Goal: Contribute content: Contribute content

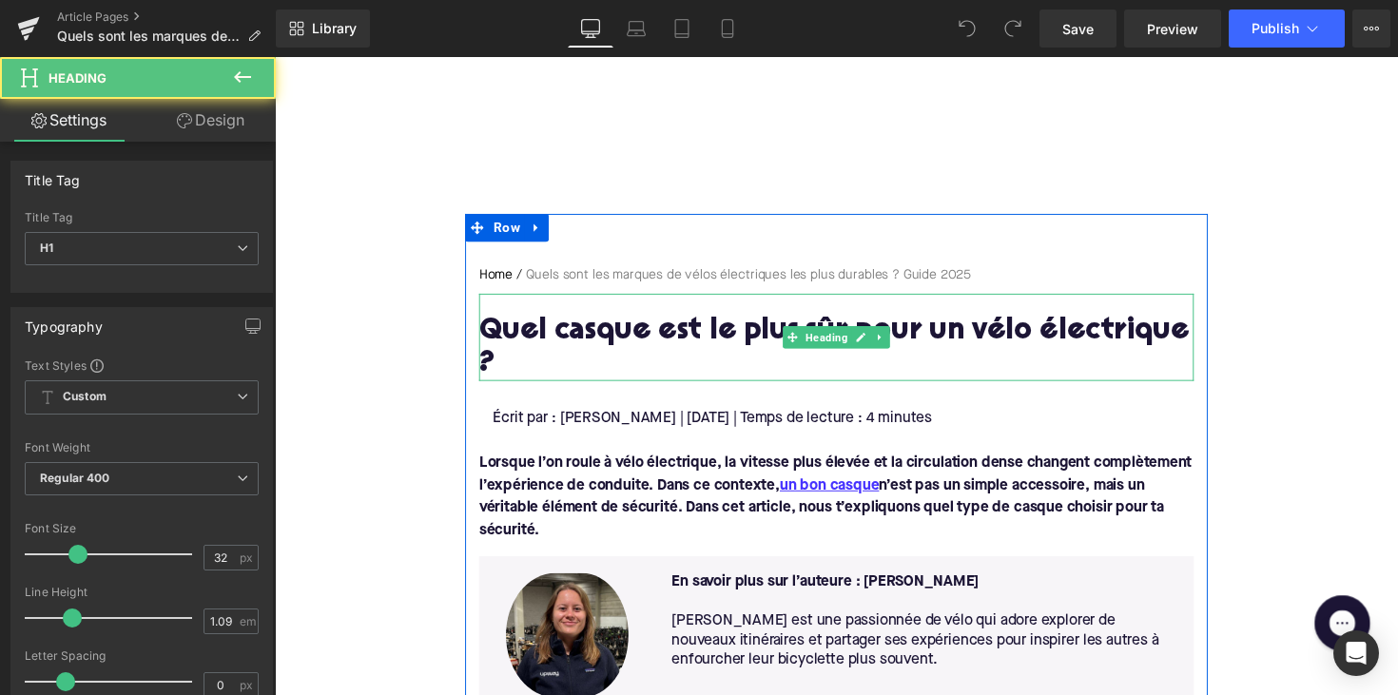
click at [871, 346] on h1 "Quel casque est le plus sûr pour un vélo électrique ?" at bounding box center [850, 355] width 733 height 67
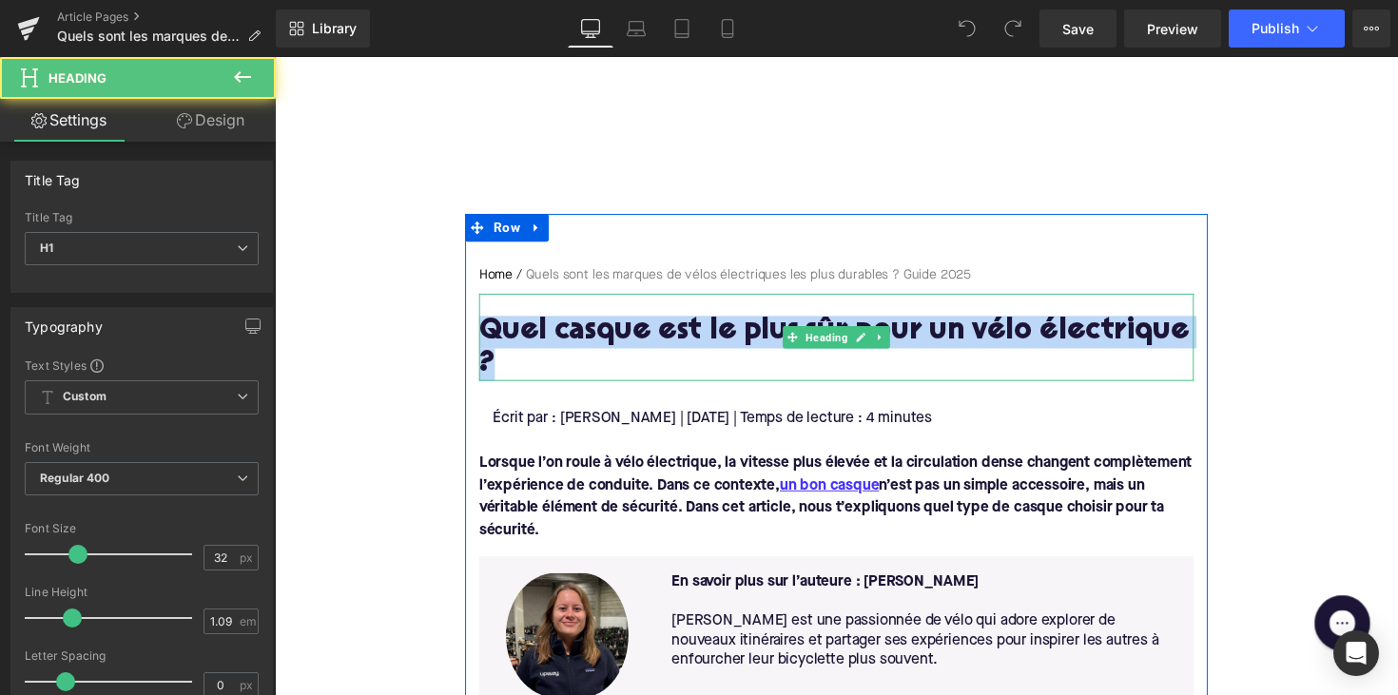
click at [871, 346] on h1 "Quel casque est le plus sûr pour un vélo électrique ?" at bounding box center [850, 355] width 733 height 67
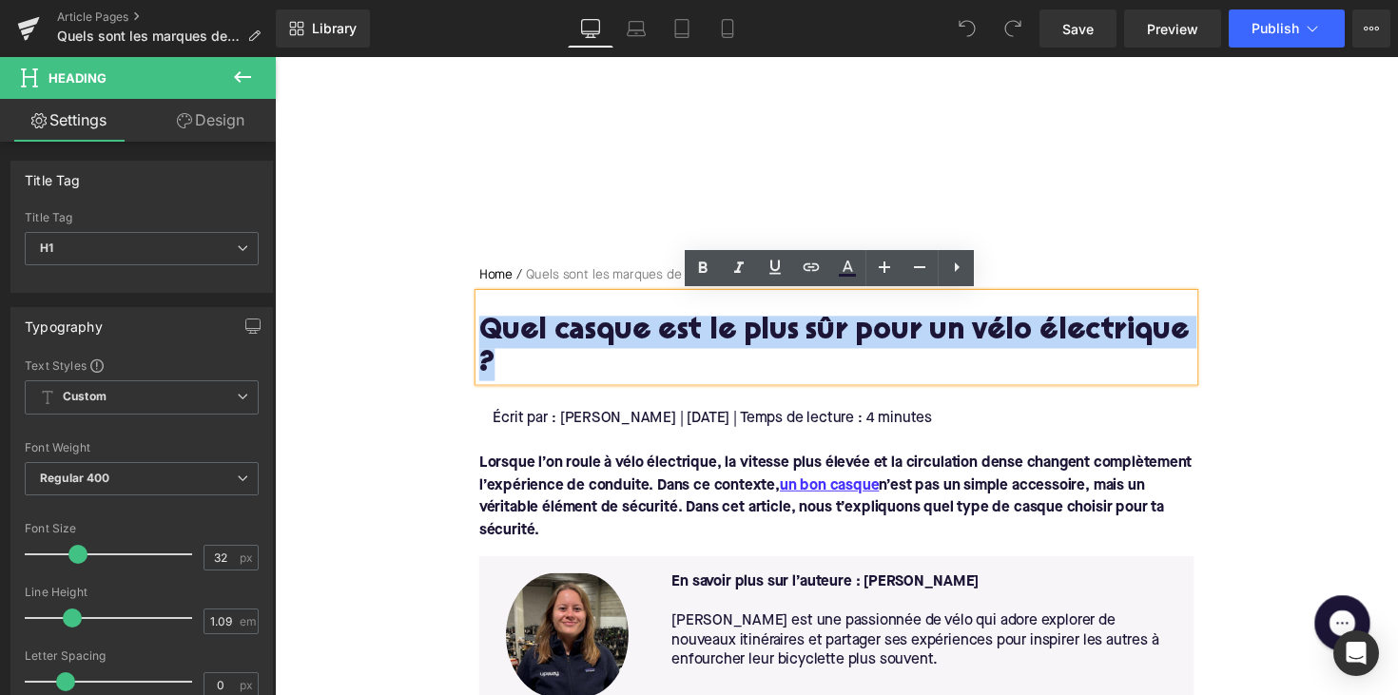
paste div
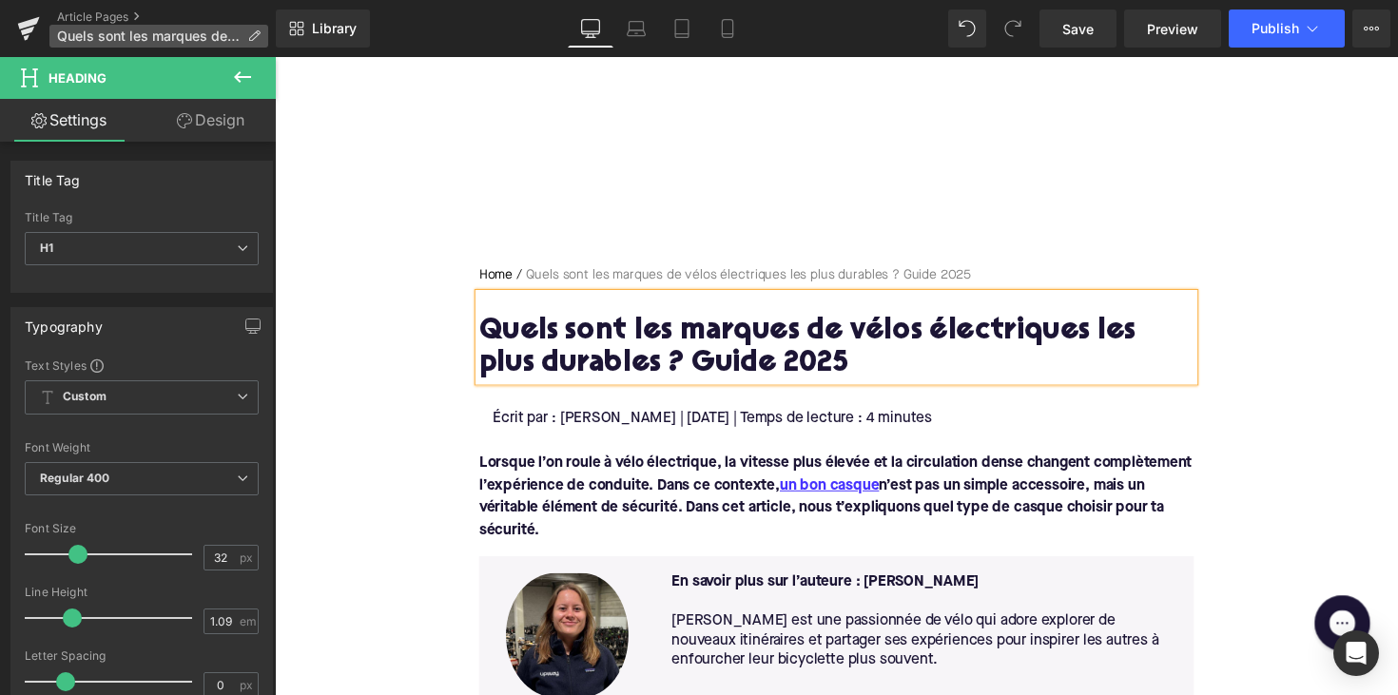
click at [104, 33] on span "Quels sont les marques de vélos électriques les plus durables ? Guide 2025" at bounding box center [148, 36] width 183 height 15
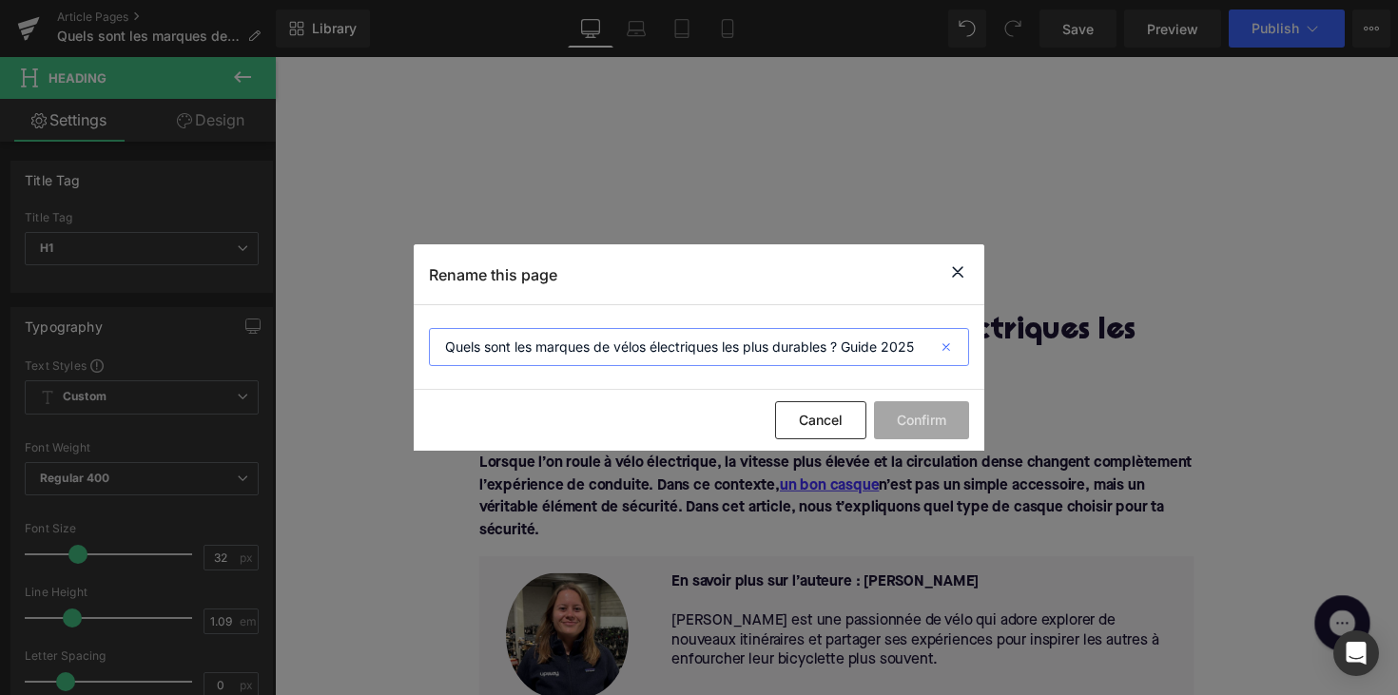
drag, startPoint x: 845, startPoint y: 348, endPoint x: 952, endPoint y: 349, distance: 107.5
click at [952, 349] on div "Quels sont les marques de vélos électriques les plus durables ? Guide 2025" at bounding box center [699, 347] width 540 height 38
type input "Quels sont les marques de vélos électriques les plus durables ?"
click at [917, 420] on button "Confirm" at bounding box center [921, 420] width 95 height 38
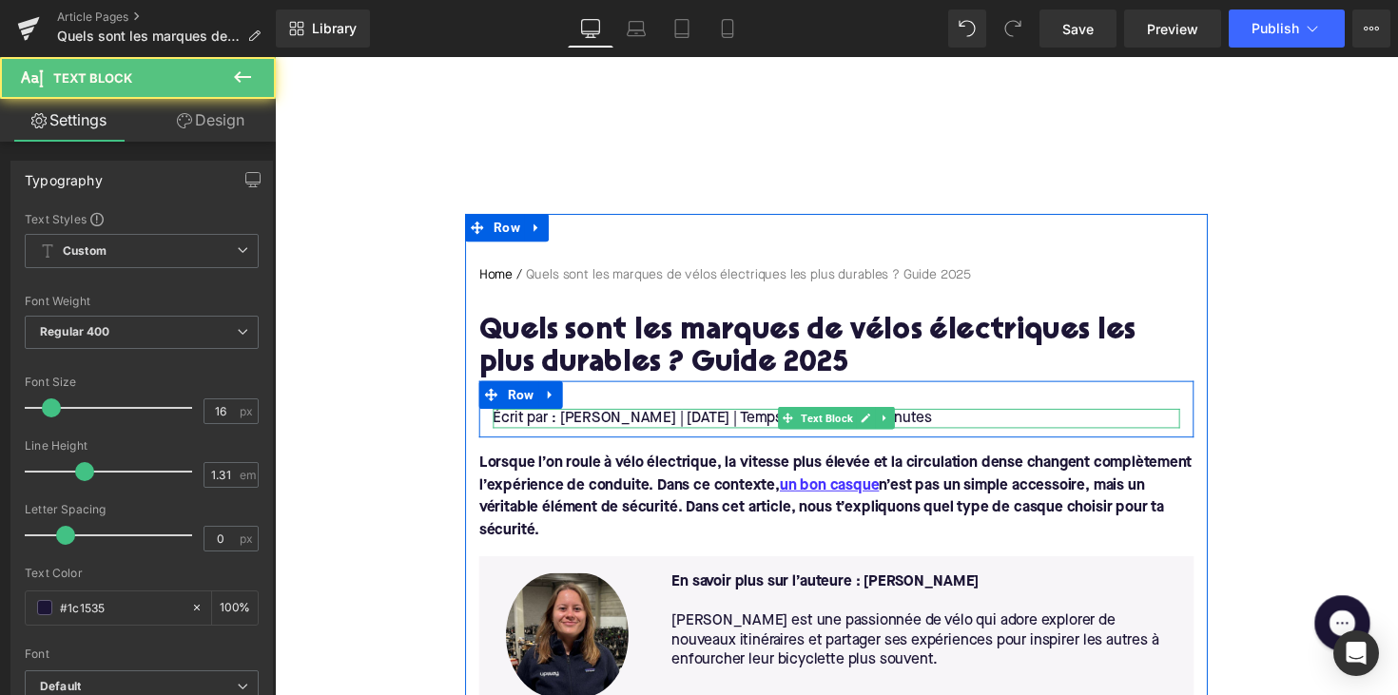
click at [689, 425] on p "Écrit par : [PERSON_NAME] | [DATE] | Temps de lecture : 4 minutes" at bounding box center [850, 428] width 704 height 20
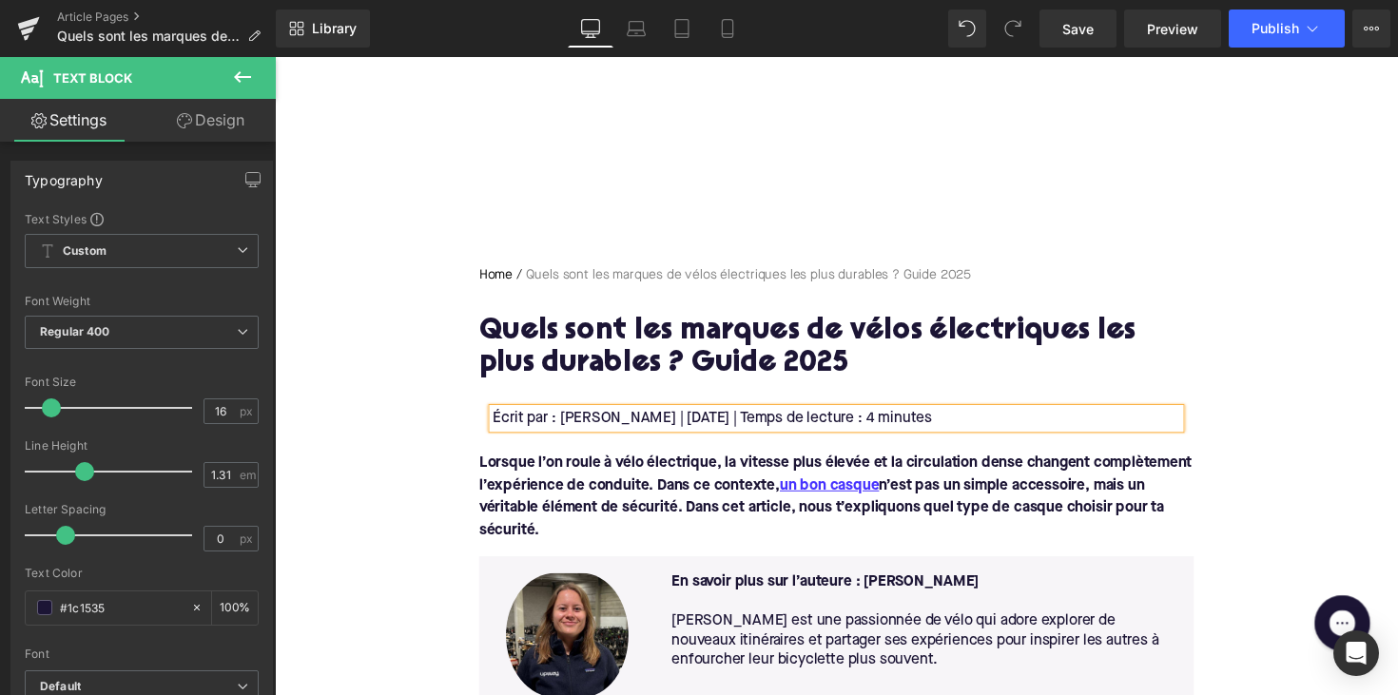
click at [938, 424] on p "Écrit par : [PERSON_NAME] | [DATE] | Temps de lecture : 4 minutes" at bounding box center [850, 428] width 704 height 20
click at [586, 550] on p "Lorsque l’on roule à vélo électrique, la vitesse plus élevée et la circulation …" at bounding box center [850, 507] width 733 height 91
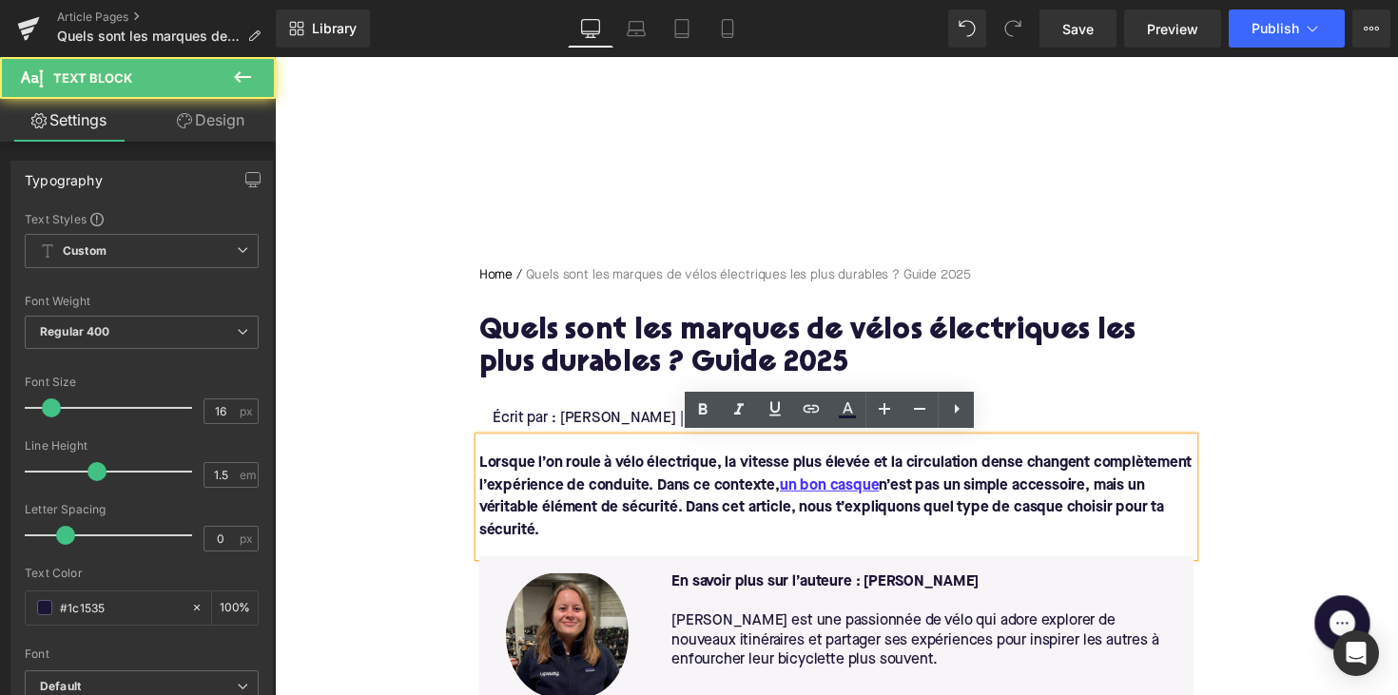
click at [557, 535] on p "Lorsque l’on roule à vélo électrique, la vitesse plus élevée et la circulation …" at bounding box center [850, 507] width 733 height 91
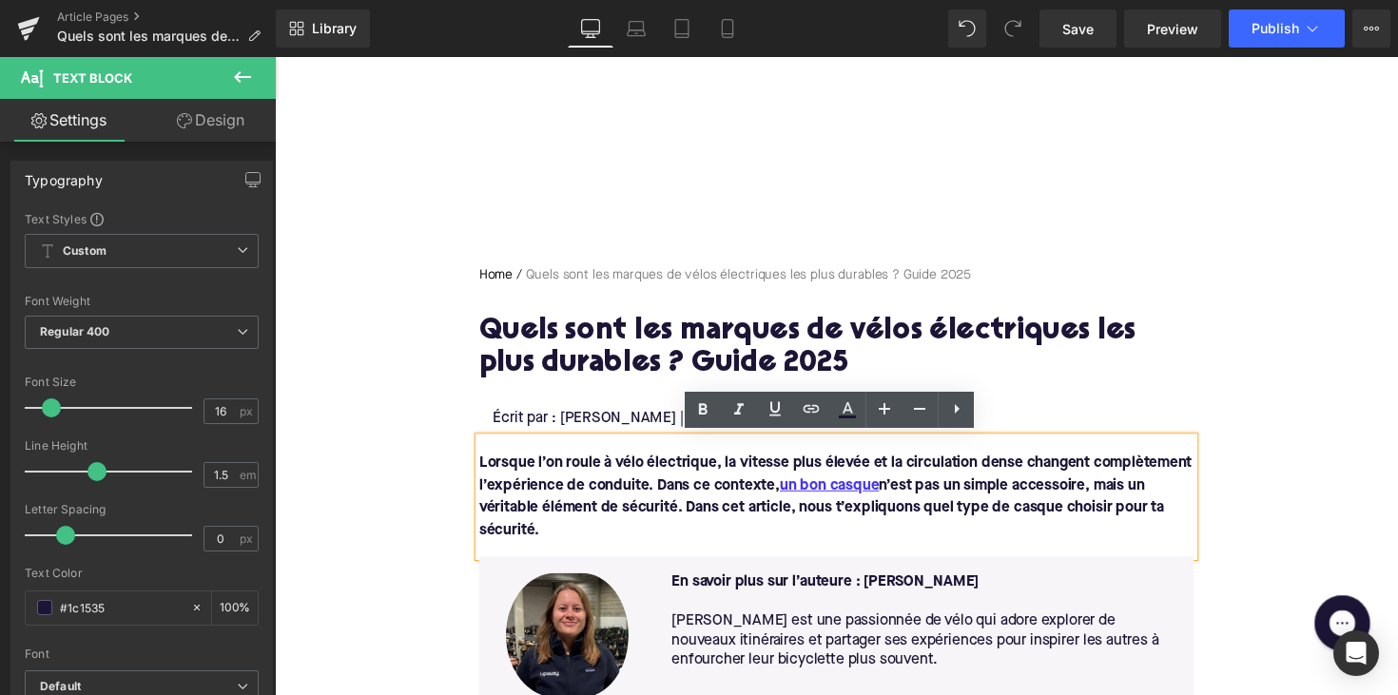
drag, startPoint x: 587, startPoint y: 535, endPoint x: 436, endPoint y: 455, distance: 171.1
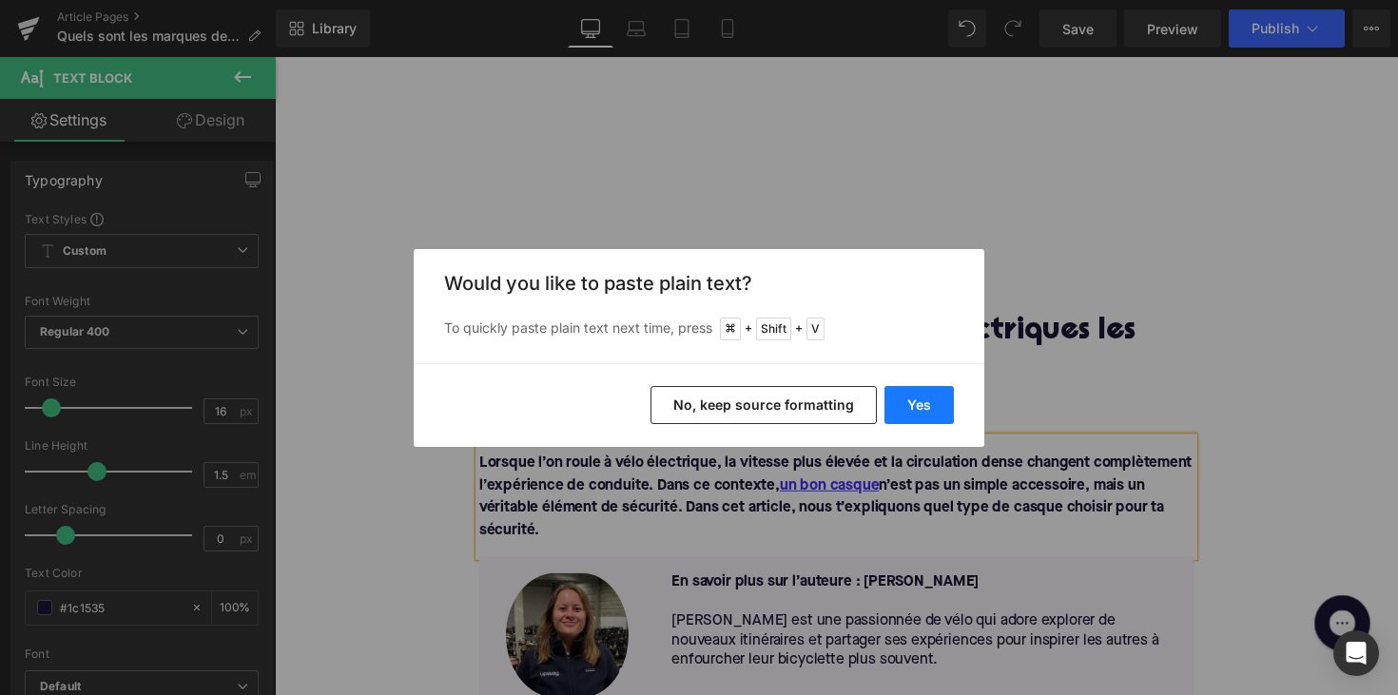
click at [927, 403] on button "Yes" at bounding box center [919, 405] width 69 height 38
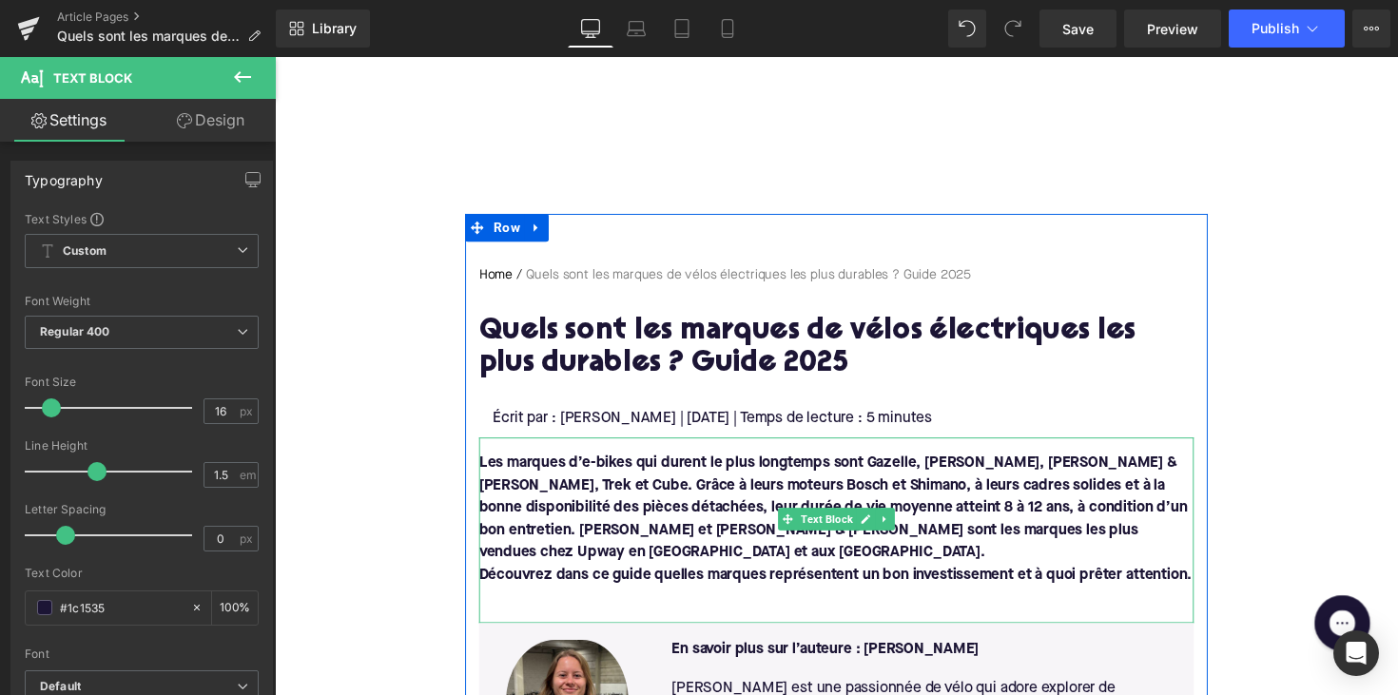
click at [515, 576] on p "Découvrez dans ce guide quelles marques représentent un bon investissement et à…" at bounding box center [850, 587] width 733 height 23
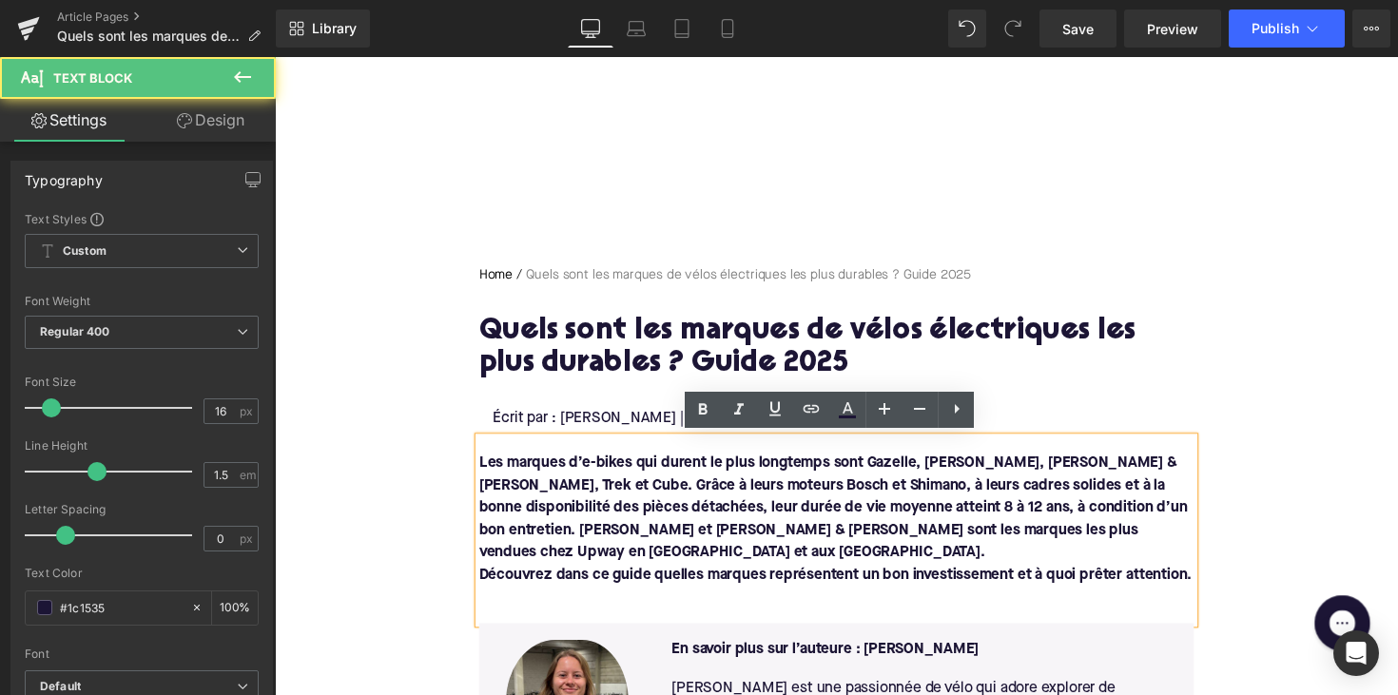
click at [484, 580] on font "Découvrez dans ce guide quelles marques représentent un bon investissement et à…" at bounding box center [849, 587] width 731 height 15
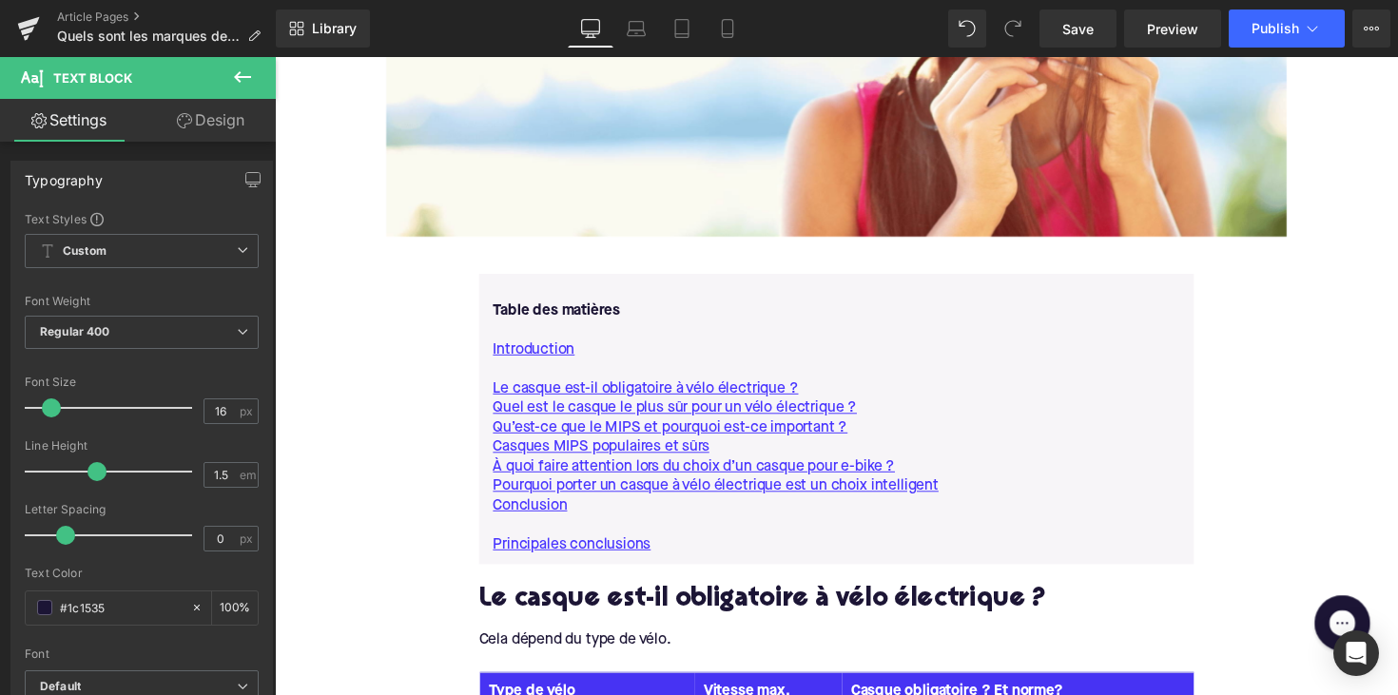
scroll to position [1131, 0]
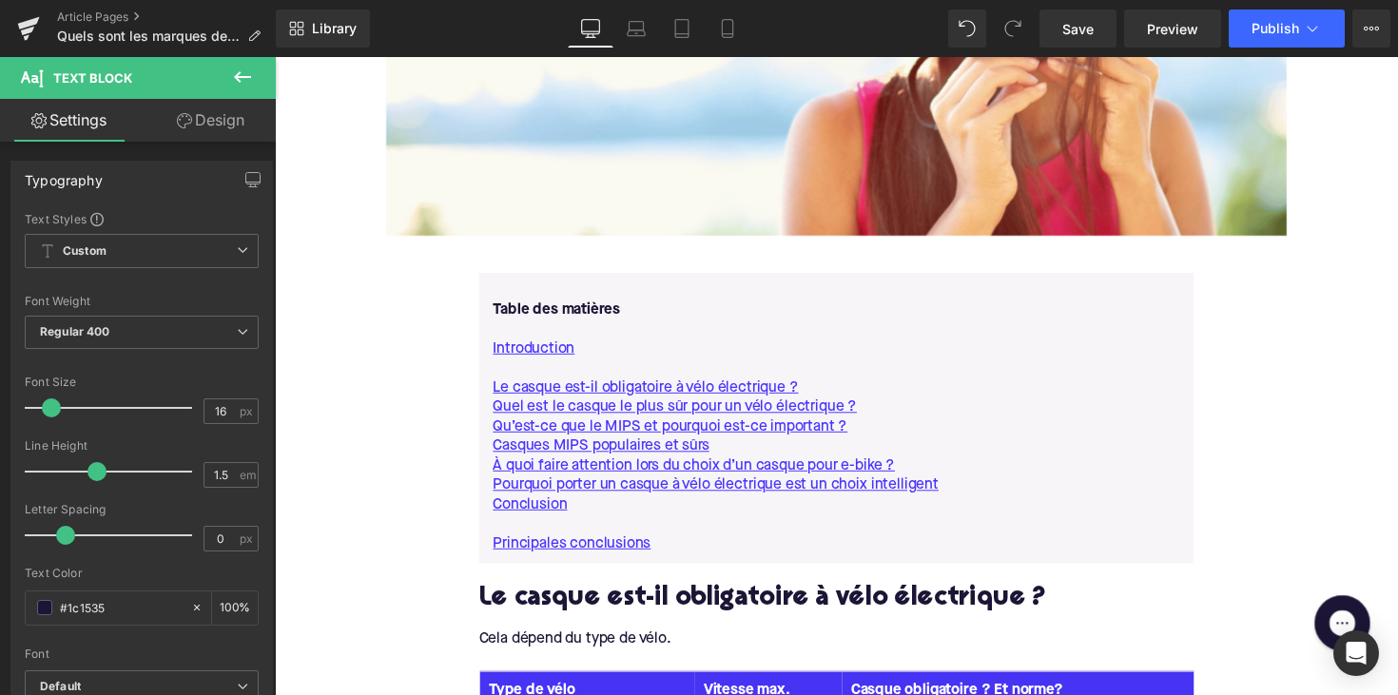
click at [644, 599] on h2 "Le casque est-il obligatoire à vélo électrique ?" at bounding box center [850, 613] width 733 height 29
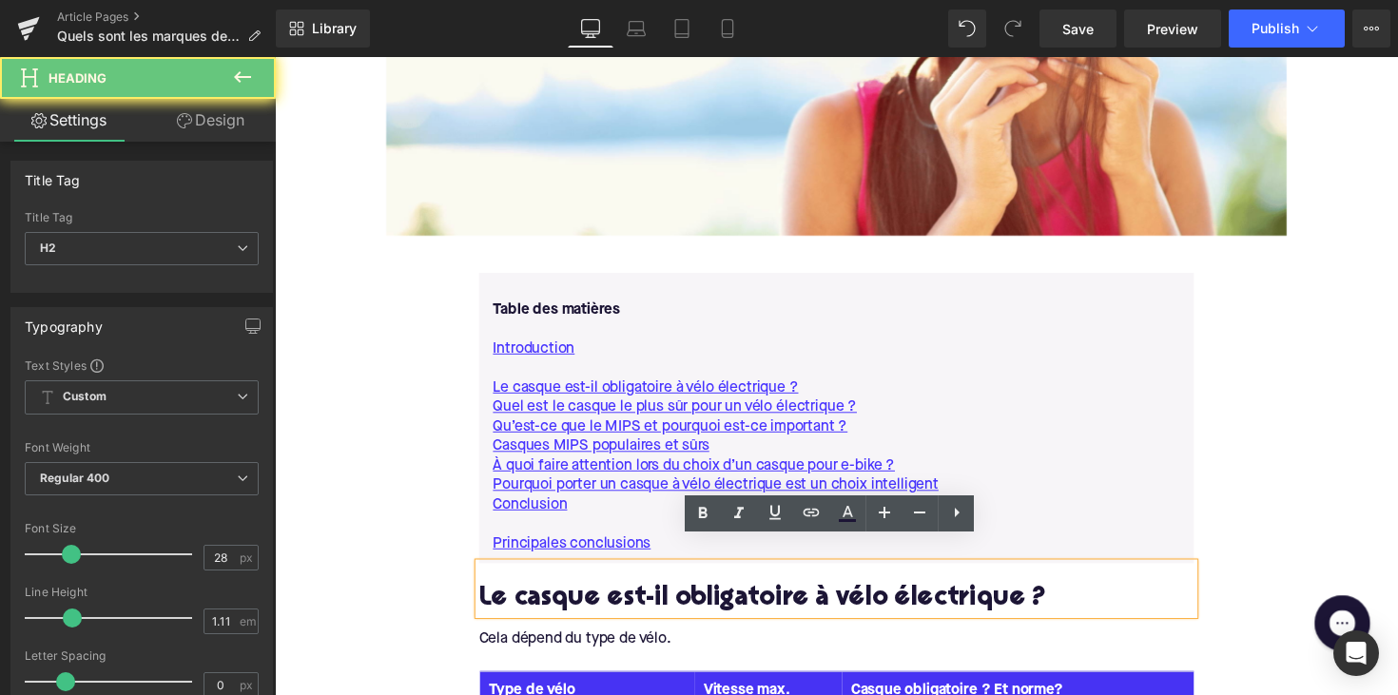
click at [644, 599] on h2 "Le casque est-il obligatoire à vélo électrique ?" at bounding box center [850, 613] width 733 height 29
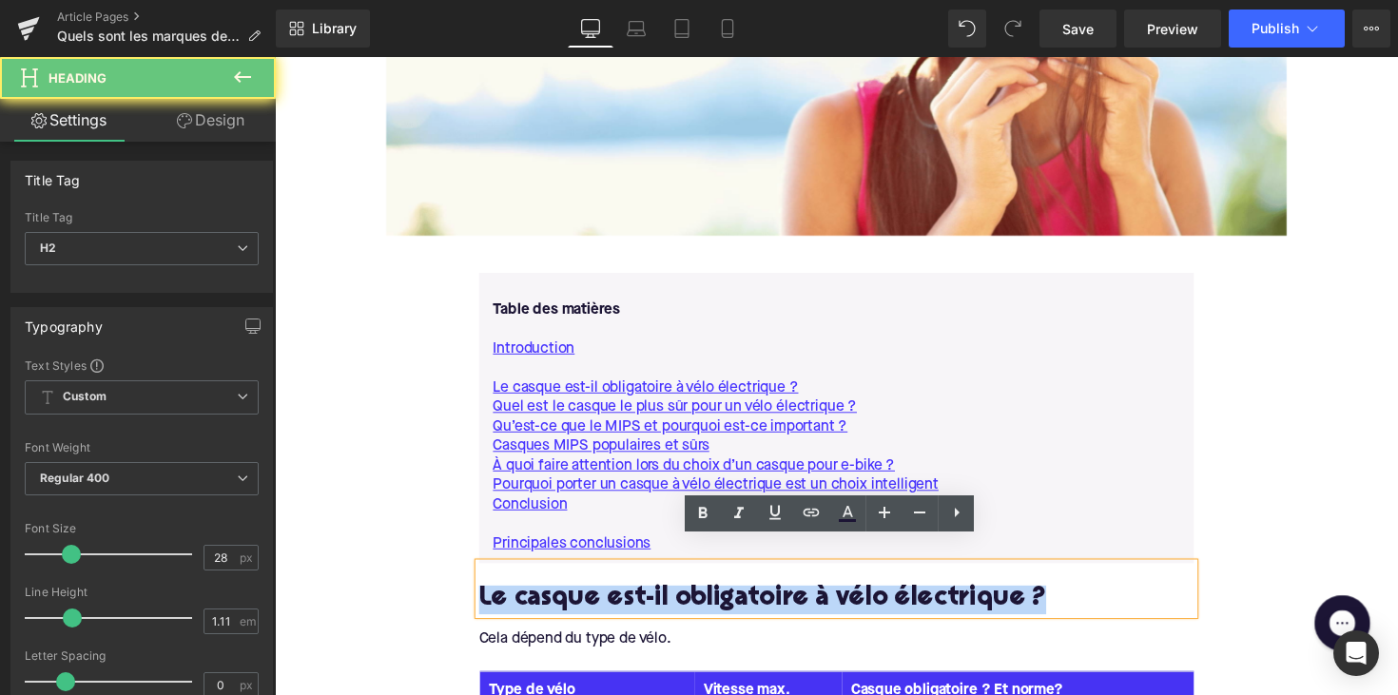
paste div
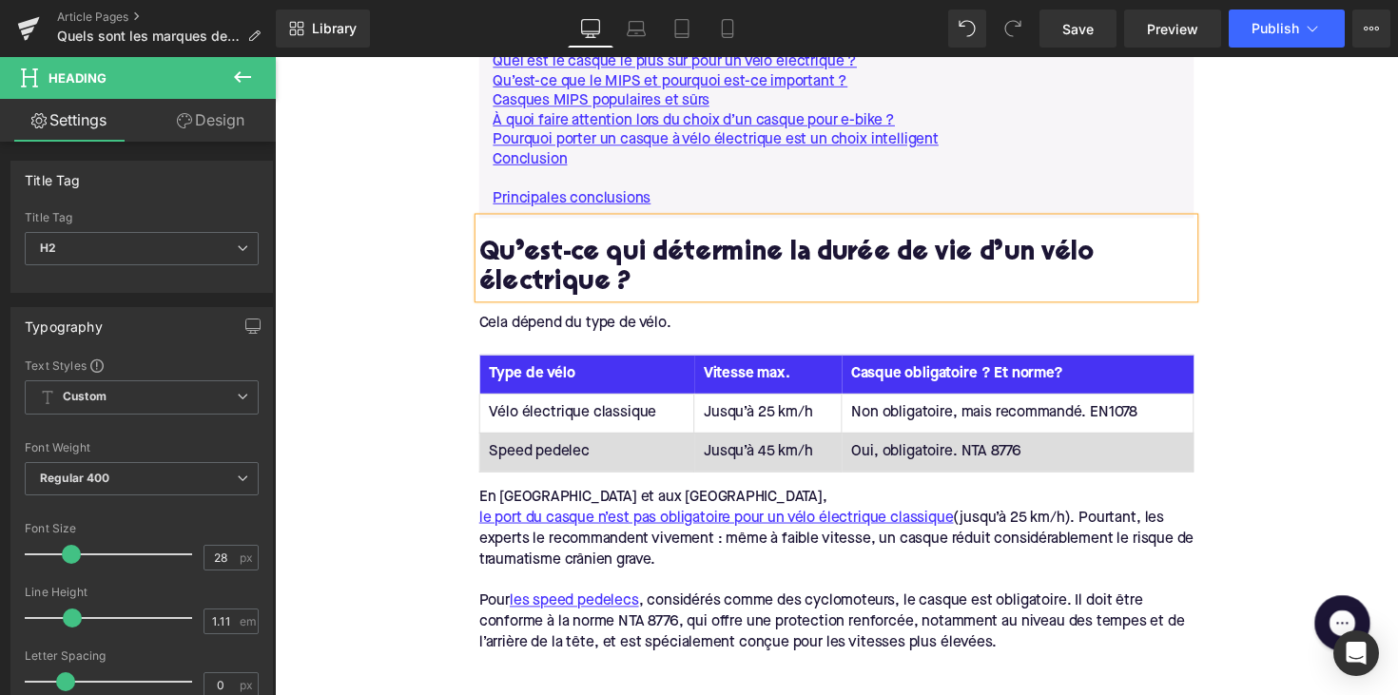
scroll to position [1488, 0]
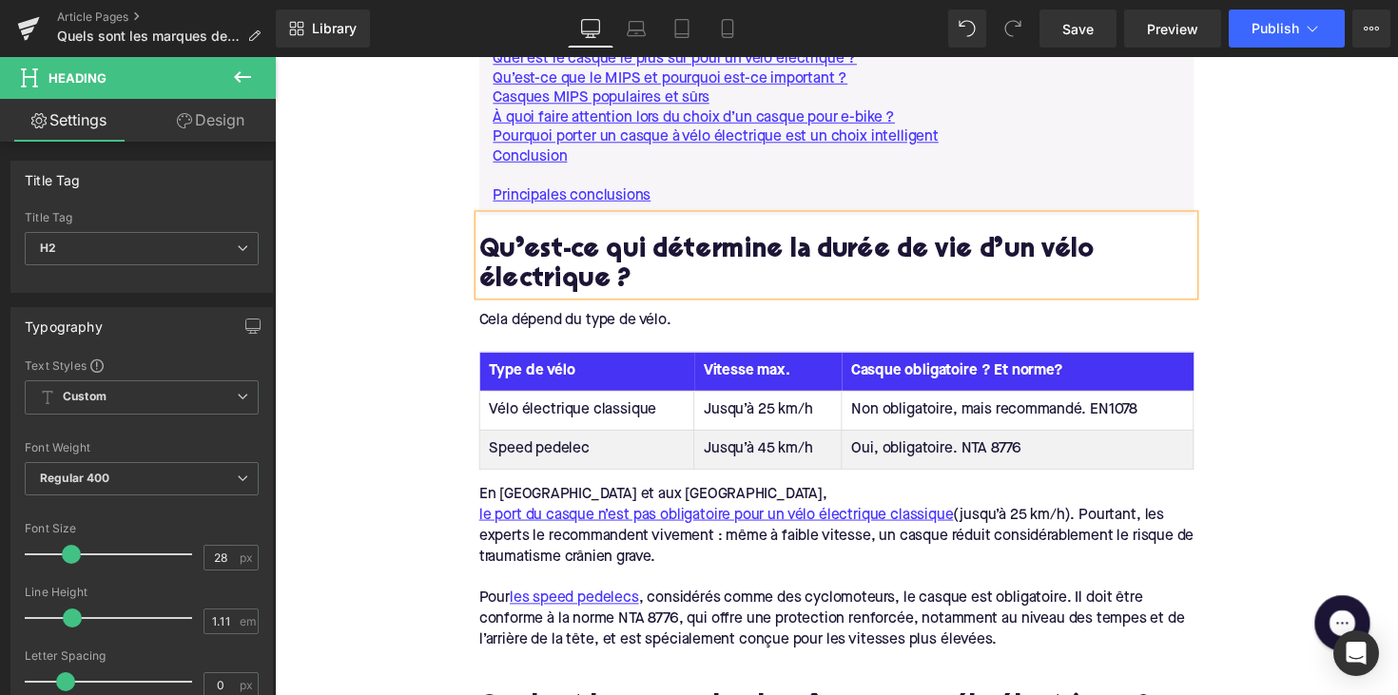
click at [593, 317] on div "Cela dépend du type de vélo." at bounding box center [850, 327] width 733 height 21
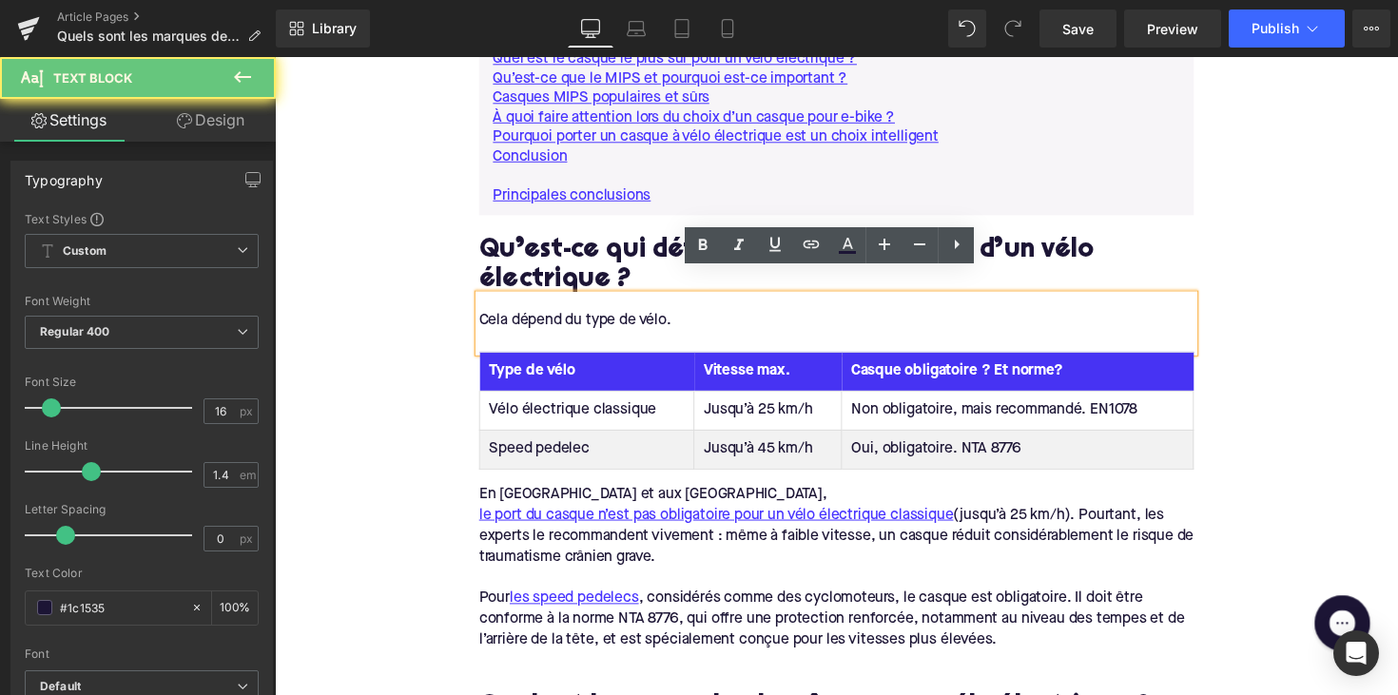
click at [593, 317] on div "Cela dépend du type de vélo." at bounding box center [850, 327] width 733 height 21
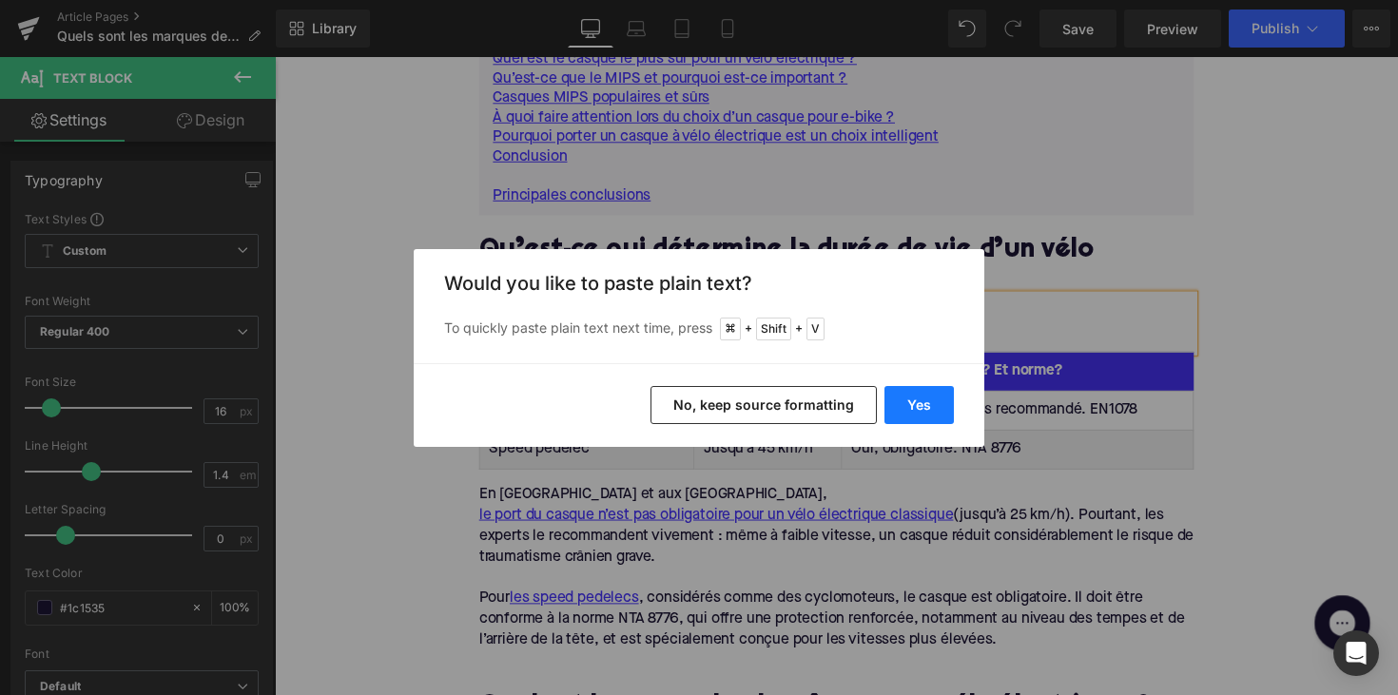
click at [918, 403] on button "Yes" at bounding box center [919, 405] width 69 height 38
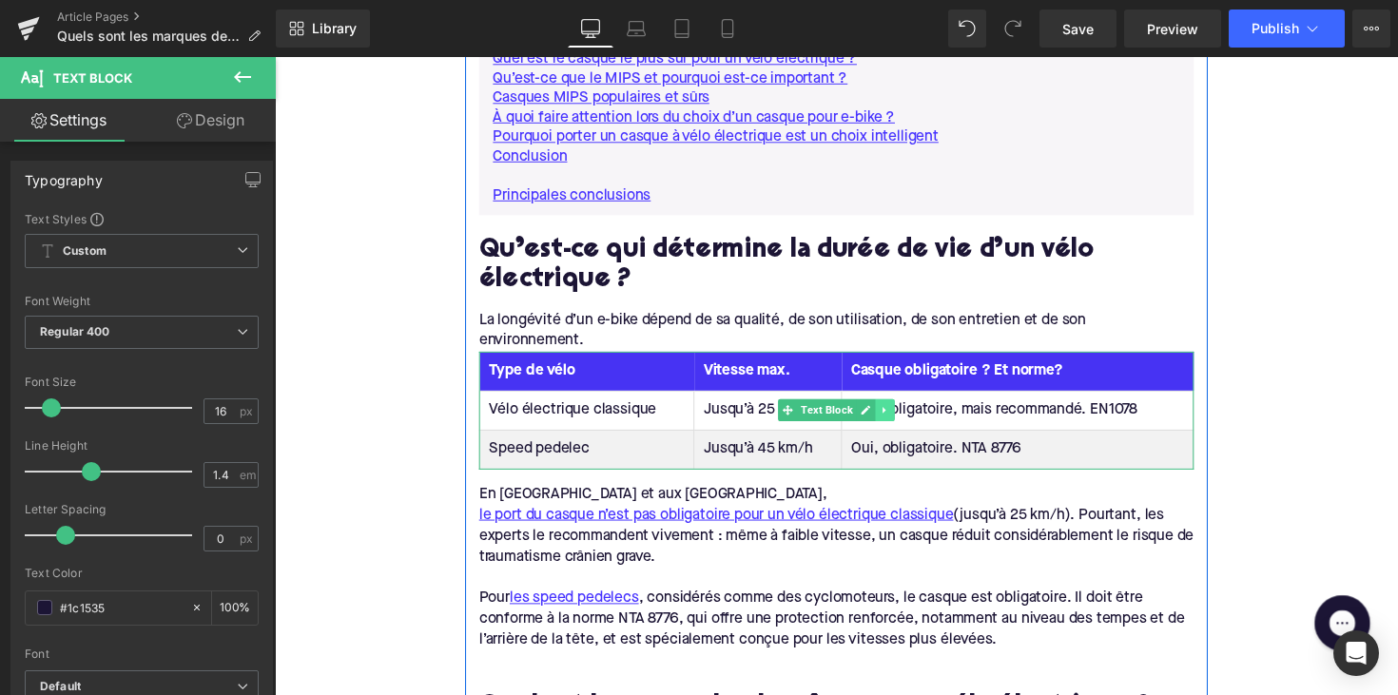
click at [902, 408] on link at bounding box center [900, 419] width 20 height 23
click at [905, 415] on icon at bounding box center [910, 420] width 10 height 10
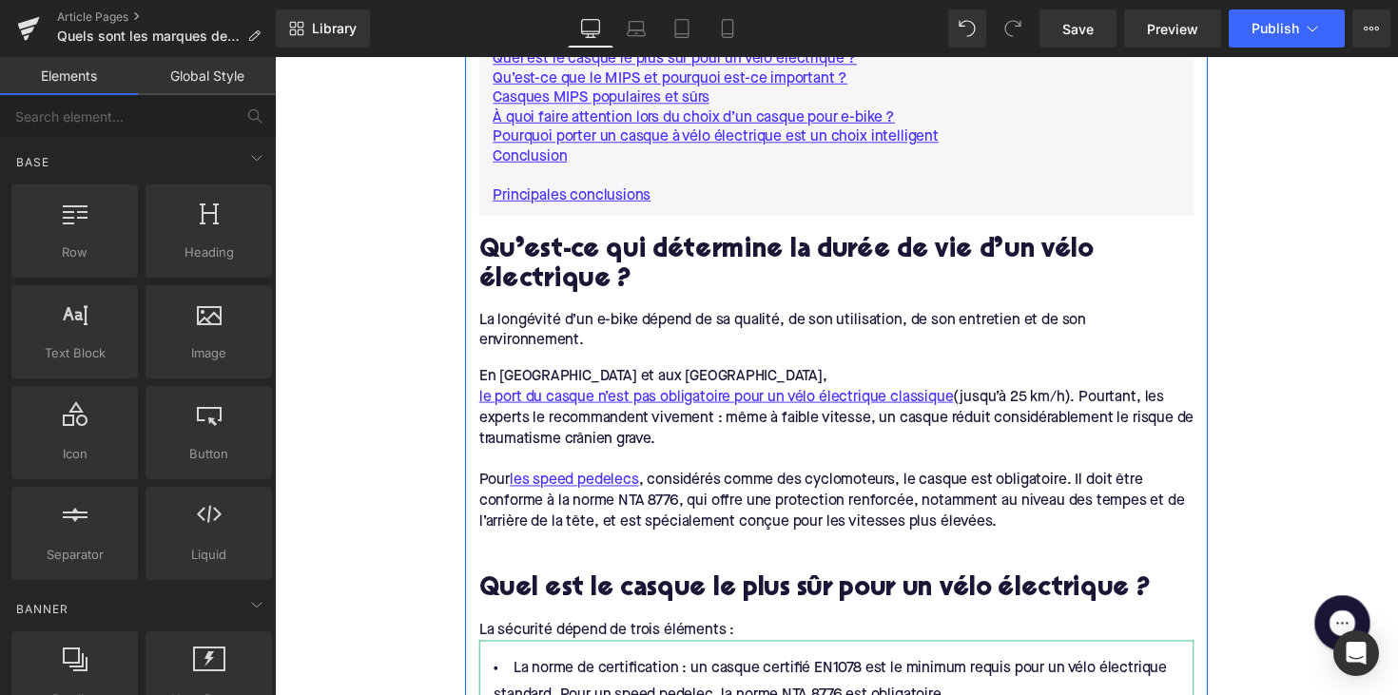
scroll to position [1507, 0]
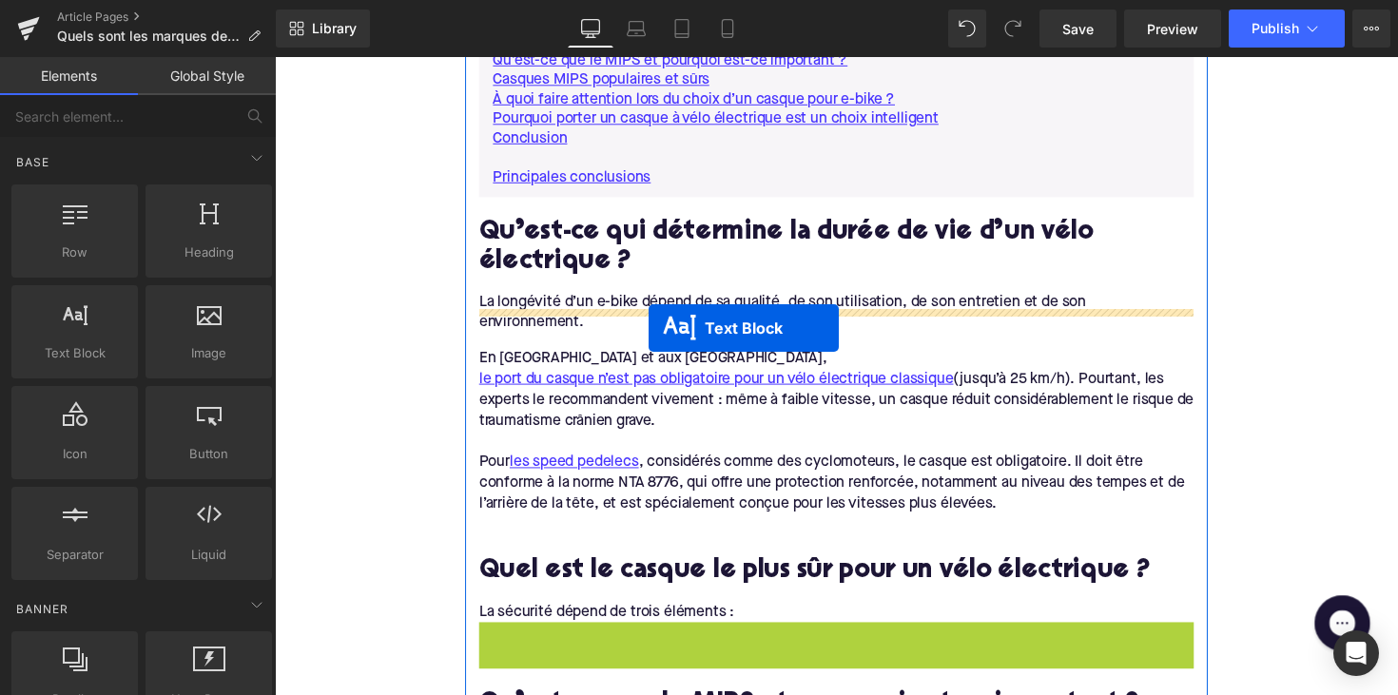
drag, startPoint x: 794, startPoint y: 676, endPoint x: 658, endPoint y: 335, distance: 367.6
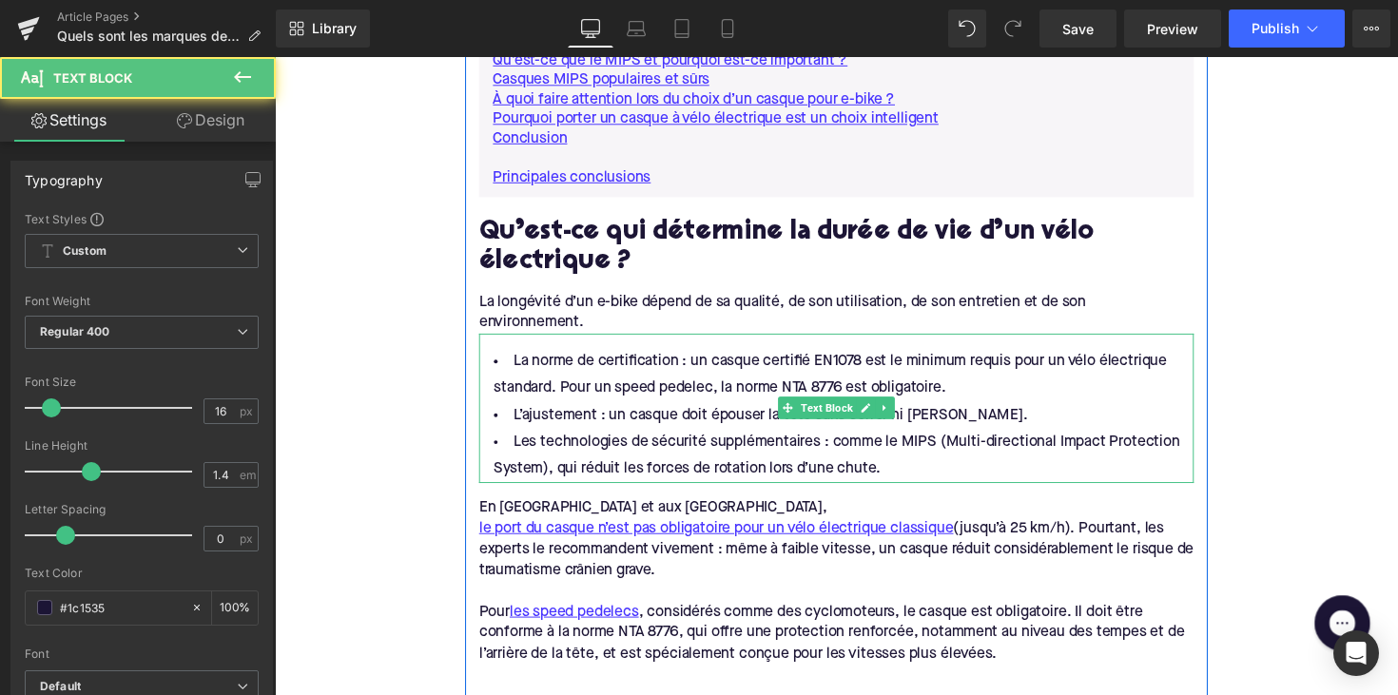
click at [702, 441] on li "Les technologies de sécurité supplémentaires : comme le MIPS (Multi-directional…" at bounding box center [850, 466] width 733 height 55
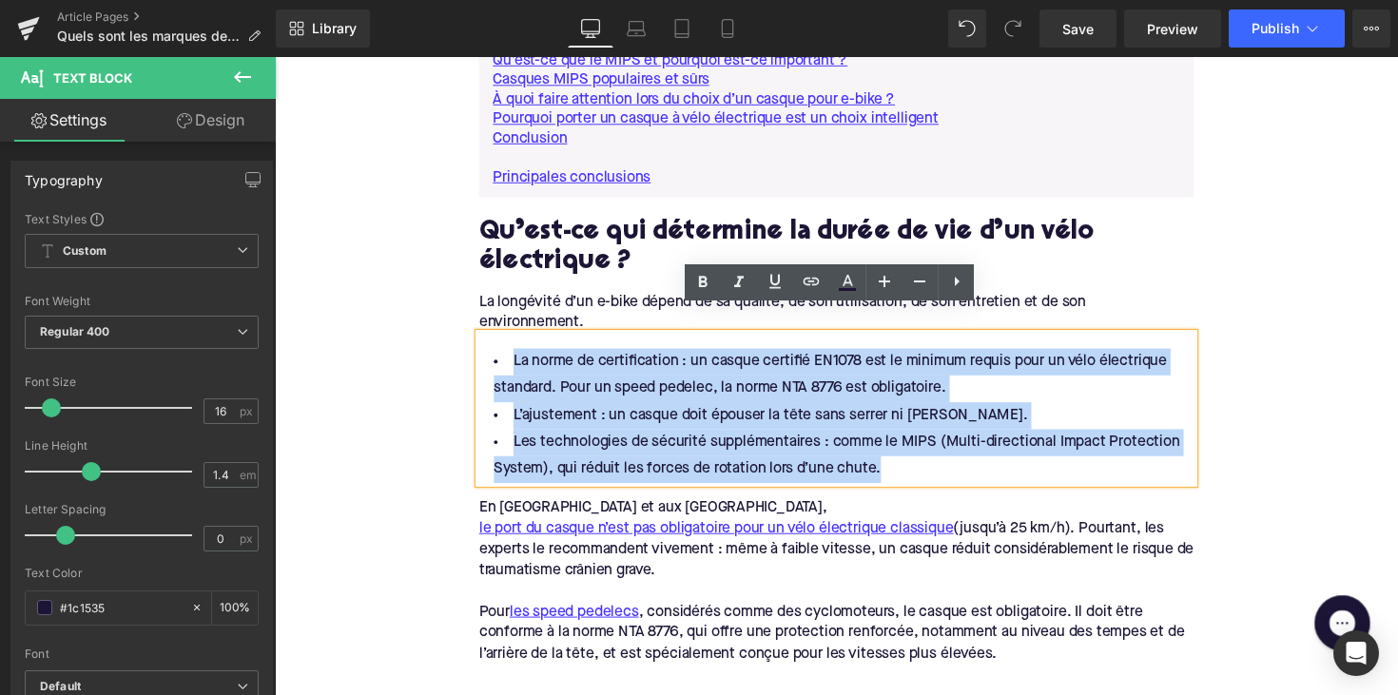
drag, startPoint x: 894, startPoint y: 459, endPoint x: 480, endPoint y: 342, distance: 430.0
click at [484, 356] on ul "La norme de certification : un casque certifié EN1078 est le minimum requis pou…" at bounding box center [850, 425] width 733 height 138
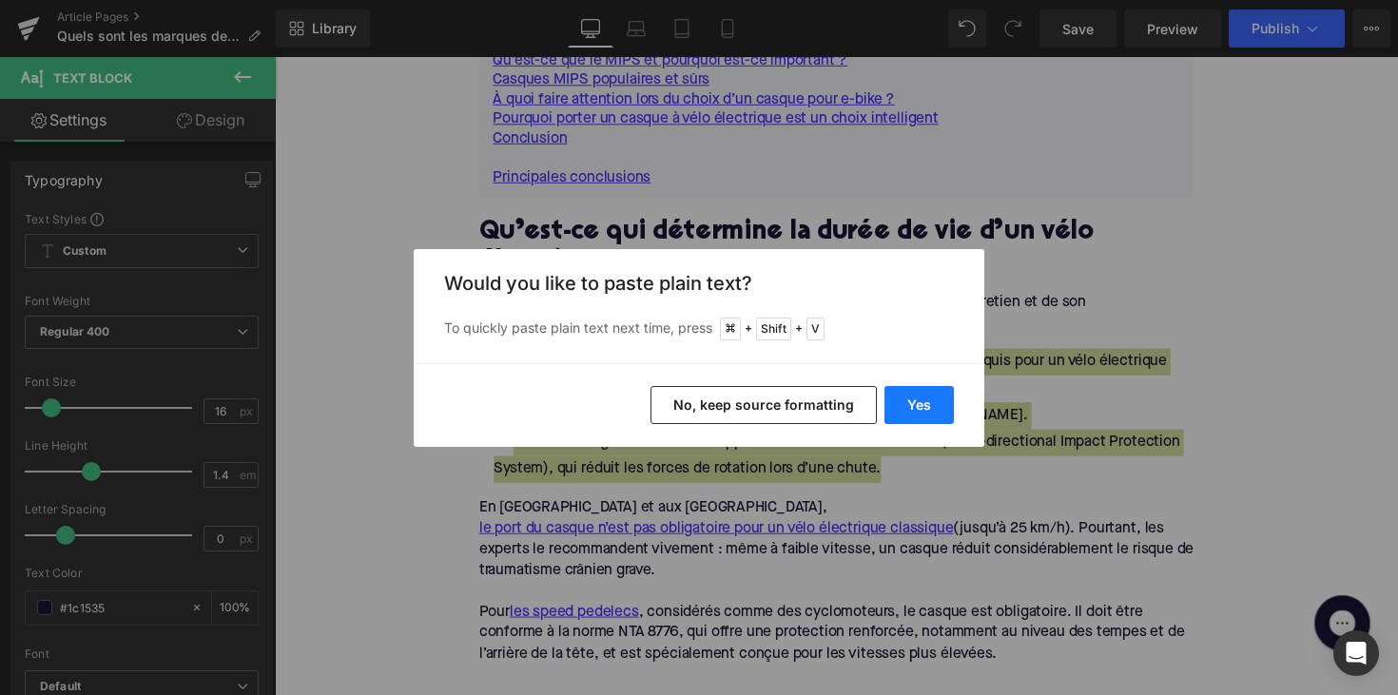
click at [910, 409] on button "Yes" at bounding box center [919, 405] width 69 height 38
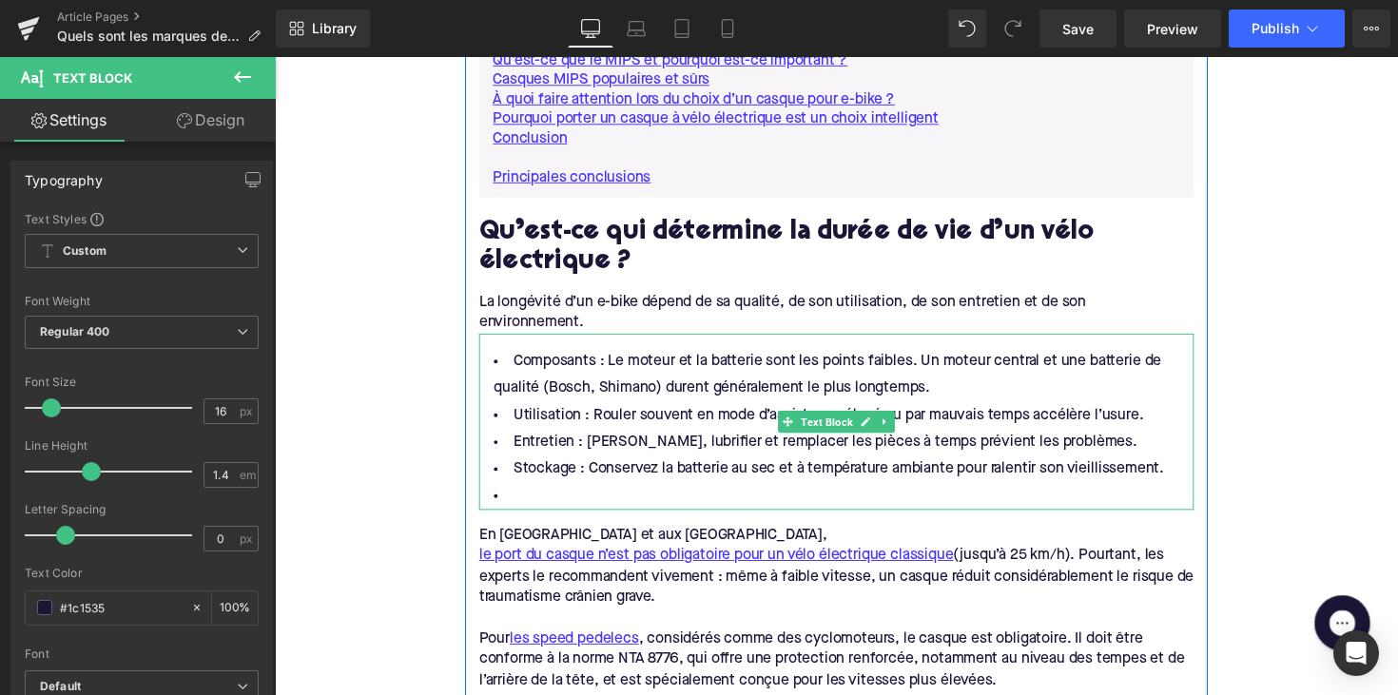
click at [515, 466] on li "Stockage : Conservez la batterie au sec et à température ambiante pour ralentir…" at bounding box center [850, 480] width 733 height 28
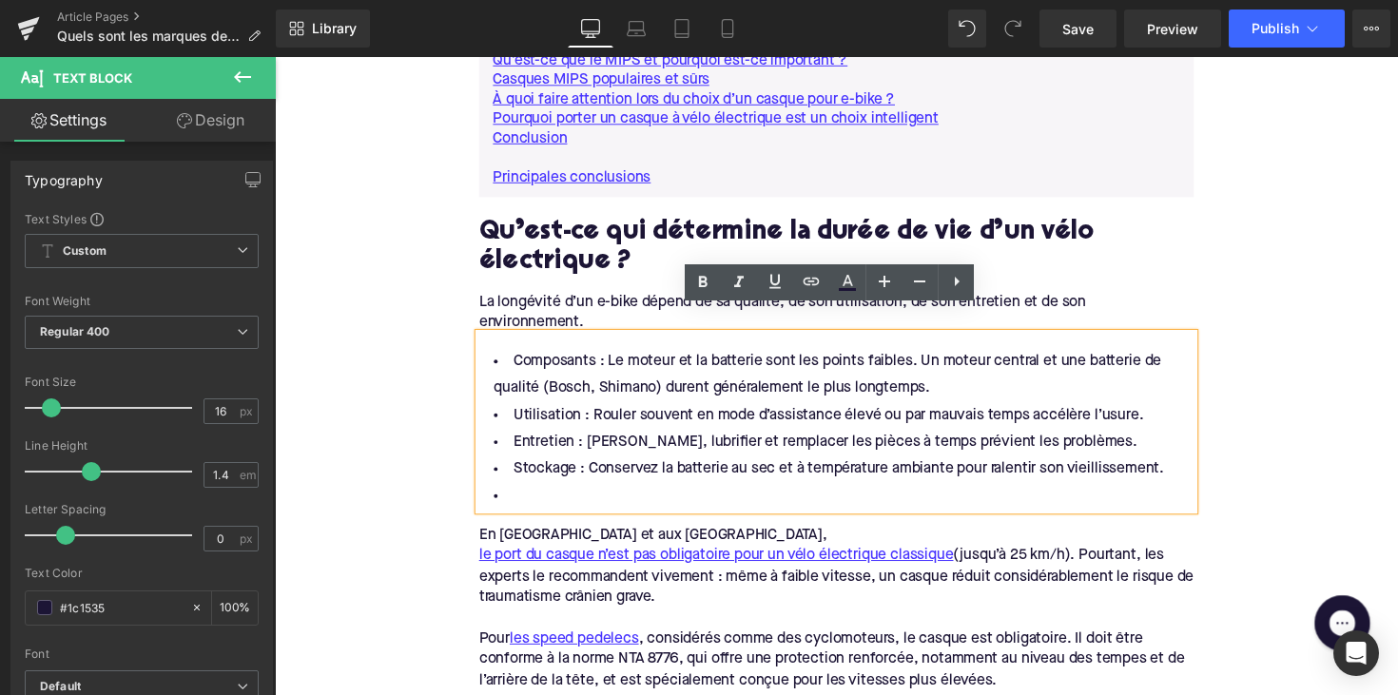
click at [521, 494] on li at bounding box center [850, 508] width 733 height 28
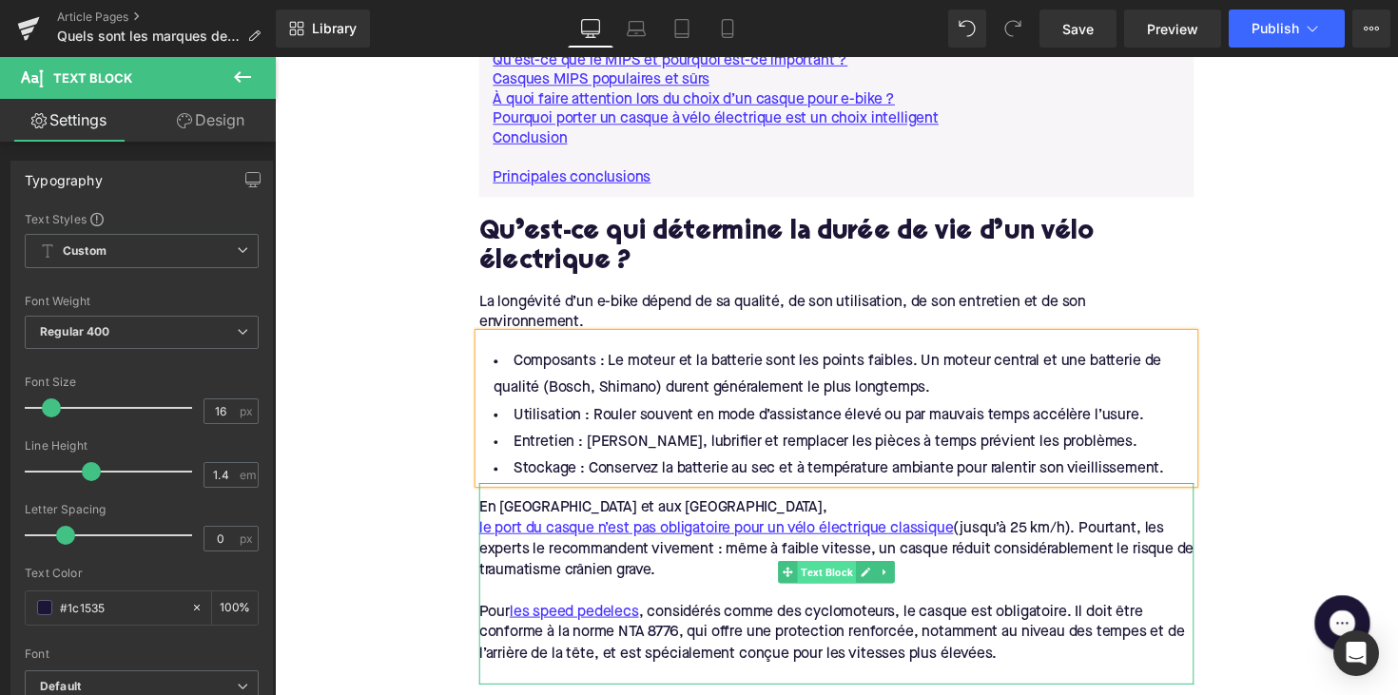
scroll to position [1823, 0]
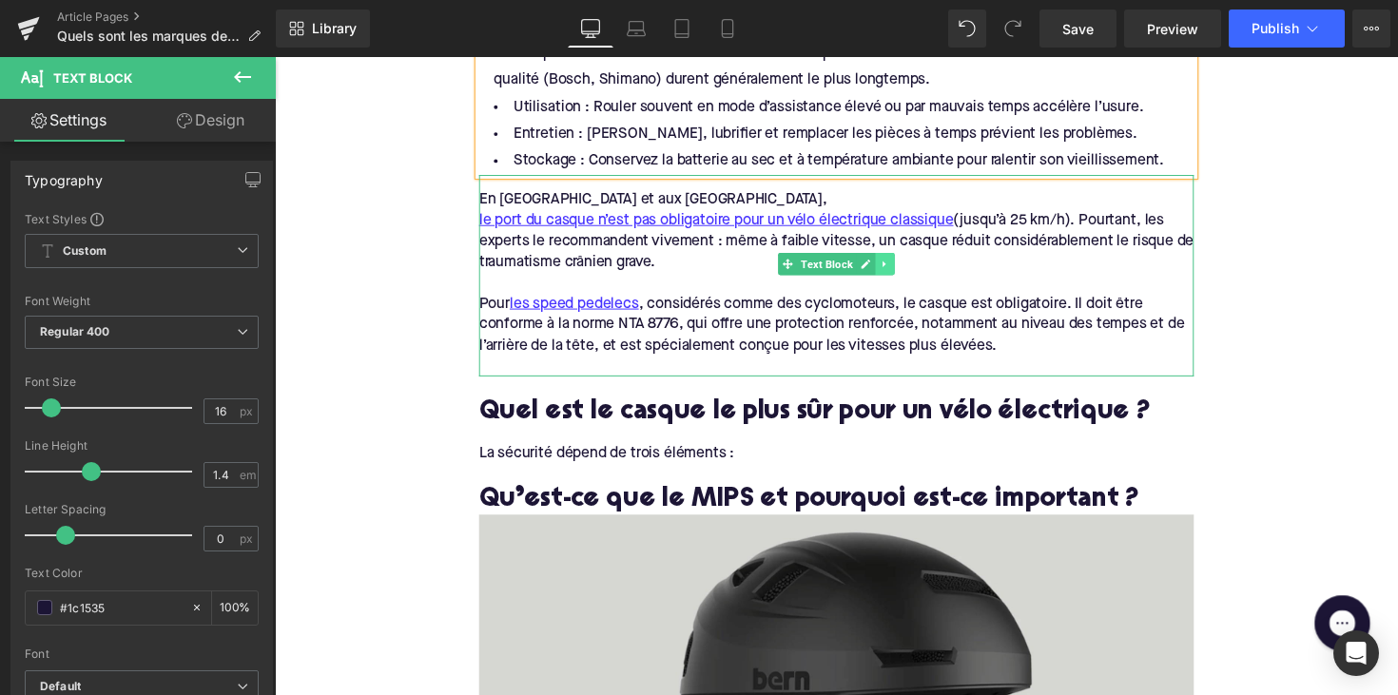
click at [899, 264] on icon at bounding box center [900, 269] width 10 height 11
click at [901, 258] on link at bounding box center [910, 269] width 20 height 23
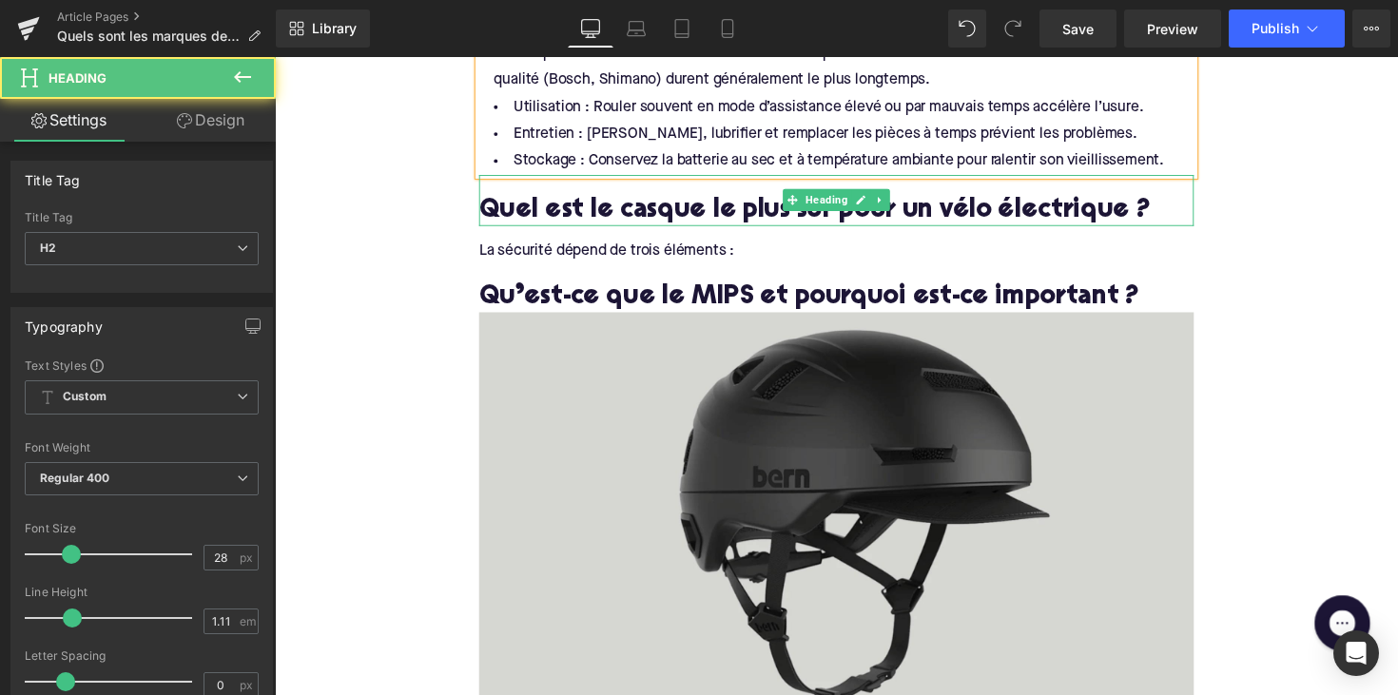
click at [713, 201] on h2 "Quel est le casque le plus sûr pour un vélo électrique ?" at bounding box center [850, 215] width 733 height 29
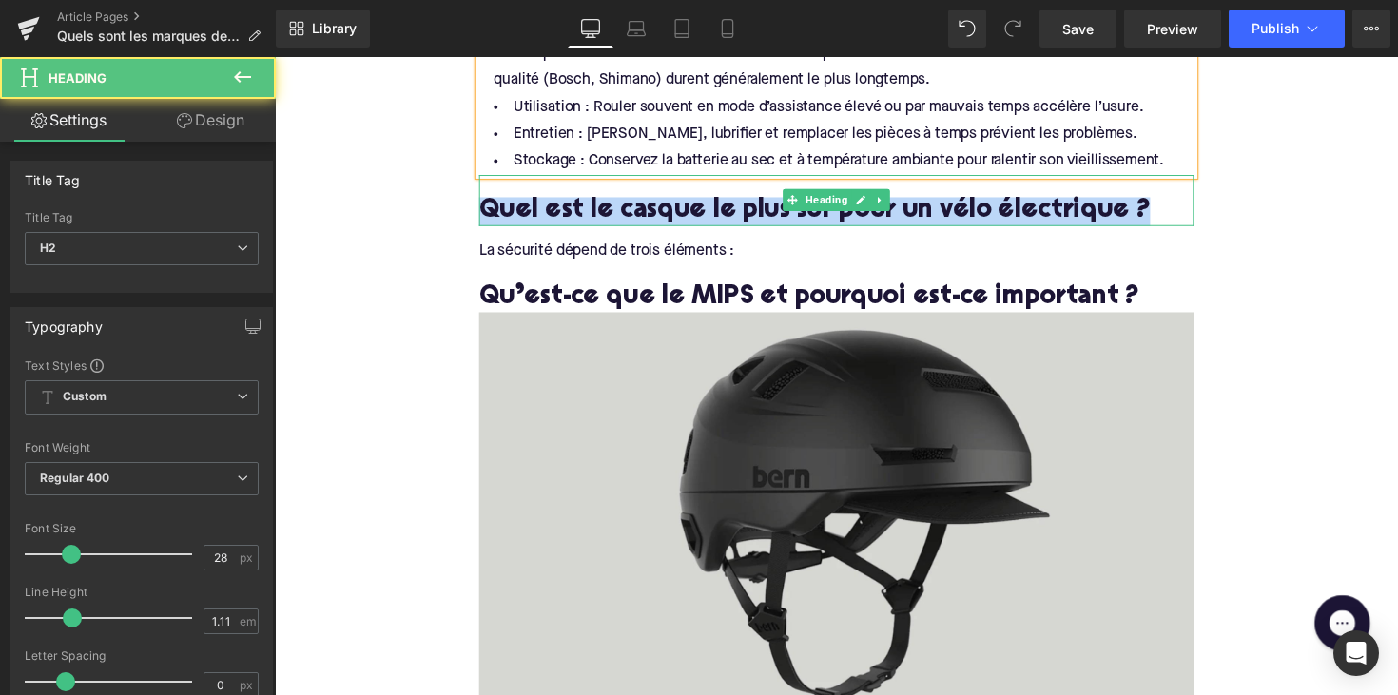
click at [713, 201] on h2 "Quel est le casque le plus sûr pour un vélo électrique ?" at bounding box center [850, 215] width 733 height 29
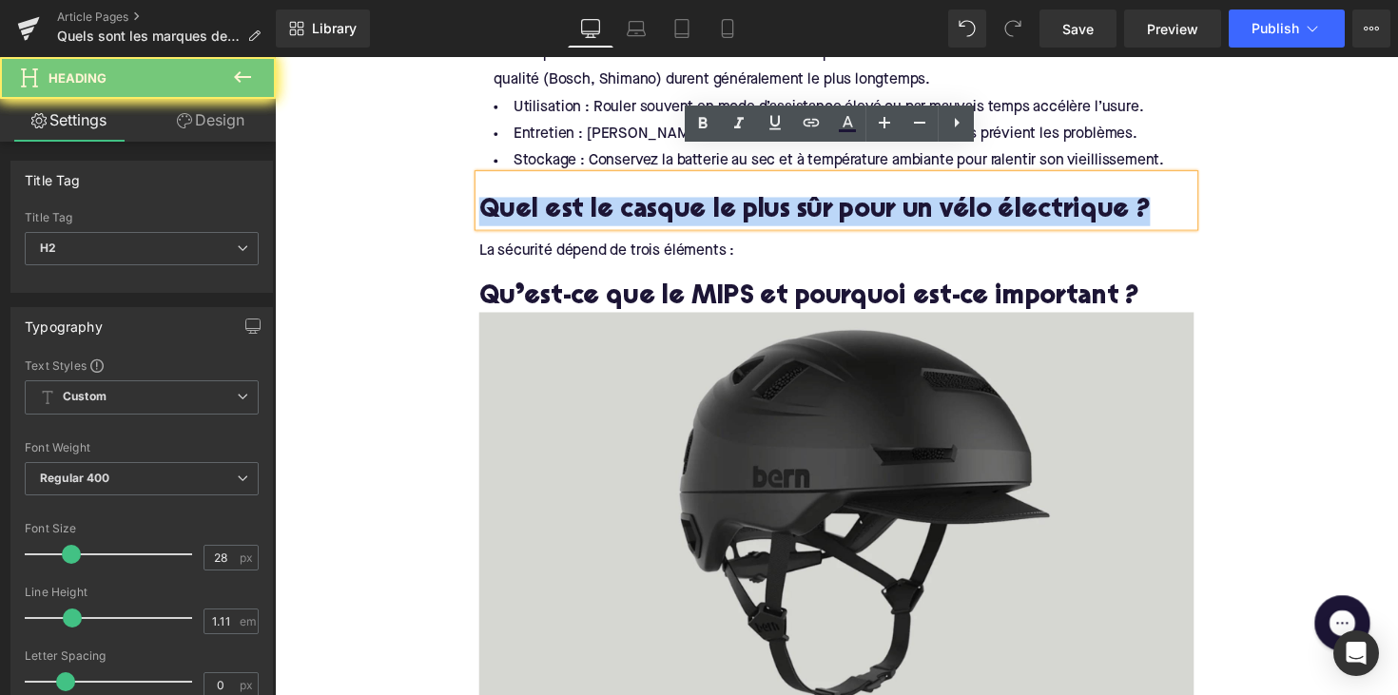
paste div
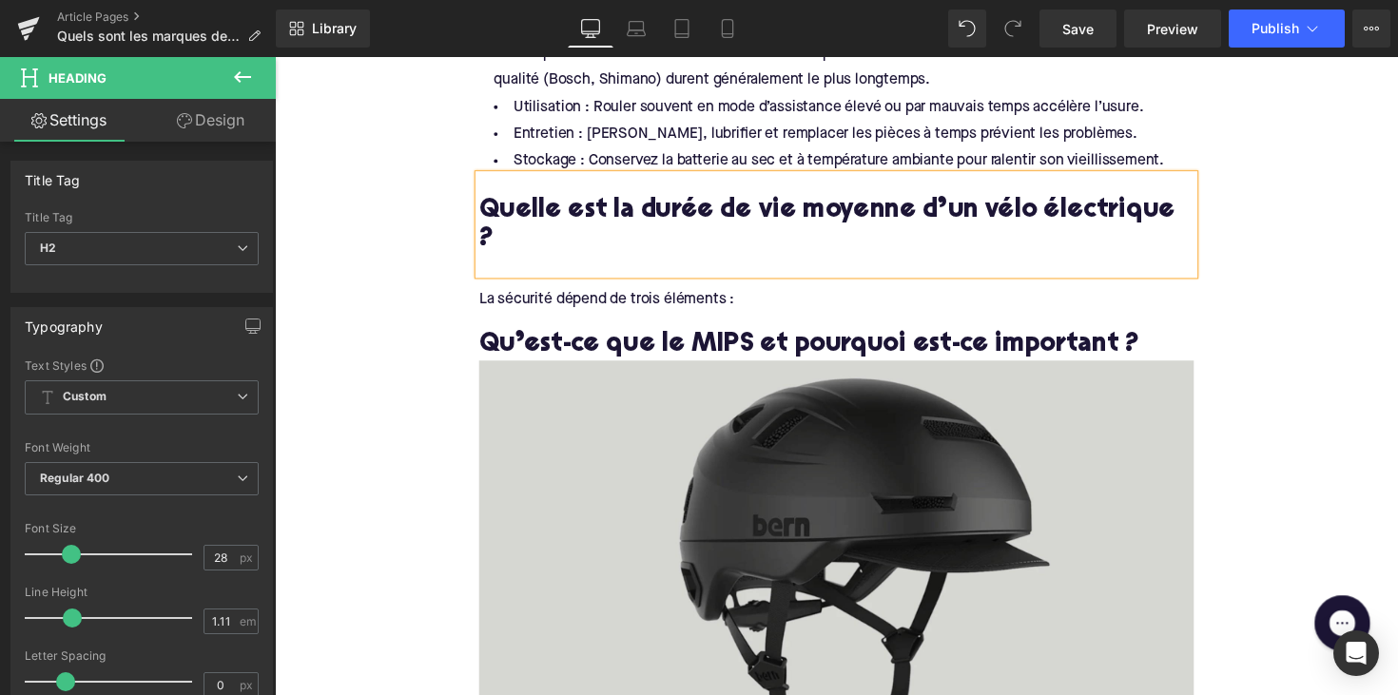
click at [711, 295] on div "La sécurité dépend de trois éléments :" at bounding box center [850, 305] width 733 height 21
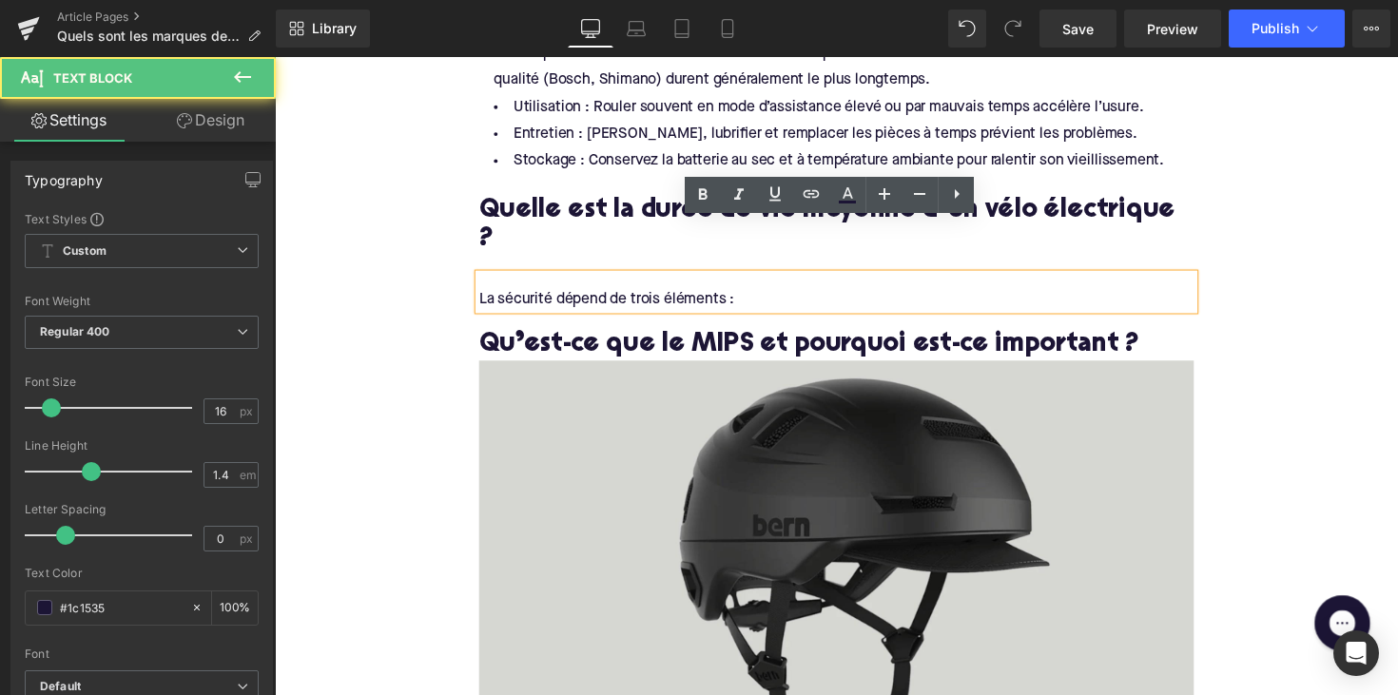
click at [711, 295] on div "La sécurité dépend de trois éléments :" at bounding box center [850, 305] width 733 height 21
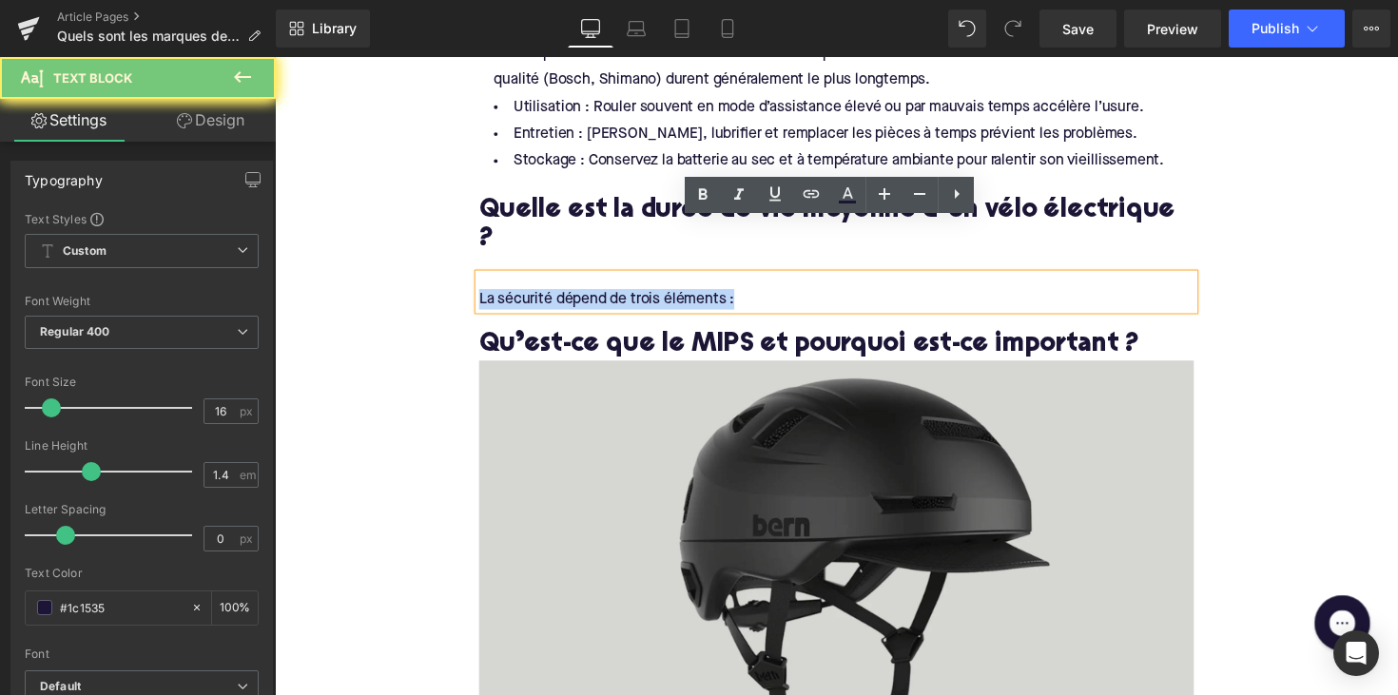
click at [711, 295] on div "La sécurité dépend de trois éléments :" at bounding box center [850, 305] width 733 height 21
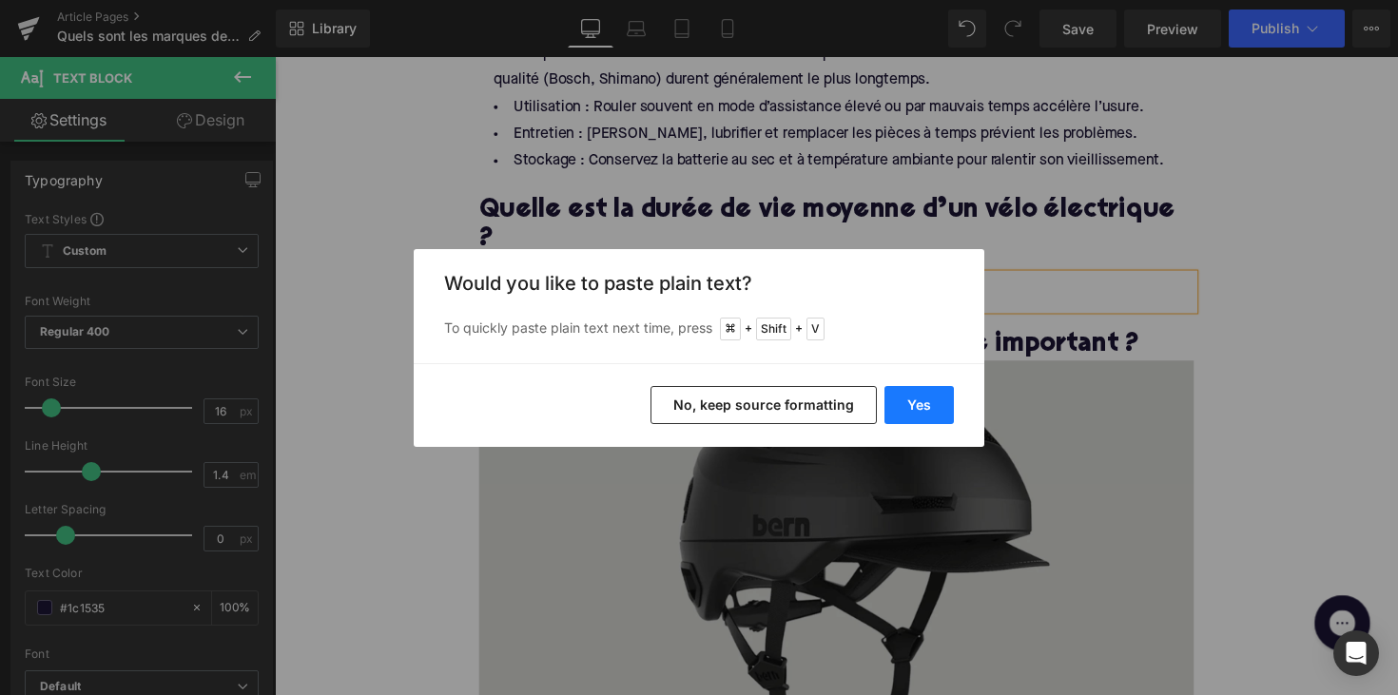
click at [902, 387] on button "Yes" at bounding box center [919, 405] width 69 height 38
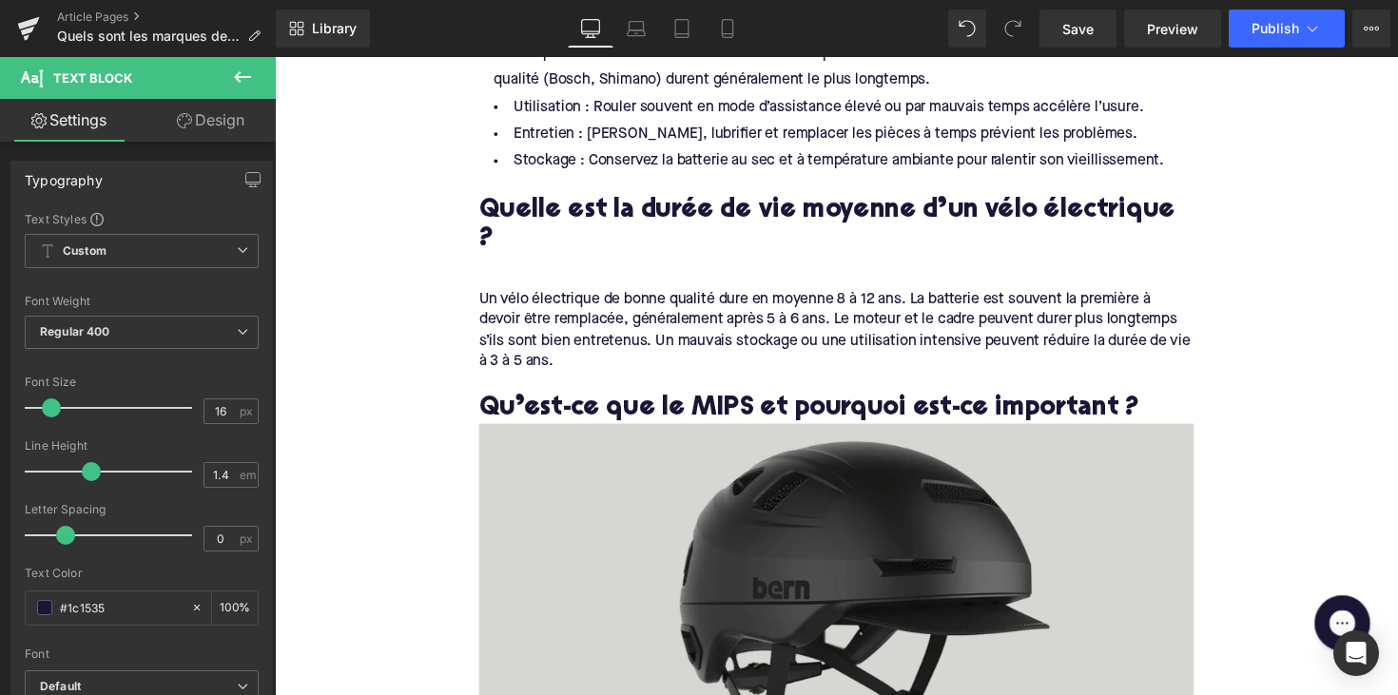
click at [678, 403] on h2 "Qu’est-ce que le MIPS et pourquoi est-ce important ?" at bounding box center [850, 417] width 733 height 29
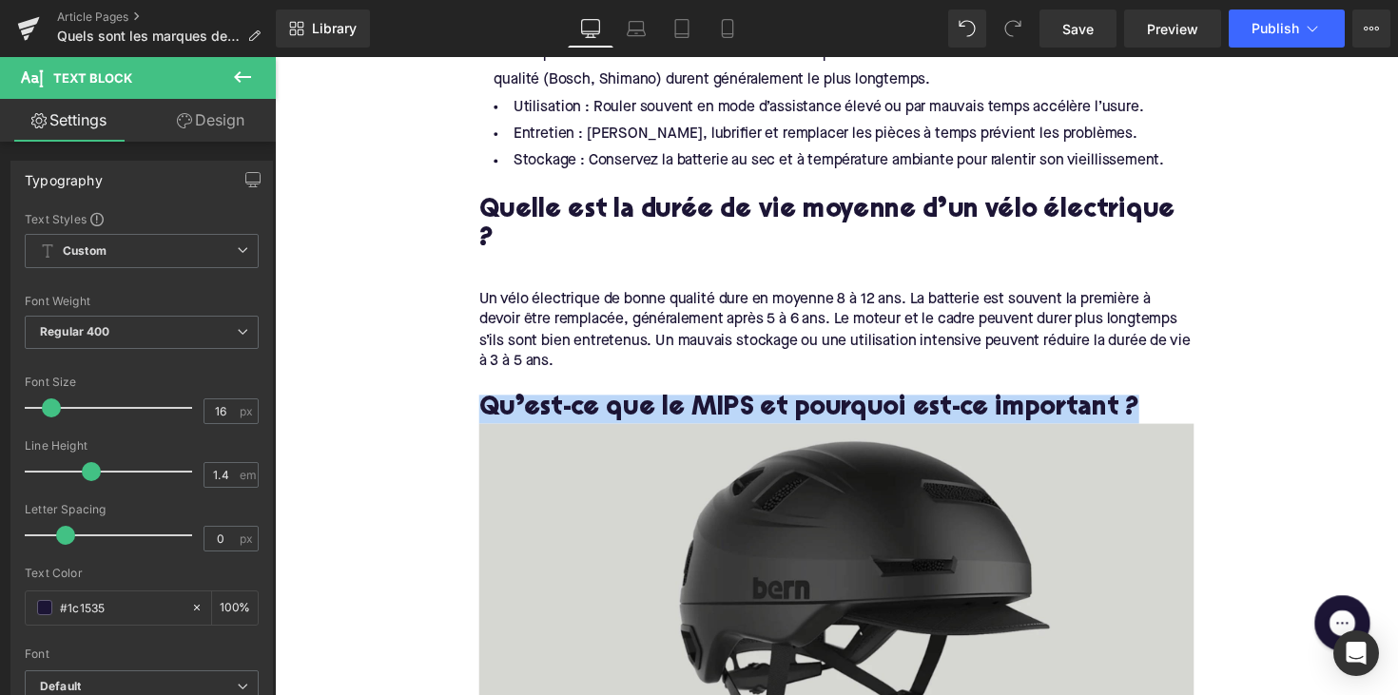
click at [678, 403] on h2 "Qu’est-ce que le MIPS et pourquoi est-ce important ?" at bounding box center [850, 417] width 733 height 29
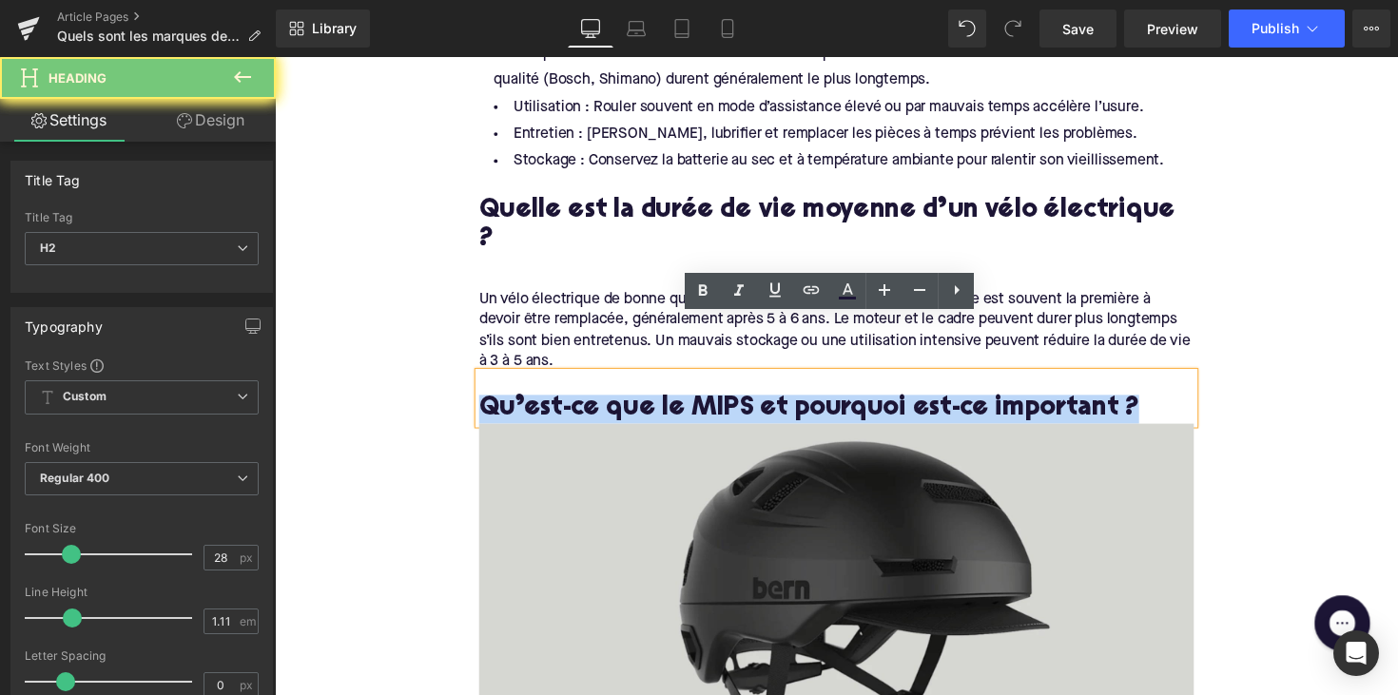
paste div
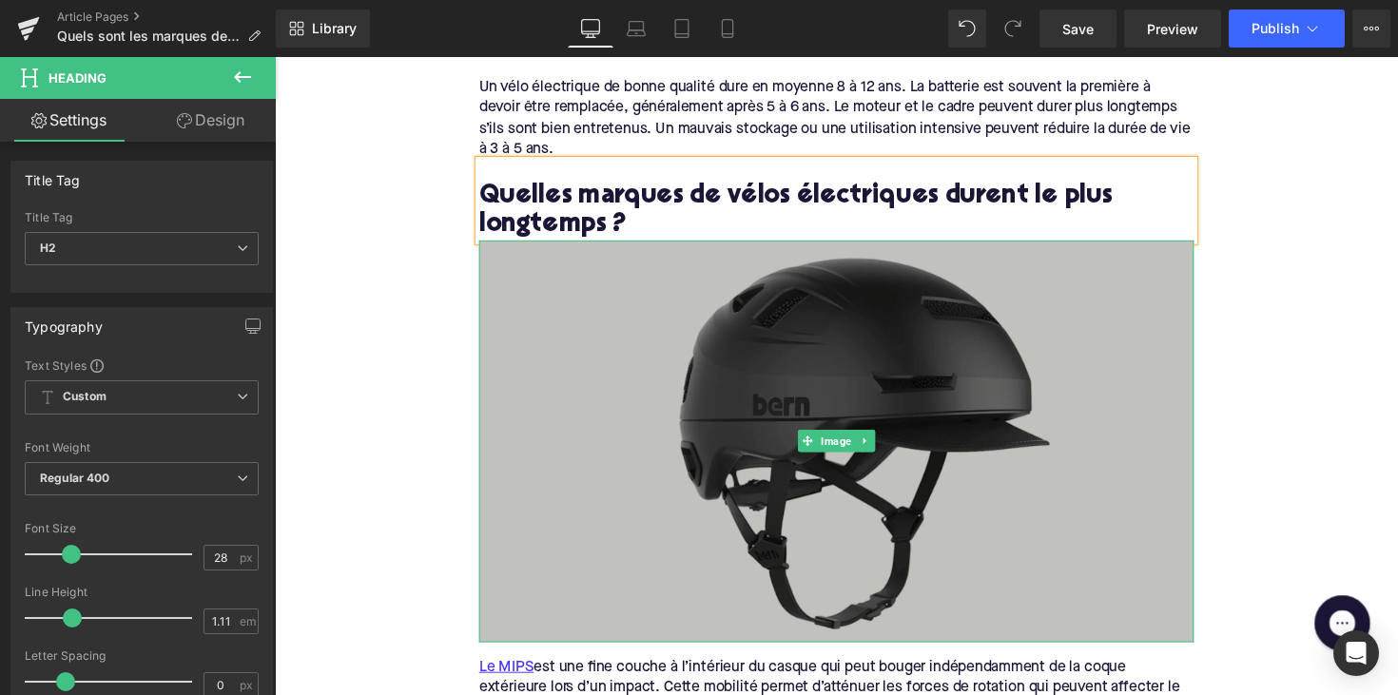
scroll to position [2082, 0]
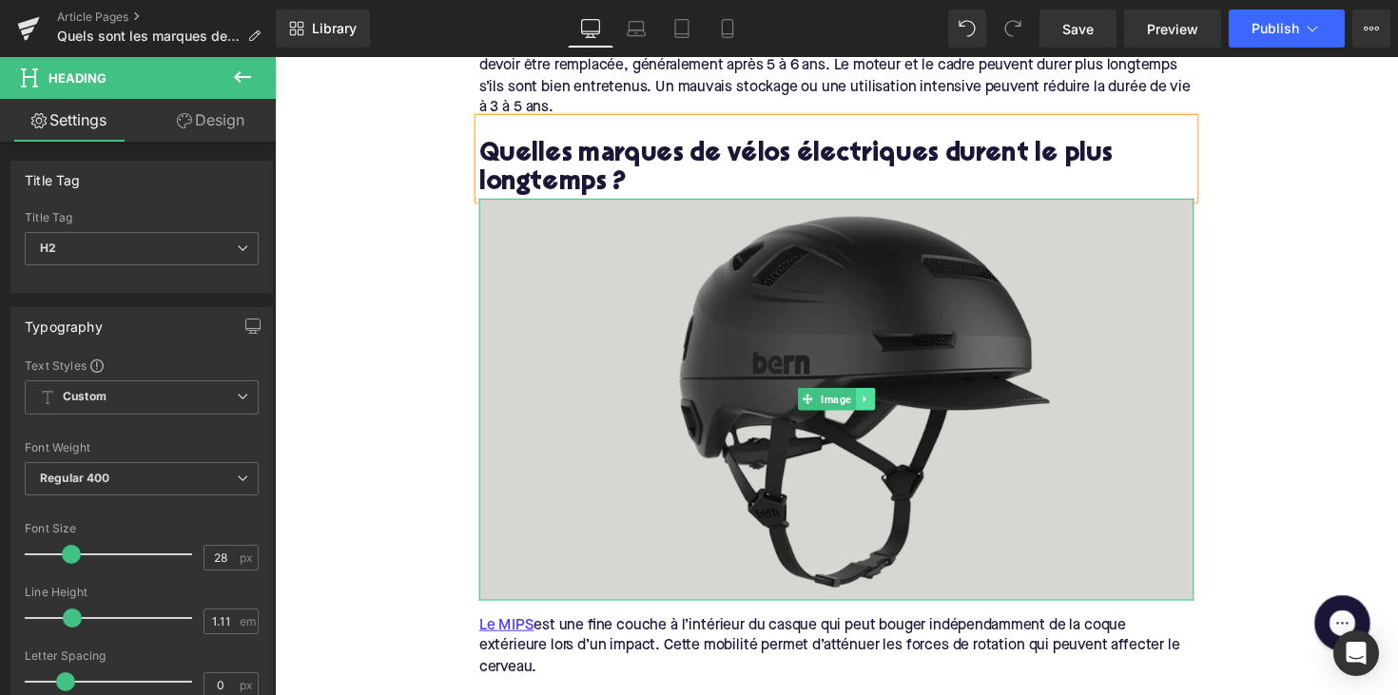
click at [877, 405] on icon at bounding box center [878, 408] width 3 height 7
click at [880, 397] on link at bounding box center [890, 408] width 20 height 23
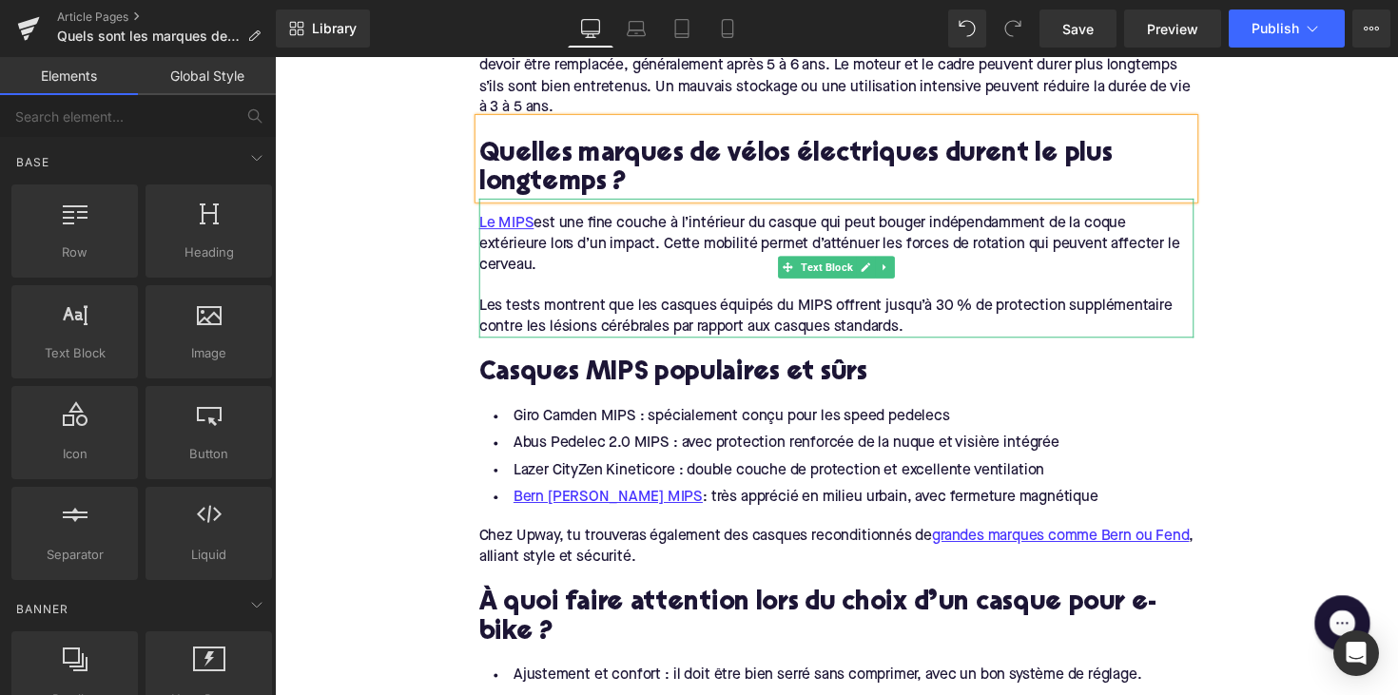
scroll to position [1968, 0]
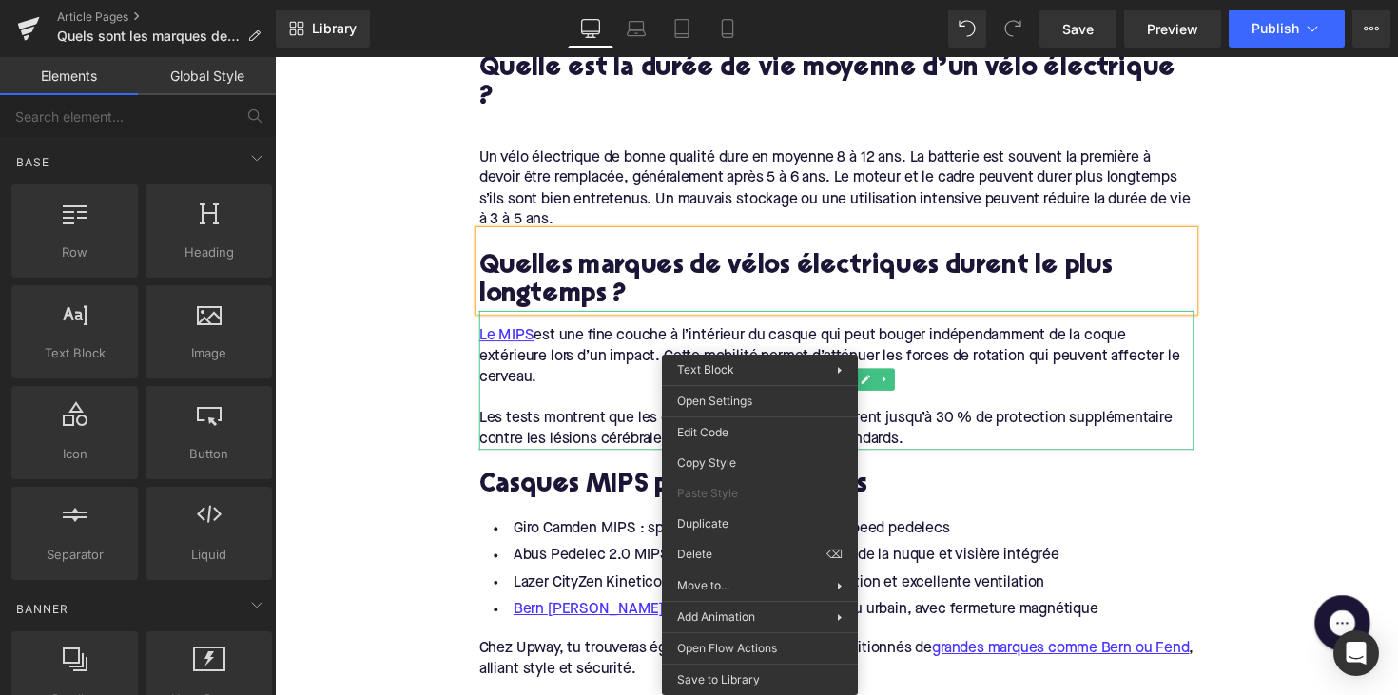
click at [821, 376] on span "Text Block" at bounding box center [841, 387] width 60 height 23
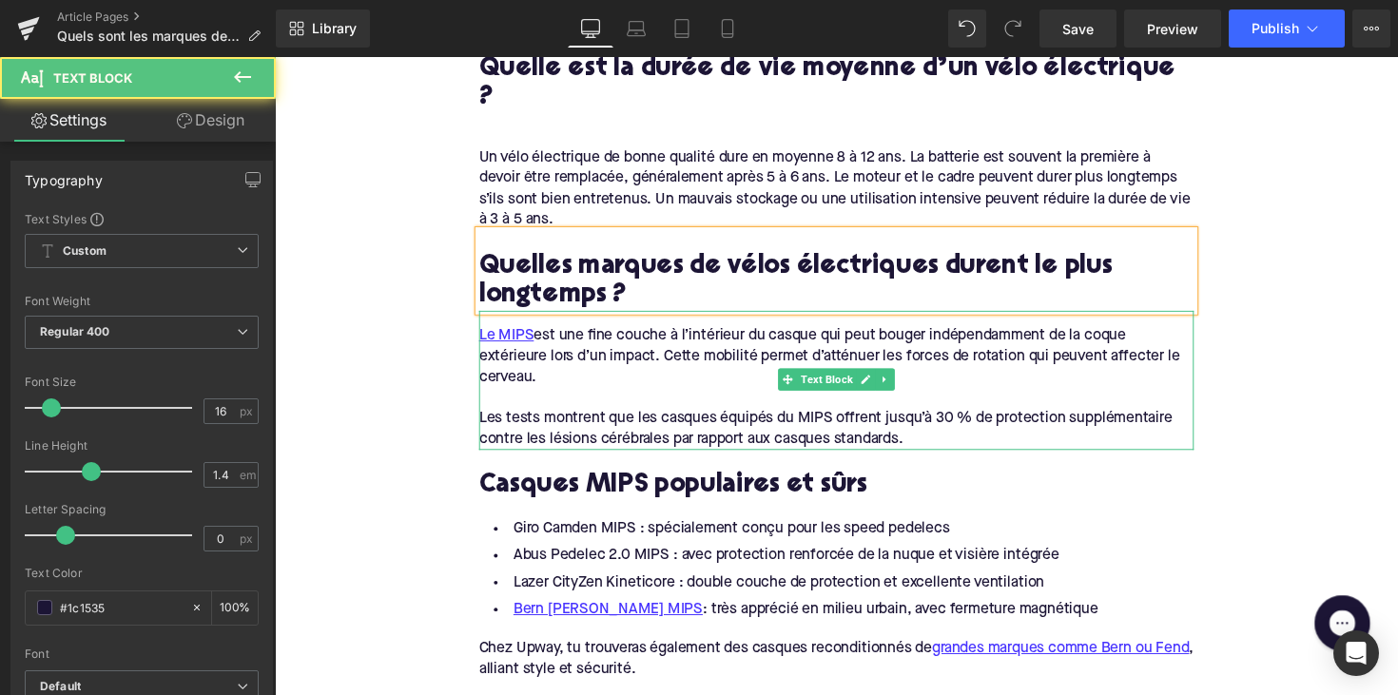
click at [841, 417] on div "Les tests montrent que les casques équipés du MIPS offrent jusqu’à 30 % de prot…" at bounding box center [850, 438] width 733 height 43
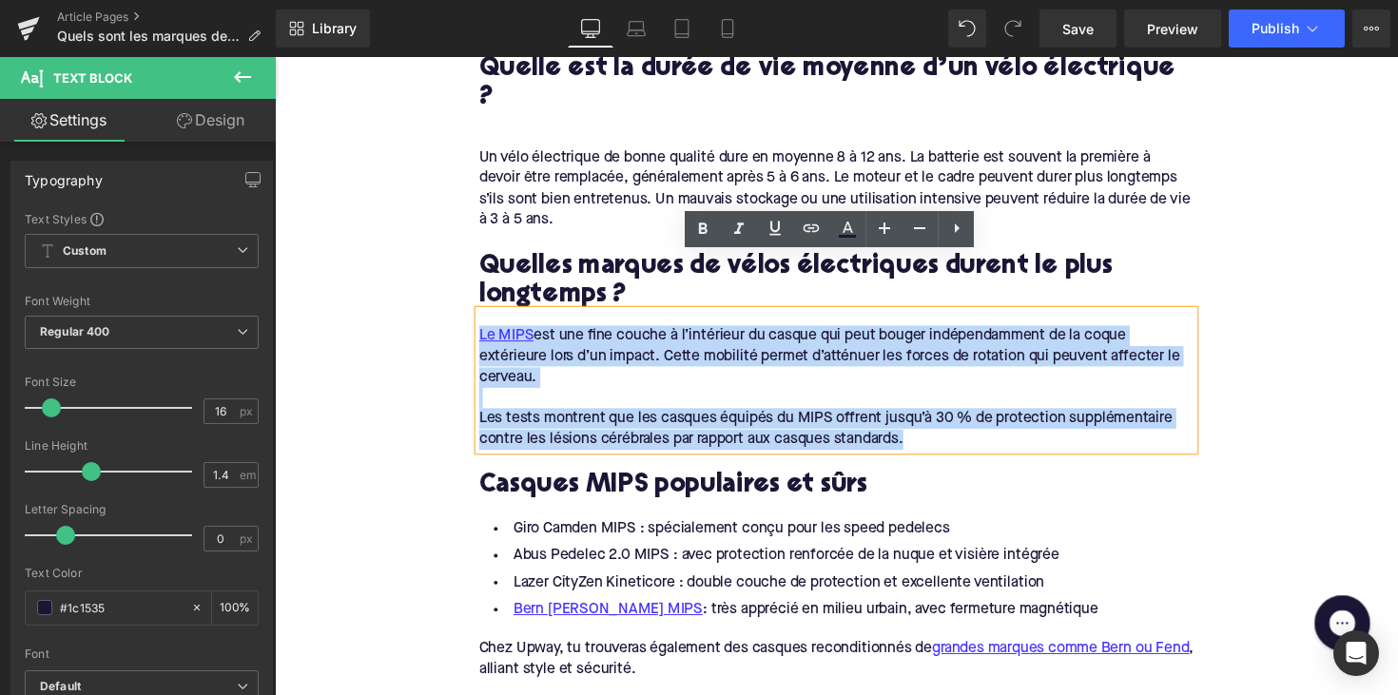
drag, startPoint x: 933, startPoint y: 391, endPoint x: 464, endPoint y: 270, distance: 484.3
click at [464, 270] on div "Home / Quels sont les marques de vélos électriques les plus durables ? Guide 20…" at bounding box center [850, 192] width 1151 height 3885
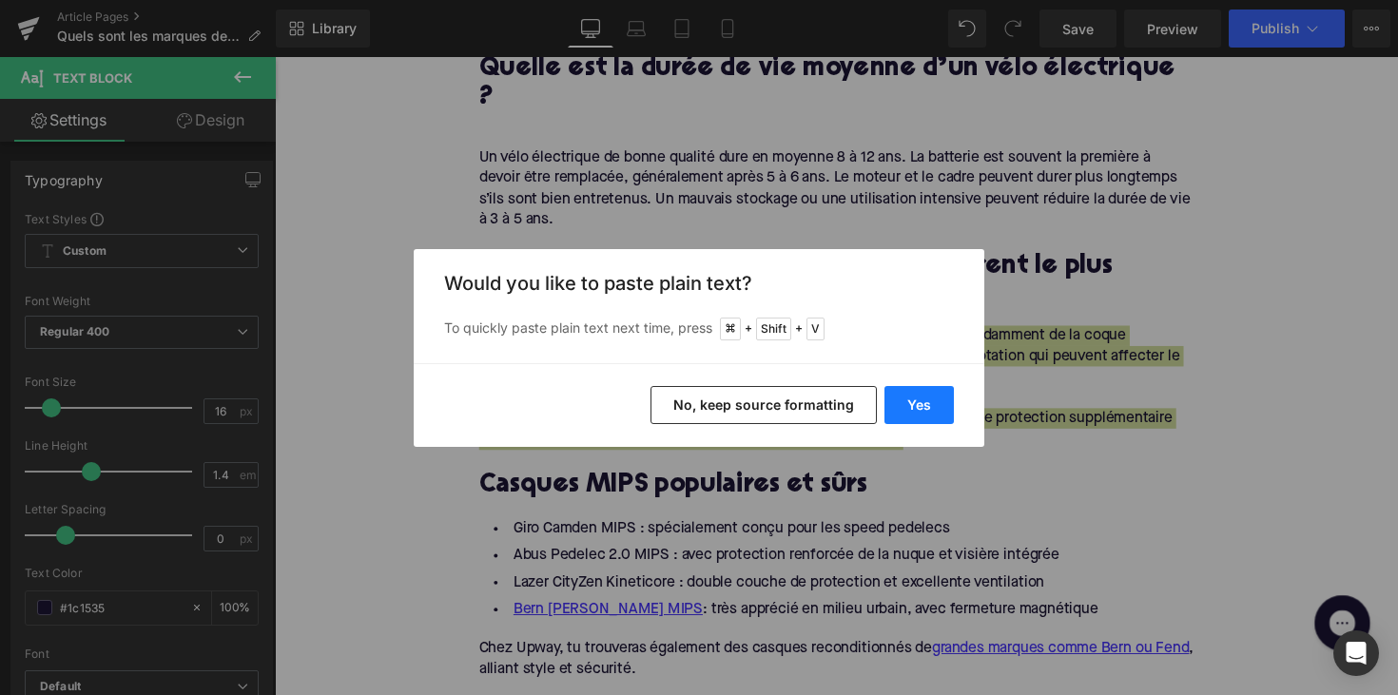
click at [909, 402] on button "Yes" at bounding box center [919, 405] width 69 height 38
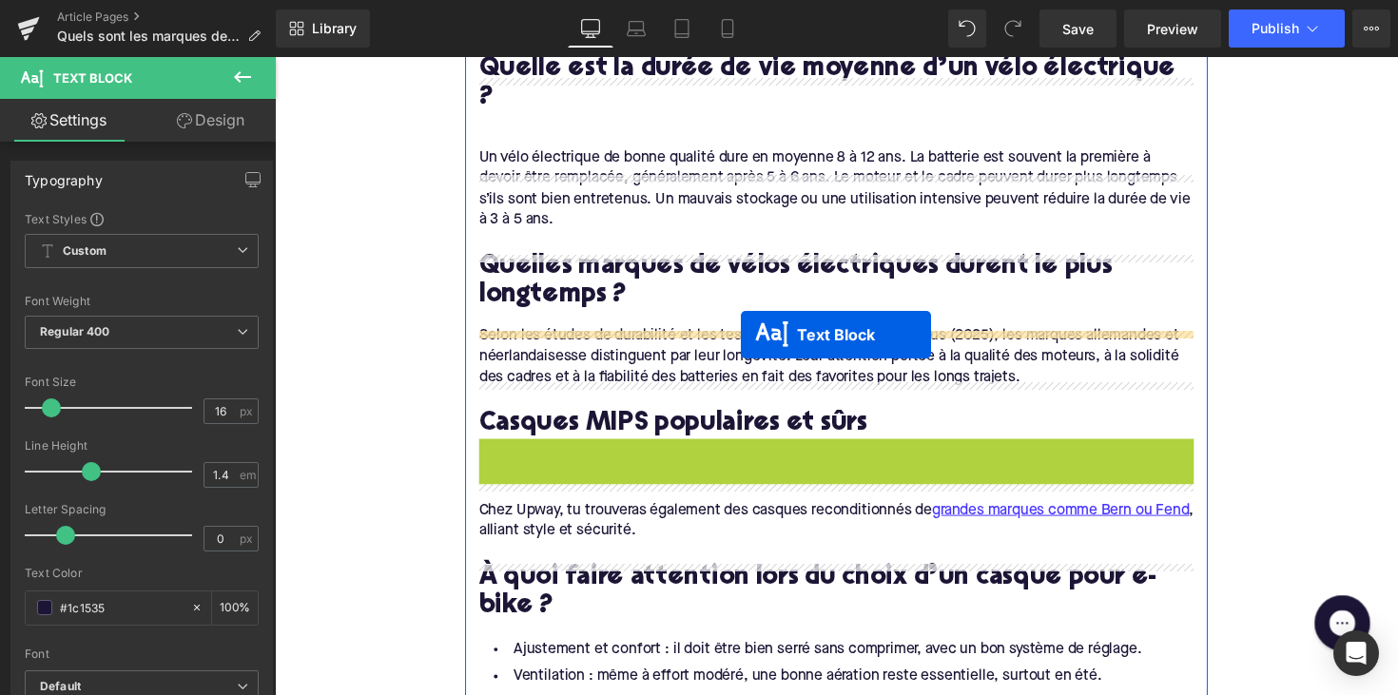
drag, startPoint x: 802, startPoint y: 448, endPoint x: 752, endPoint y: 341, distance: 118.7
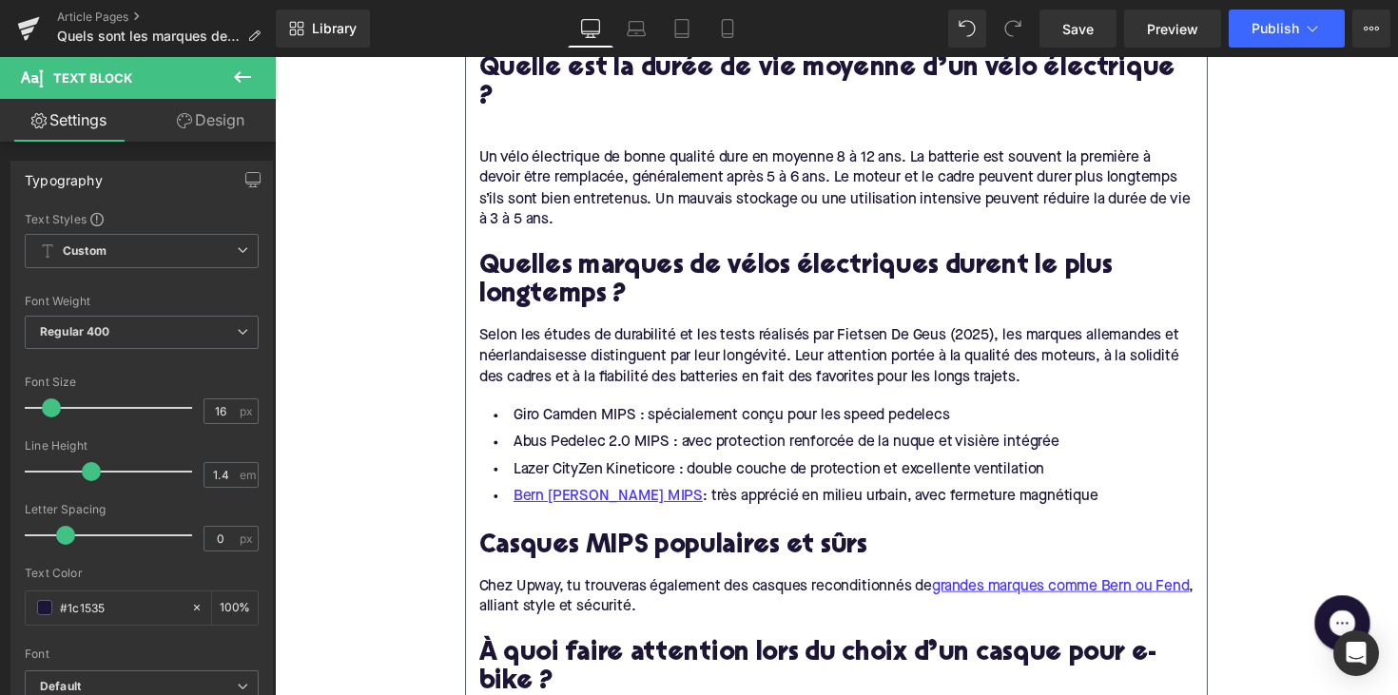
click at [872, 466] on li "Lazer CityZen Kineticore : double couche de protection et excellente ventilation" at bounding box center [850, 480] width 733 height 28
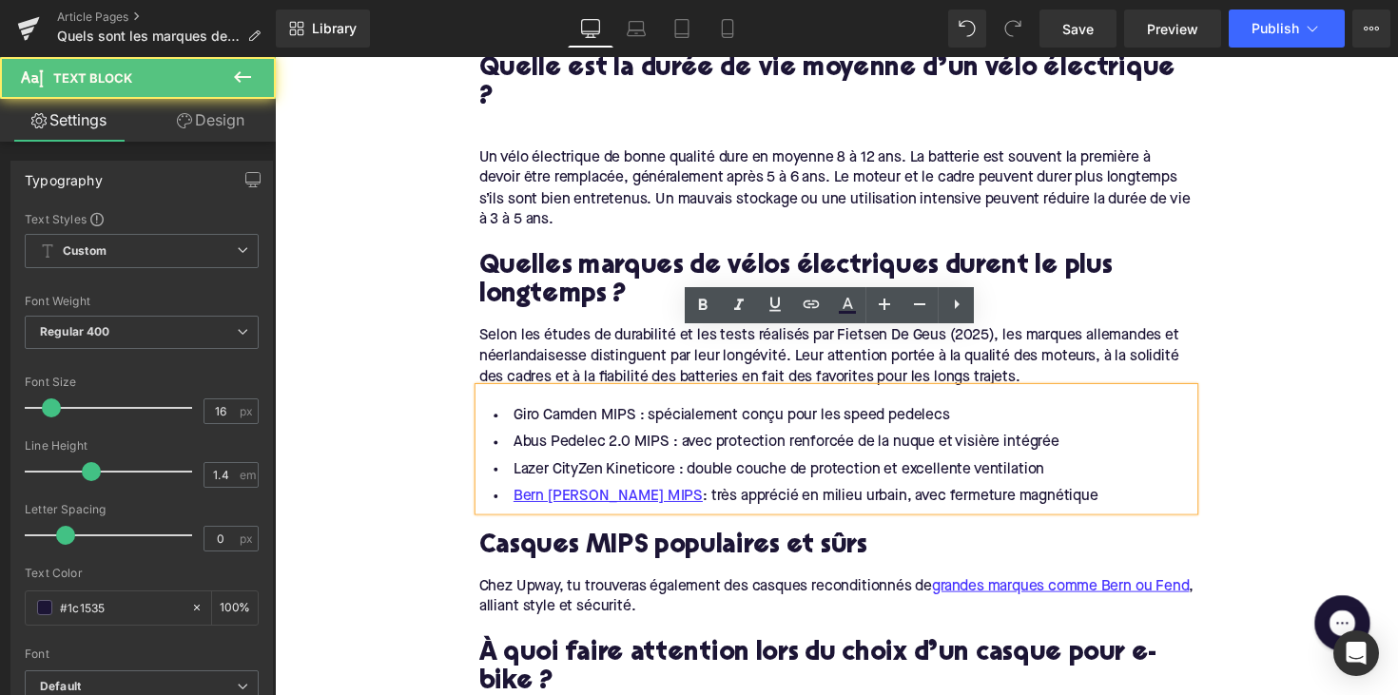
scroll to position [1967, 0]
drag, startPoint x: 1059, startPoint y: 444, endPoint x: 477, endPoint y: 339, distance: 591.7
click at [484, 397] on div "Giro Camden MIPS : spécialement conçu pour les speed pedelecs Abus Pedelec 2.0 …" at bounding box center [850, 460] width 733 height 126
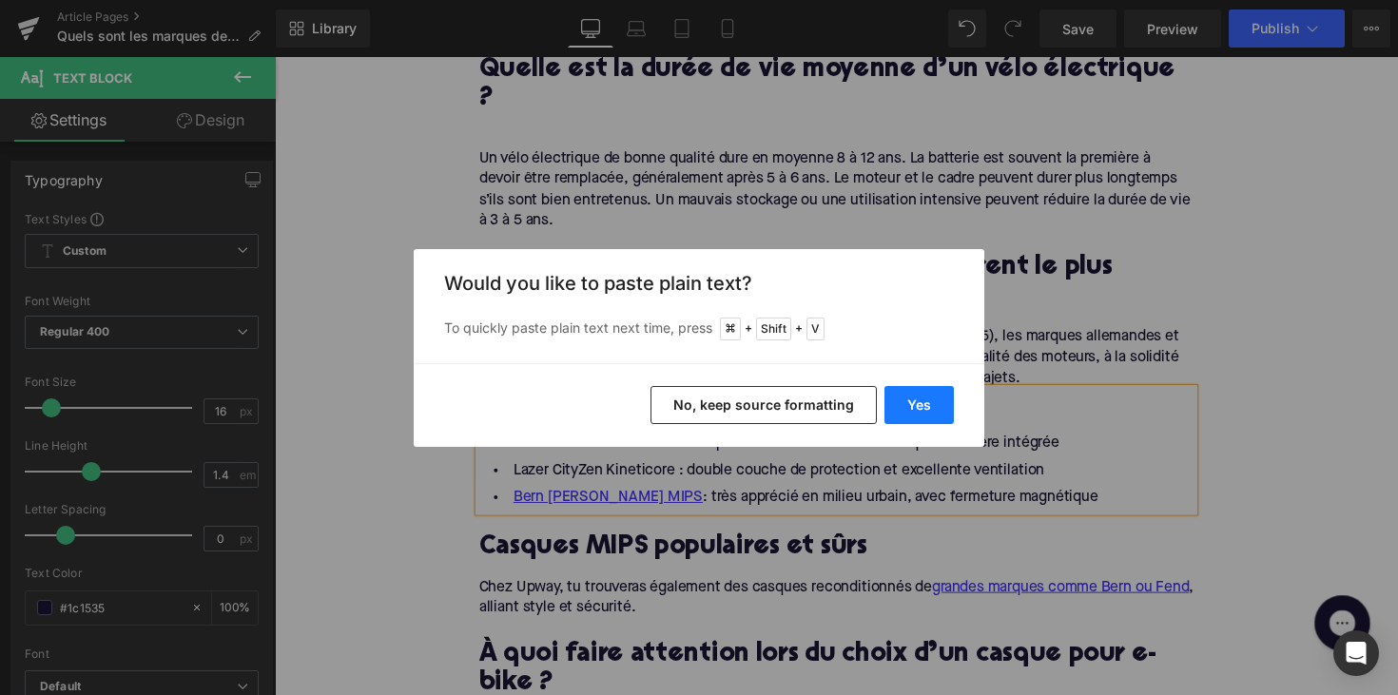
click at [907, 386] on button "Yes" at bounding box center [919, 405] width 69 height 38
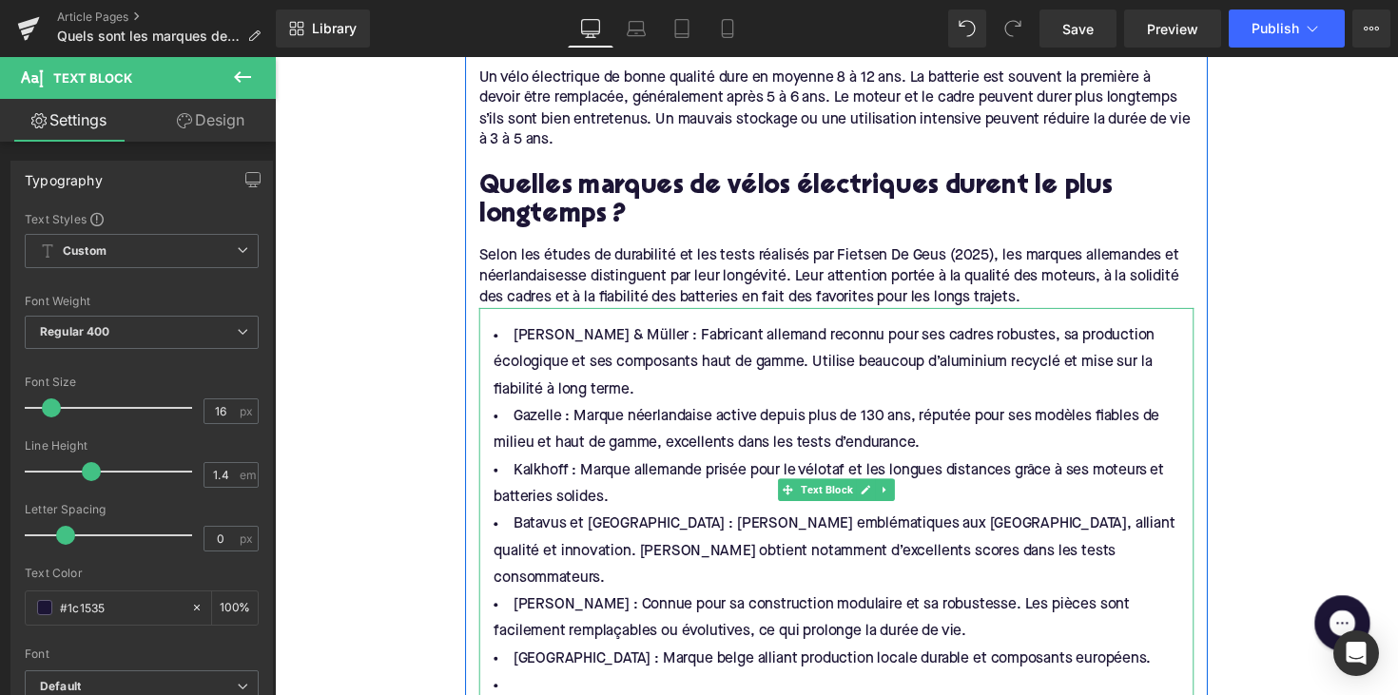
scroll to position [2081, 0]
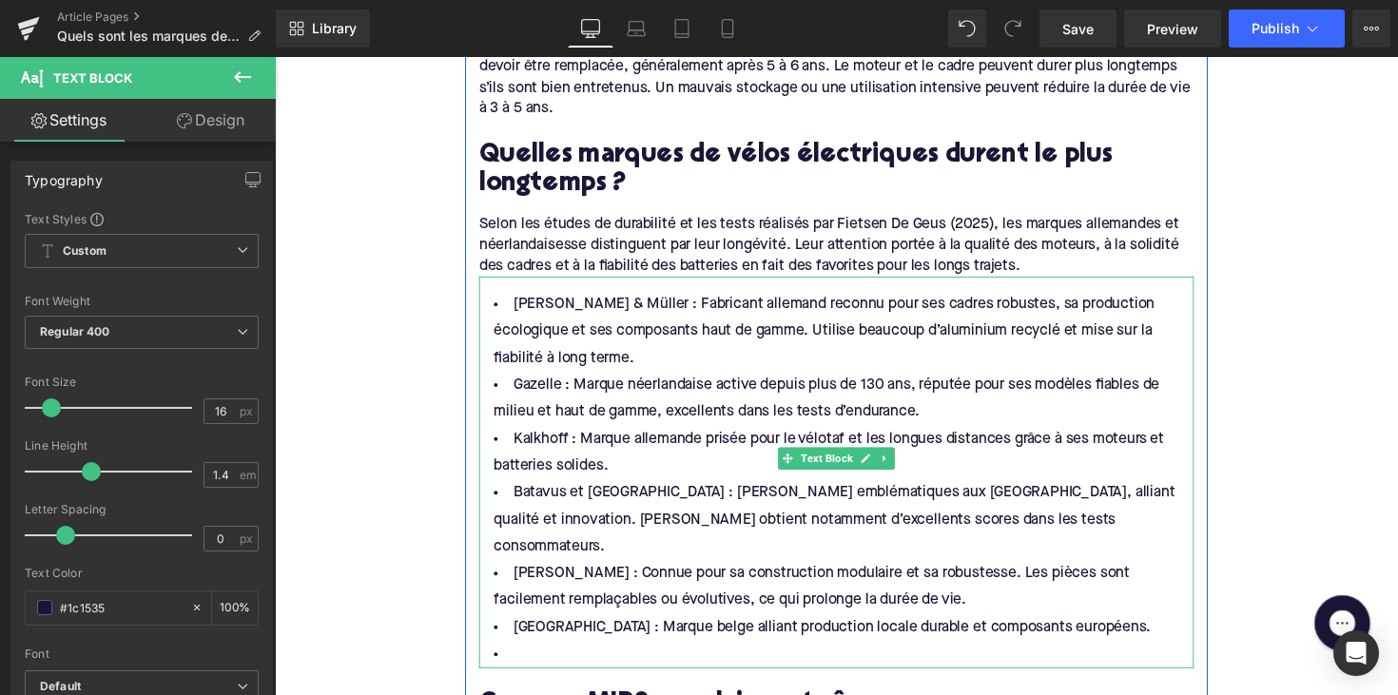
click at [561, 656] on li at bounding box center [850, 670] width 733 height 28
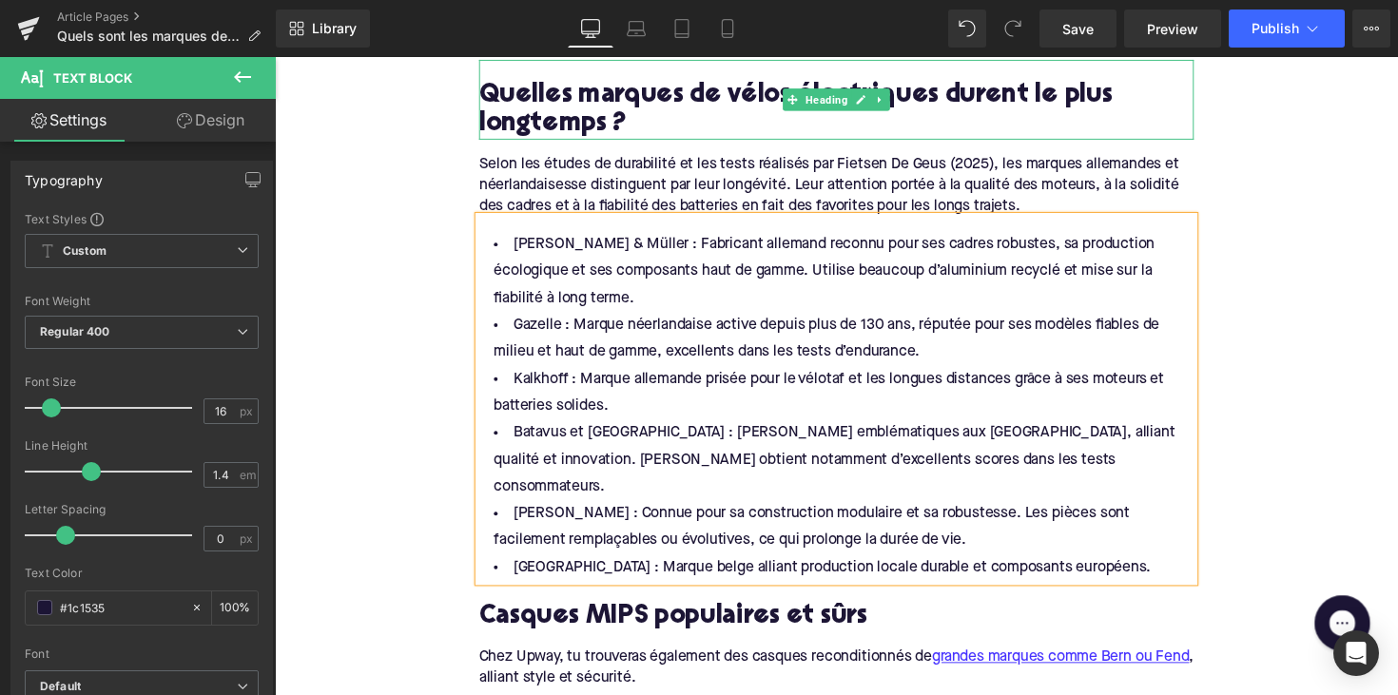
scroll to position [2193, 0]
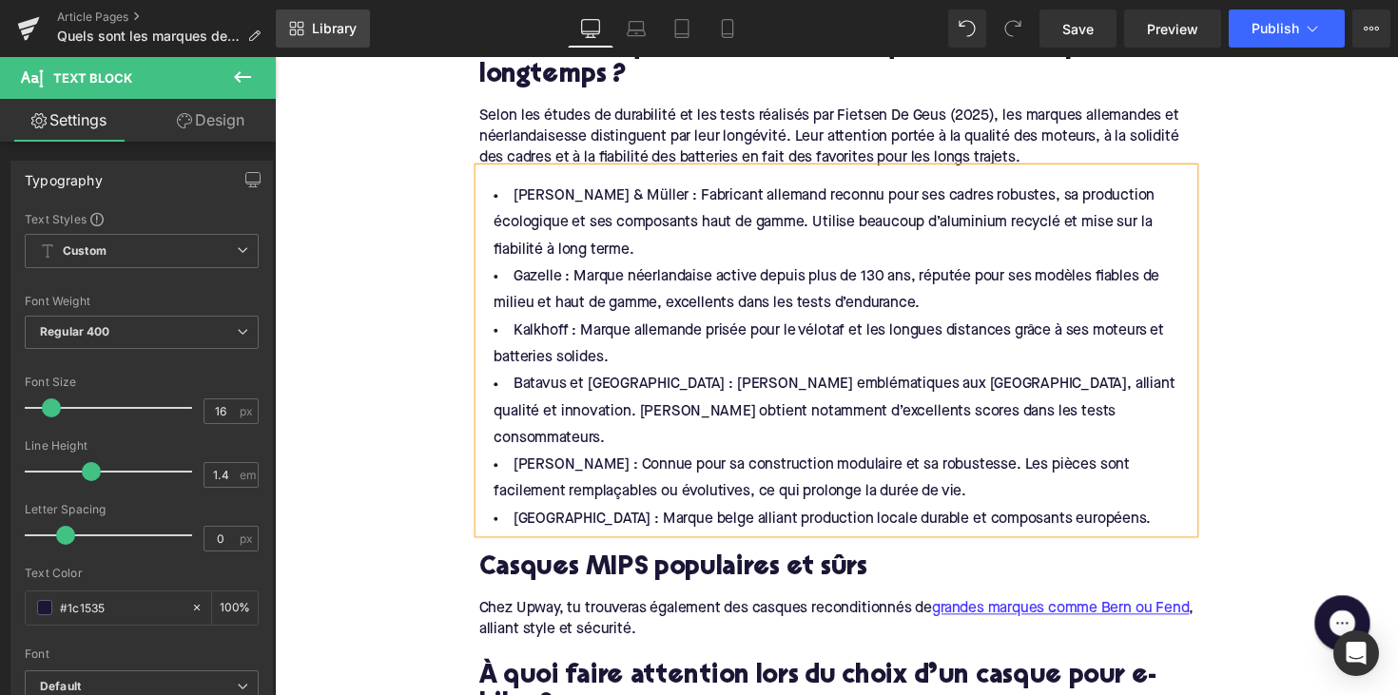
click at [339, 28] on span "Library" at bounding box center [334, 28] width 45 height 17
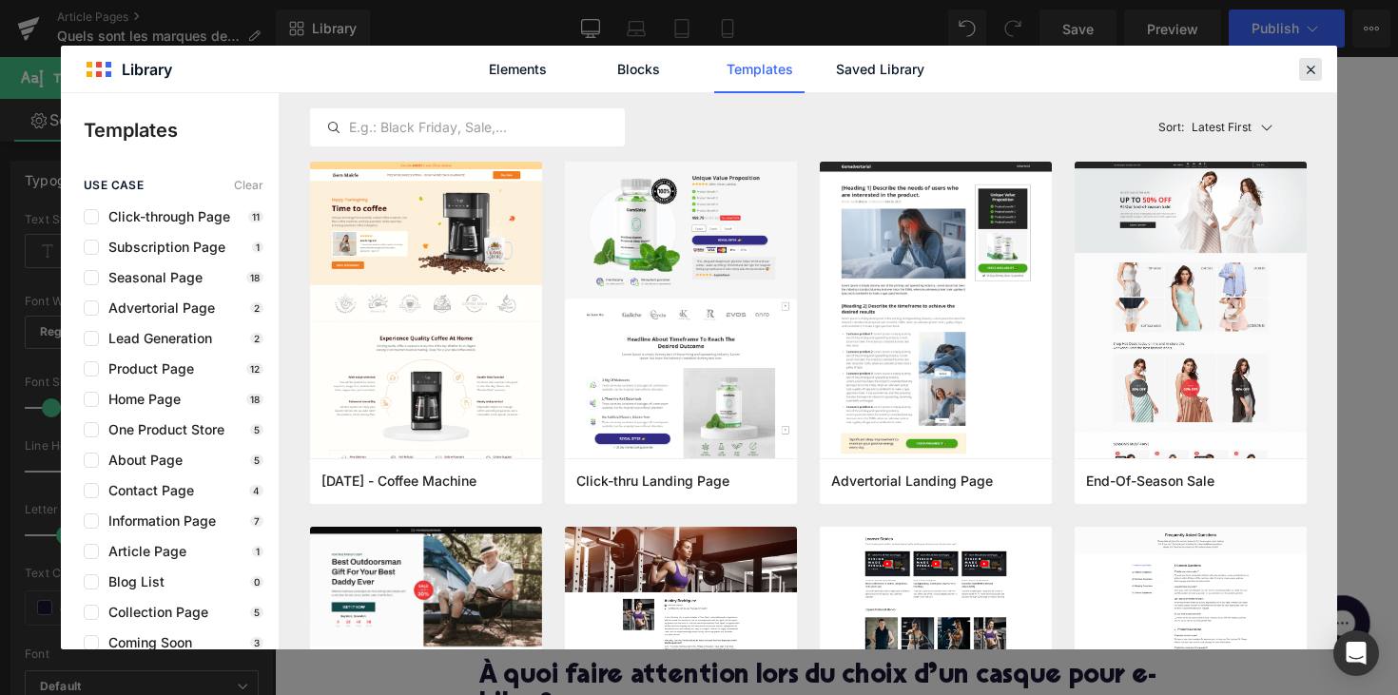
click at [1308, 71] on icon at bounding box center [1310, 69] width 17 height 17
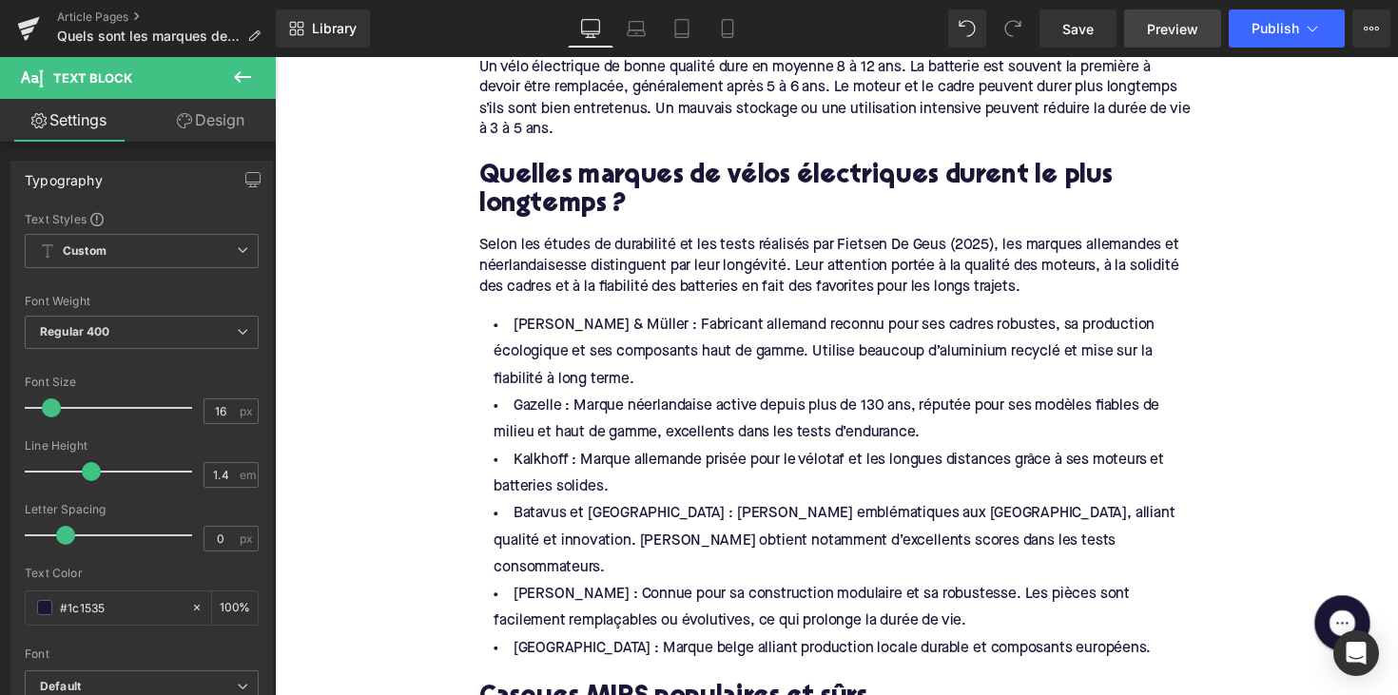
scroll to position [2451, 0]
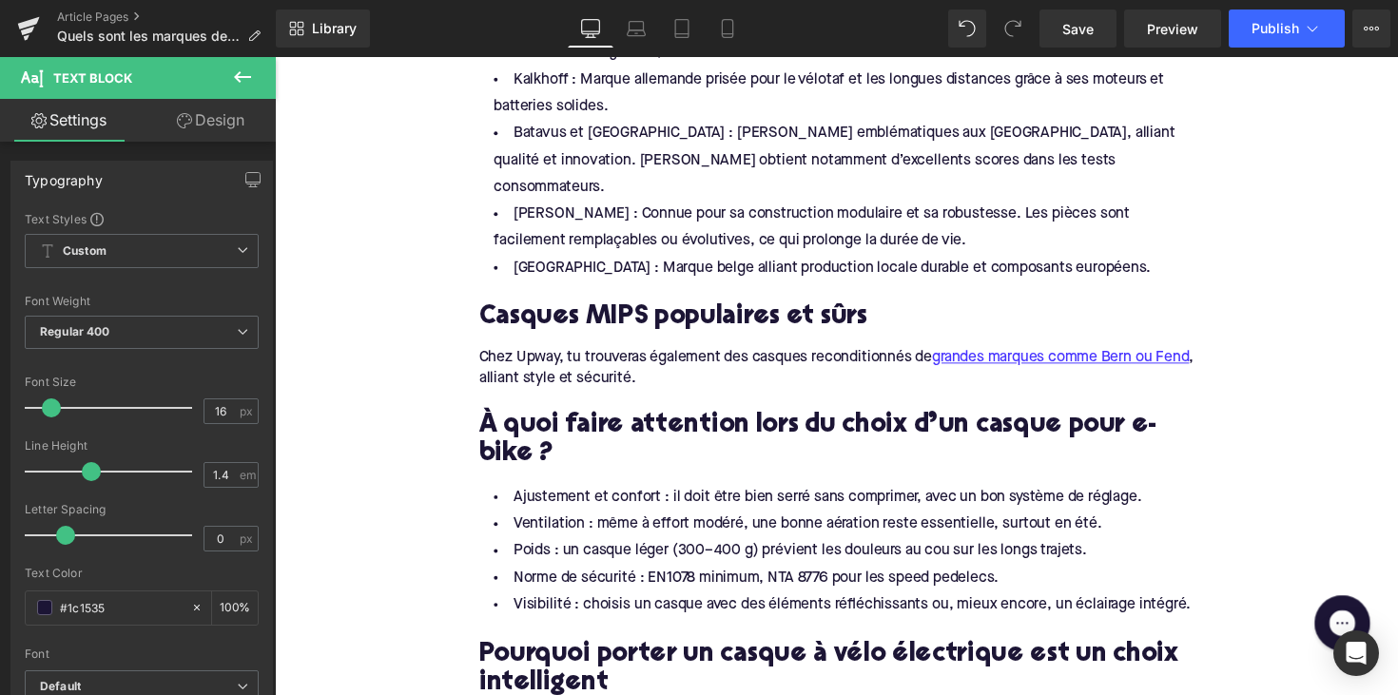
click at [236, 77] on icon at bounding box center [242, 76] width 17 height 11
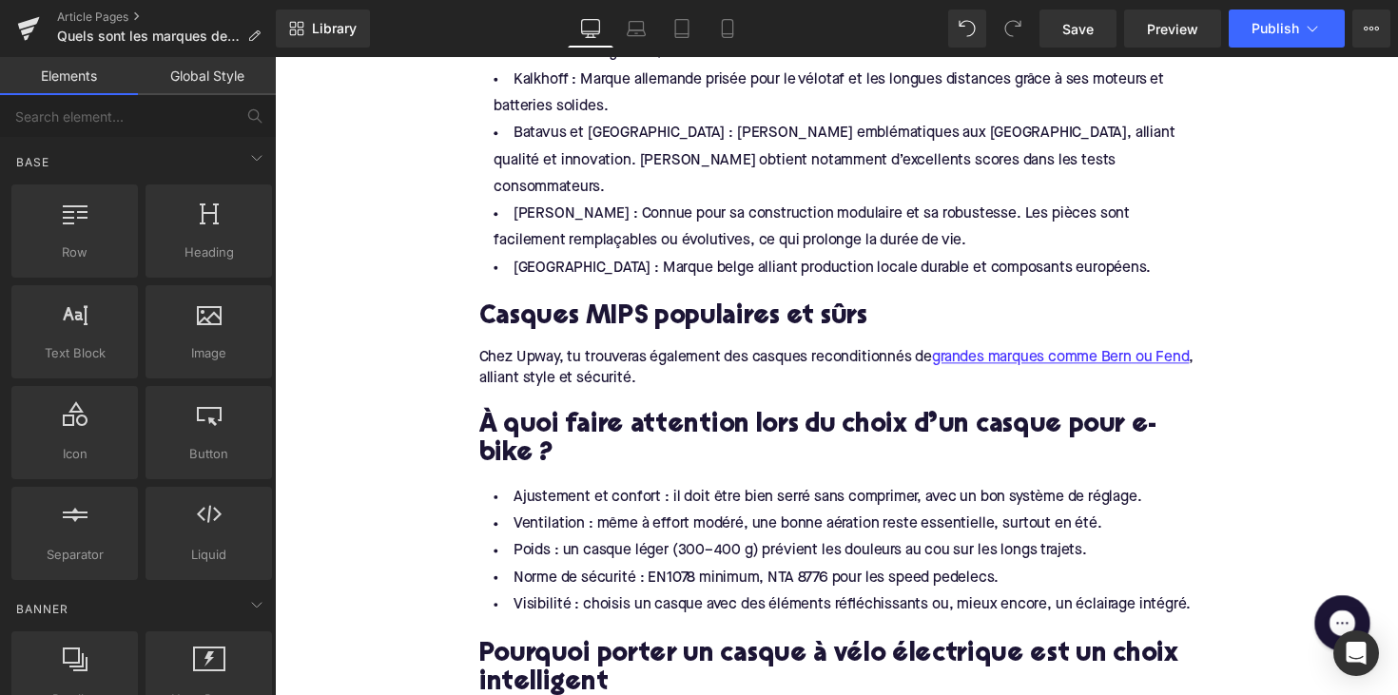
click at [571, 522] on li "Ventilation : même à effort modéré, une bonne aération reste essentielle, surto…" at bounding box center [850, 536] width 733 height 28
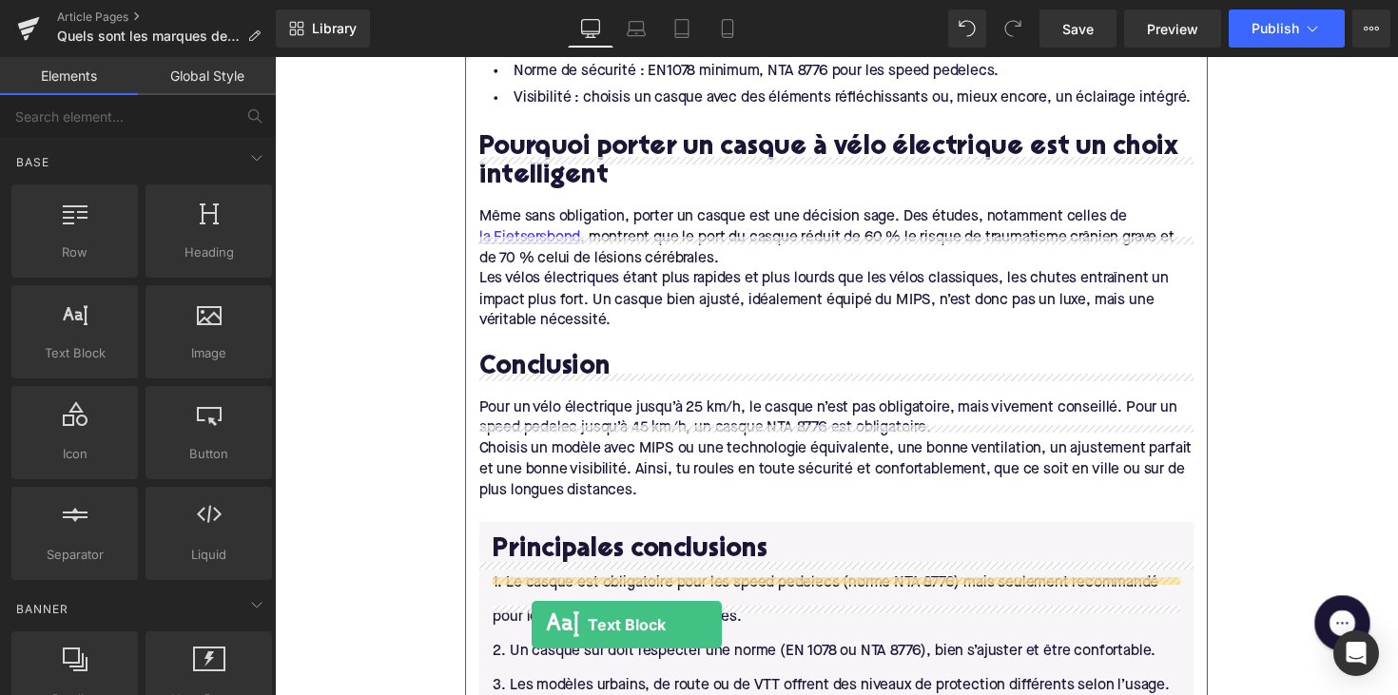
scroll to position [3084, 0]
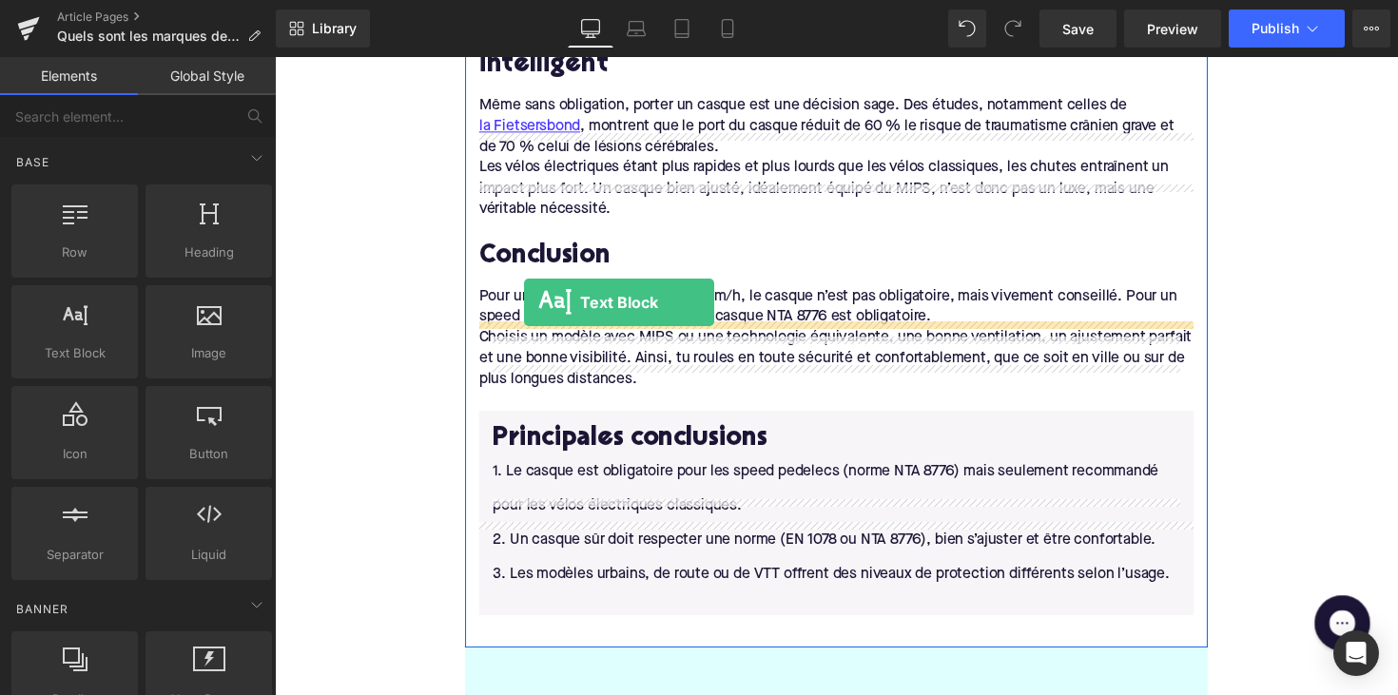
drag, startPoint x: 356, startPoint y: 382, endPoint x: 530, endPoint y: 308, distance: 189.2
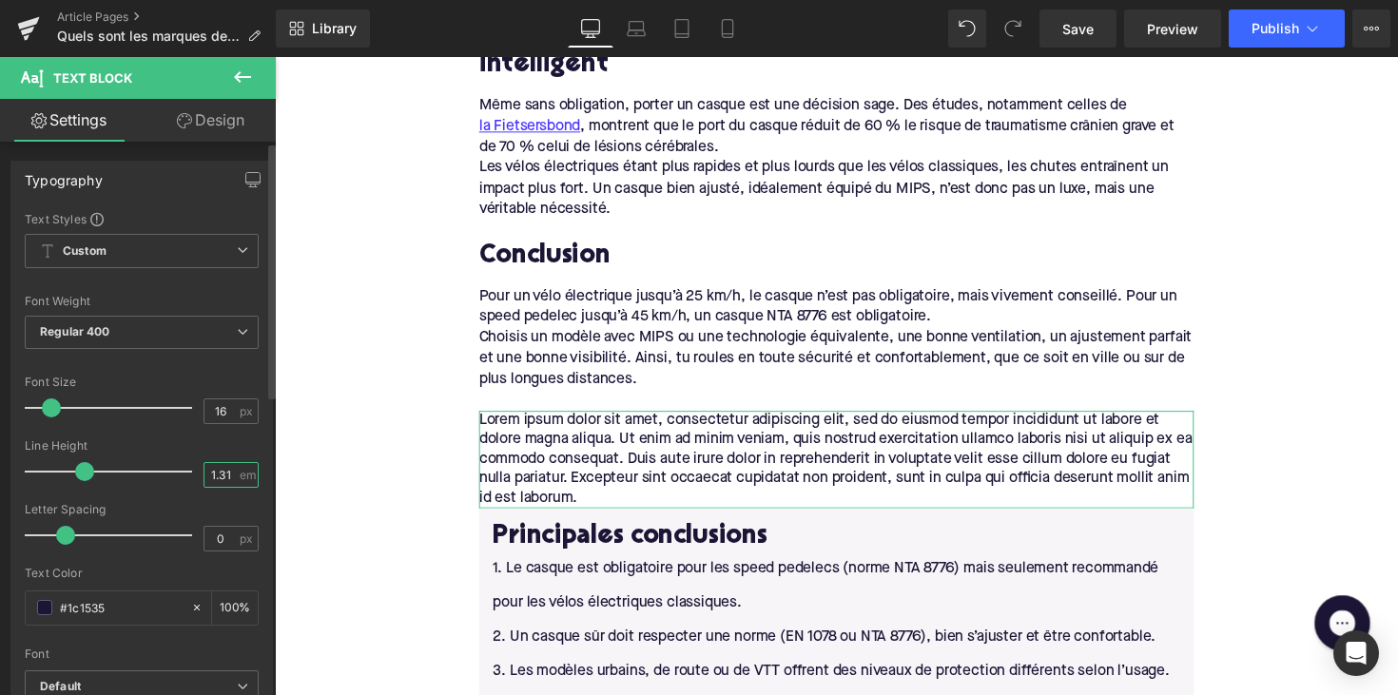
click at [224, 477] on input "1.31" at bounding box center [221, 475] width 33 height 24
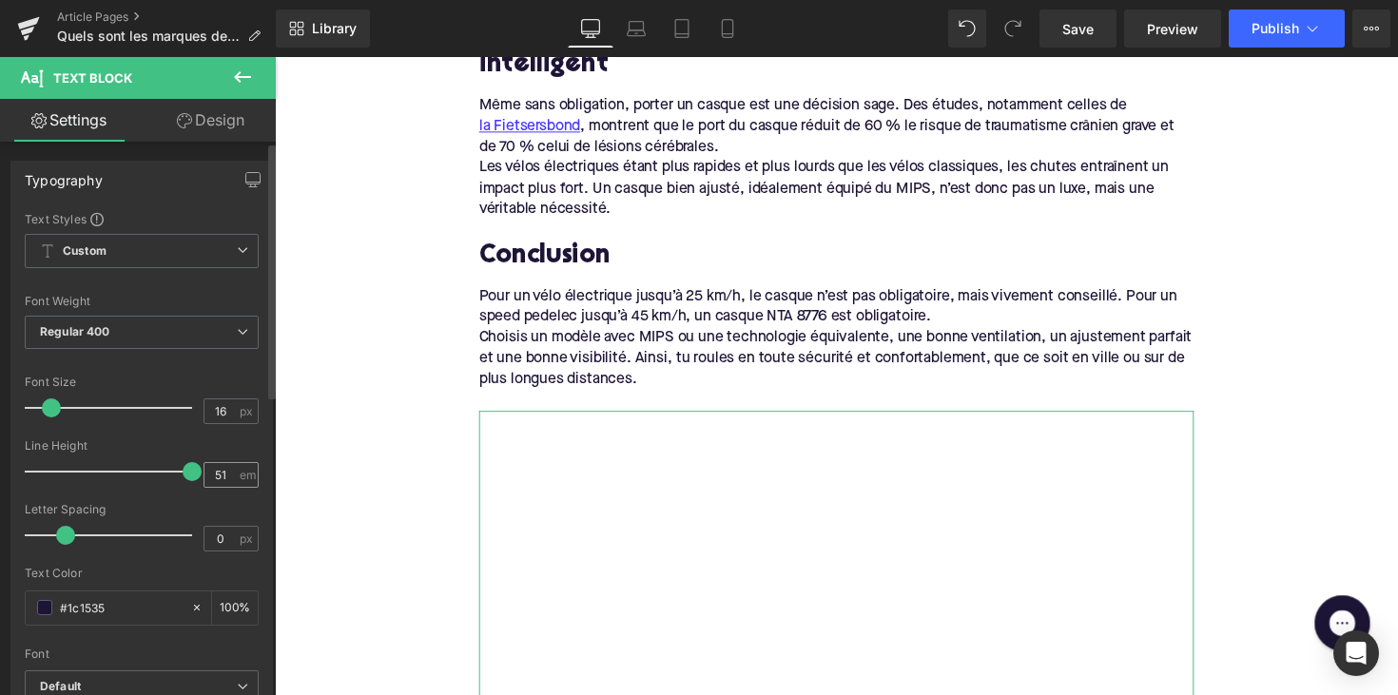
click at [231, 466] on div "51 em" at bounding box center [231, 475] width 55 height 26
click at [224, 471] on input "51" at bounding box center [221, 475] width 33 height 24
type input "5"
type input "1"
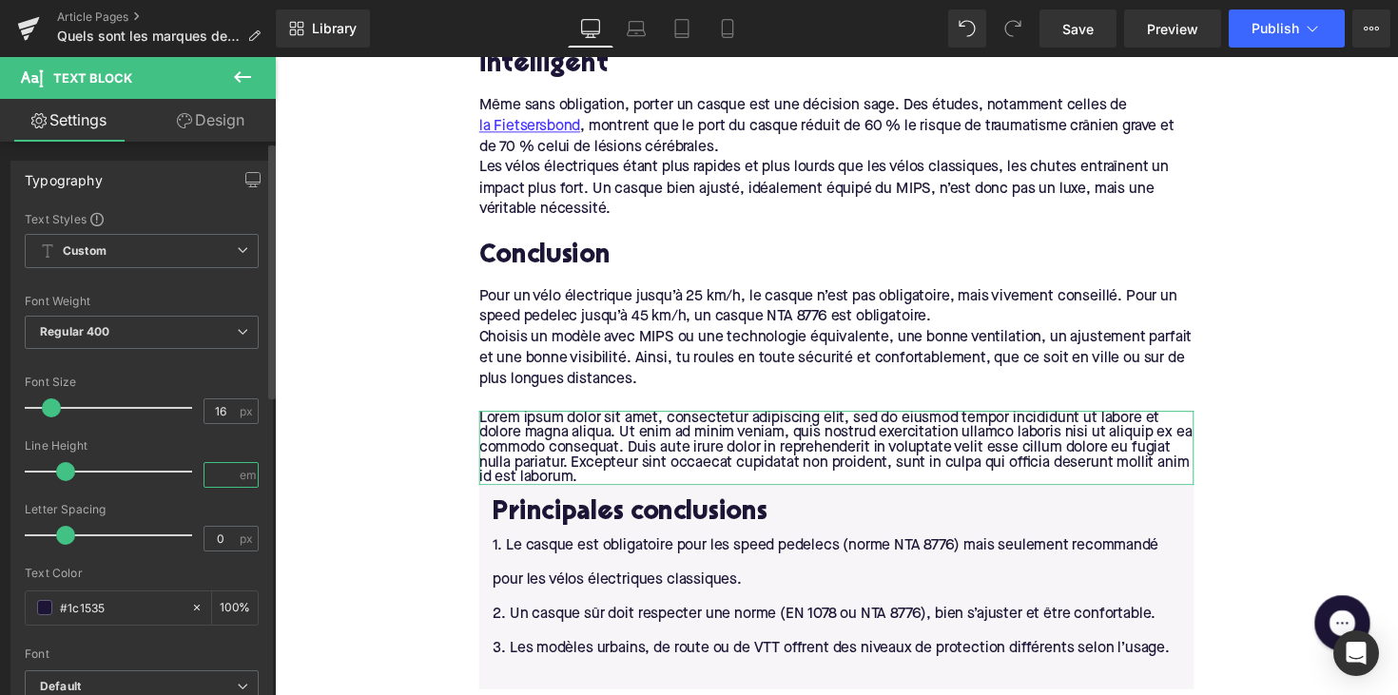
click at [217, 468] on input "number" at bounding box center [221, 475] width 33 height 24
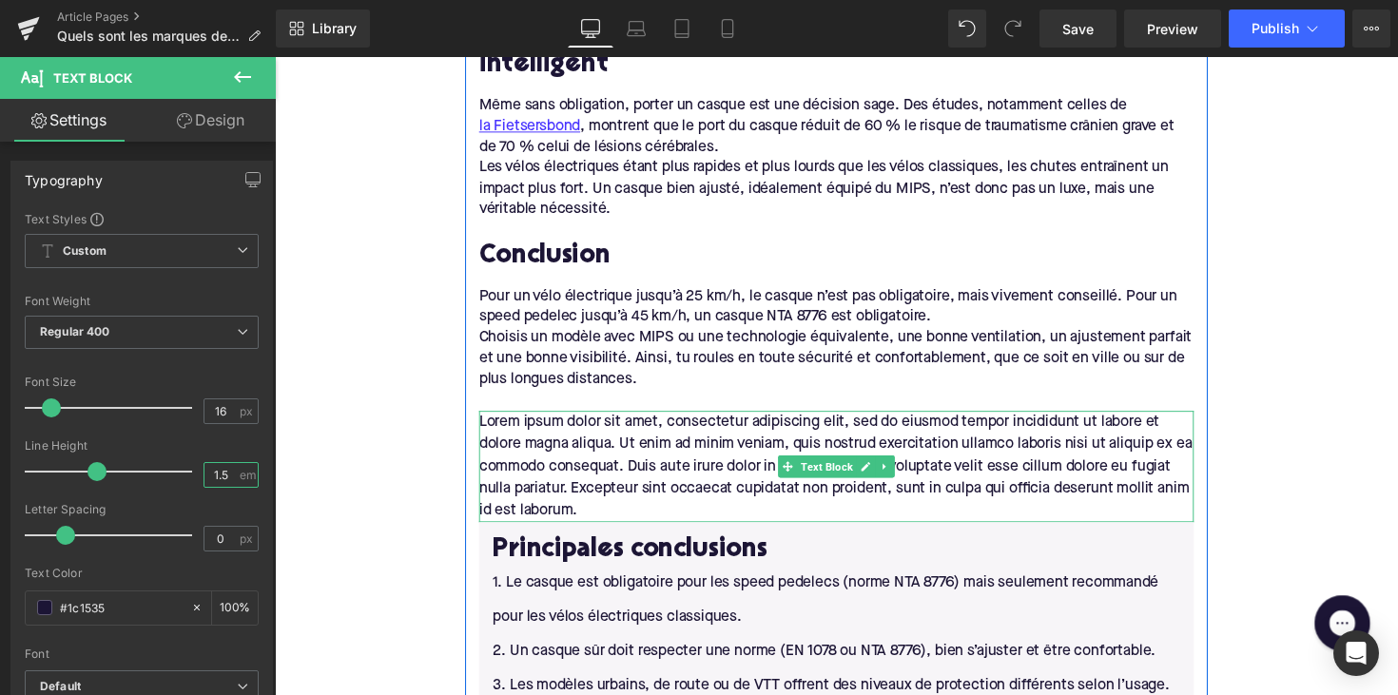
type input "1.5"
click at [577, 420] on p "Lorem ipsum dolor sit amet, consectetur adipiscing elit, sed do eiusmod tempor …" at bounding box center [850, 477] width 733 height 114
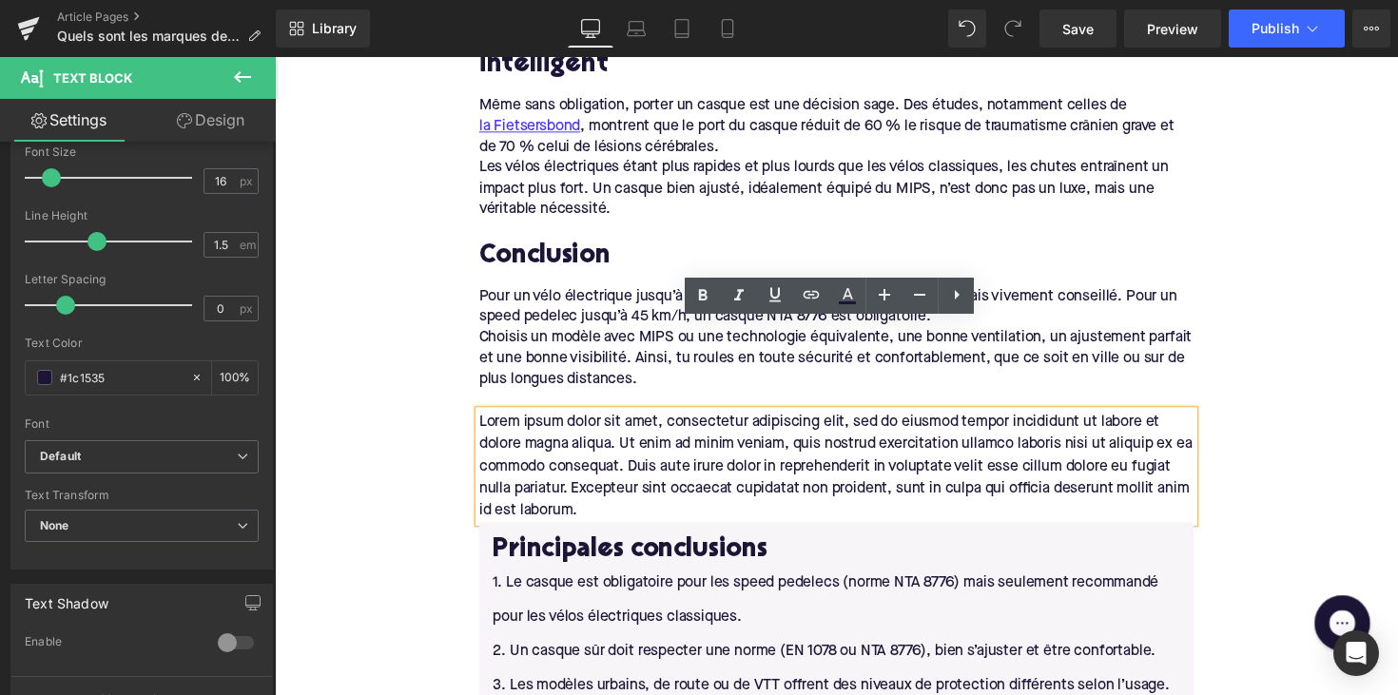
scroll to position [339, 0]
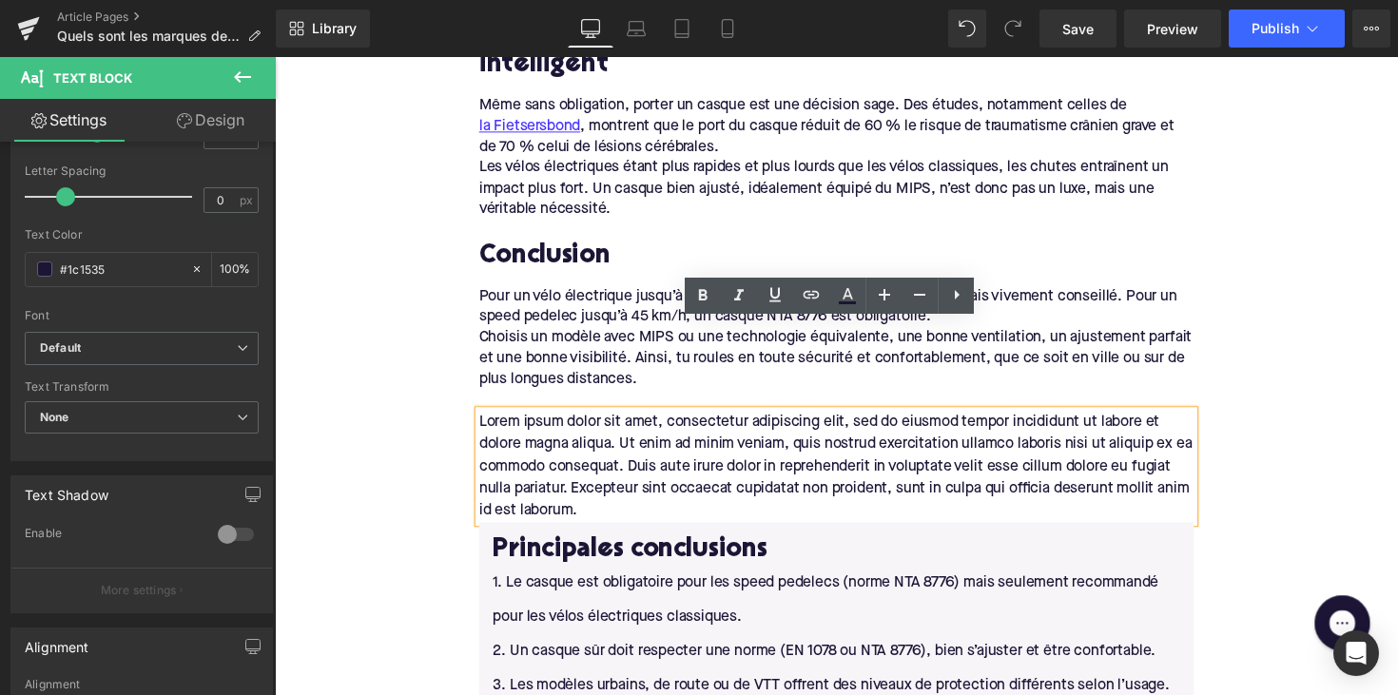
click at [208, 120] on link "Design" at bounding box center [211, 120] width 138 height 43
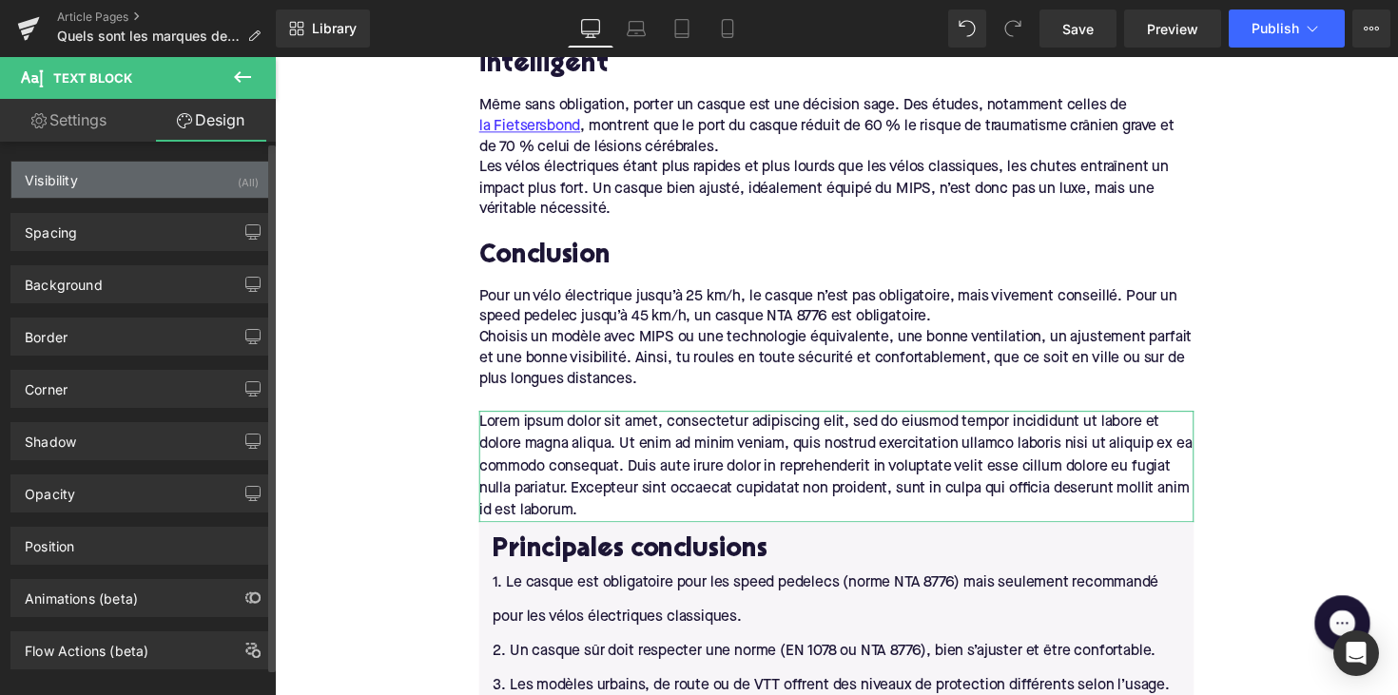
click at [105, 183] on div "Visibility (All)" at bounding box center [141, 180] width 261 height 36
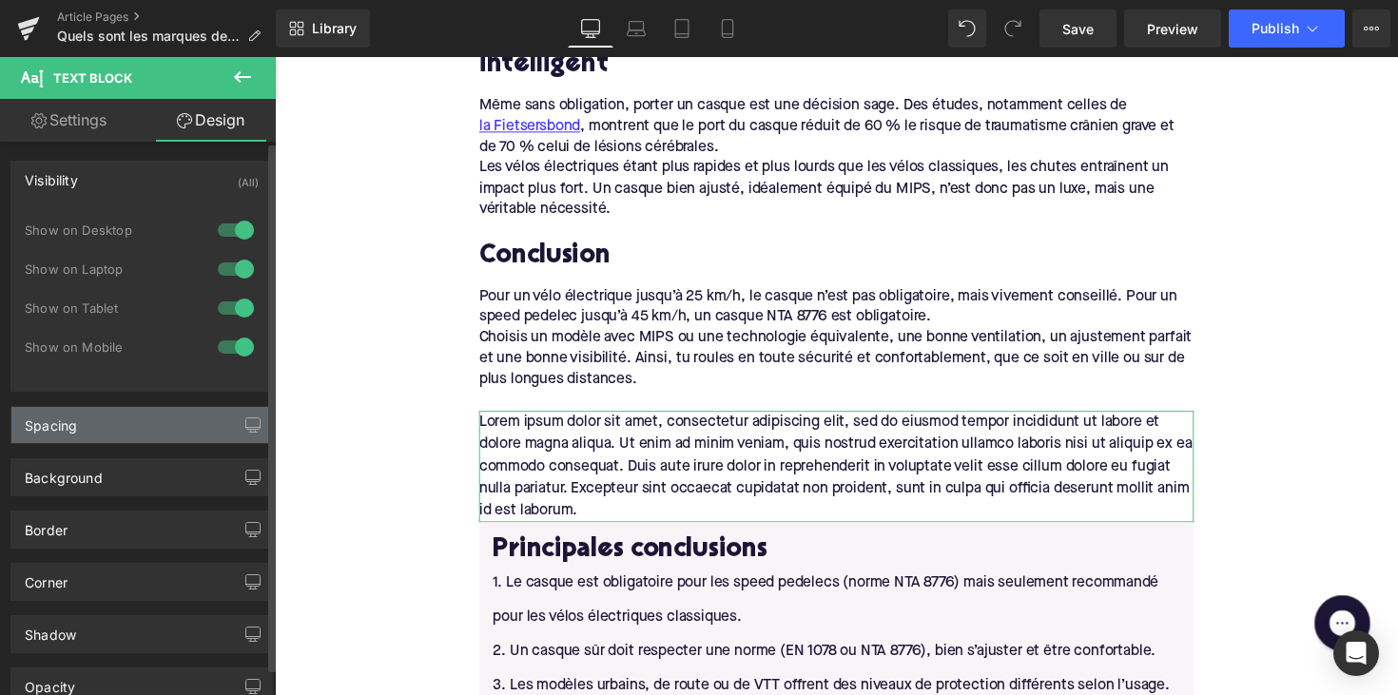
click at [147, 420] on div "Spacing" at bounding box center [141, 425] width 261 height 36
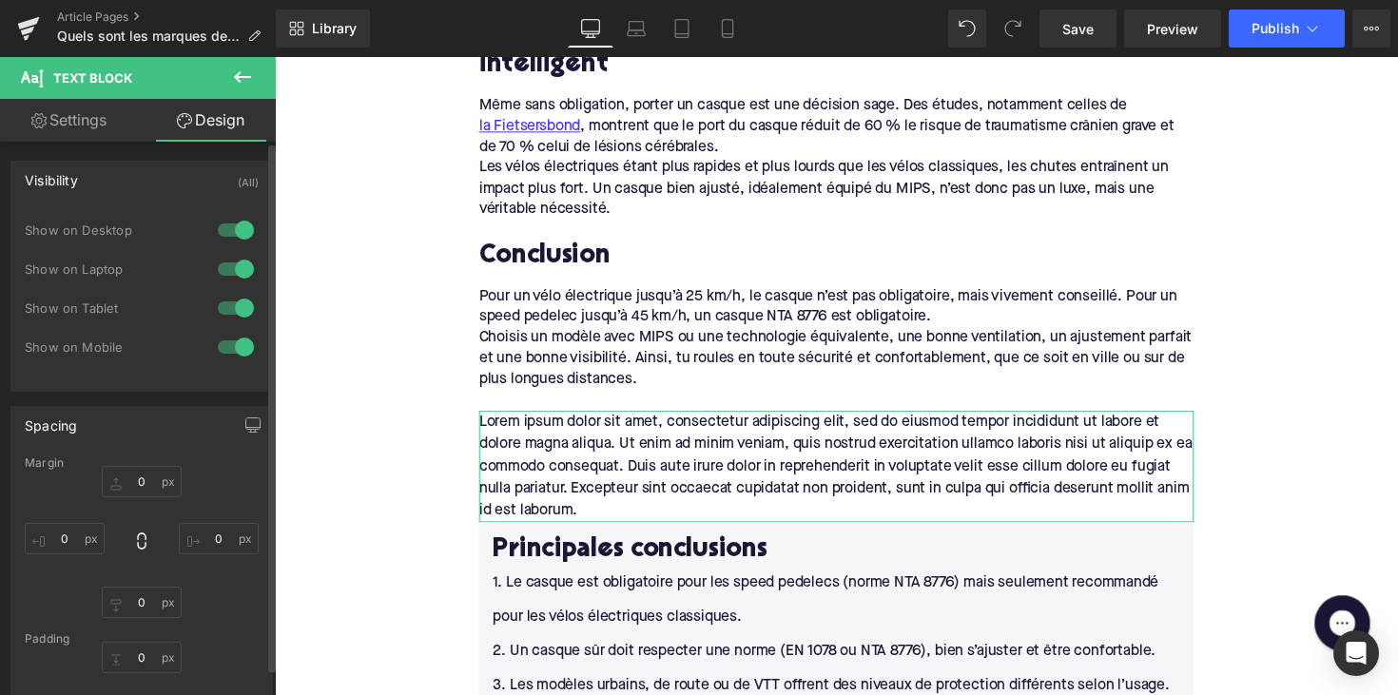
scroll to position [155, 0]
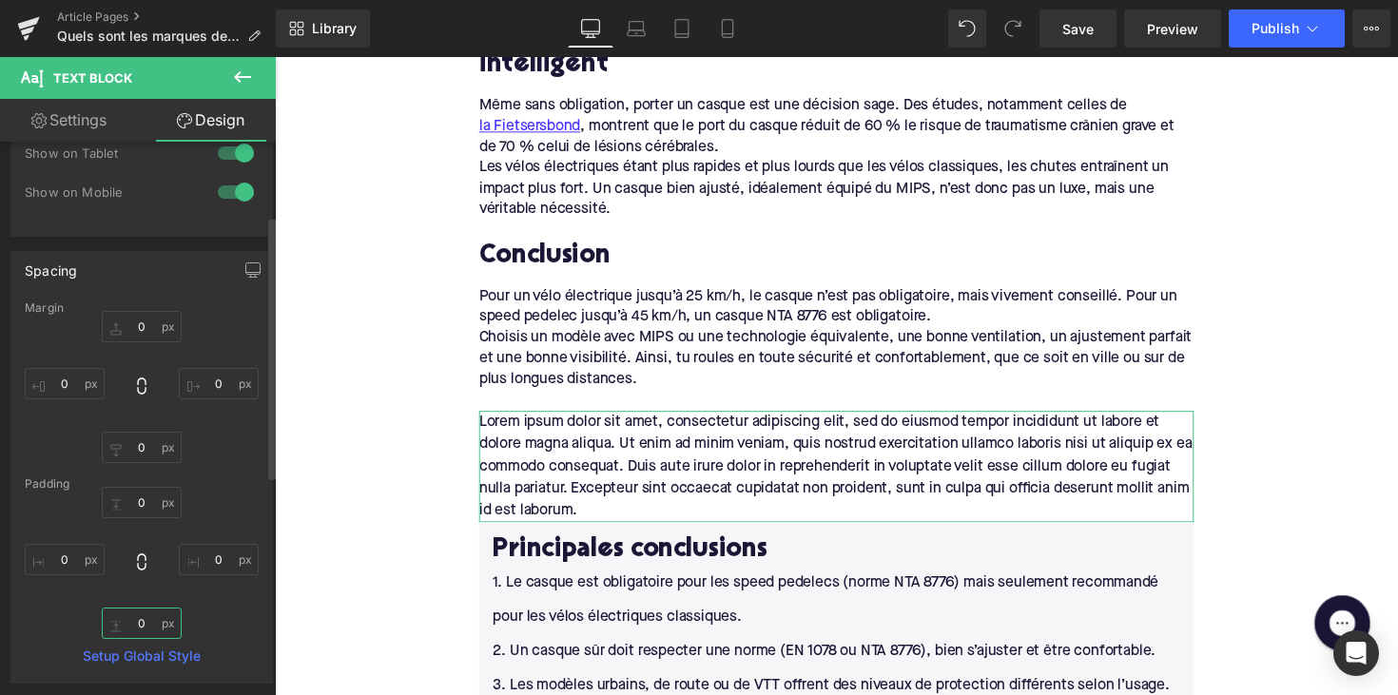
click at [140, 621] on input "0" at bounding box center [142, 623] width 80 height 31
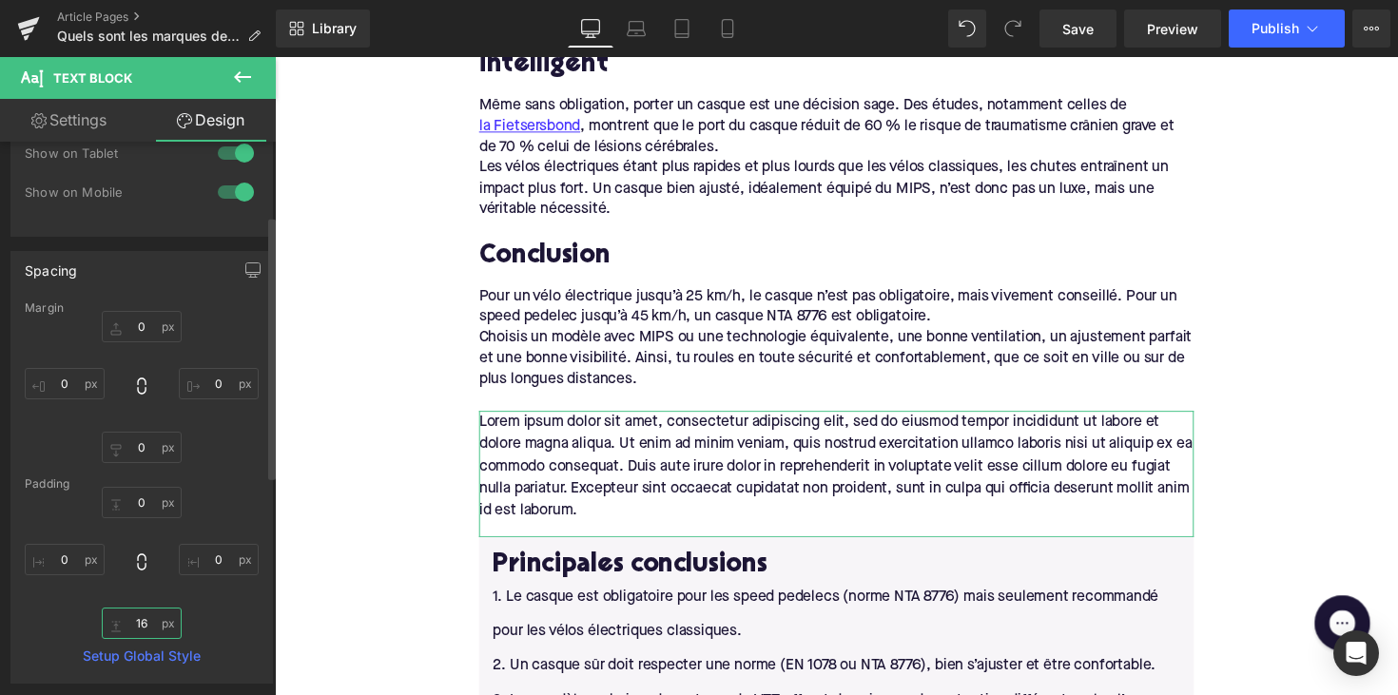
type input "16"
click at [166, 580] on div "0px 0 0px 0 16 16 0px 0" at bounding box center [142, 563] width 234 height 152
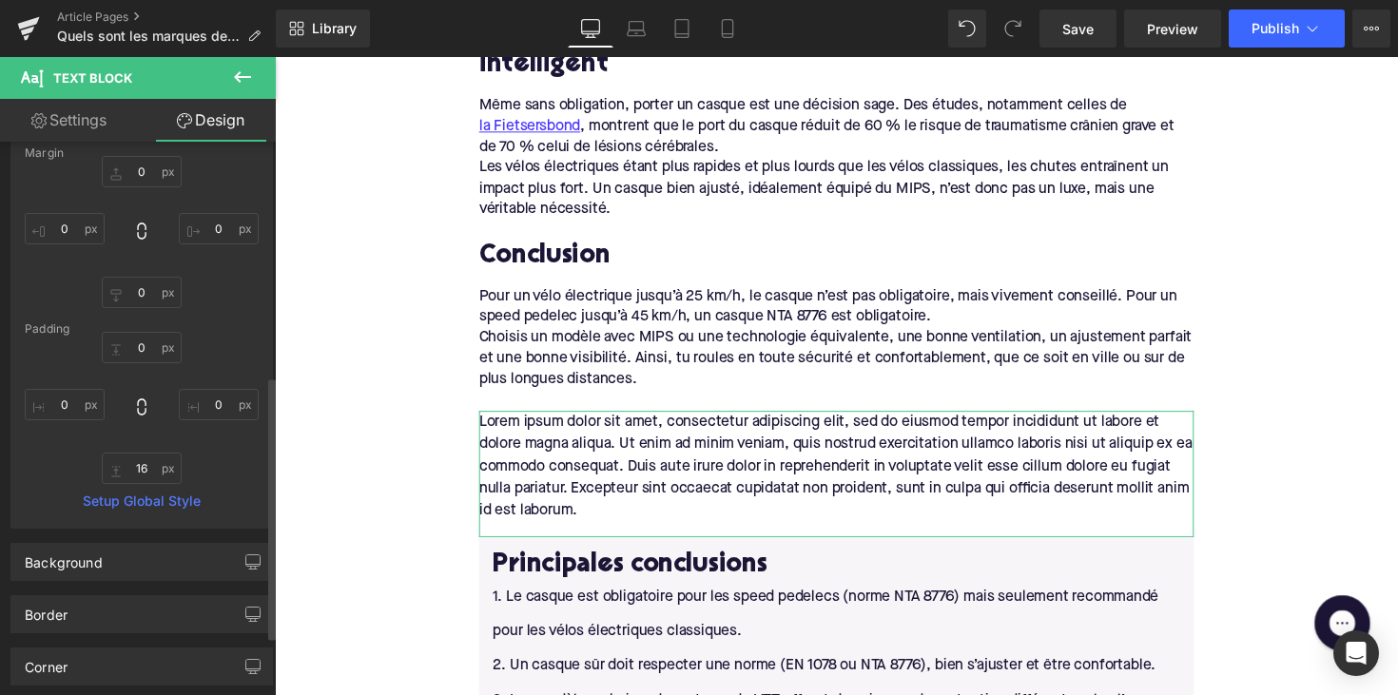
scroll to position [551, 0]
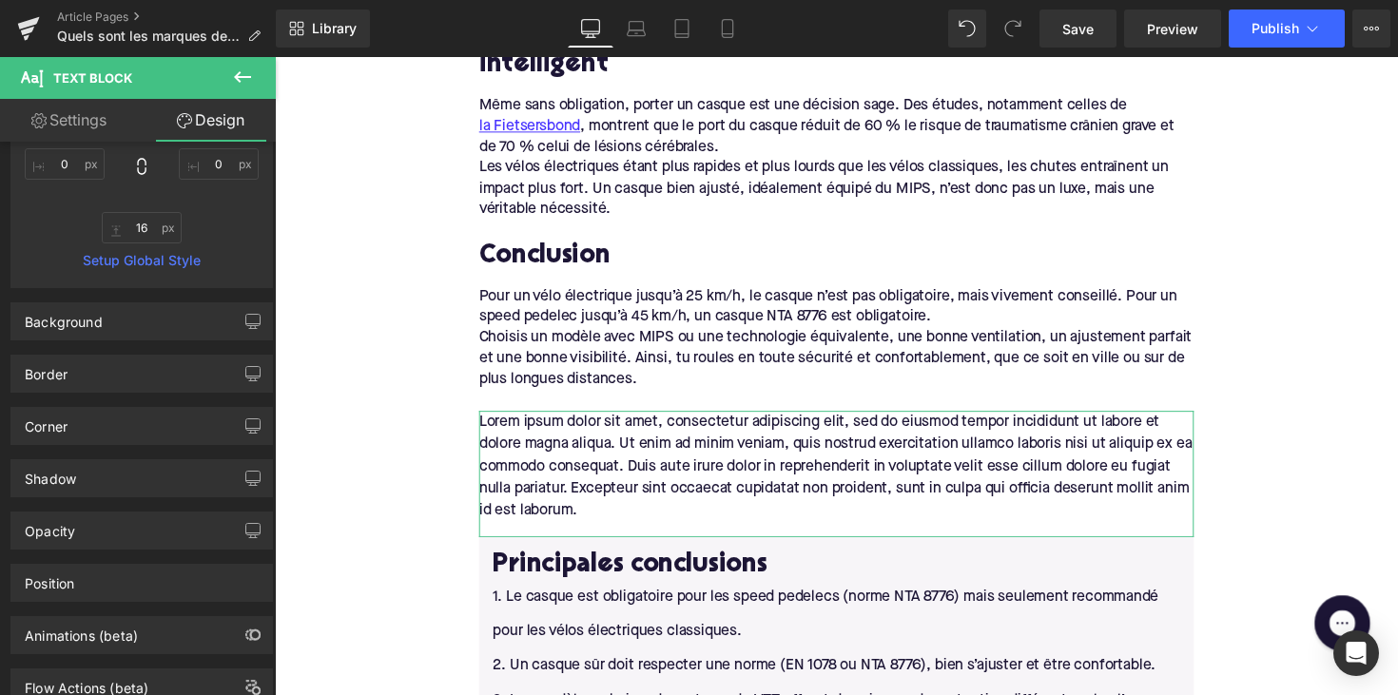
click at [73, 120] on link "Settings" at bounding box center [69, 120] width 138 height 43
type input "100"
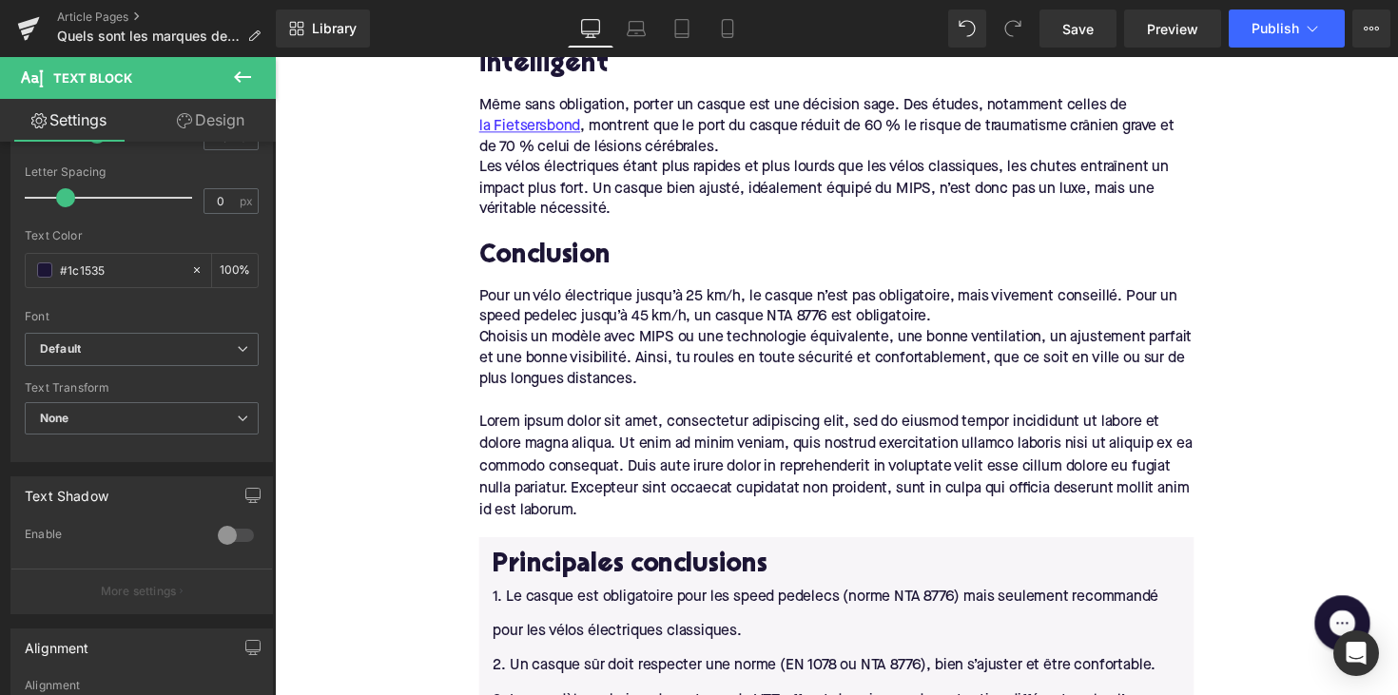
click at [238, 67] on icon at bounding box center [242, 77] width 23 height 23
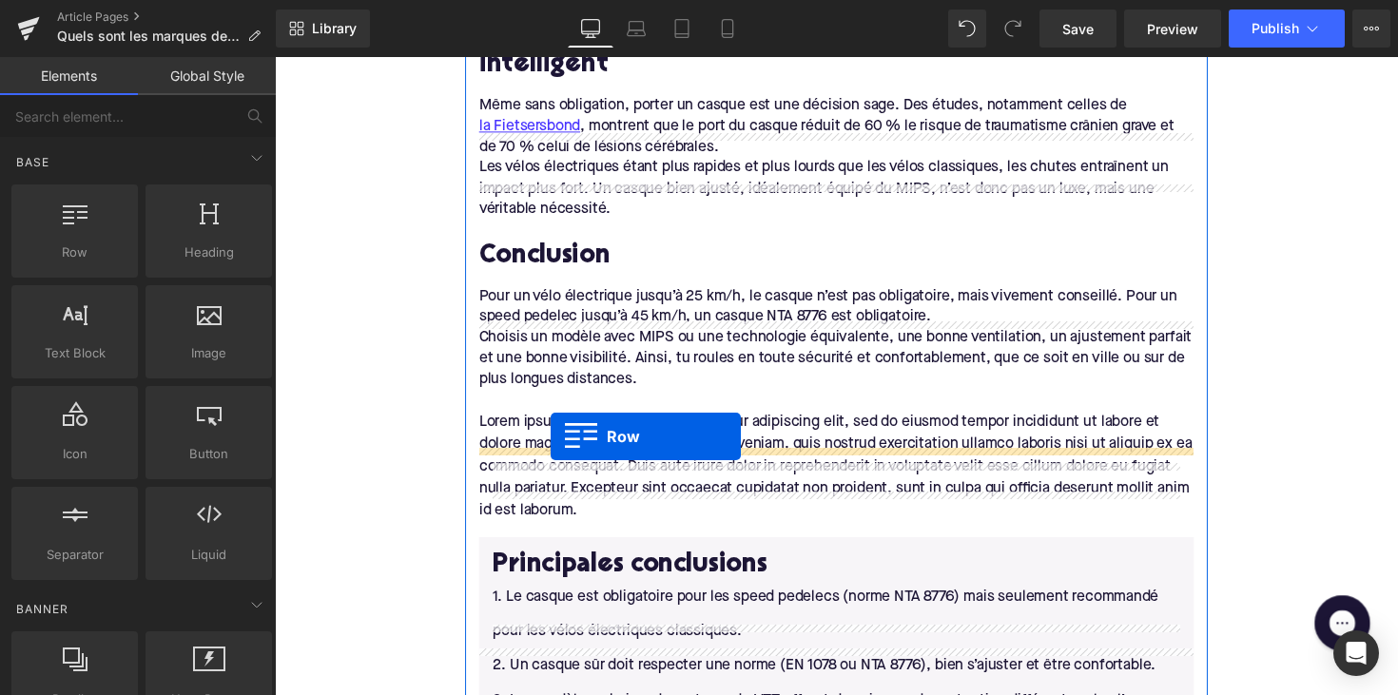
drag, startPoint x: 366, startPoint y: 293, endPoint x: 557, endPoint y: 446, distance: 245.0
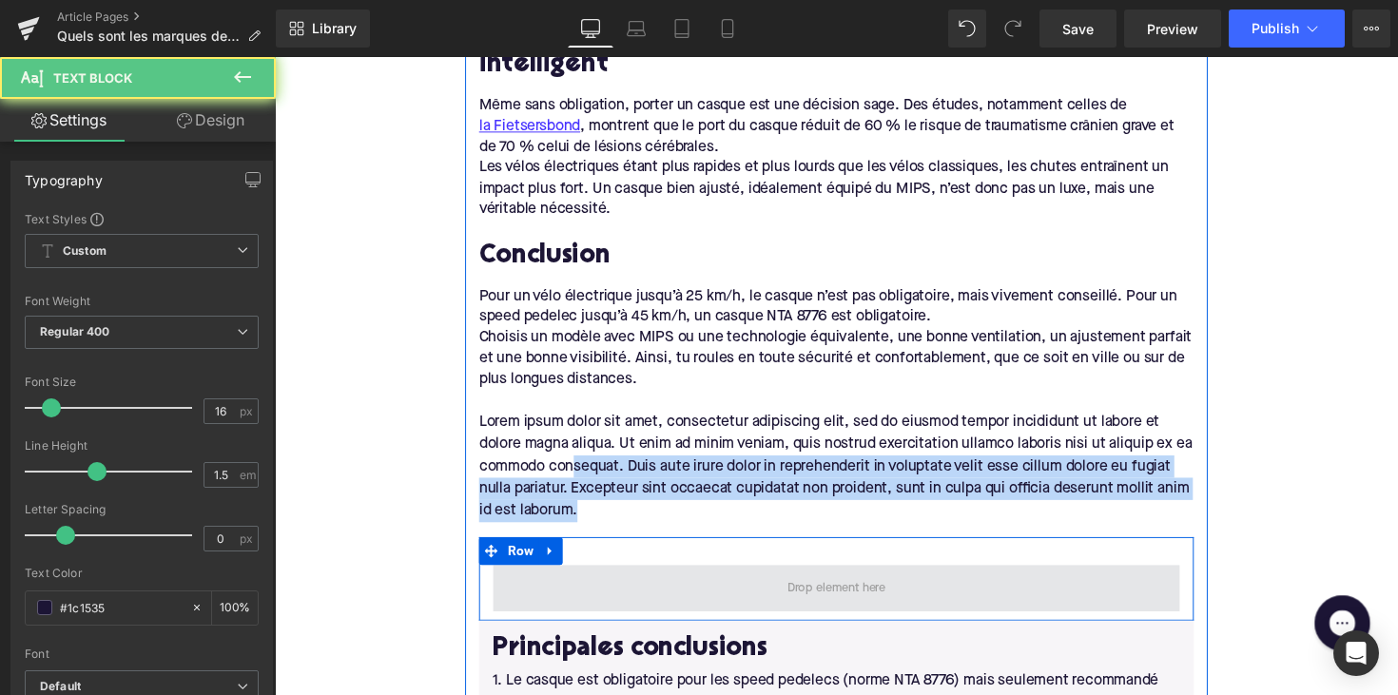
drag, startPoint x: 577, startPoint y: 382, endPoint x: 614, endPoint y: 500, distance: 123.4
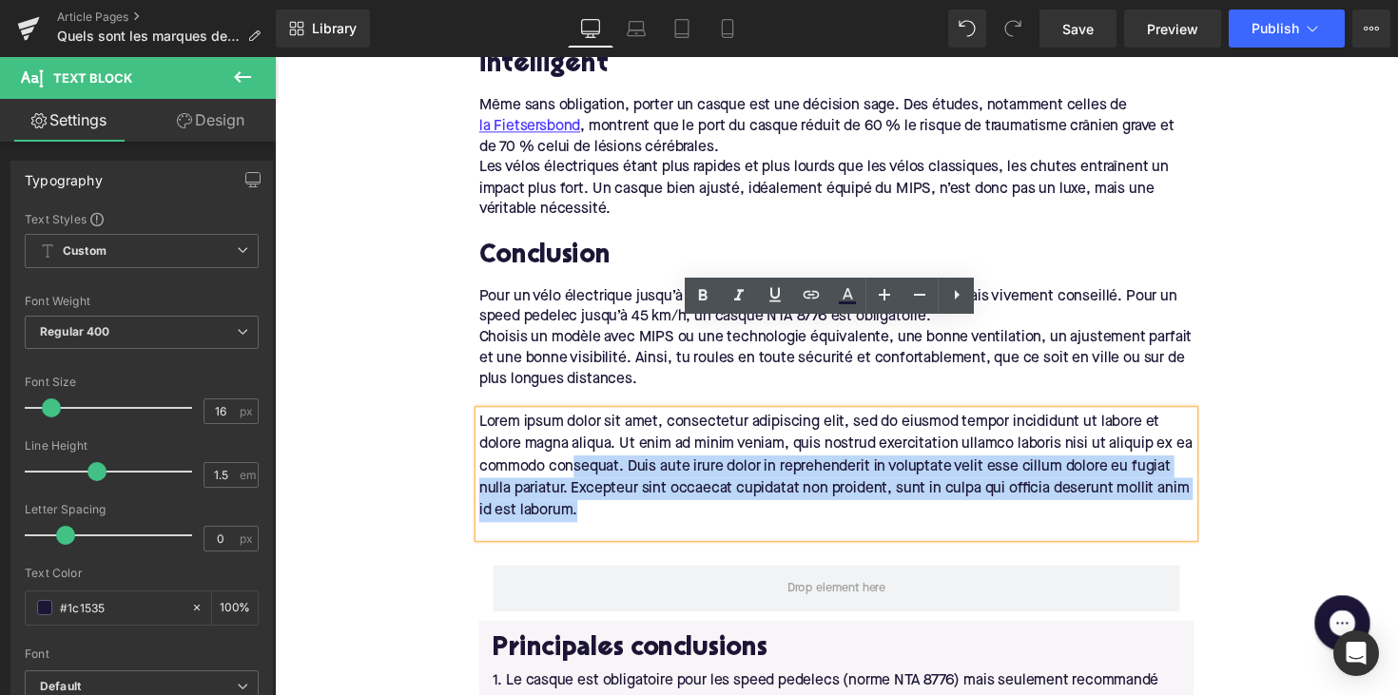
click at [591, 420] on p "Lorem ipsum dolor sit amet, consectetur adipiscing elit, sed do eiusmod tempor …" at bounding box center [850, 477] width 733 height 114
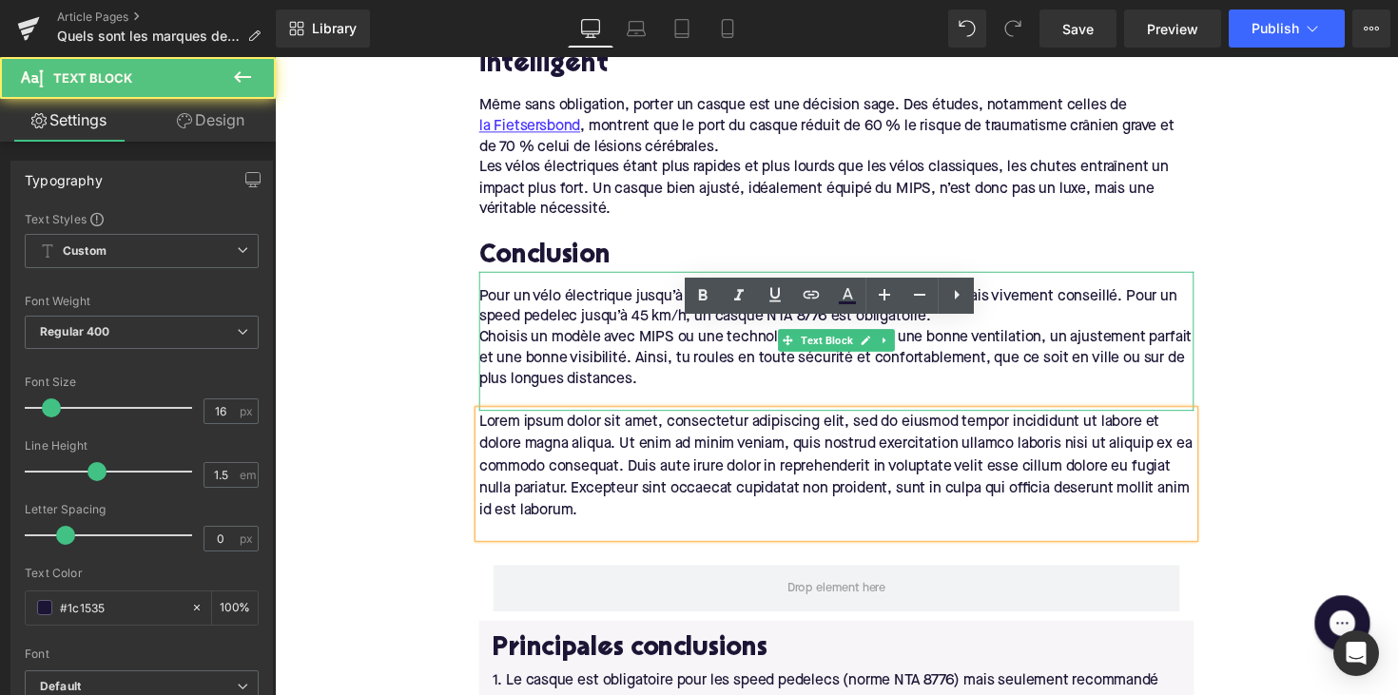
click at [619, 334] on div "Choisis un modèle avec MIPS ou une technologie équivalente, une bonne ventilati…" at bounding box center [850, 366] width 733 height 64
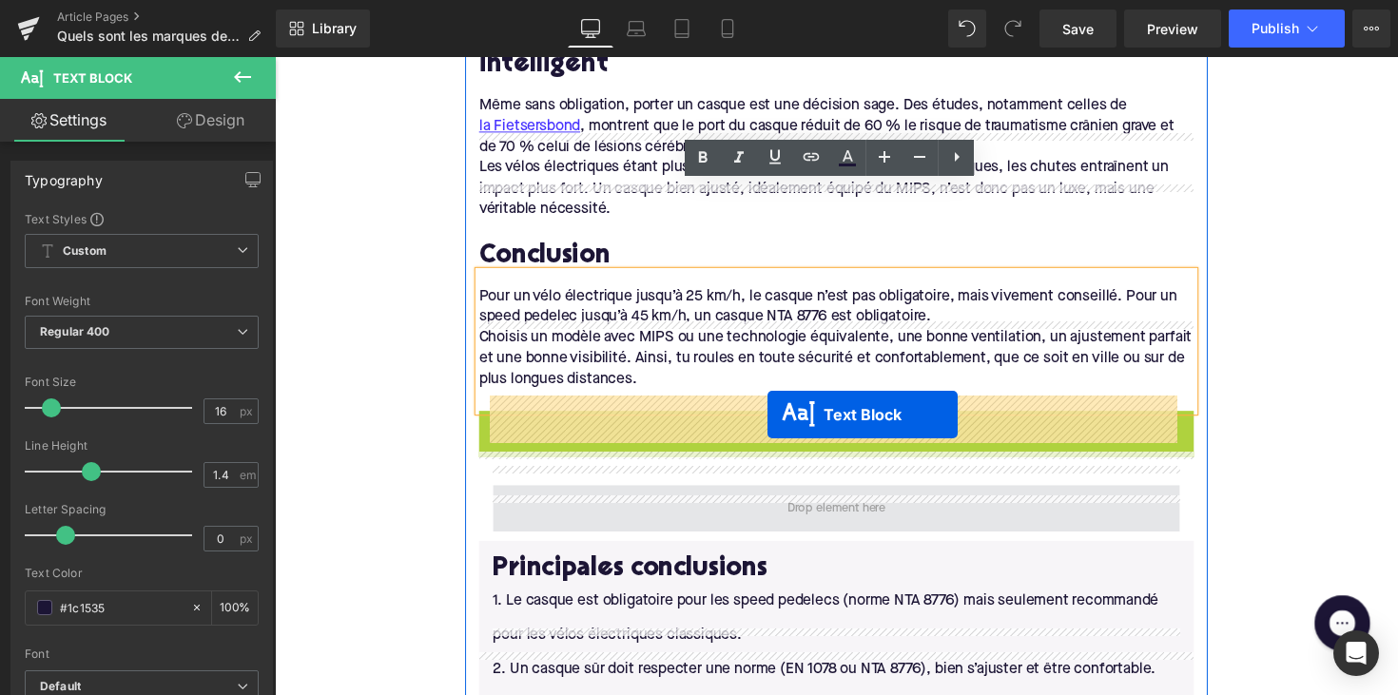
drag, startPoint x: 788, startPoint y: 397, endPoint x: 780, endPoint y: 423, distance: 27.7
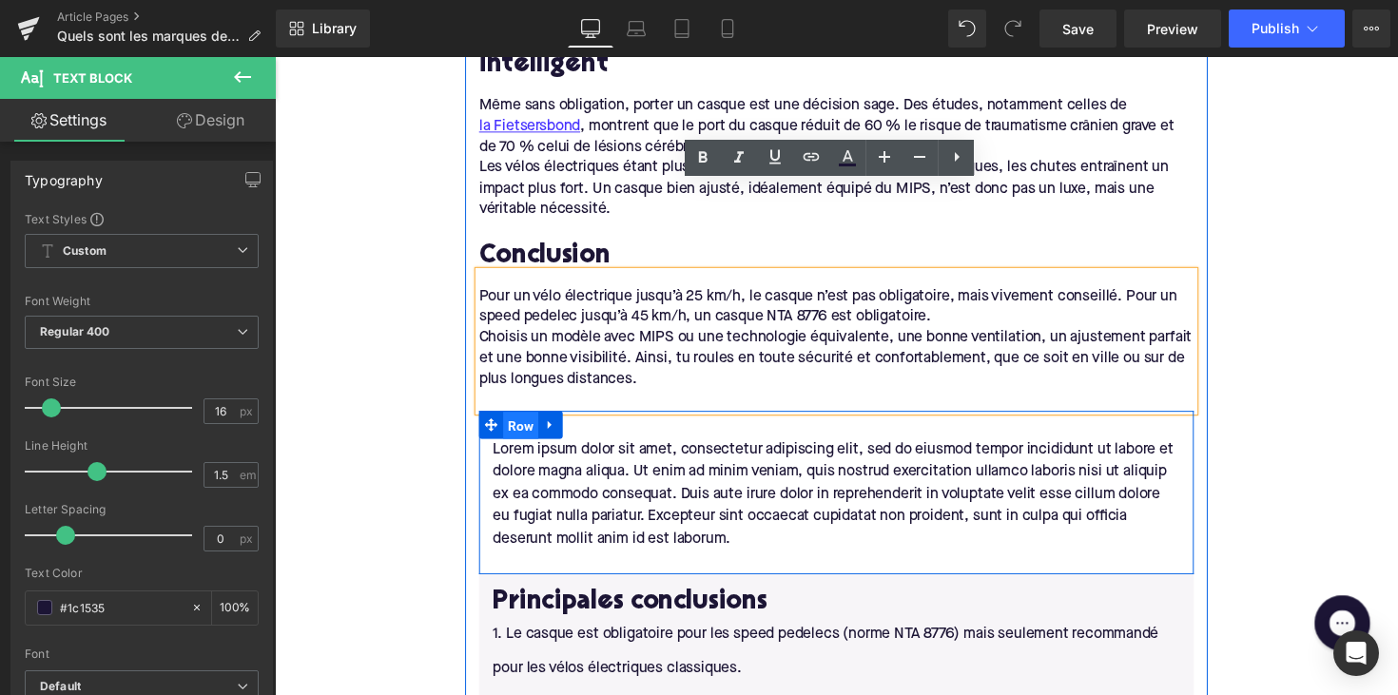
click at [518, 420] on span "Row" at bounding box center [527, 434] width 36 height 29
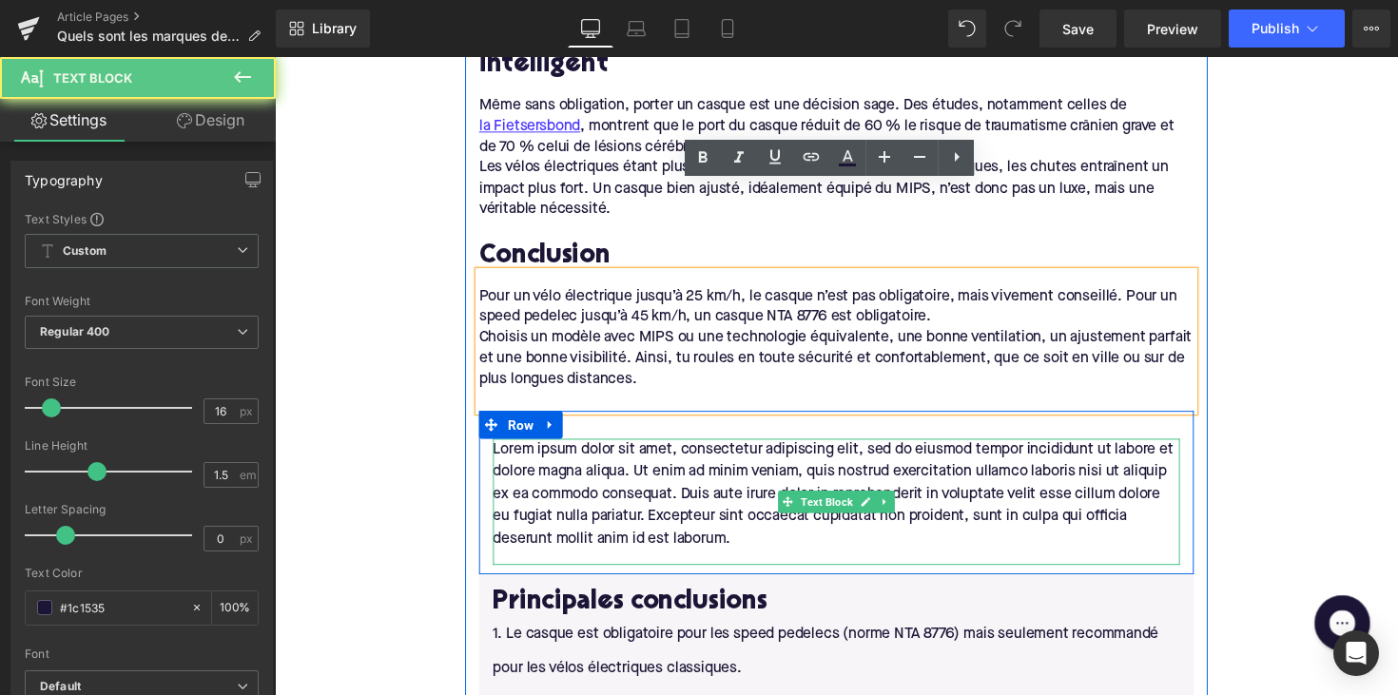
click at [537, 448] on p "Lorem ipsum dolor sit amet, consectetur adipiscing elit, sed do eiusmod tempor …" at bounding box center [850, 505] width 704 height 114
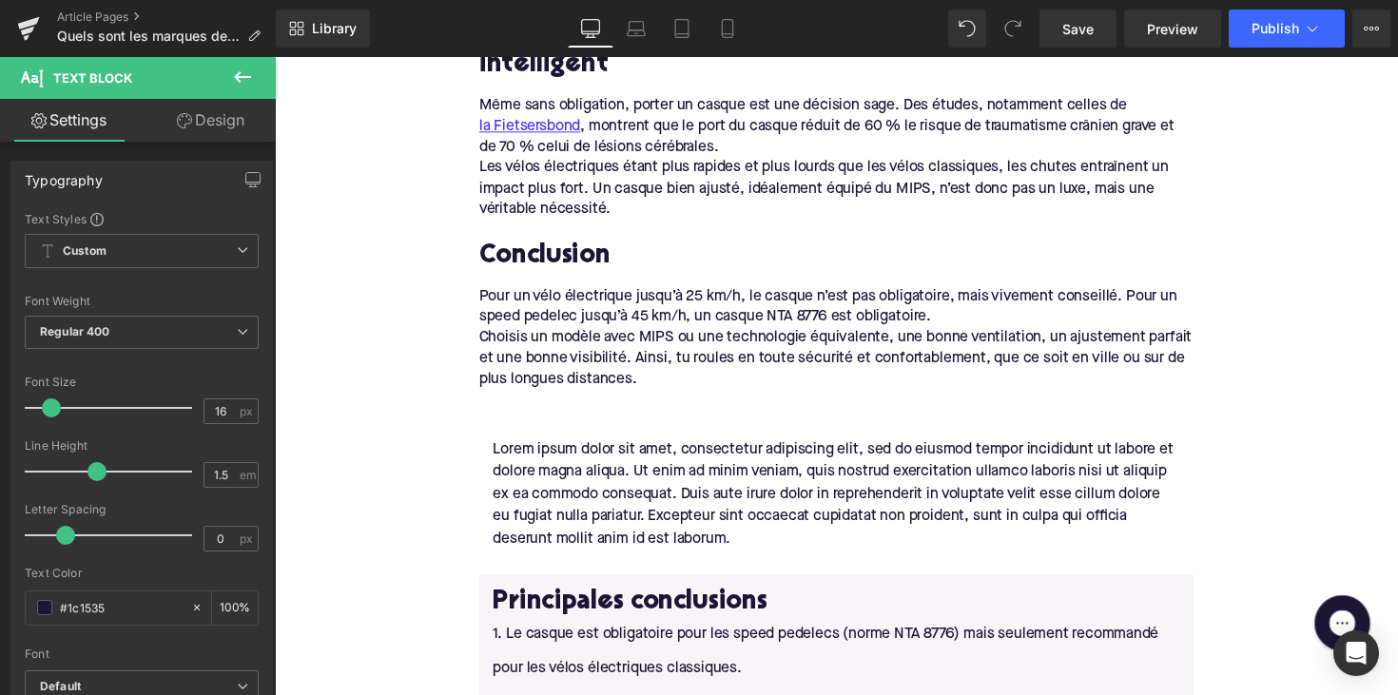
click at [242, 86] on icon at bounding box center [242, 77] width 23 height 23
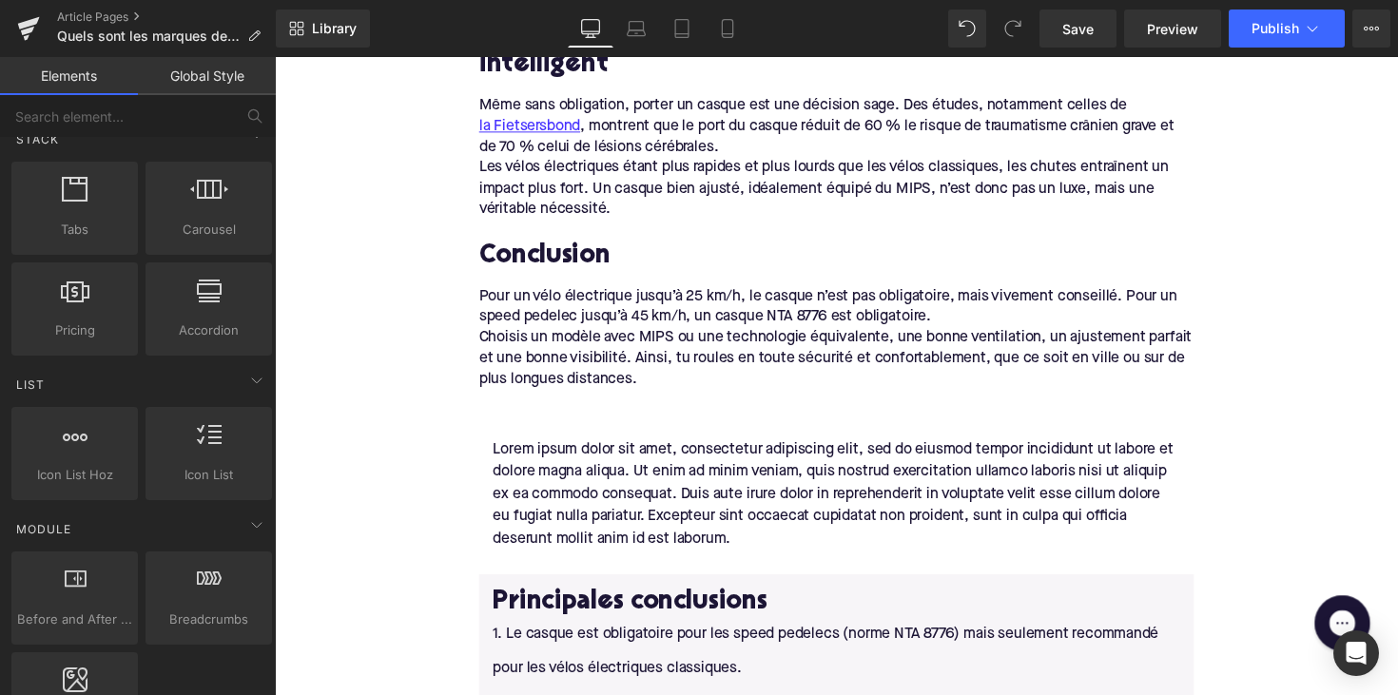
scroll to position [694, 0]
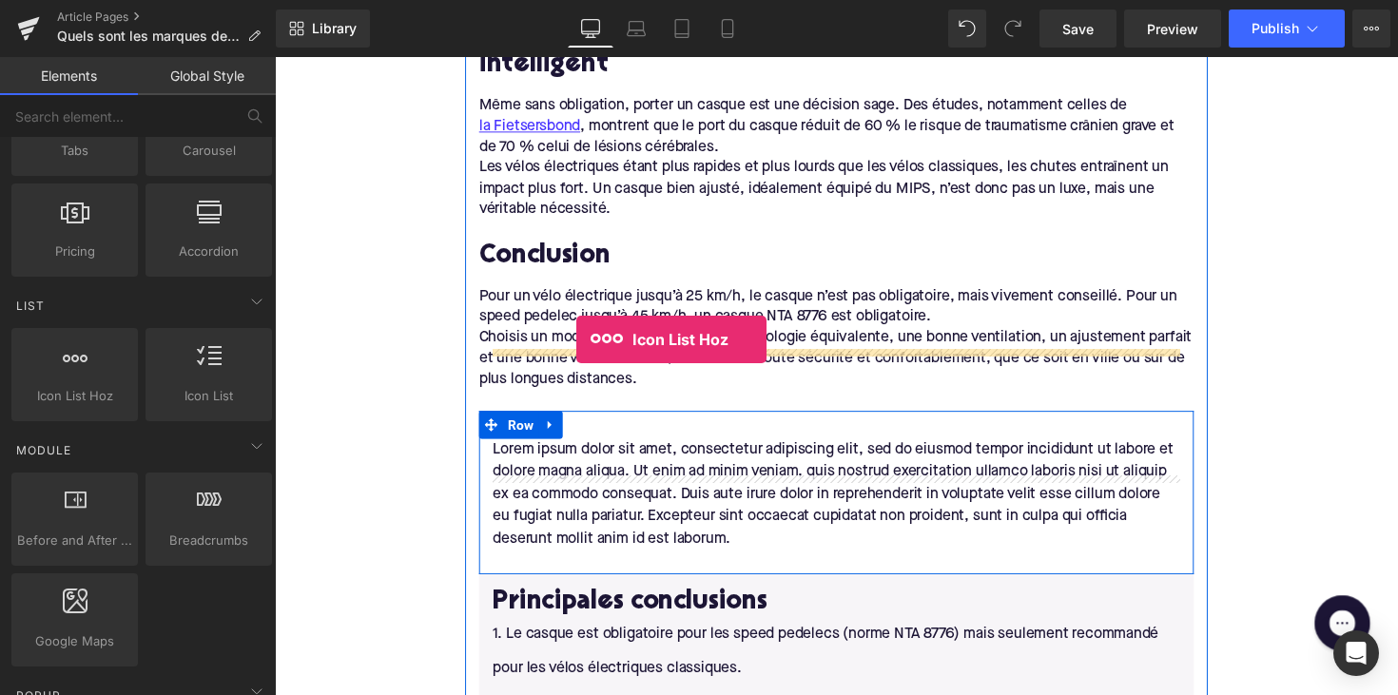
drag, startPoint x: 389, startPoint y: 448, endPoint x: 584, endPoint y: 346, distance: 220.0
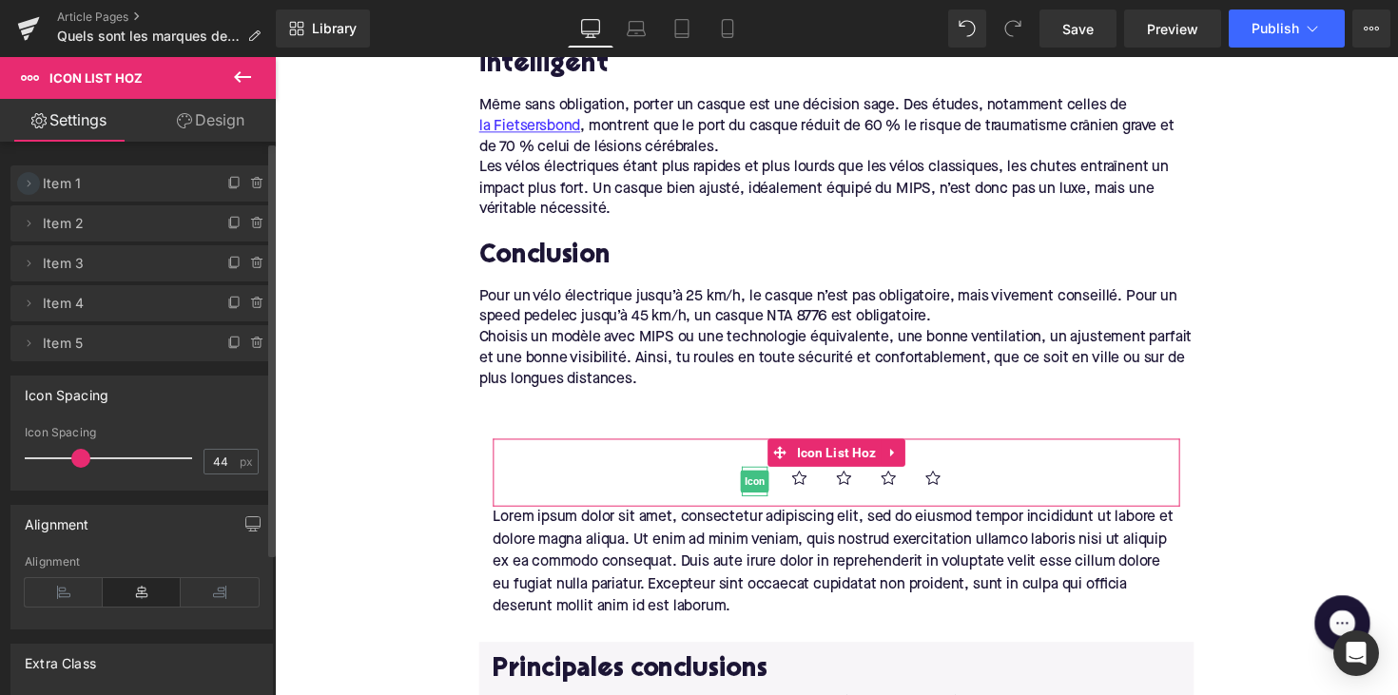
click at [22, 185] on icon at bounding box center [28, 183] width 15 height 15
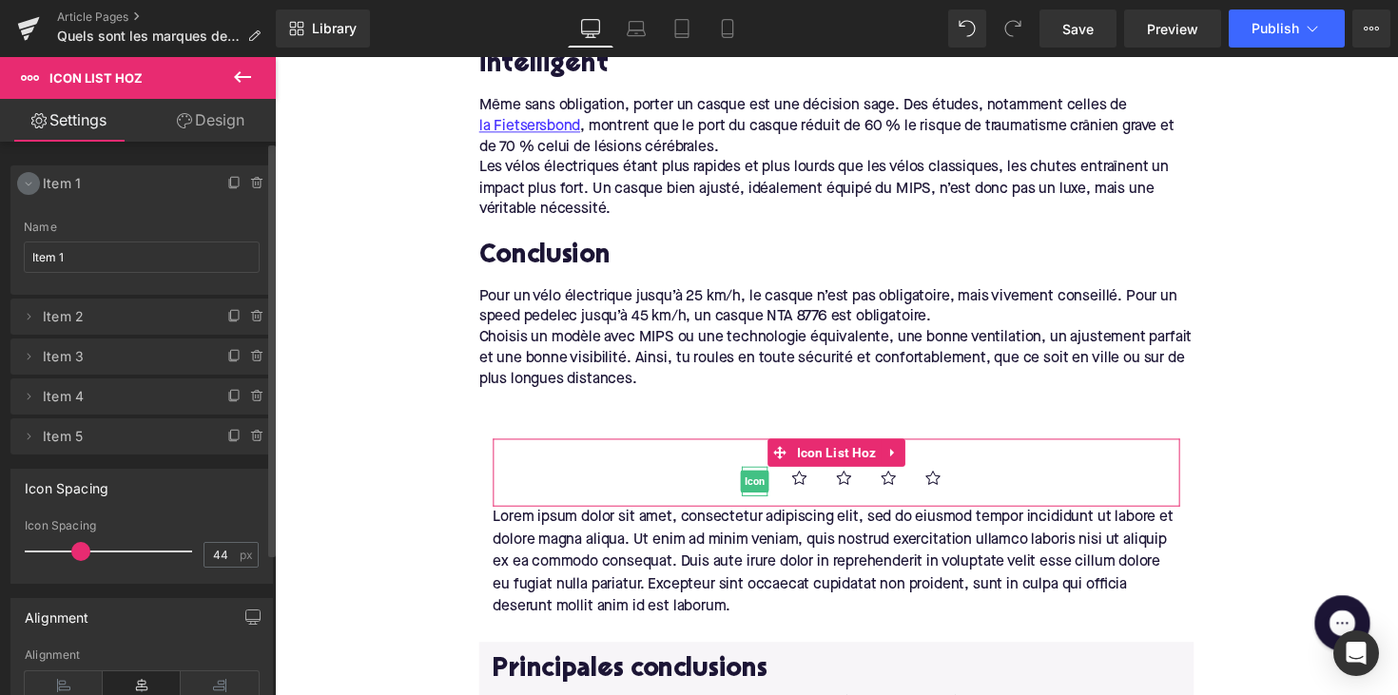
click at [22, 185] on icon at bounding box center [28, 183] width 15 height 15
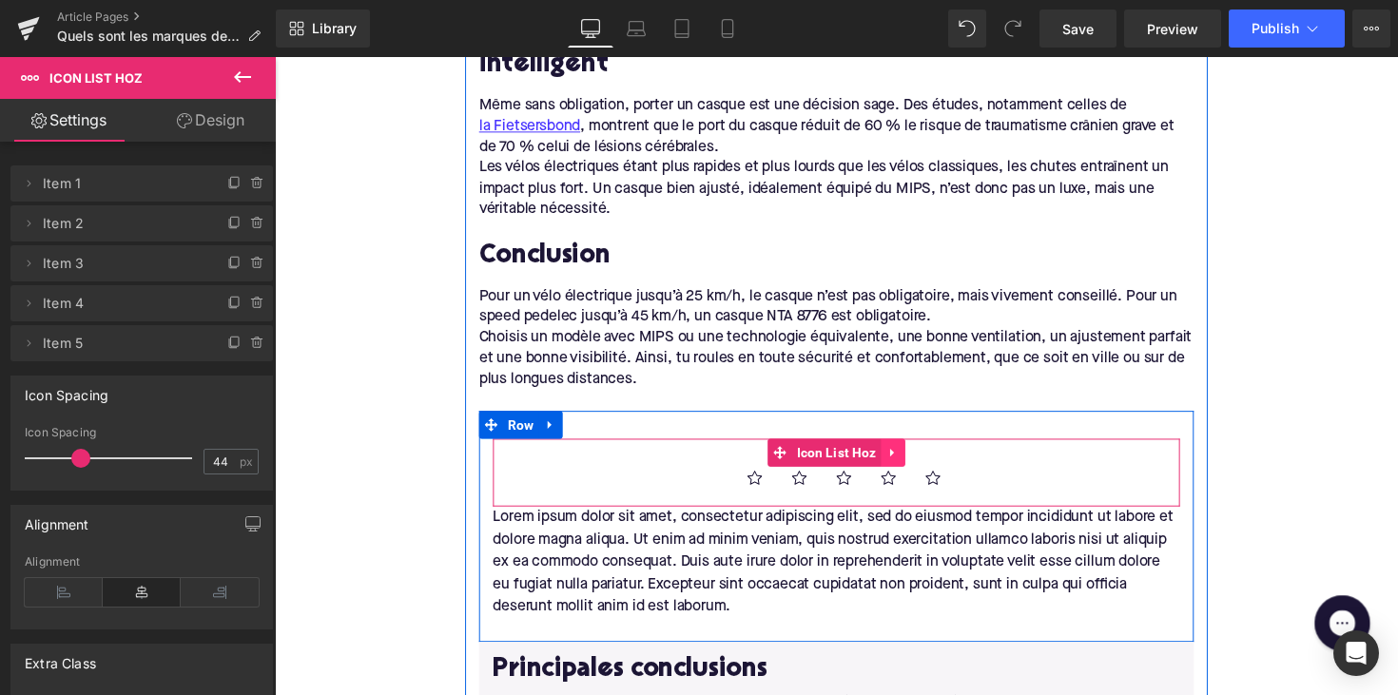
click at [906, 459] on icon at bounding box center [908, 463] width 4 height 9
click at [910, 448] on link at bounding box center [921, 462] width 25 height 29
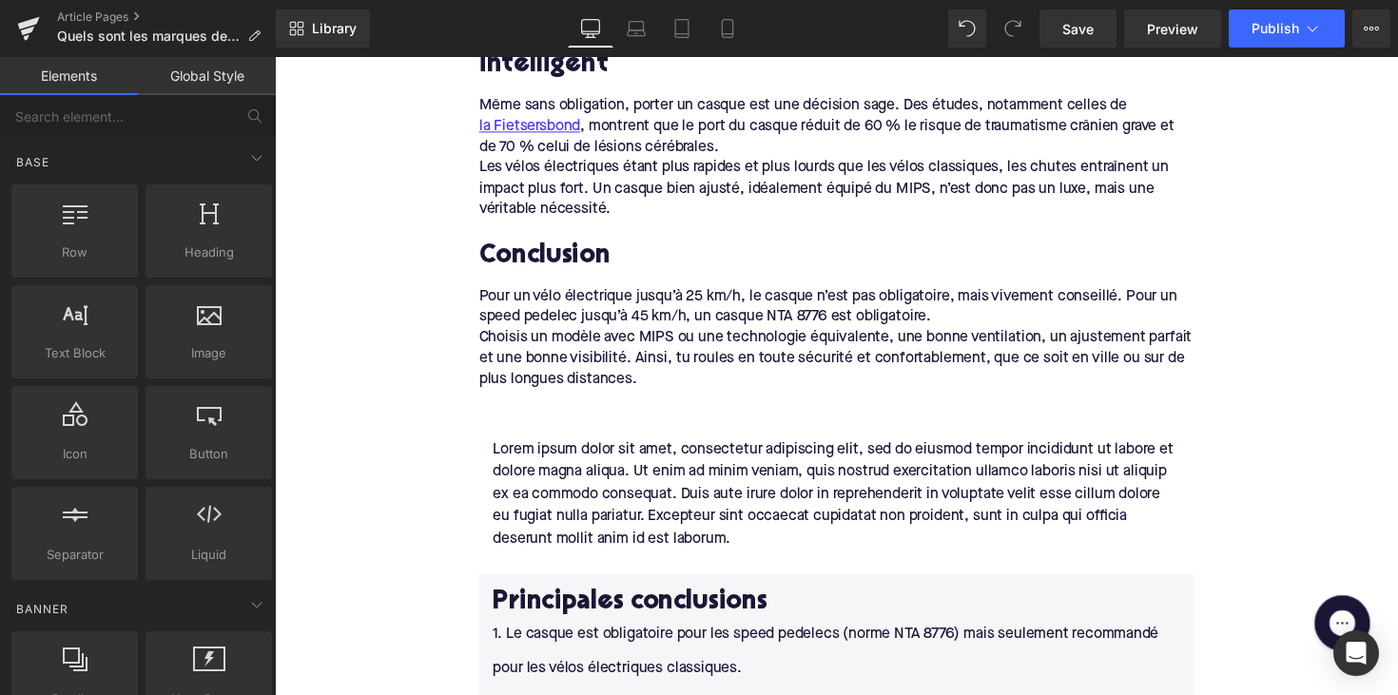
scroll to position [0, 0]
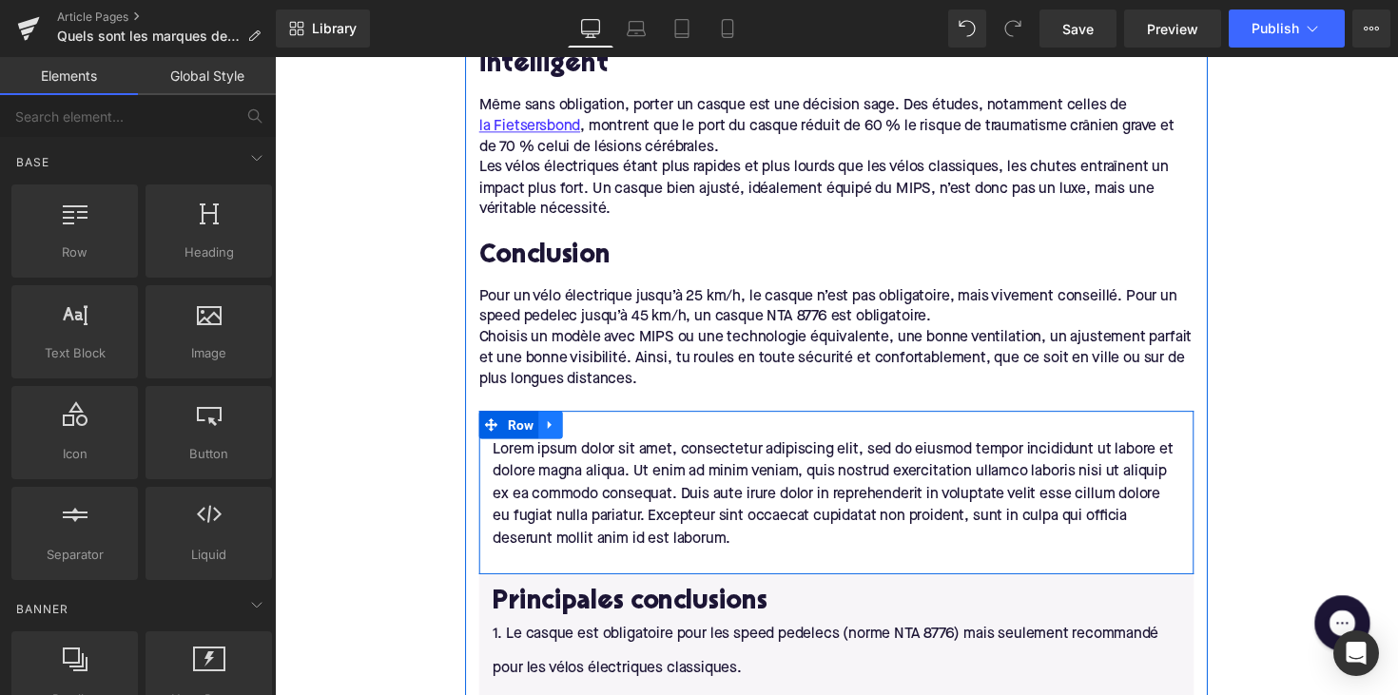
click at [551, 427] on icon at bounding box center [557, 434] width 13 height 14
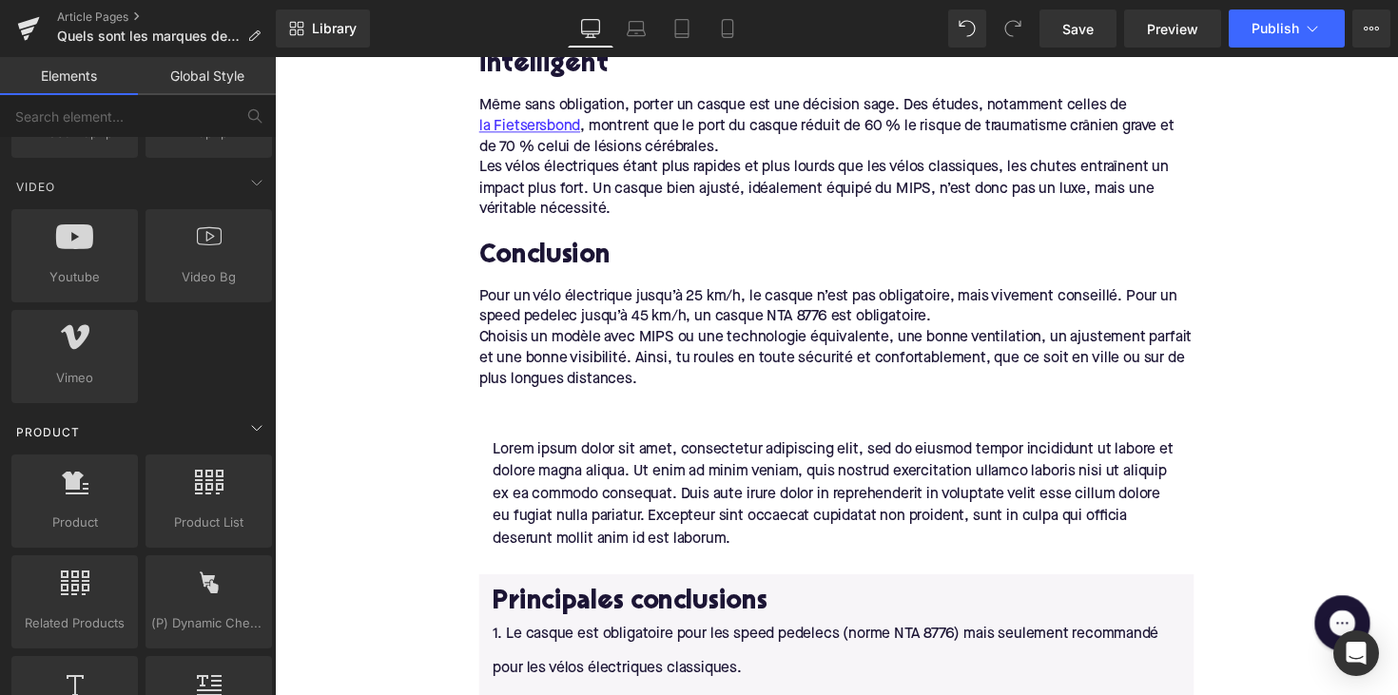
scroll to position [1346, 0]
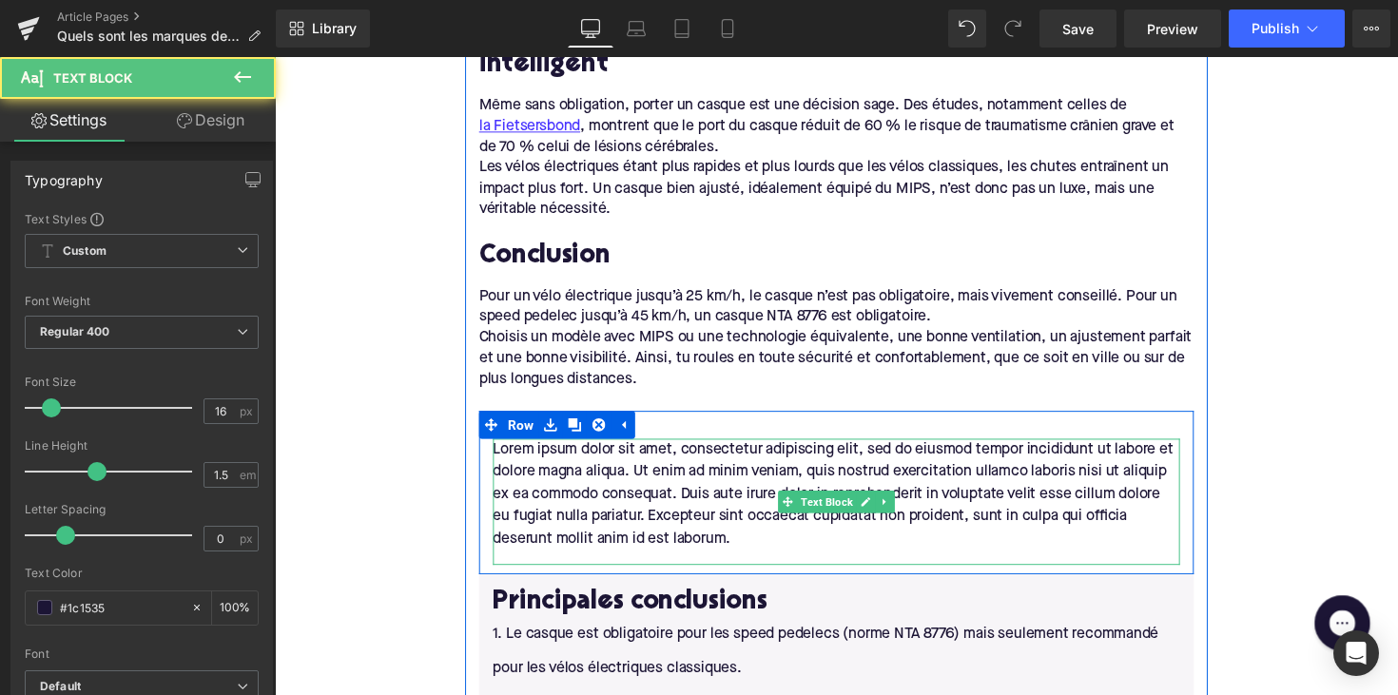
click at [644, 448] on p "Lorem ipsum dolor sit amet, consectetur adipiscing elit, sed do eiusmod tempor …" at bounding box center [850, 505] width 704 height 114
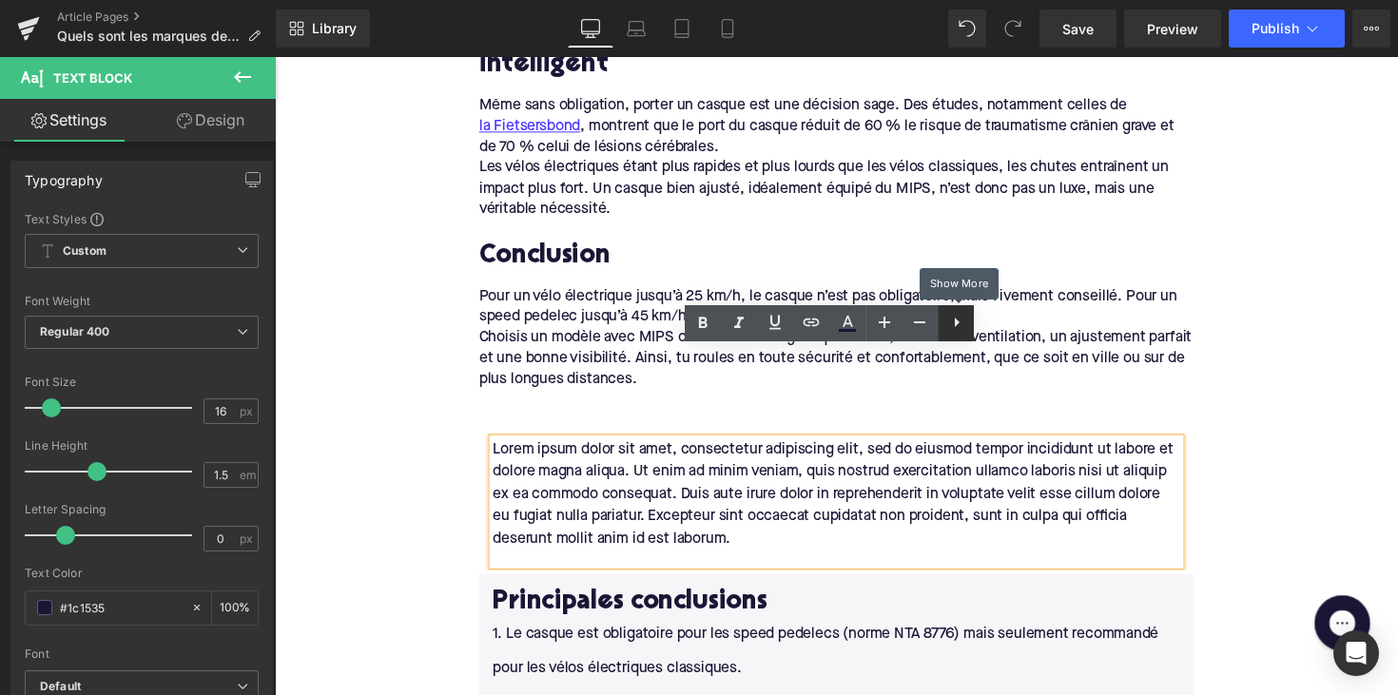
click at [961, 330] on icon at bounding box center [957, 322] width 23 height 23
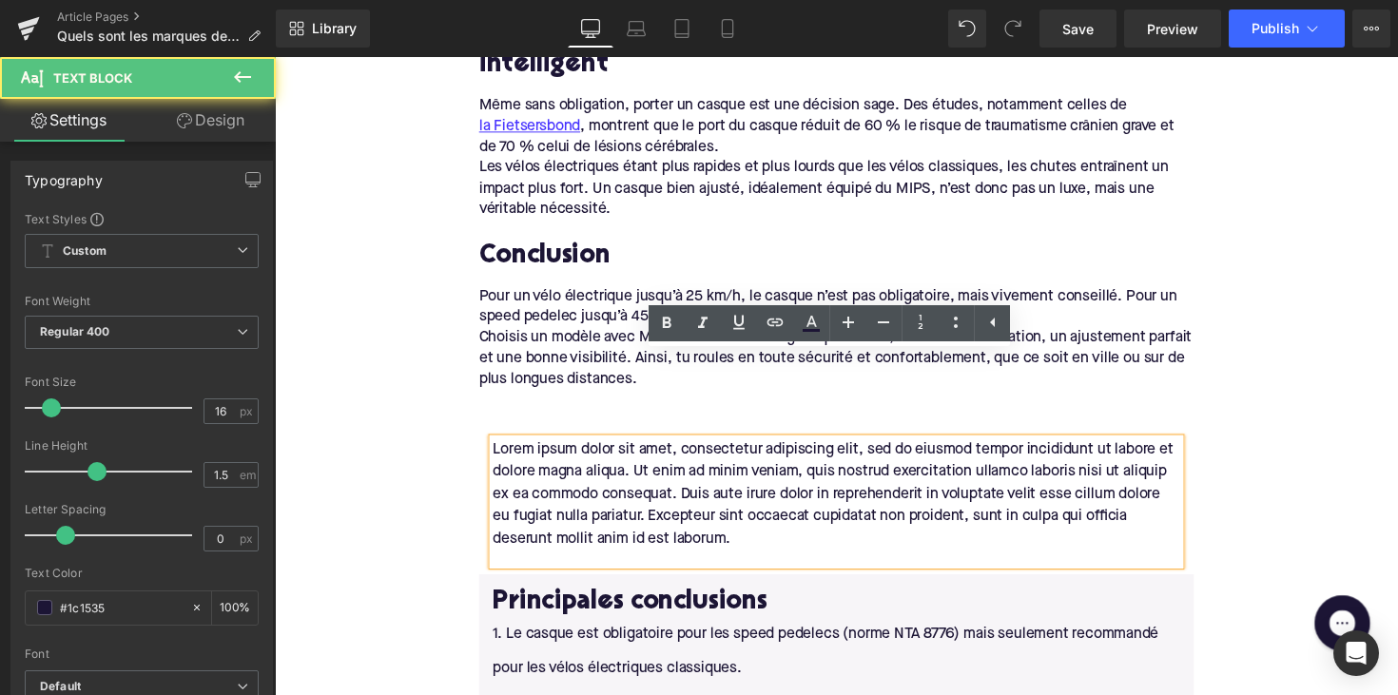
click at [980, 448] on p "Lorem ipsum dolor sit amet, consectetur adipiscing elit, sed do eiusmod tempor …" at bounding box center [850, 505] width 704 height 114
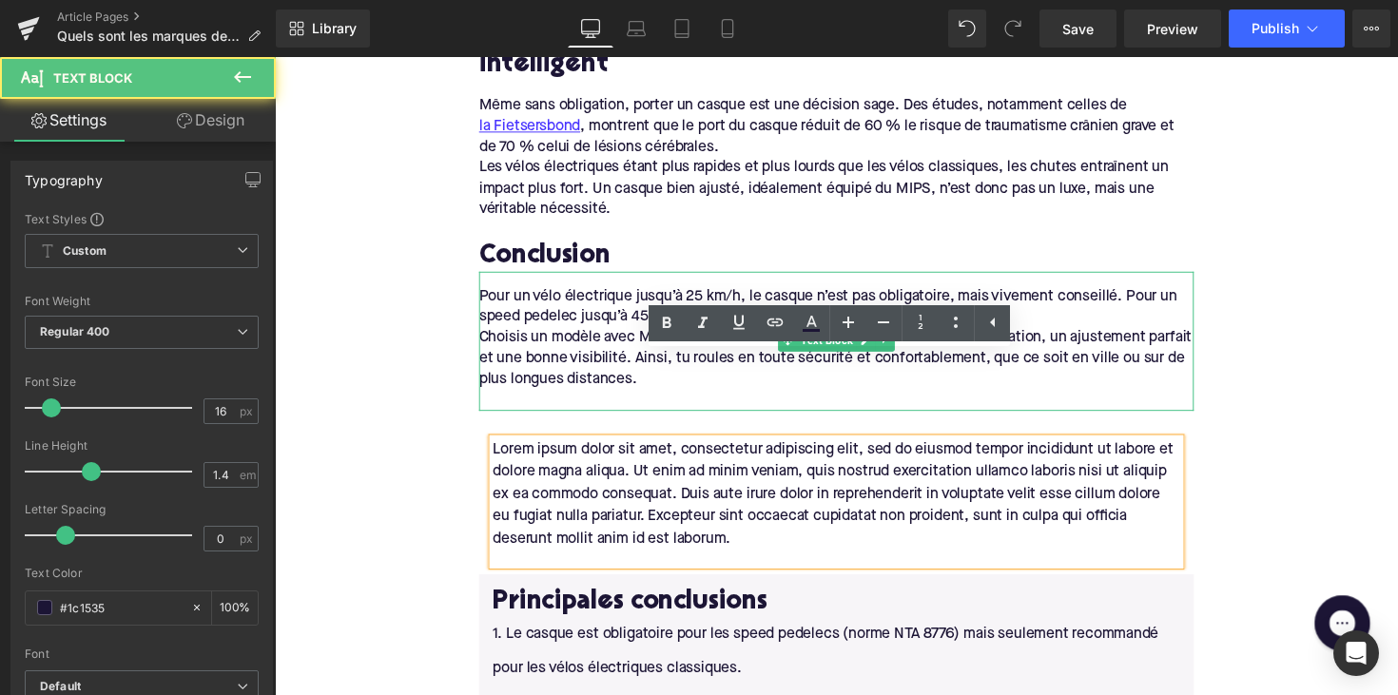
click at [1112, 334] on div "Choisis un modèle avec MIPS ou une technologie équivalente, une bonne ventilati…" at bounding box center [850, 366] width 733 height 64
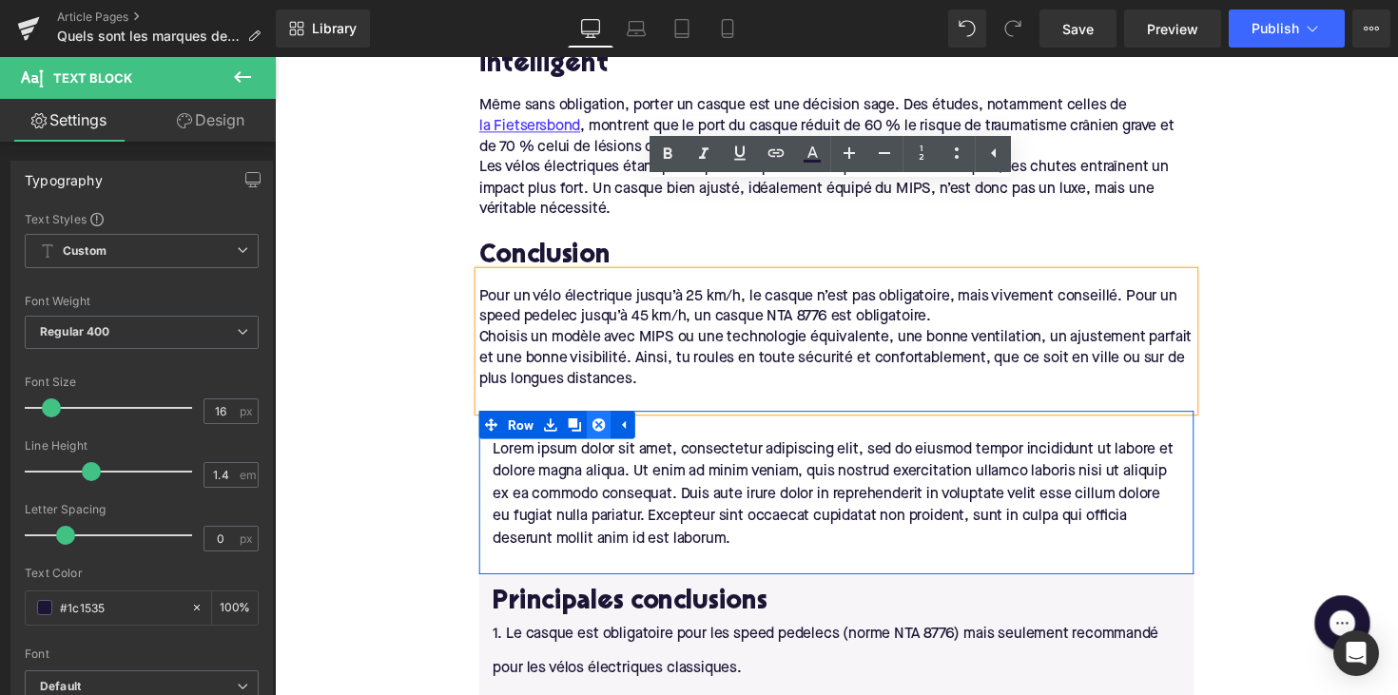
click at [600, 427] on icon at bounding box center [606, 433] width 13 height 13
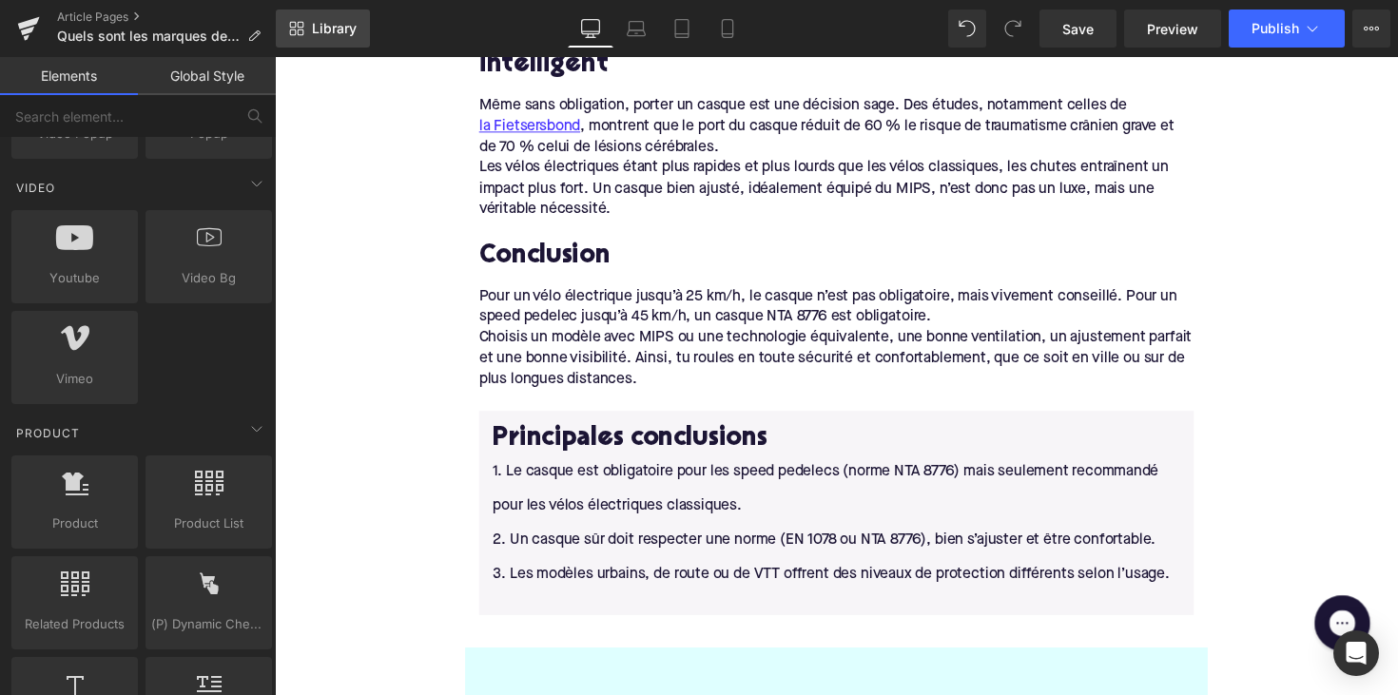
click at [334, 33] on span "Library" at bounding box center [334, 28] width 45 height 17
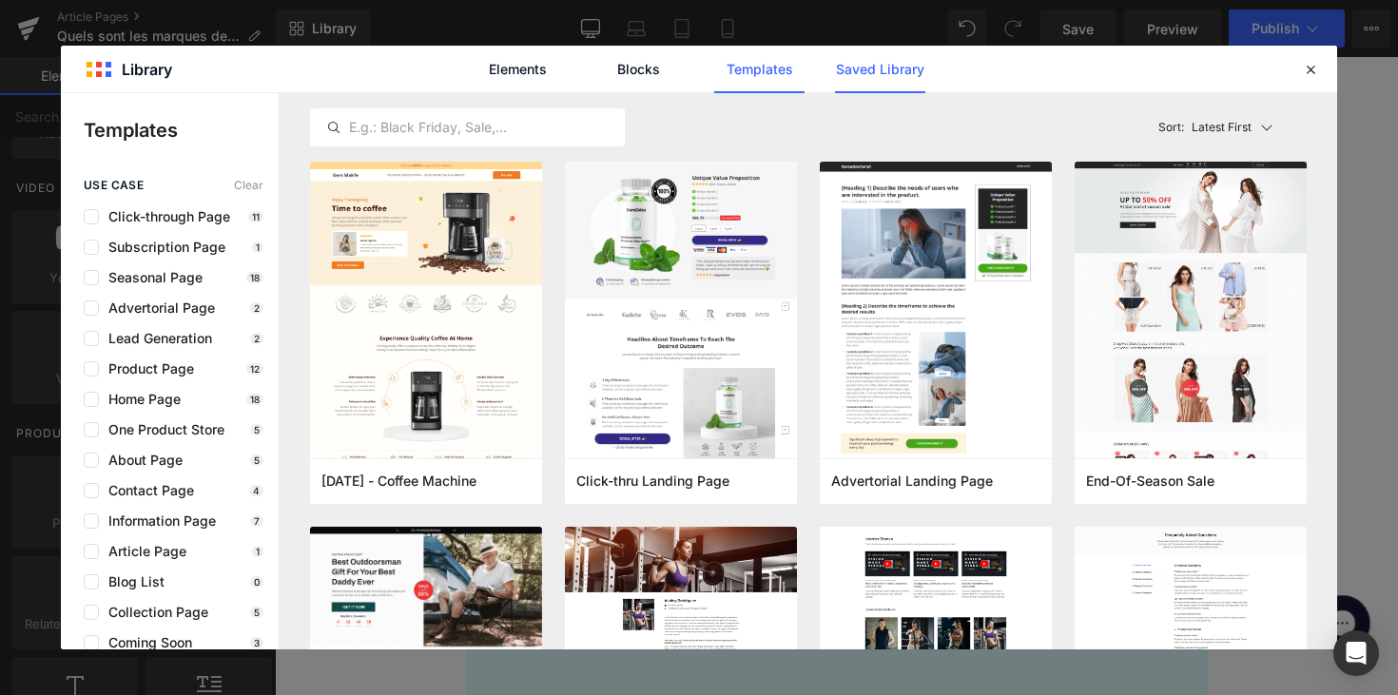
click at [854, 63] on link "Saved Library" at bounding box center [880, 70] width 90 height 48
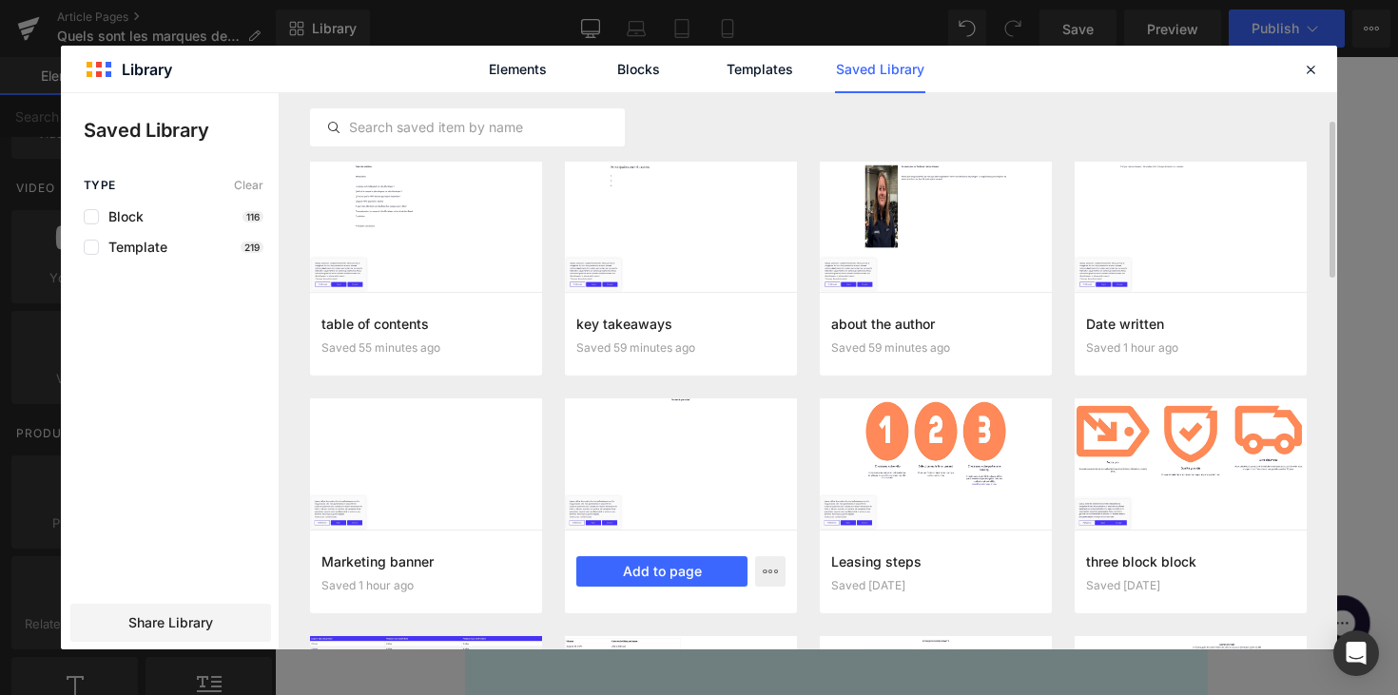
scroll to position [23, 0]
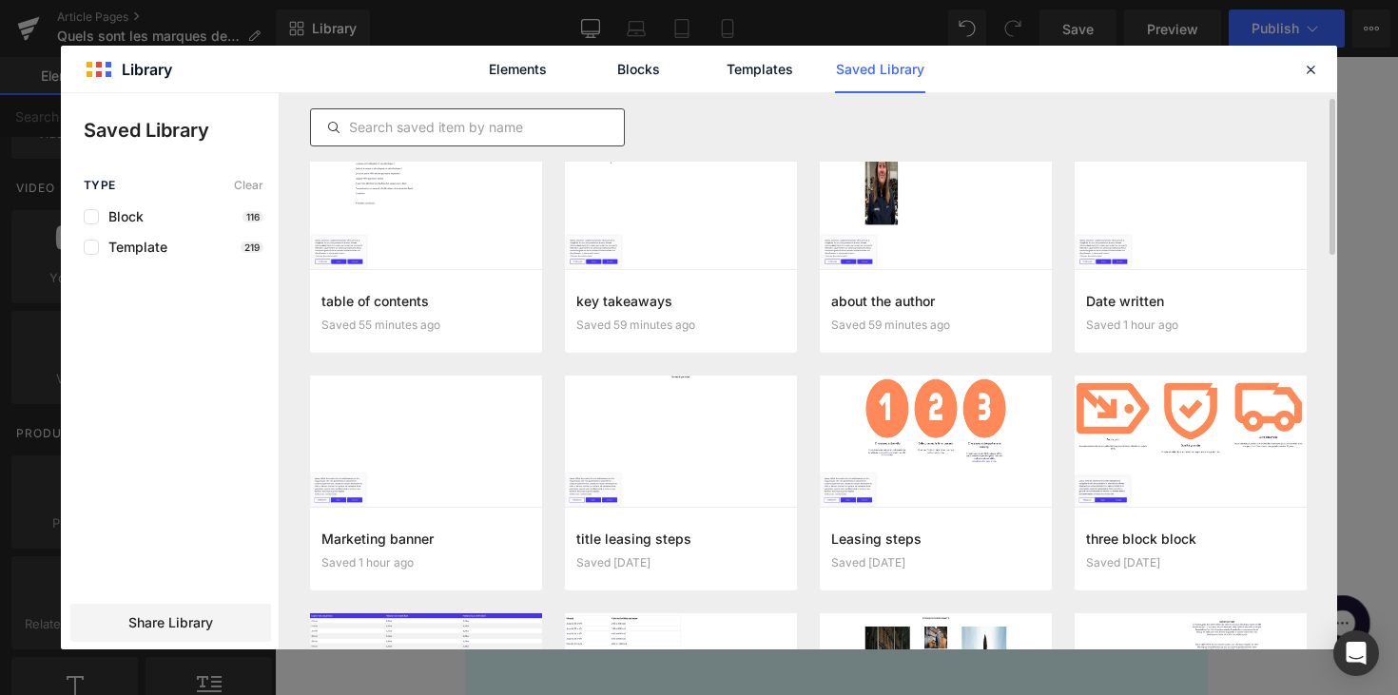
click at [474, 127] on input "text" at bounding box center [467, 127] width 313 height 23
type input "a"
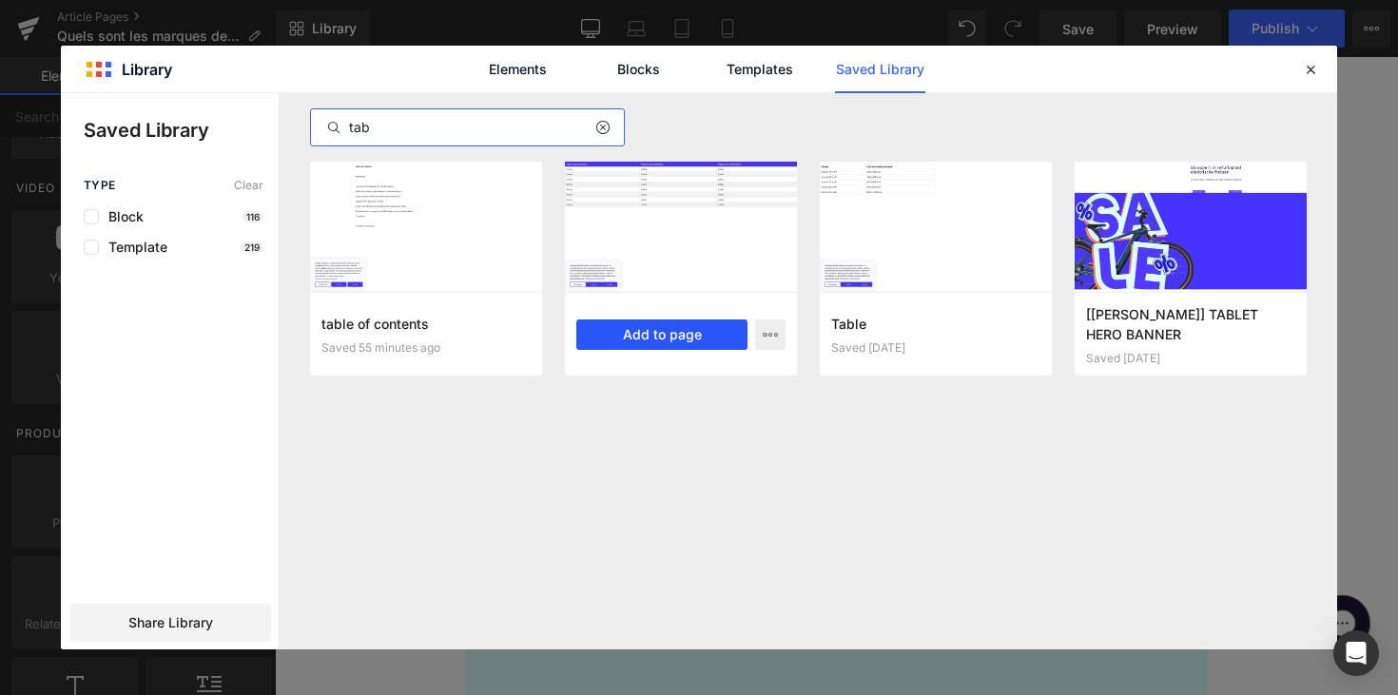
type input "tab"
click at [630, 331] on button "Add to page" at bounding box center [661, 335] width 171 height 30
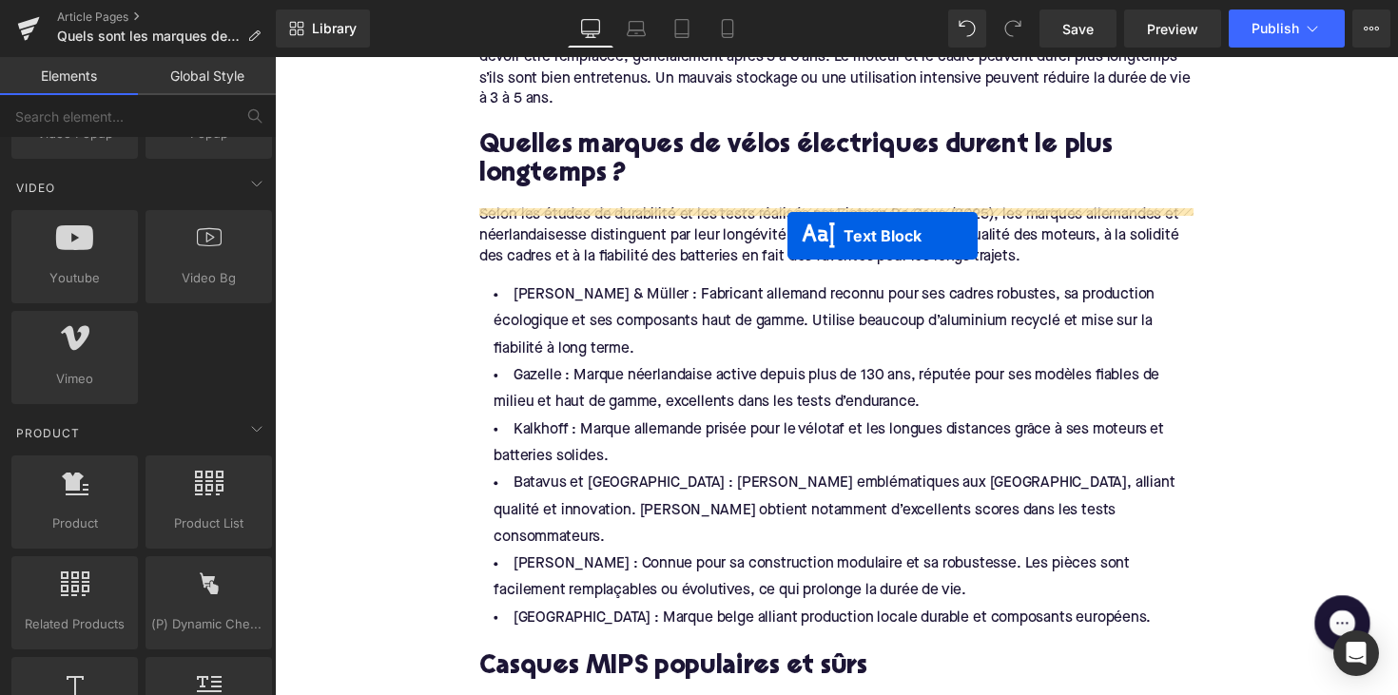
scroll to position [2095, 0]
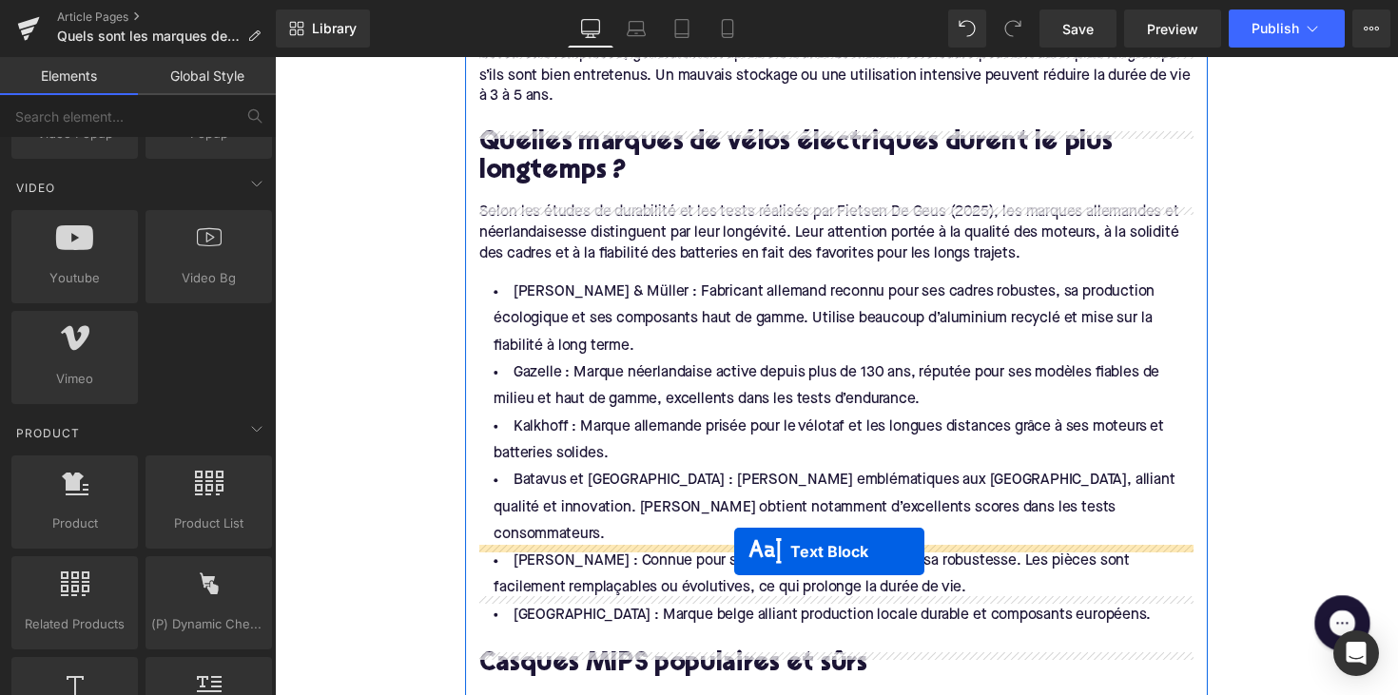
drag, startPoint x: 803, startPoint y: 333, endPoint x: 746, endPoint y: 564, distance: 238.1
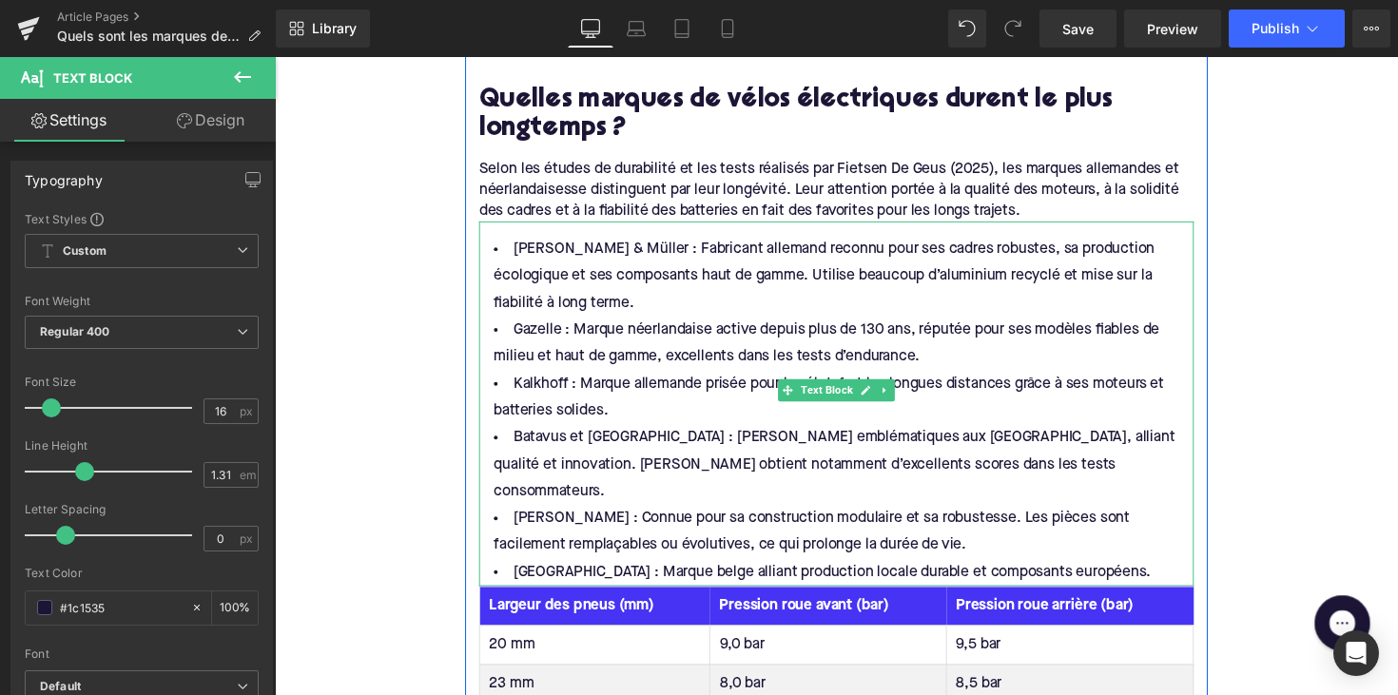
scroll to position [2176, 0]
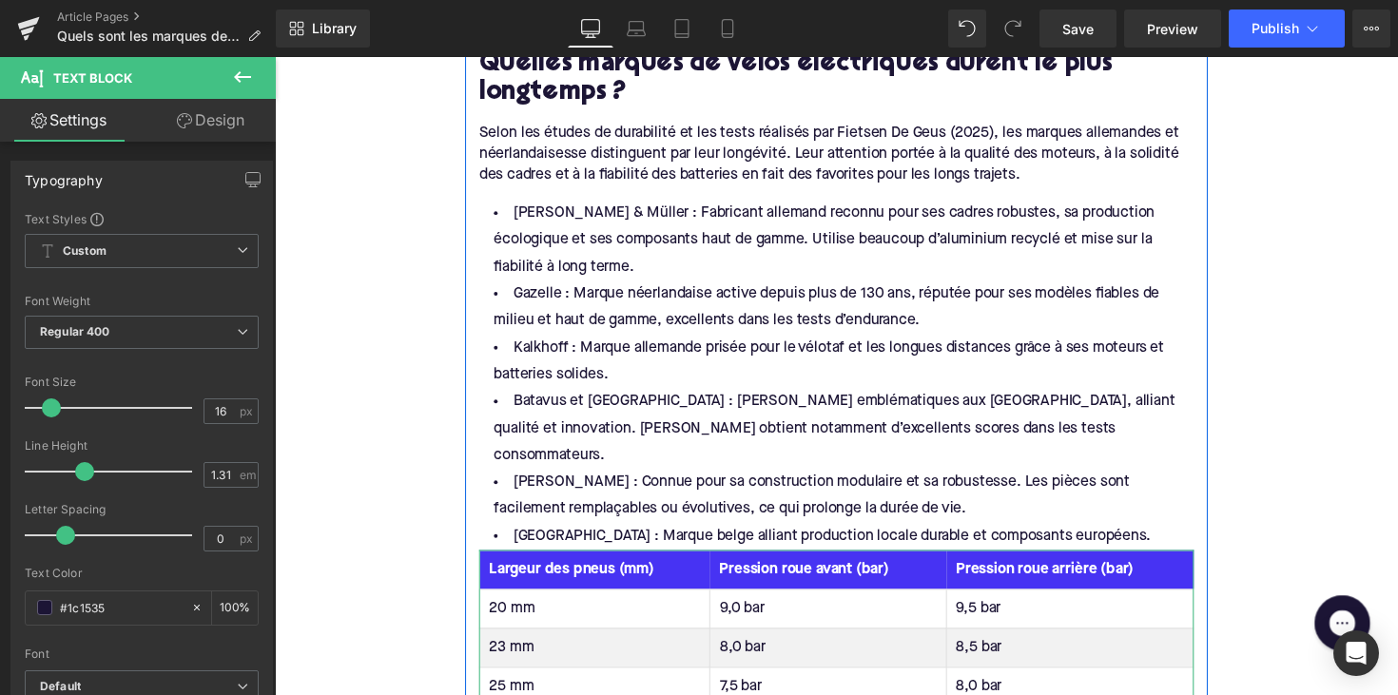
click at [669, 562] on th "Largeur des pneus (mm)" at bounding box center [603, 582] width 236 height 40
click at [197, 117] on link "Design" at bounding box center [211, 120] width 138 height 43
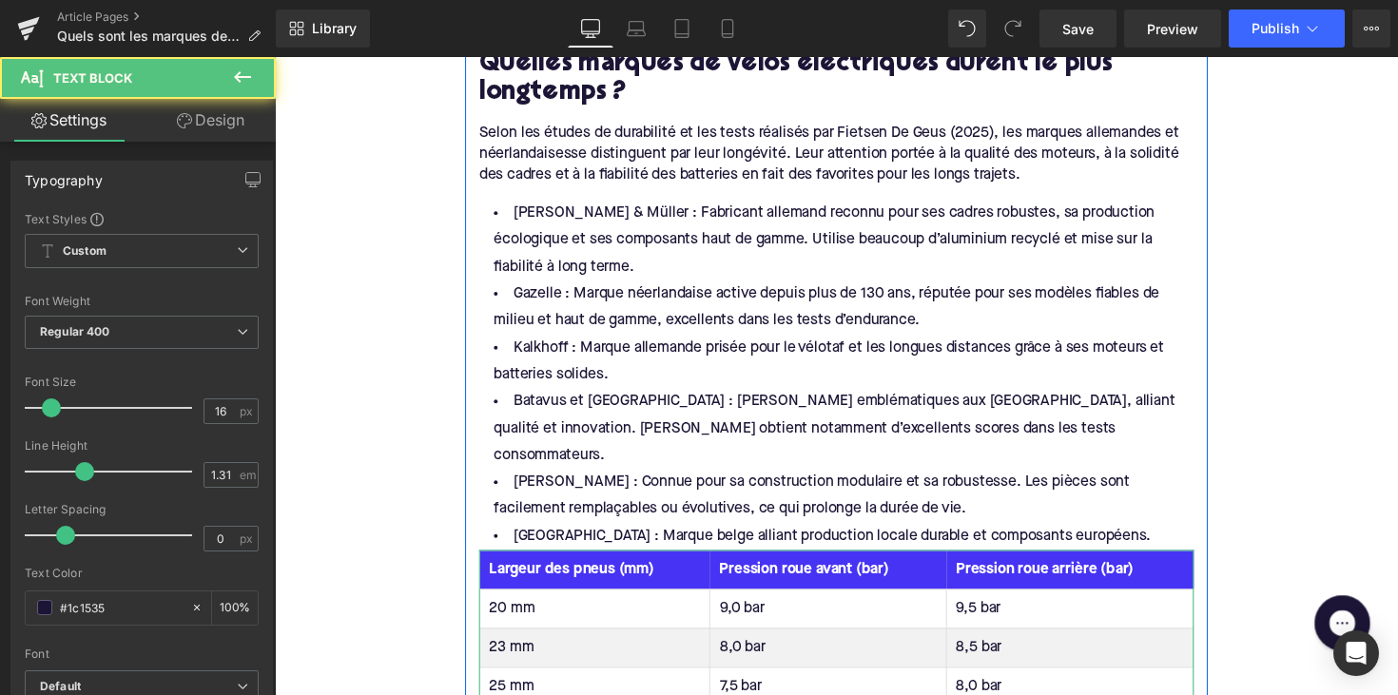
click at [572, 562] on th "Largeur des pneus (mm)" at bounding box center [603, 582] width 236 height 40
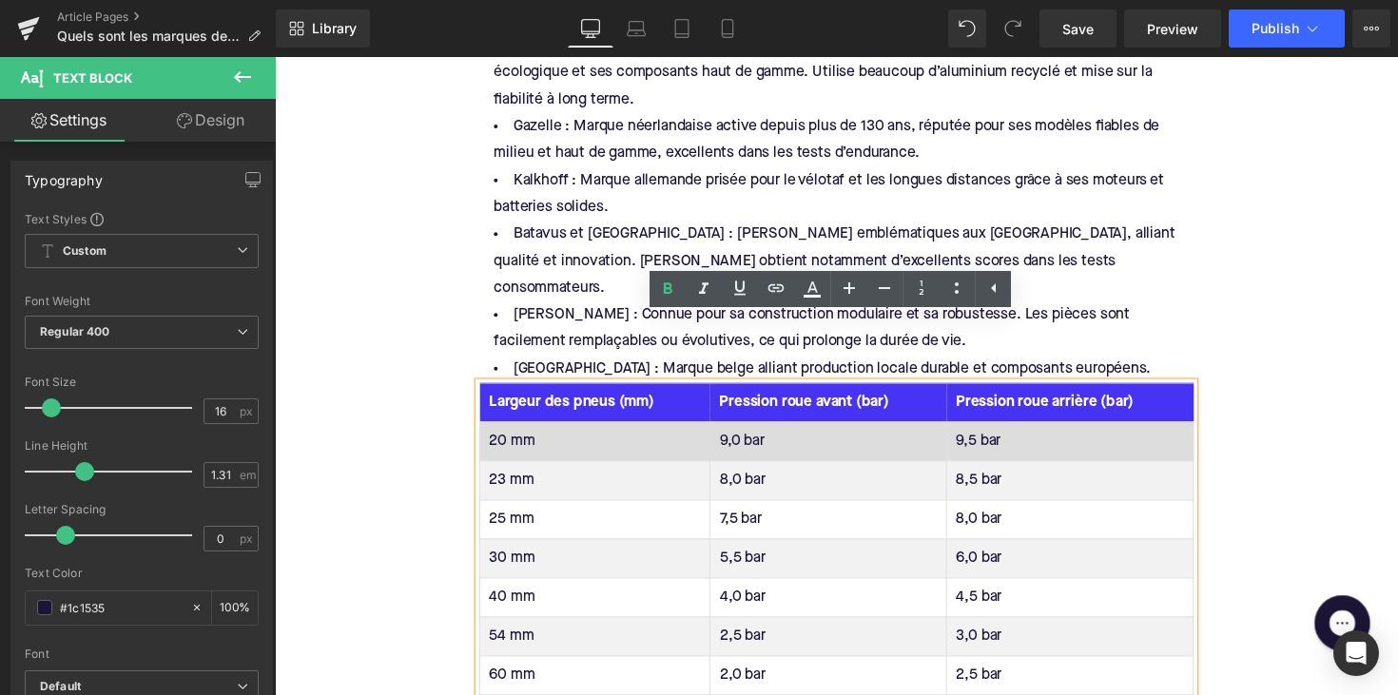
scroll to position [2399, 0]
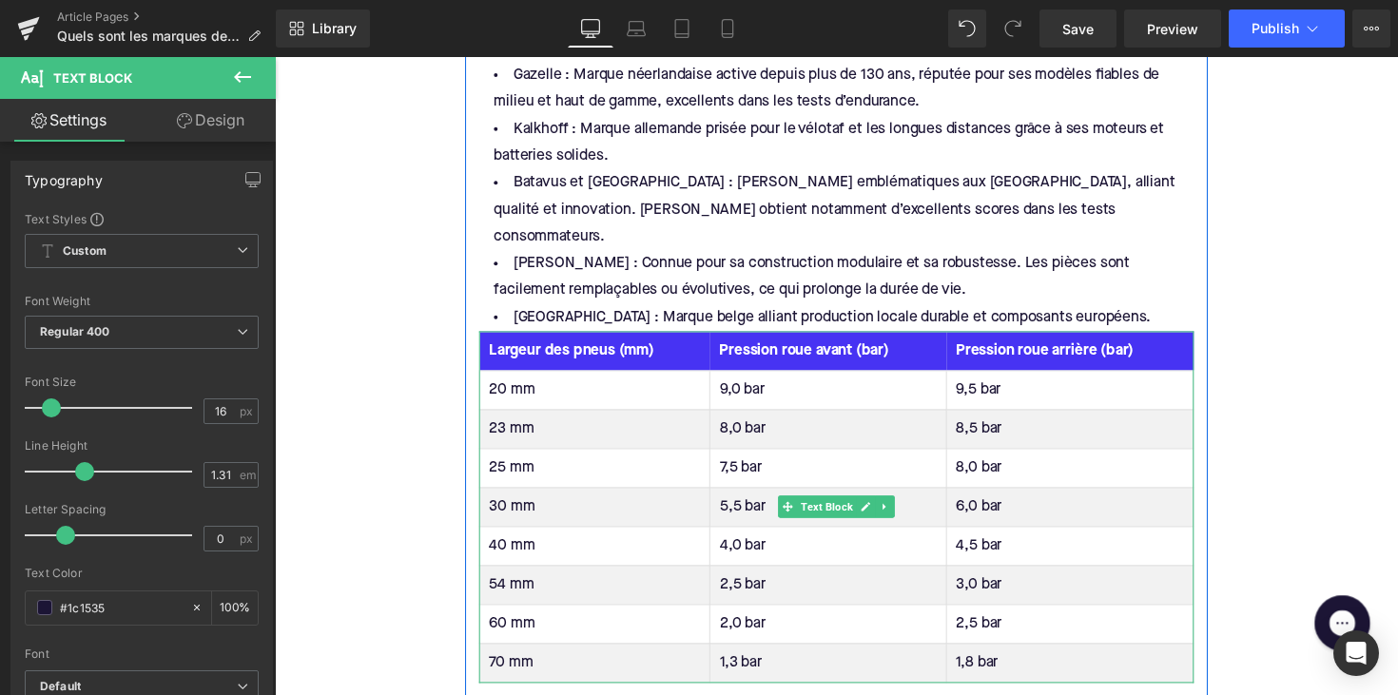
click at [667, 339] on th "Largeur des pneus (mm)" at bounding box center [603, 359] width 236 height 40
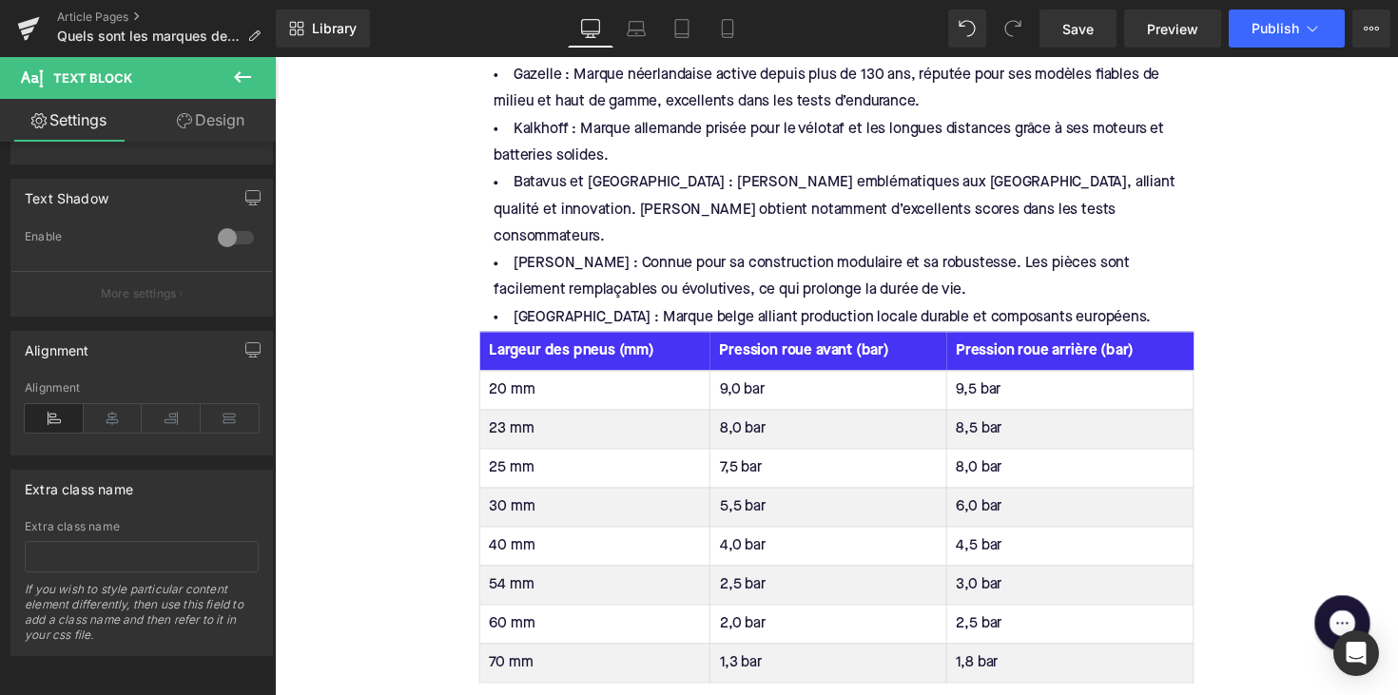
scroll to position [649, 0]
click at [212, 118] on link "Design" at bounding box center [211, 120] width 138 height 43
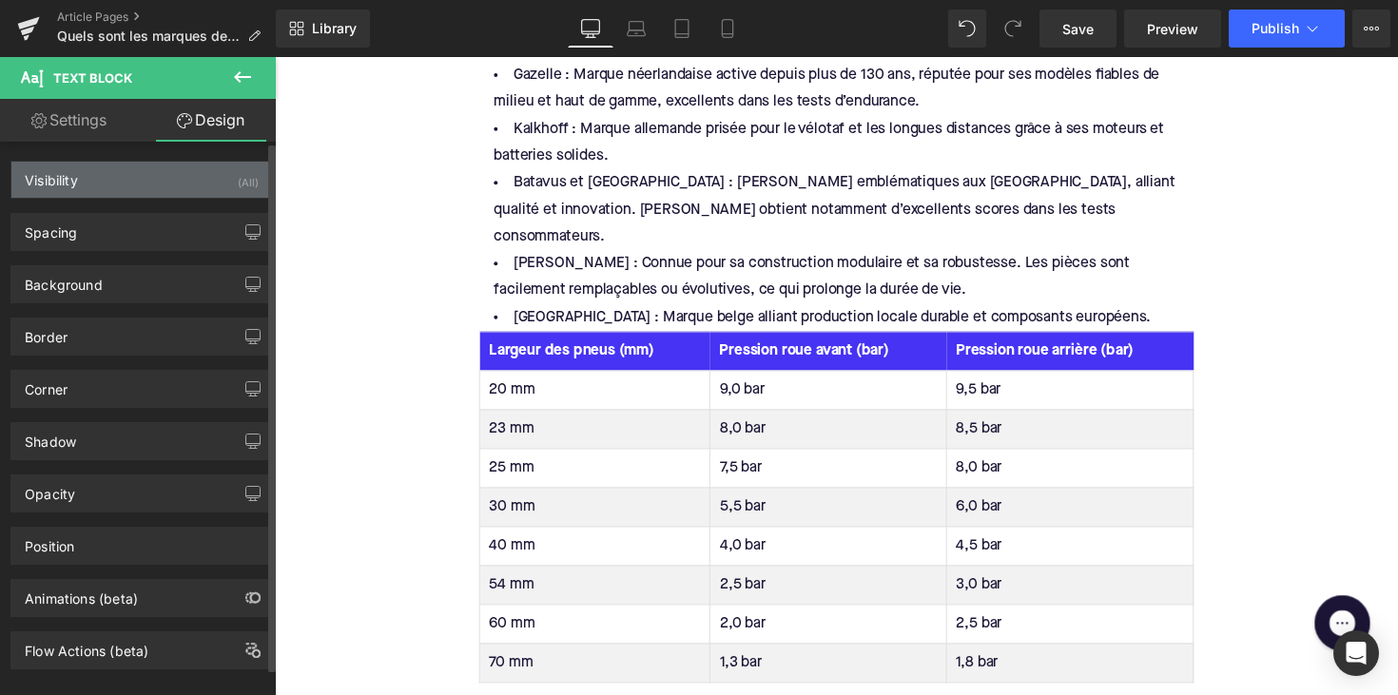
click at [159, 182] on div "Visibility (All)" at bounding box center [141, 180] width 261 height 36
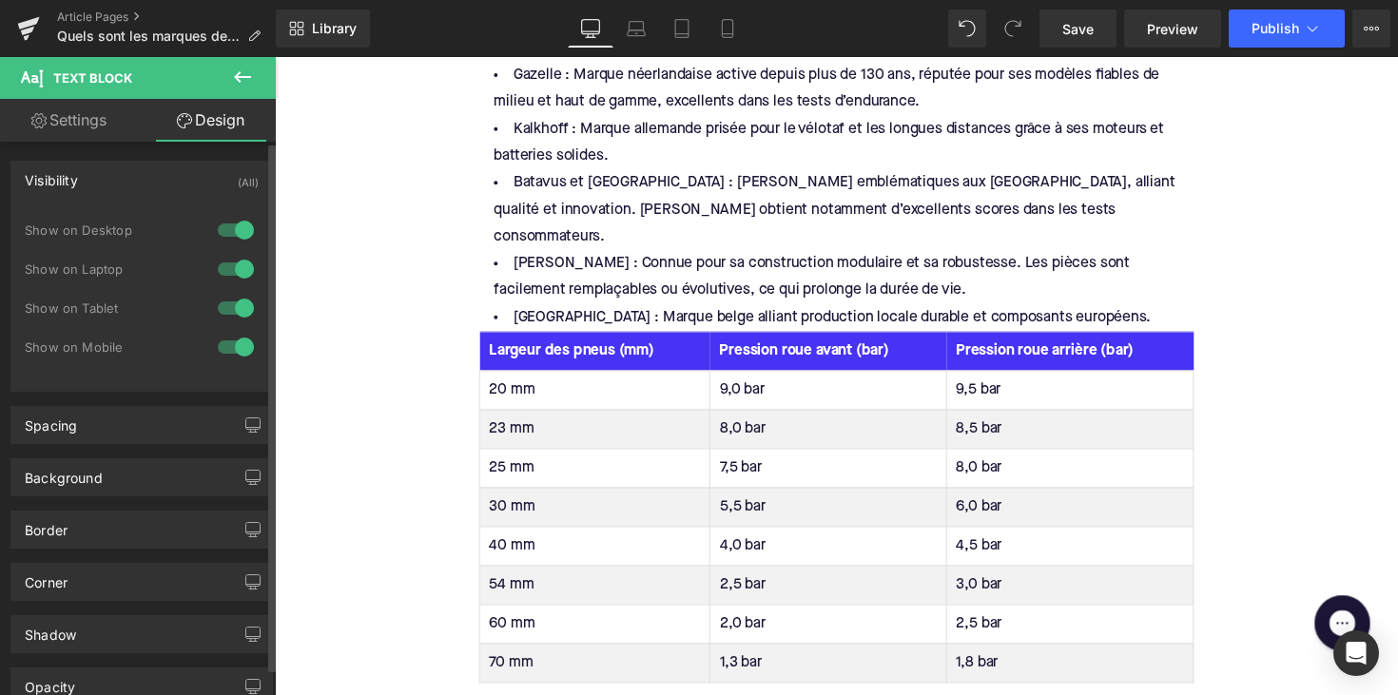
click at [159, 182] on div "Visibility (All)" at bounding box center [141, 180] width 261 height 36
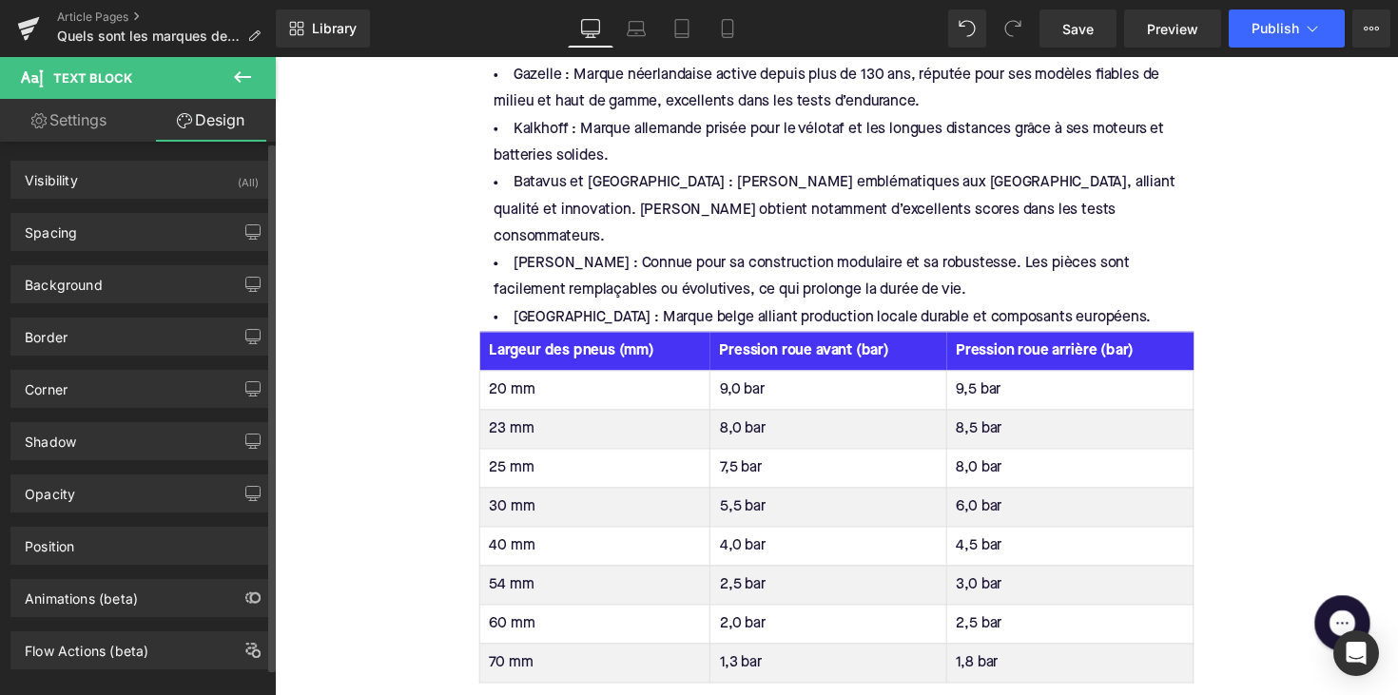
click at [138, 254] on div "Background Color & Image color transparent Color transparent 0 % Image Replace …" at bounding box center [142, 277] width 284 height 52
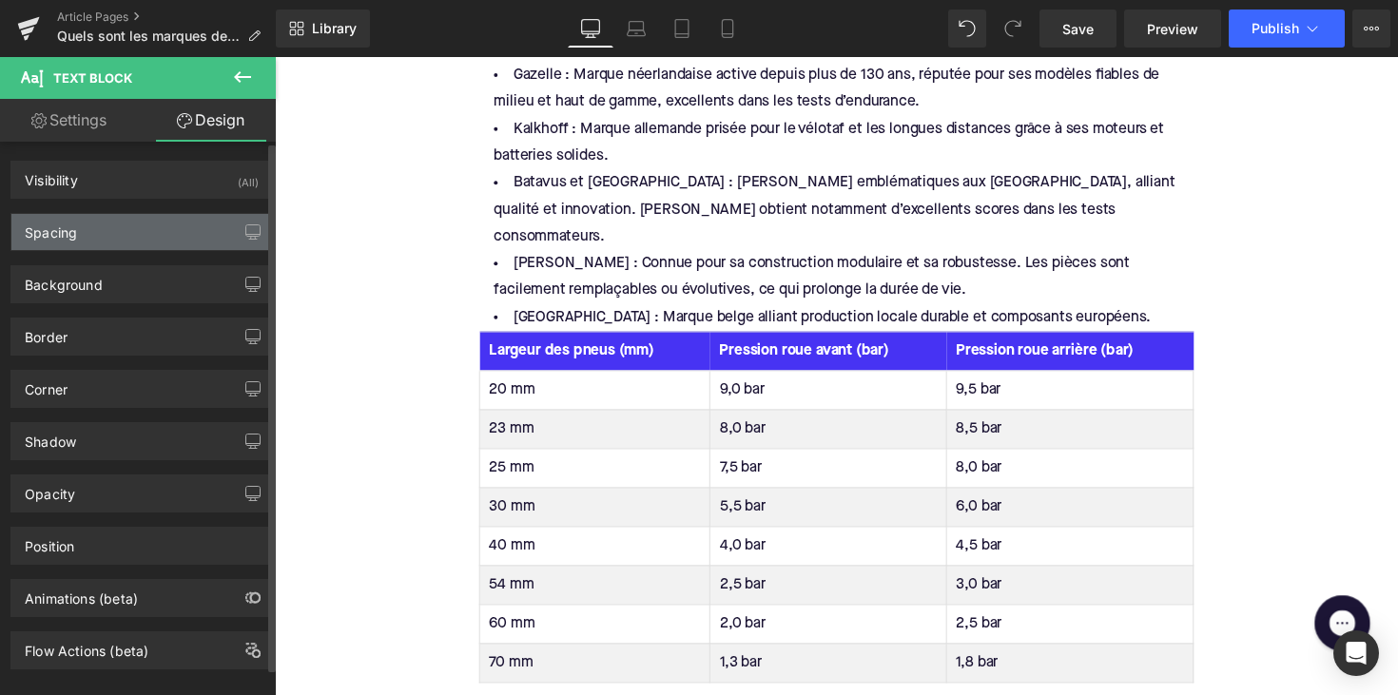
click at [144, 243] on div "Spacing" at bounding box center [141, 232] width 261 height 36
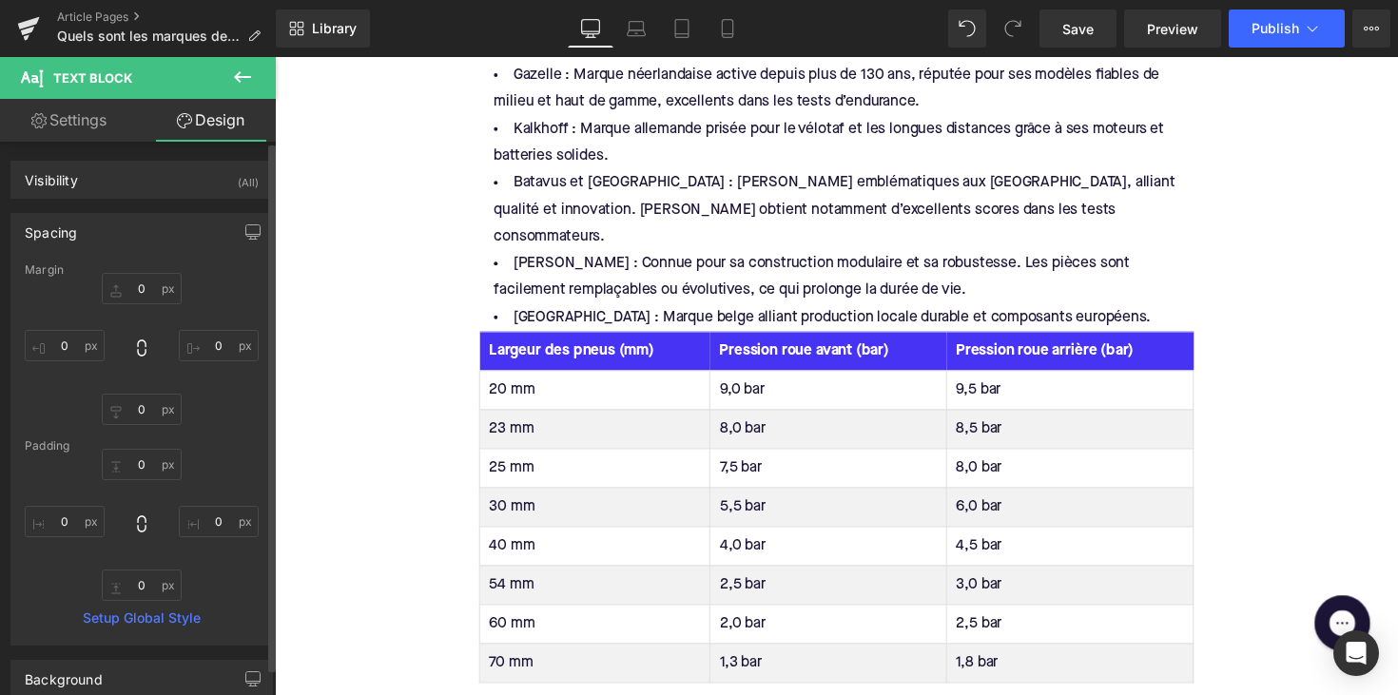
click at [144, 243] on div "Spacing" at bounding box center [141, 232] width 261 height 36
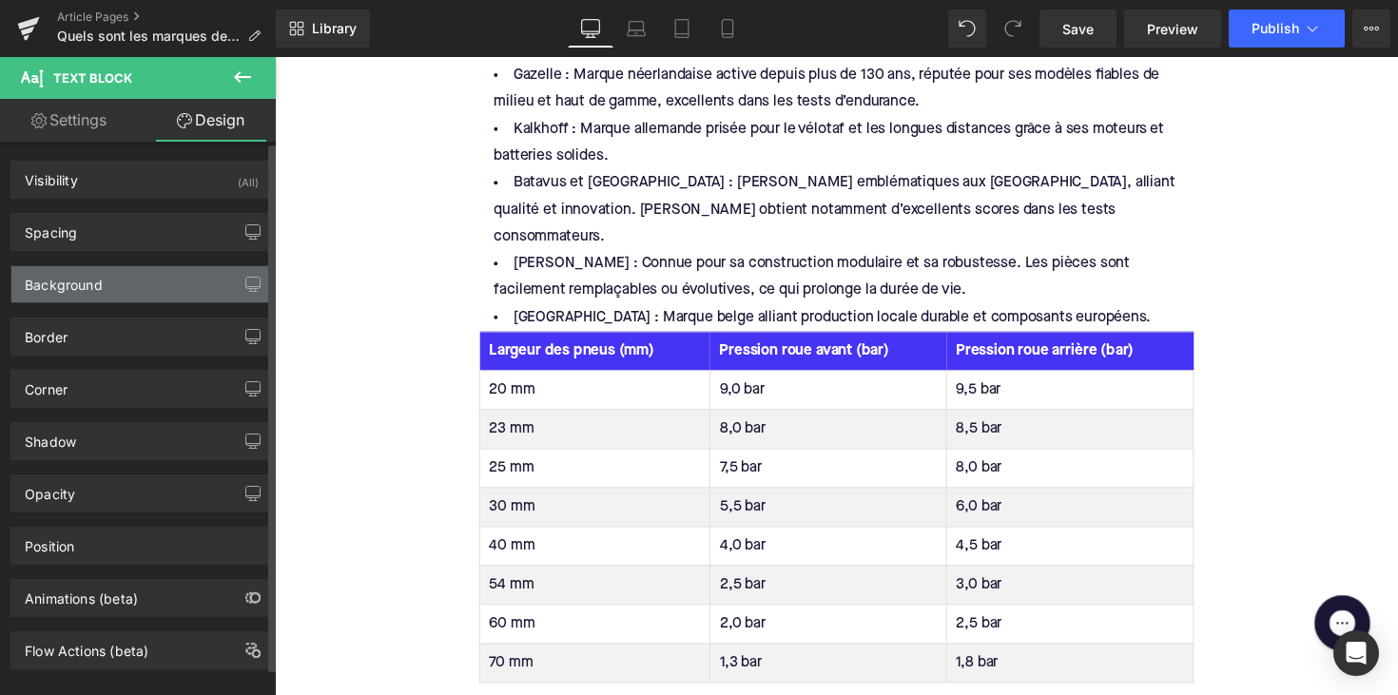
click at [127, 279] on div "Background" at bounding box center [141, 284] width 261 height 36
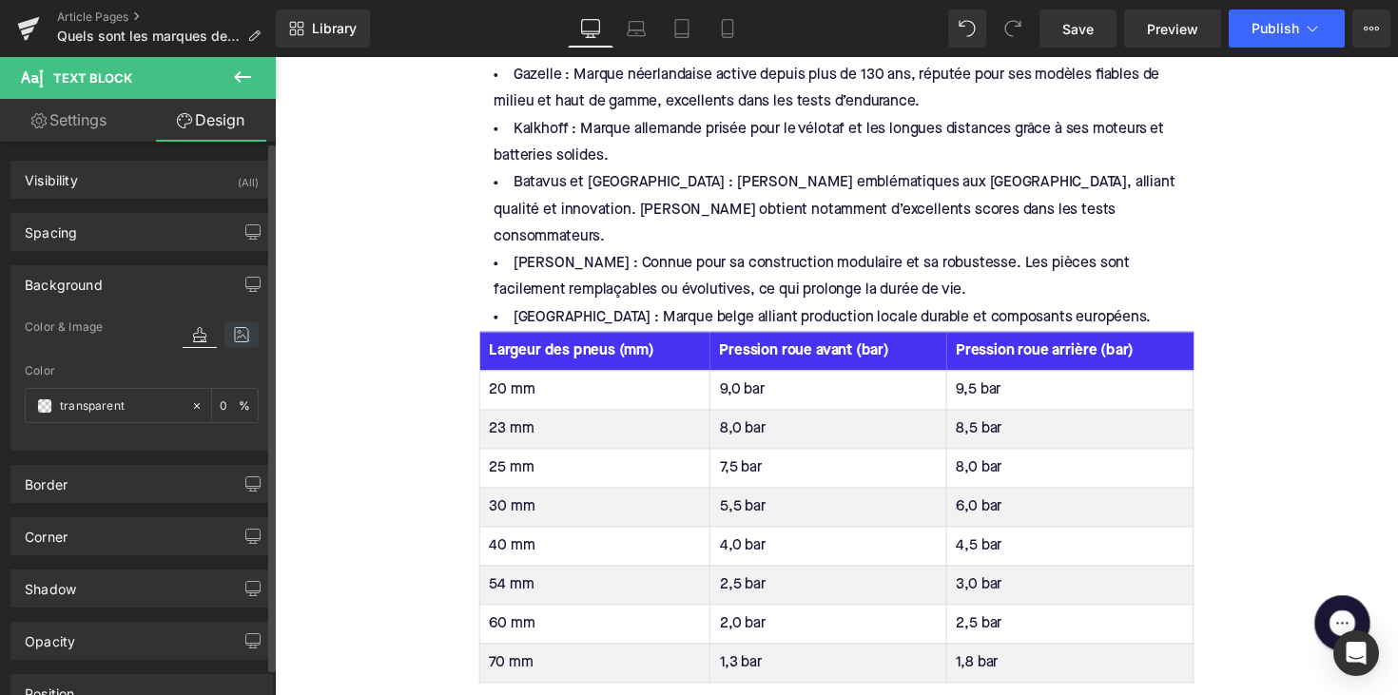
click at [231, 342] on icon at bounding box center [242, 334] width 34 height 25
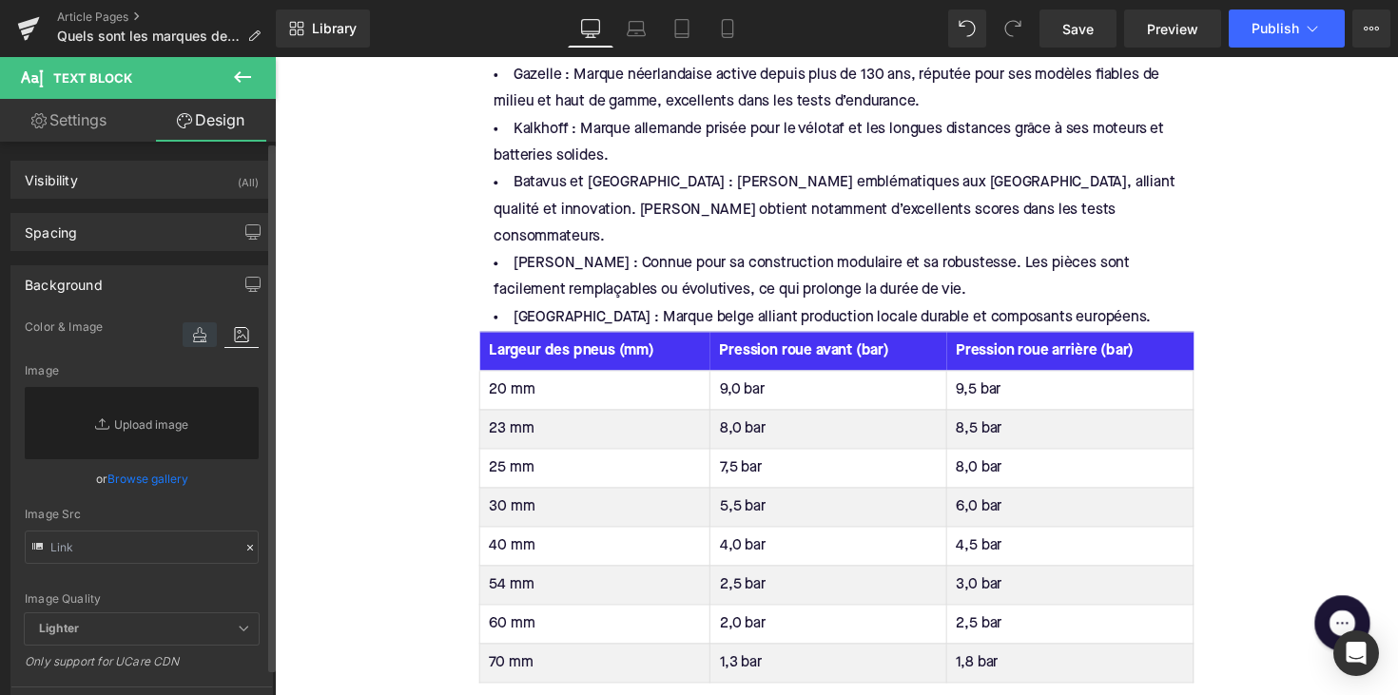
click at [194, 341] on icon at bounding box center [200, 334] width 34 height 25
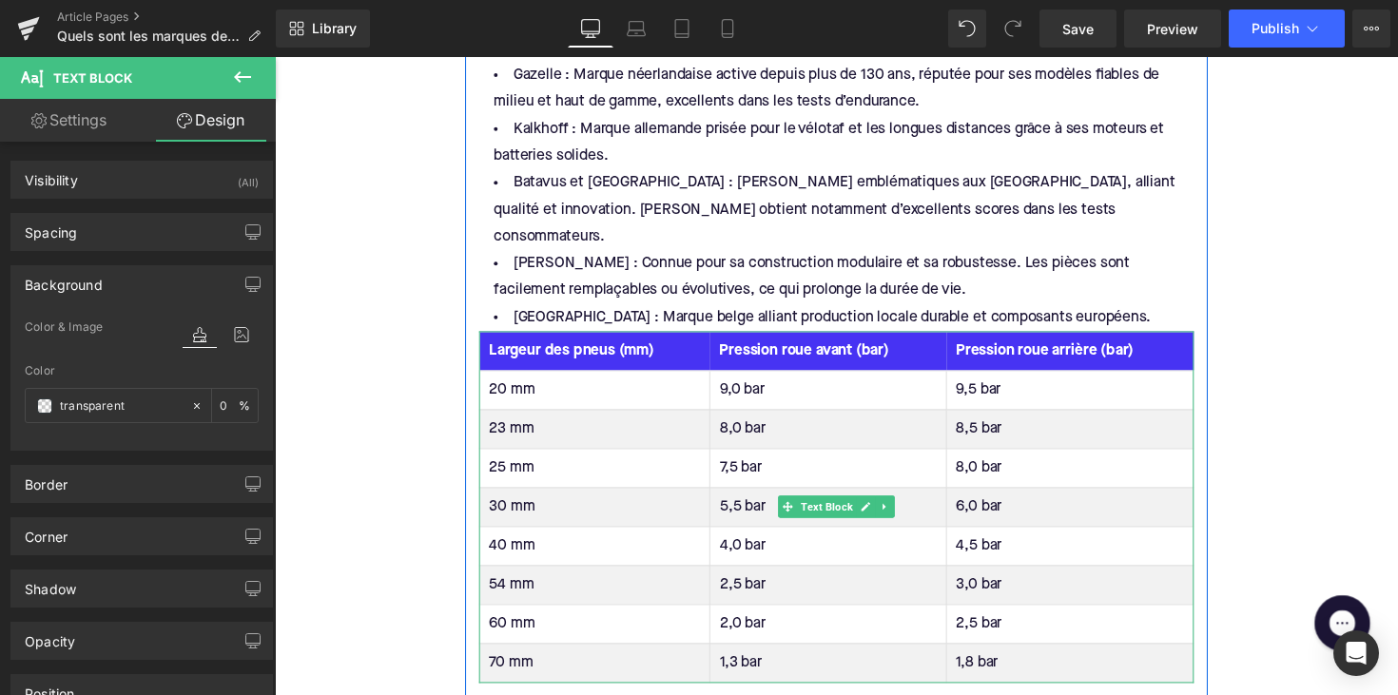
click at [513, 339] on th "Largeur des pneus (mm)" at bounding box center [603, 359] width 236 height 40
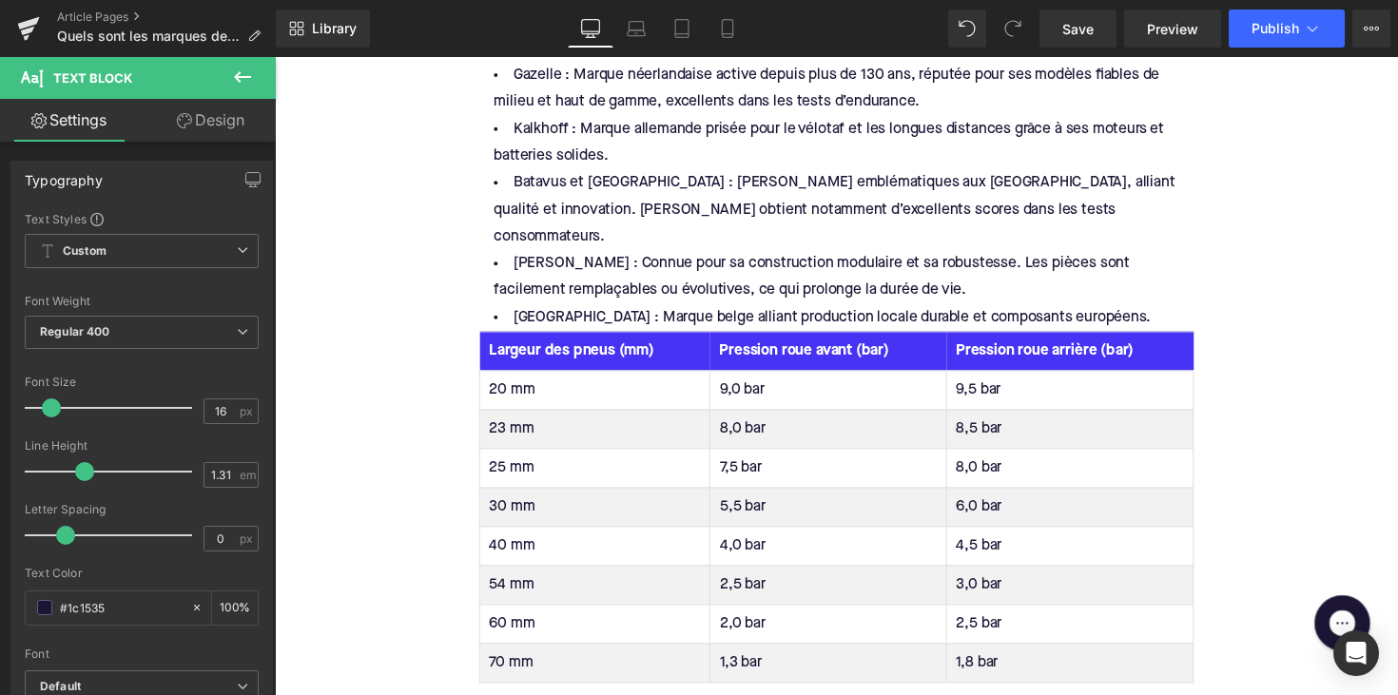
click at [209, 117] on link "Design" at bounding box center [211, 120] width 138 height 43
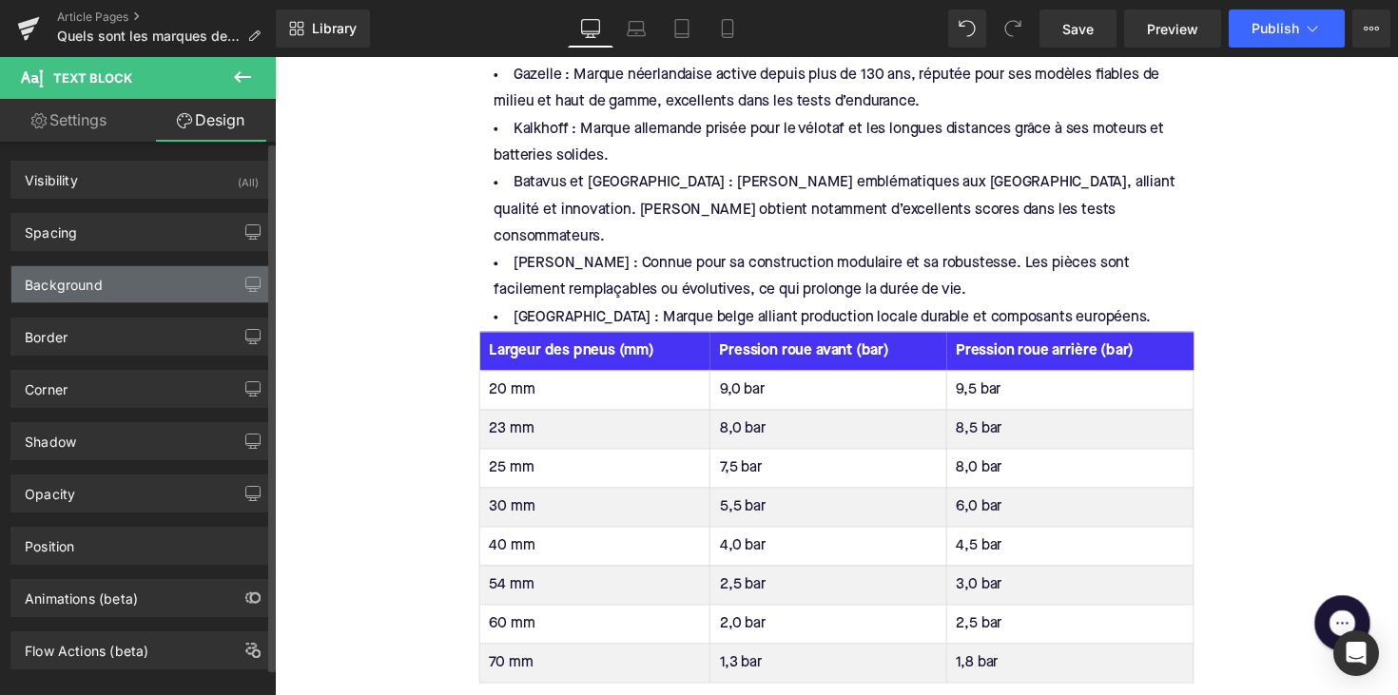
click at [120, 295] on div "Background" at bounding box center [141, 284] width 261 height 36
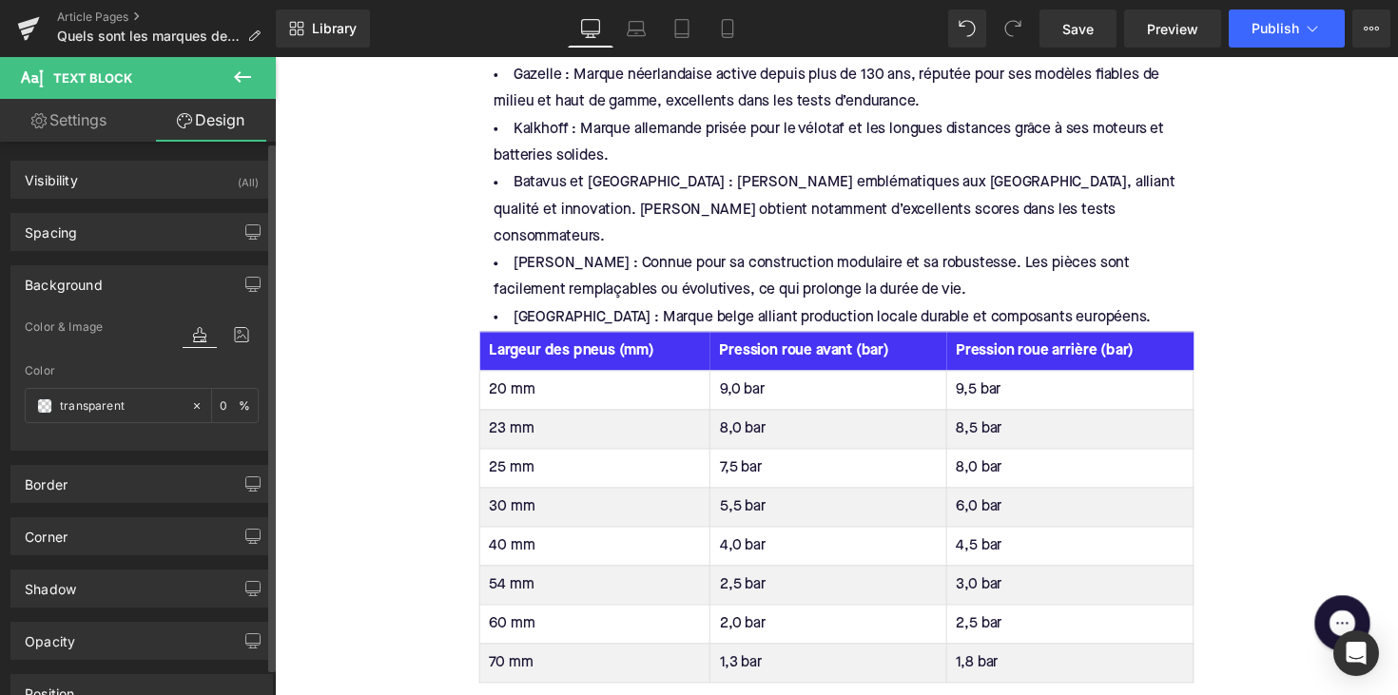
click at [120, 295] on div "Background" at bounding box center [141, 284] width 261 height 36
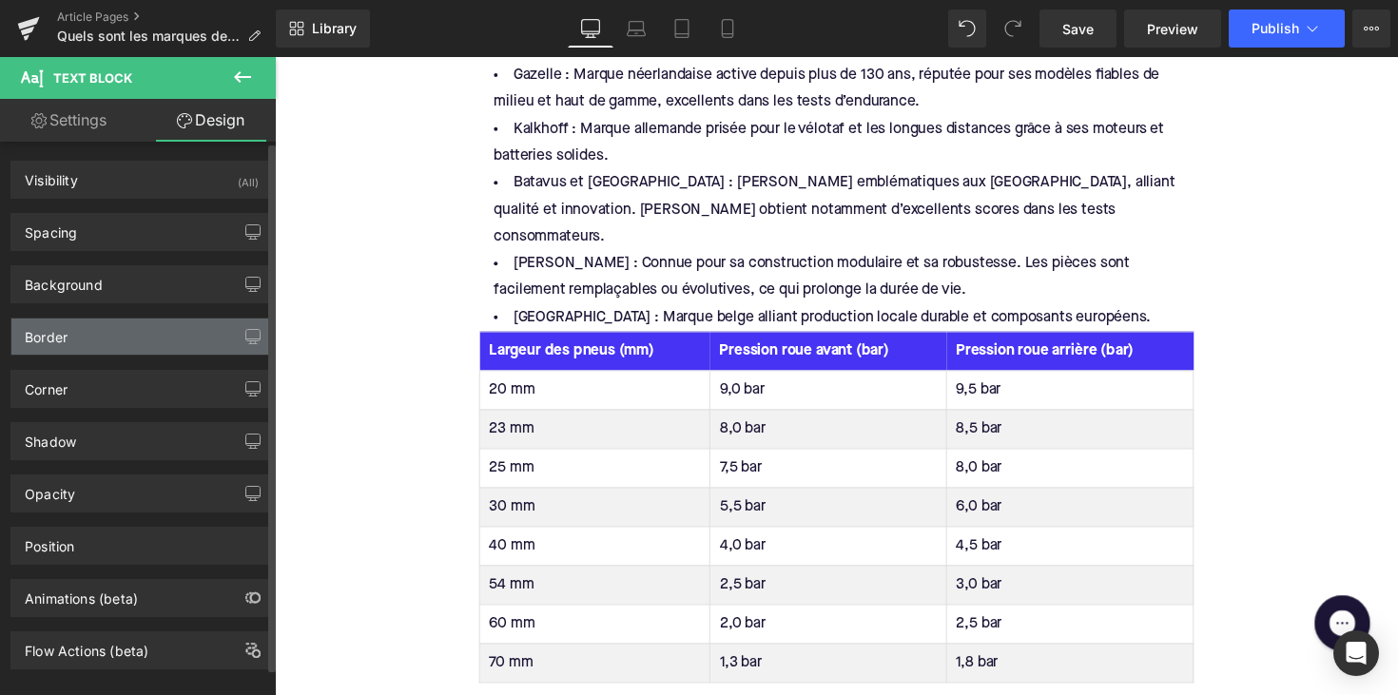
click at [121, 345] on div "Border" at bounding box center [141, 337] width 261 height 36
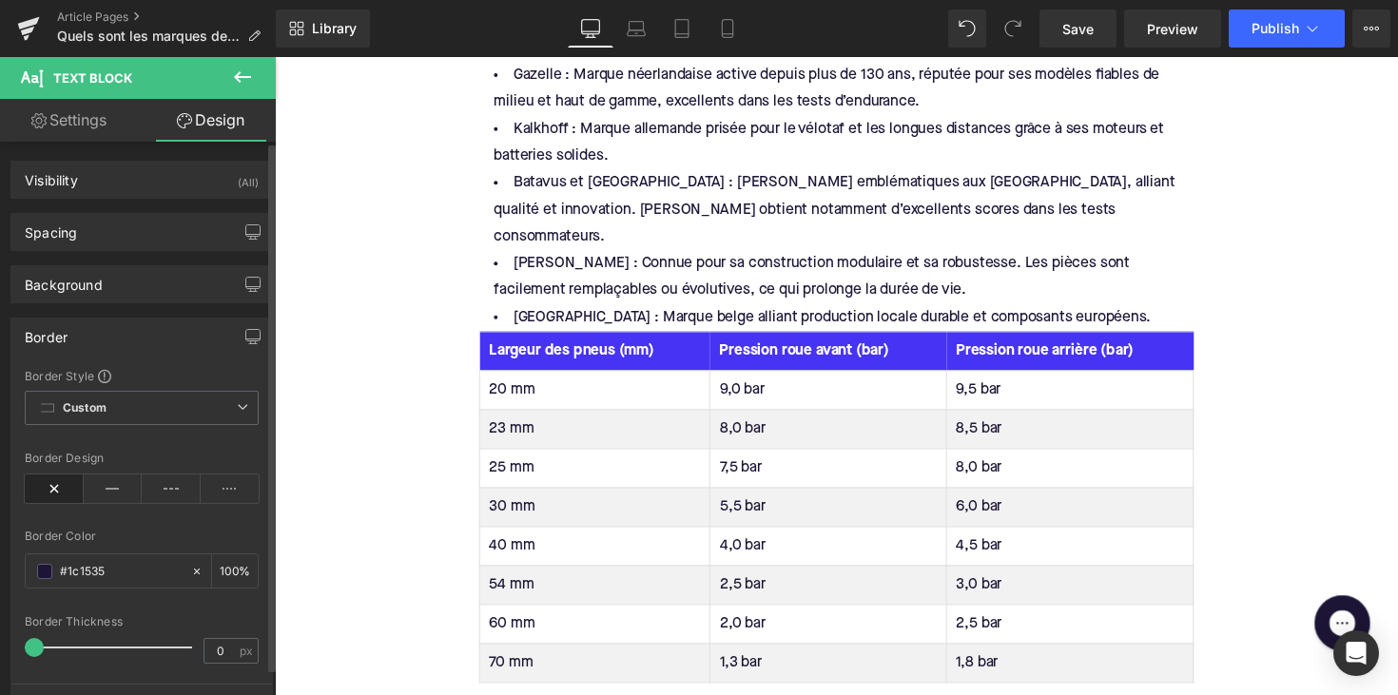
click at [121, 345] on div "Border" at bounding box center [141, 337] width 261 height 36
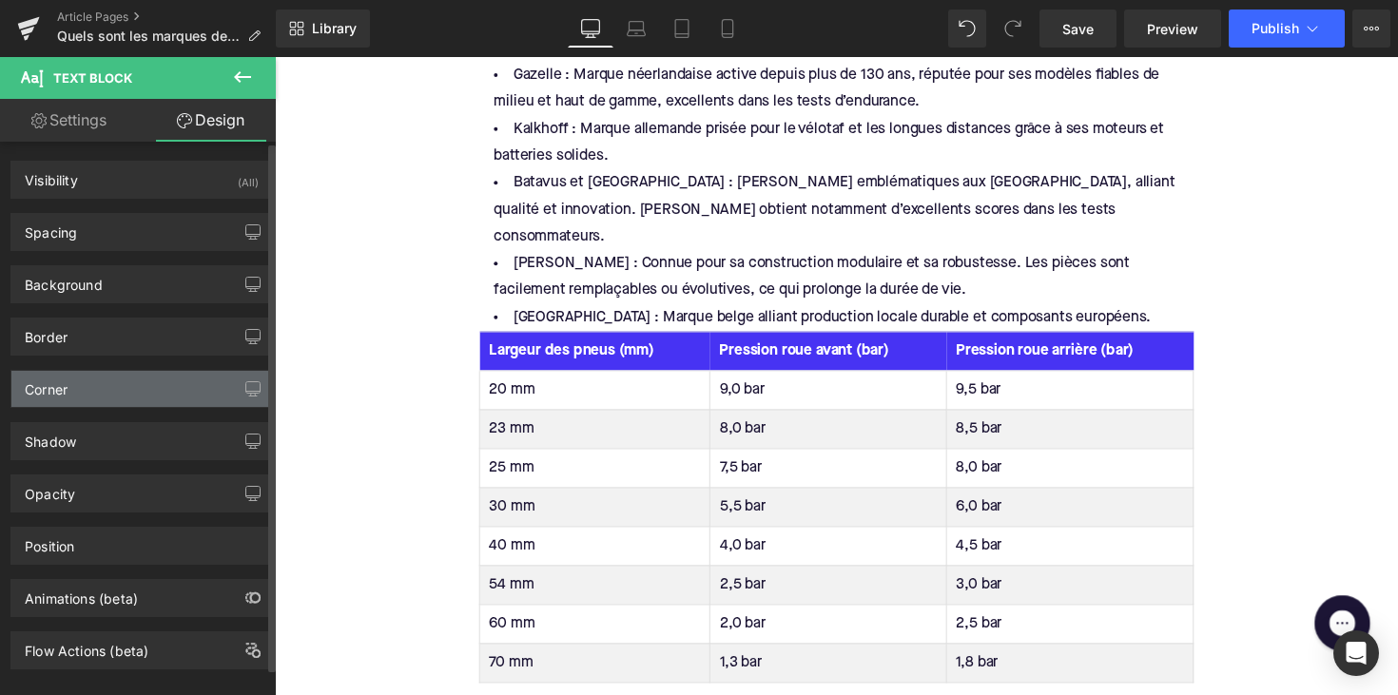
click at [116, 395] on div "Corner" at bounding box center [141, 389] width 261 height 36
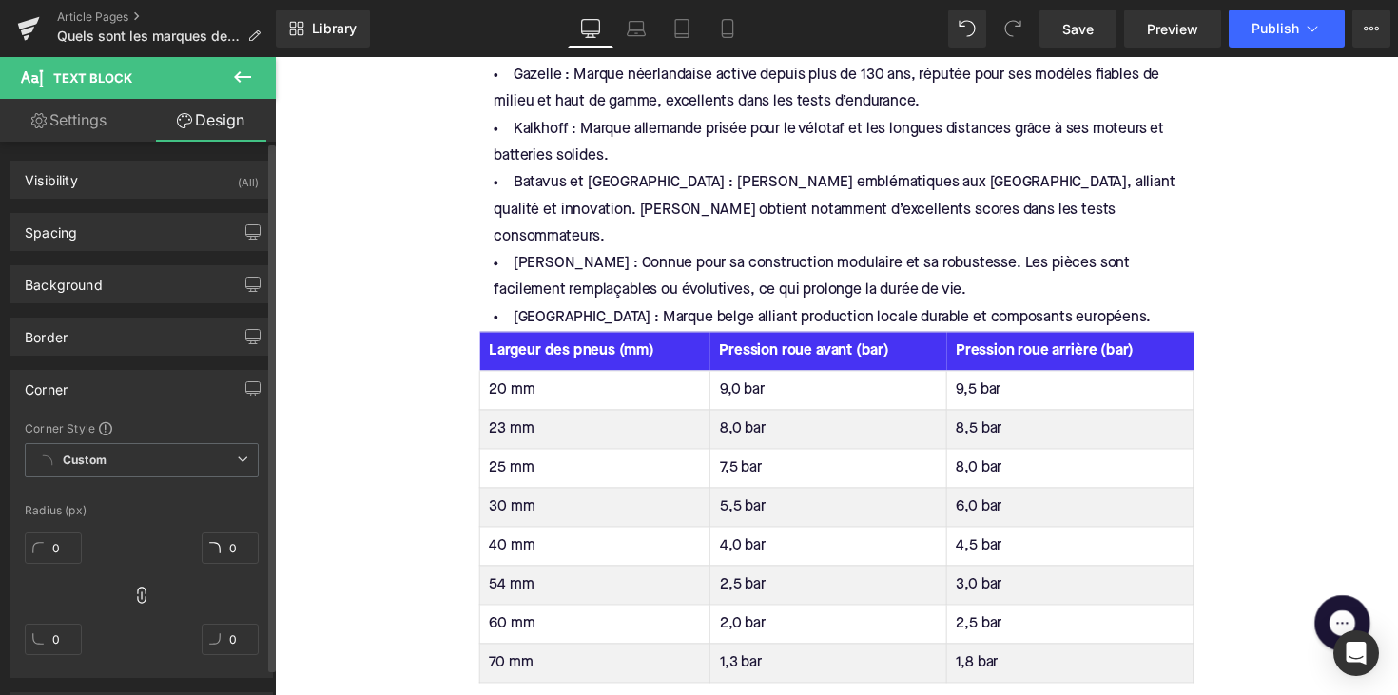
click at [116, 395] on div "Corner" at bounding box center [141, 389] width 261 height 36
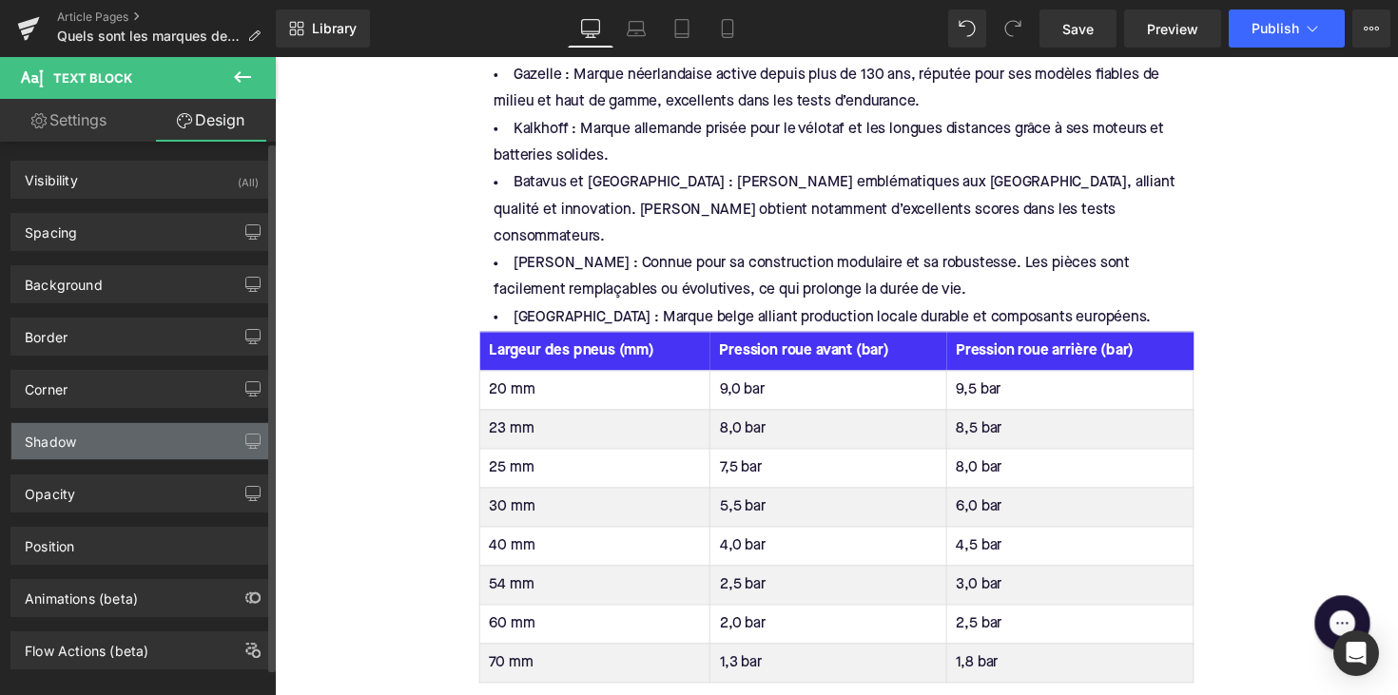
click at [110, 438] on div "Shadow" at bounding box center [141, 441] width 261 height 36
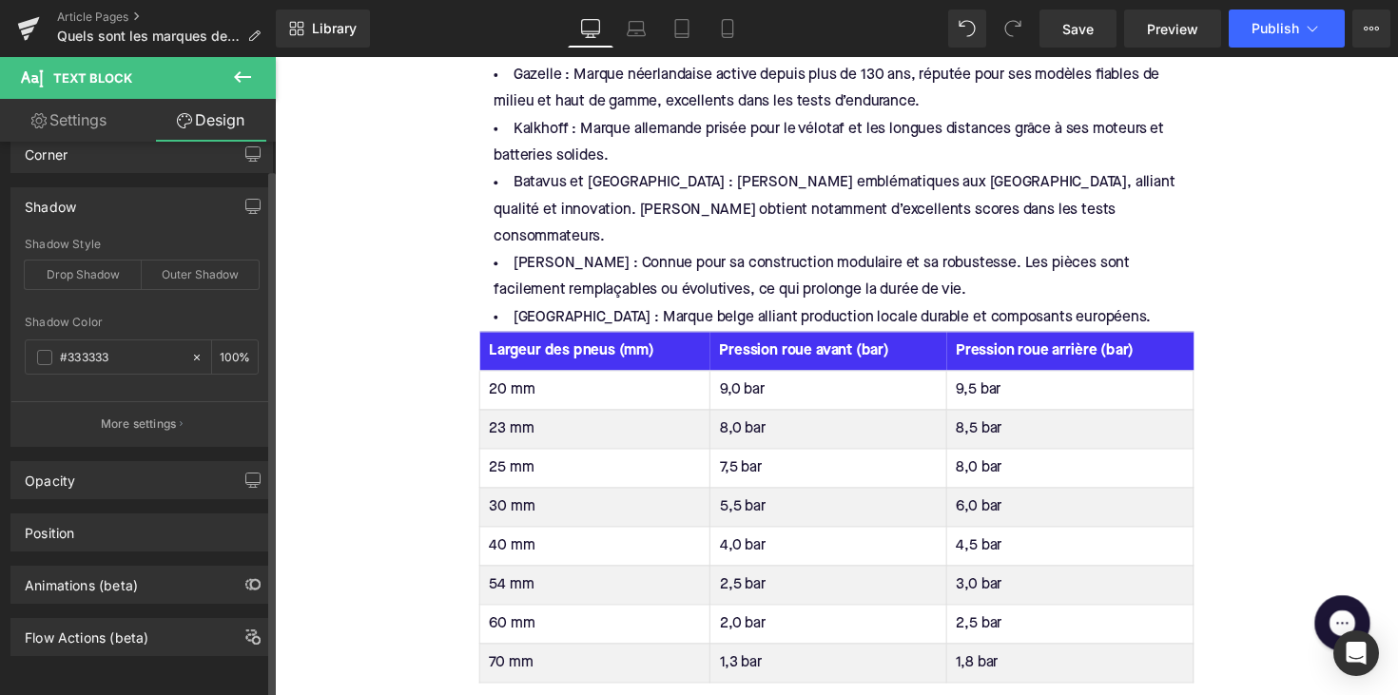
scroll to position [250, 0]
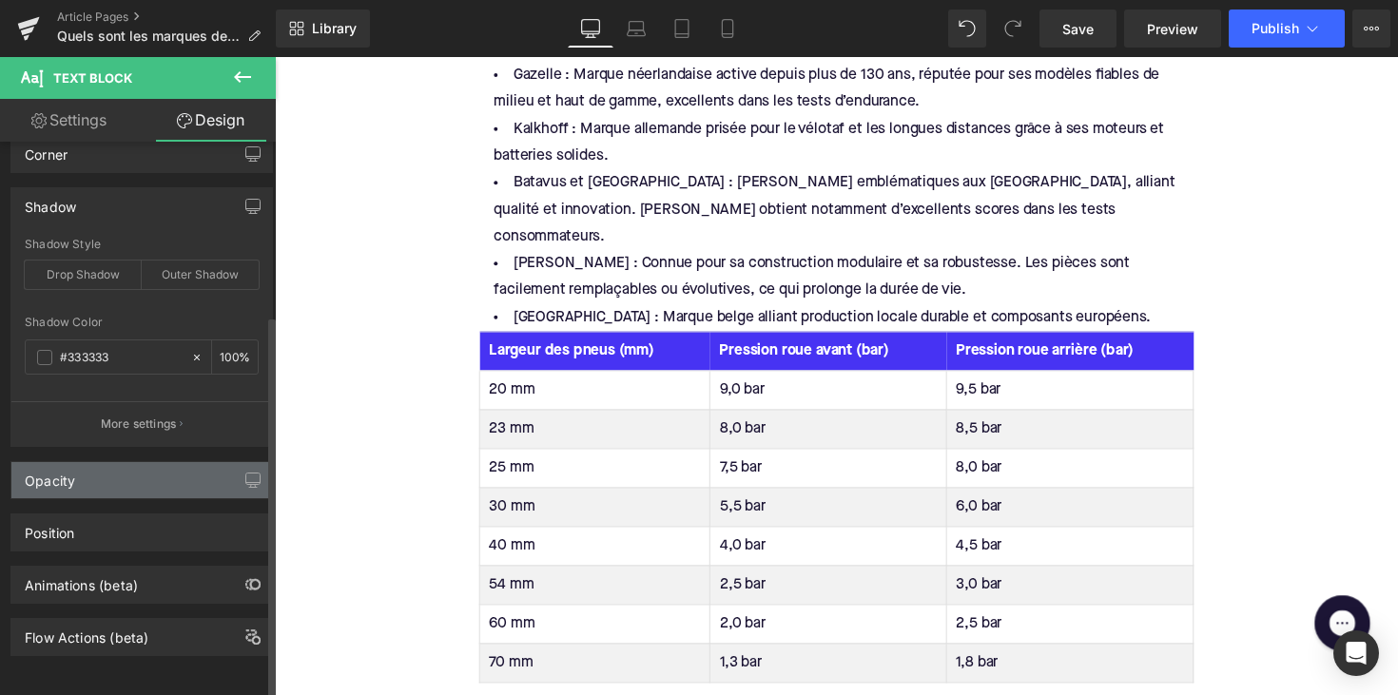
click at [123, 462] on div "Opacity" at bounding box center [141, 480] width 261 height 36
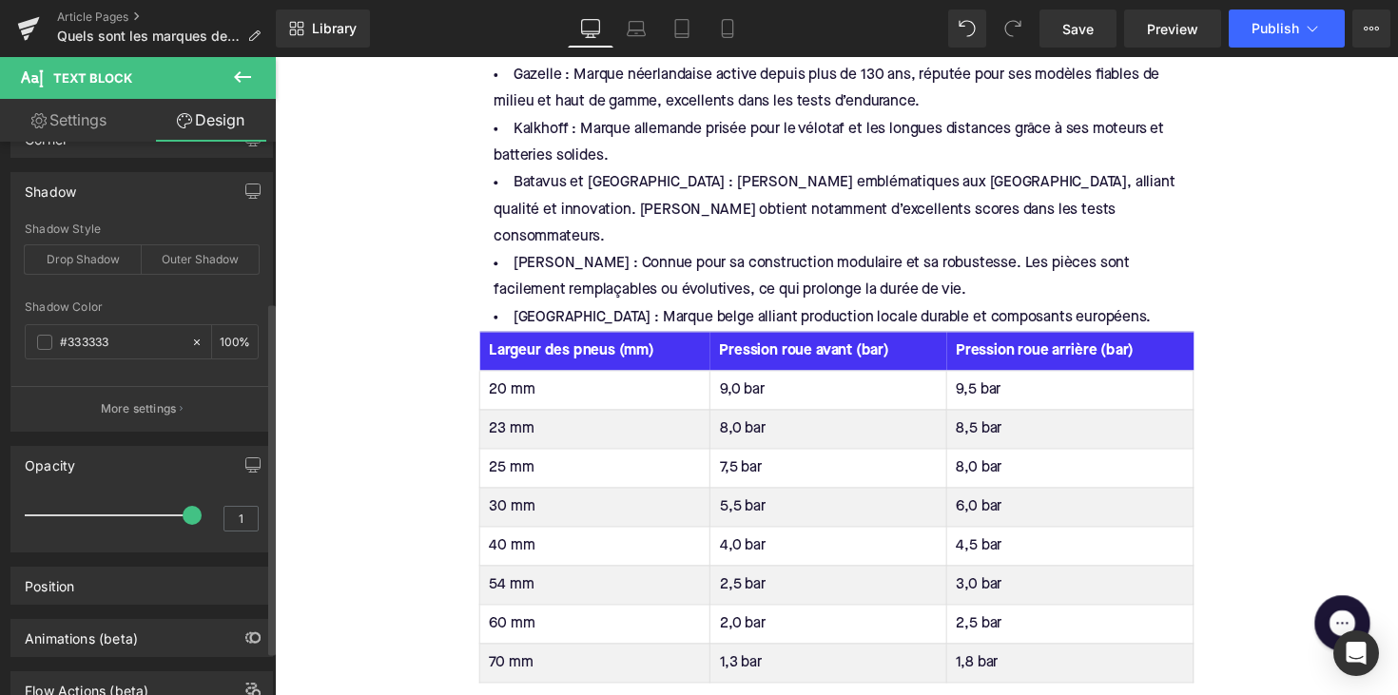
click at [123, 461] on div "Opacity" at bounding box center [141, 465] width 261 height 36
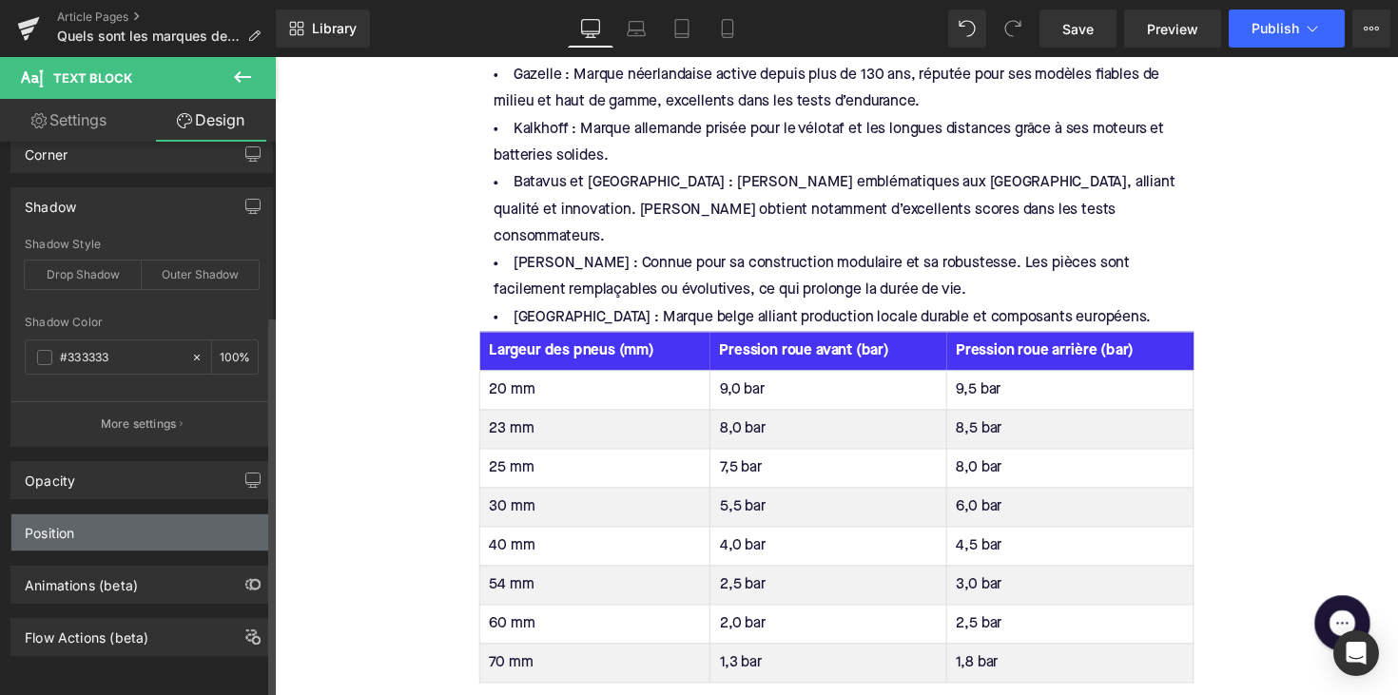
click at [127, 515] on div "Position" at bounding box center [141, 533] width 261 height 36
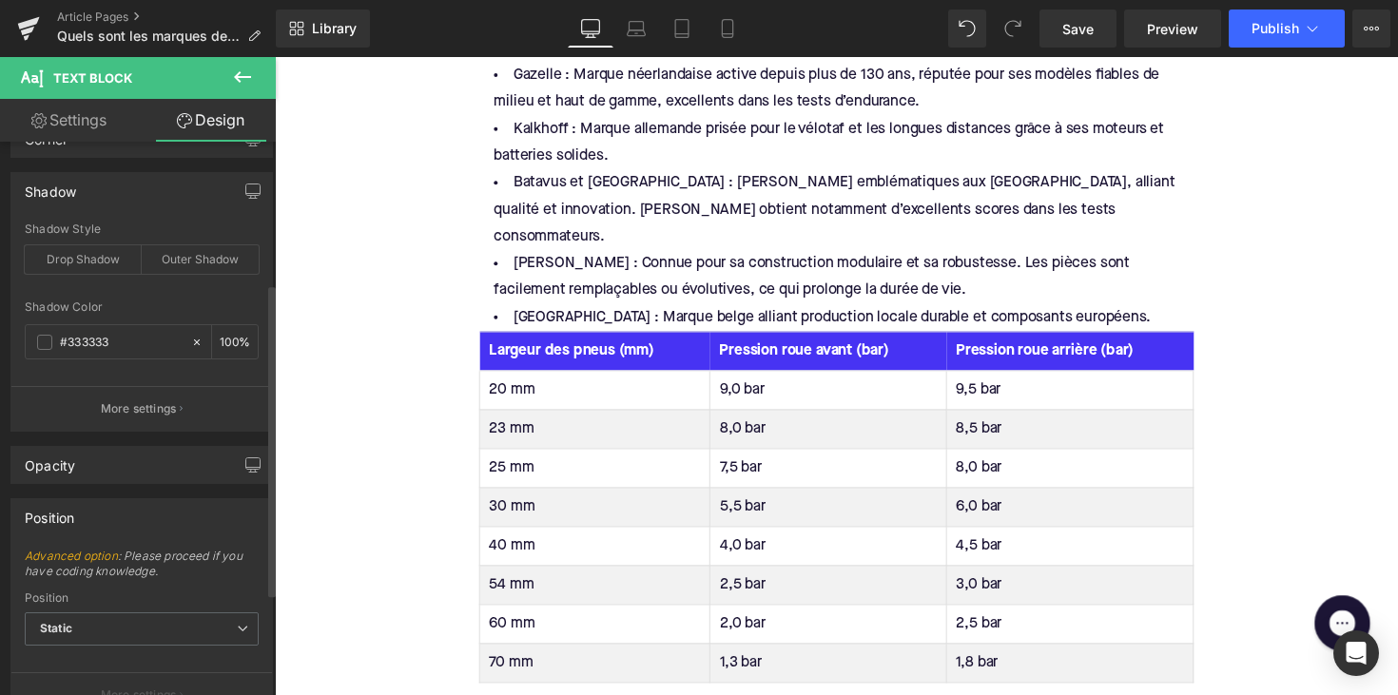
click at [127, 511] on div "Position" at bounding box center [141, 517] width 261 height 36
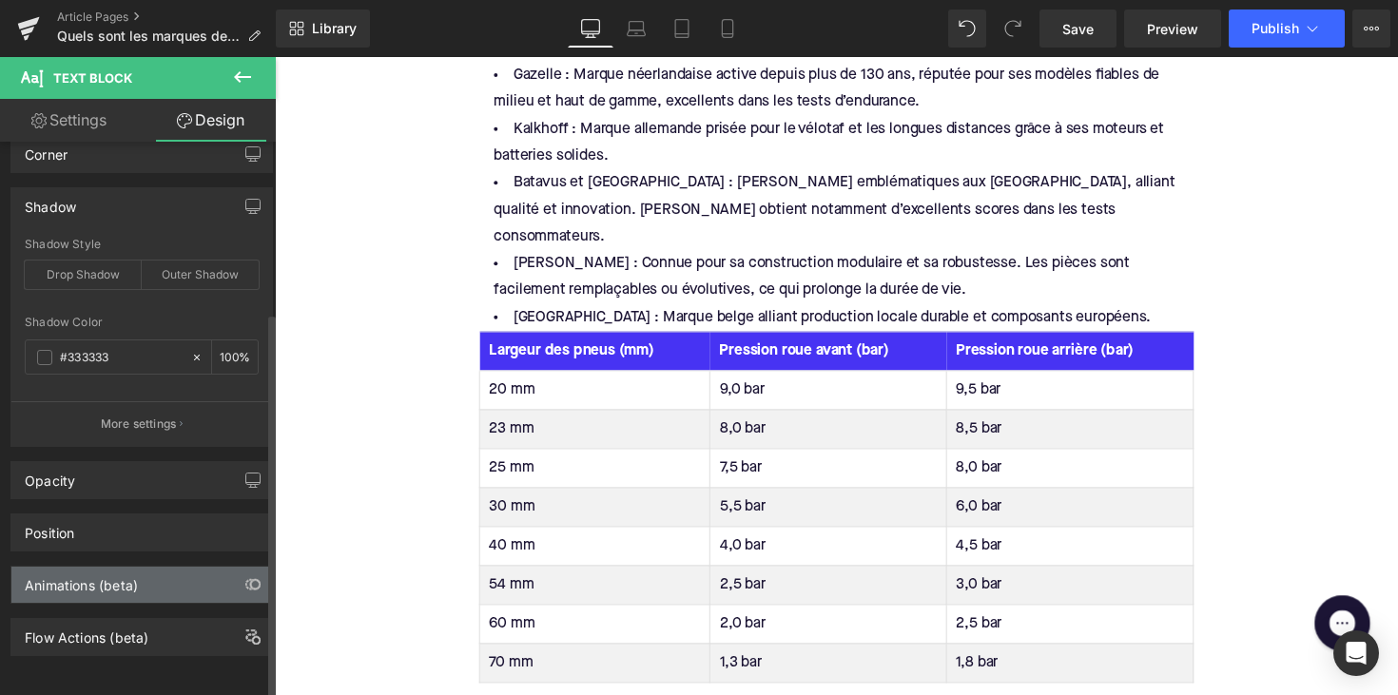
scroll to position [246, 0]
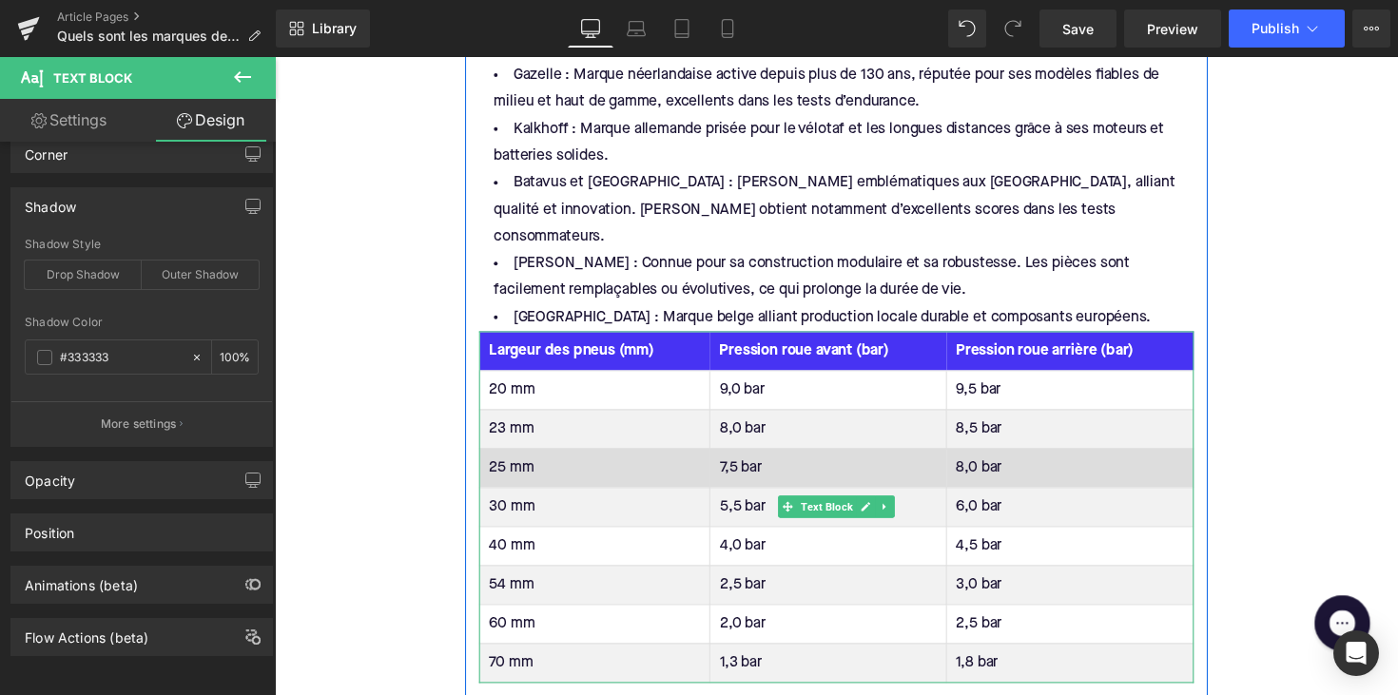
click at [870, 459] on td "7,5 bar" at bounding box center [842, 479] width 243 height 40
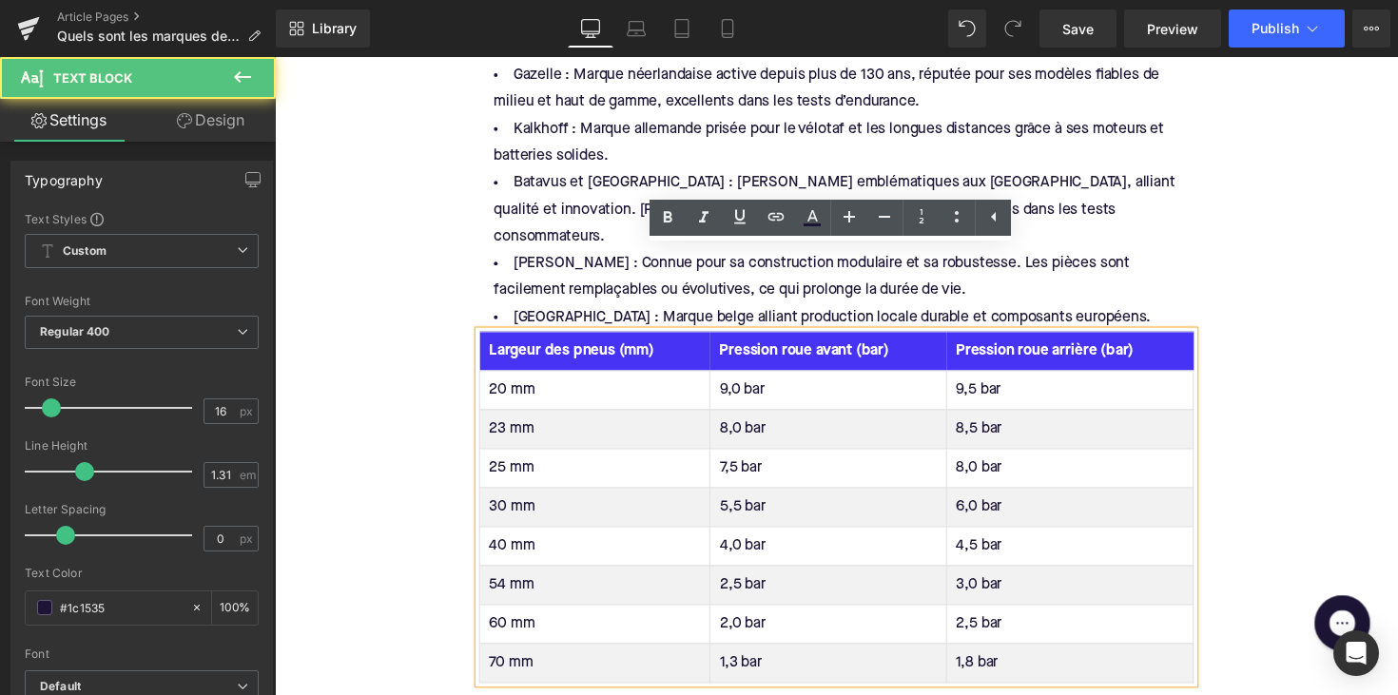
click at [892, 339] on th "Pression roue avant (bar)" at bounding box center [842, 359] width 243 height 40
click at [920, 339] on th "Pression roue avant (bar)" at bounding box center [842, 359] width 243 height 40
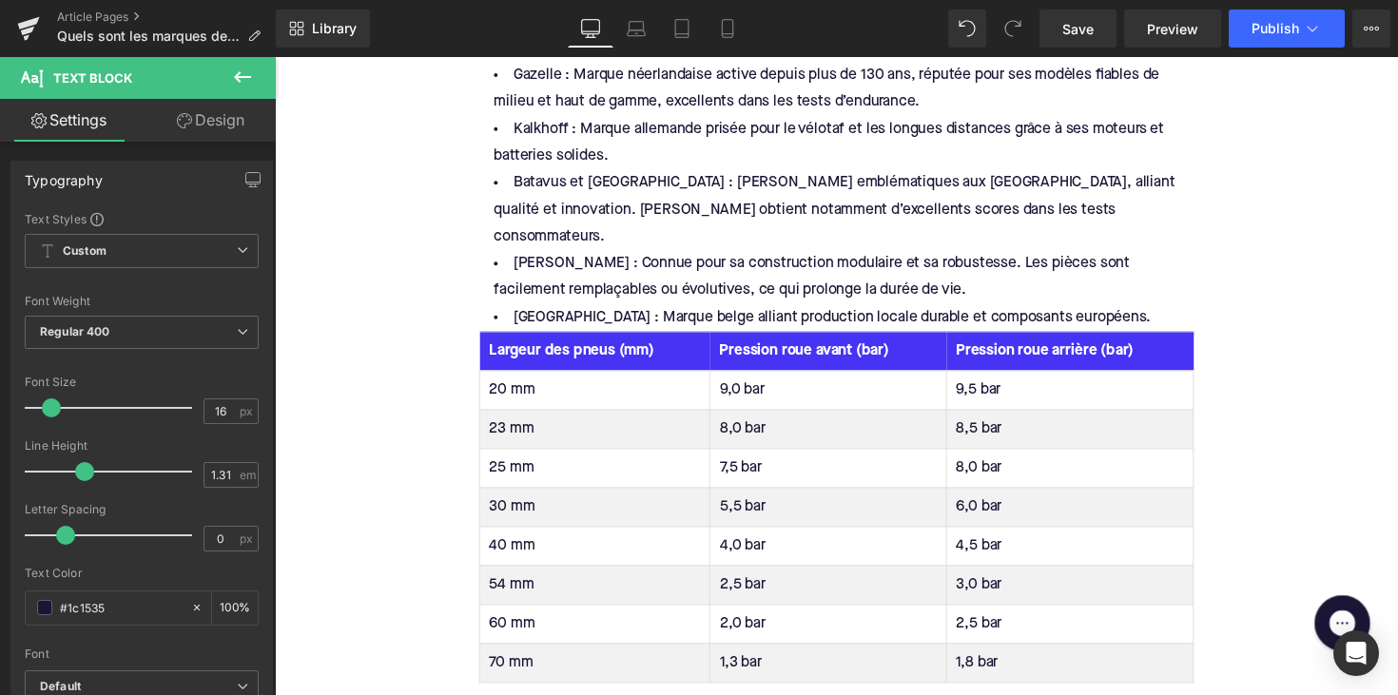
click at [108, 68] on span "Text Block" at bounding box center [114, 78] width 190 height 42
click at [108, 83] on span "Text Block" at bounding box center [92, 77] width 79 height 15
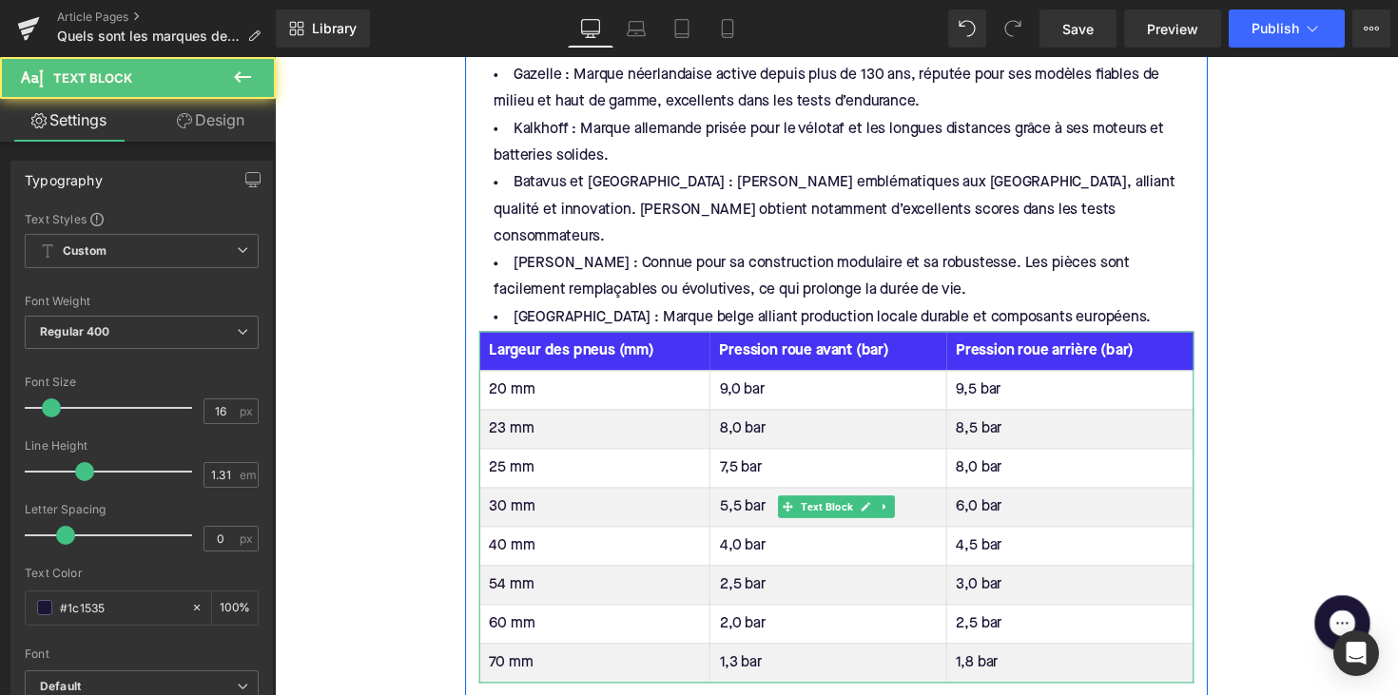
click at [681, 339] on th "Largeur des pneus (mm)" at bounding box center [603, 359] width 236 height 40
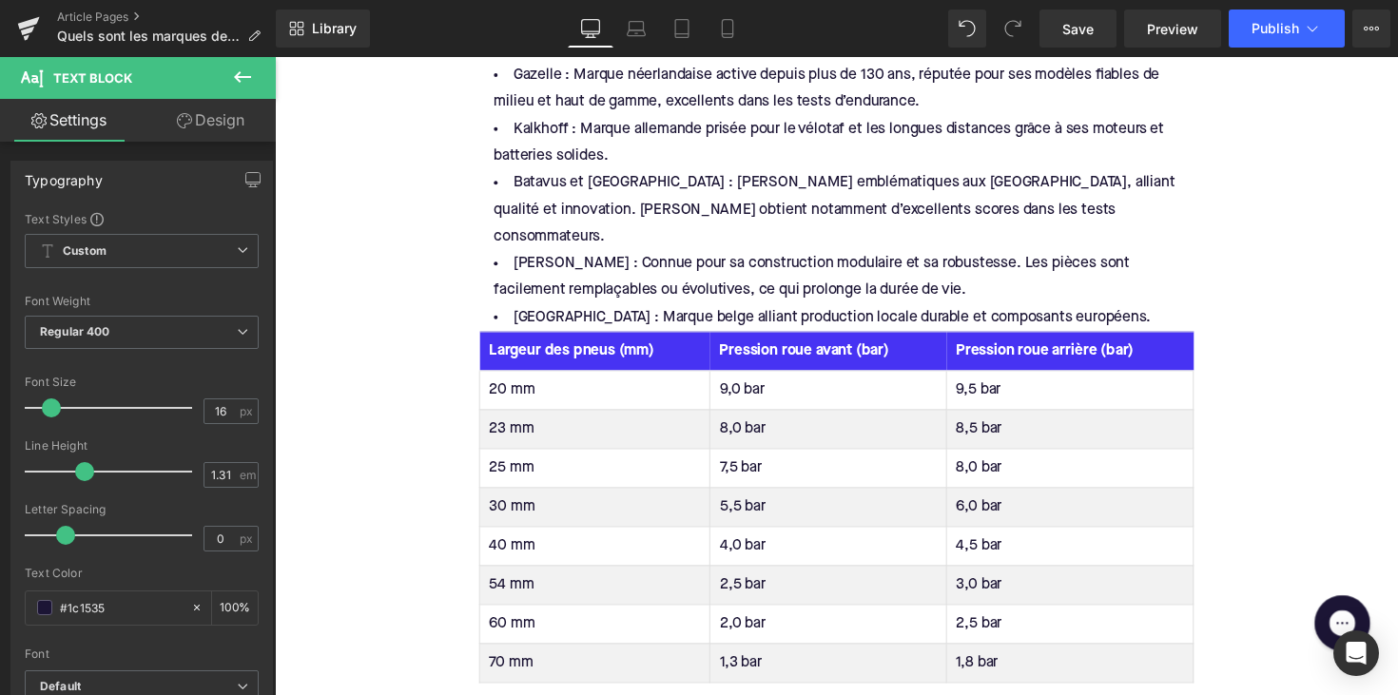
click at [213, 106] on link "Design" at bounding box center [211, 120] width 138 height 43
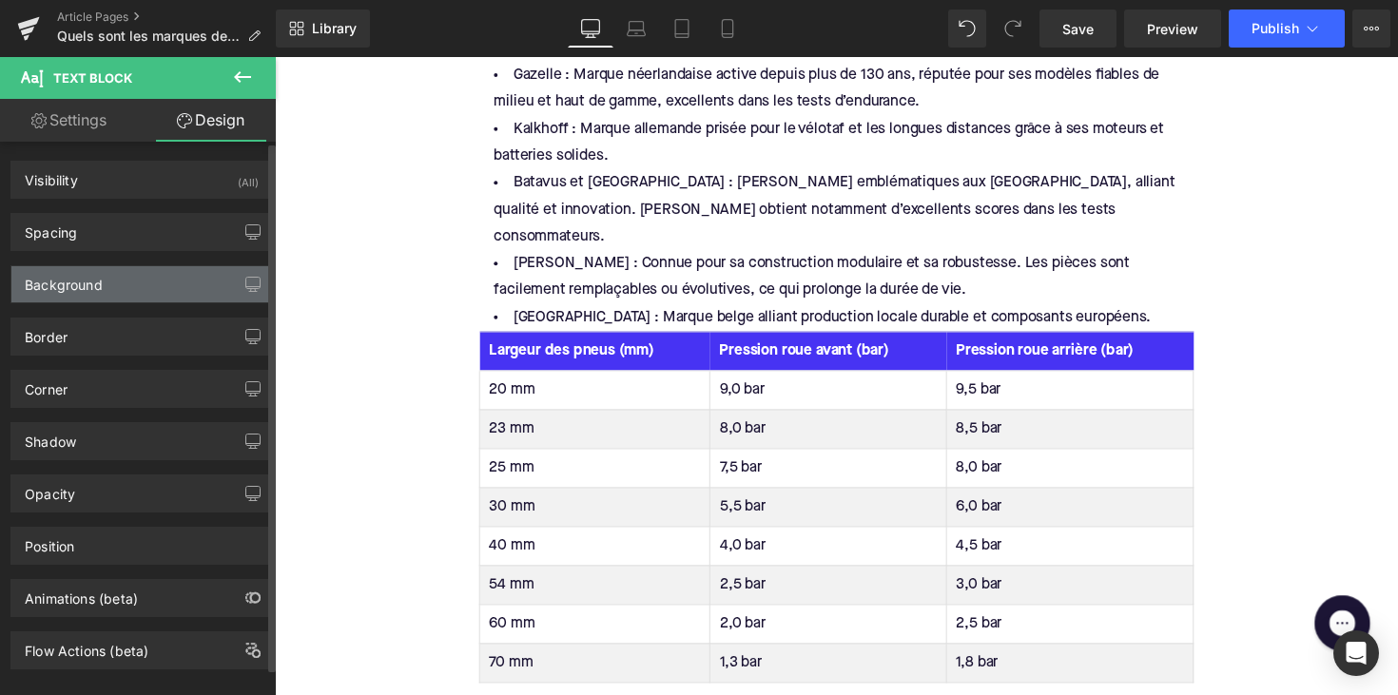
click at [135, 298] on div "Background" at bounding box center [141, 284] width 261 height 36
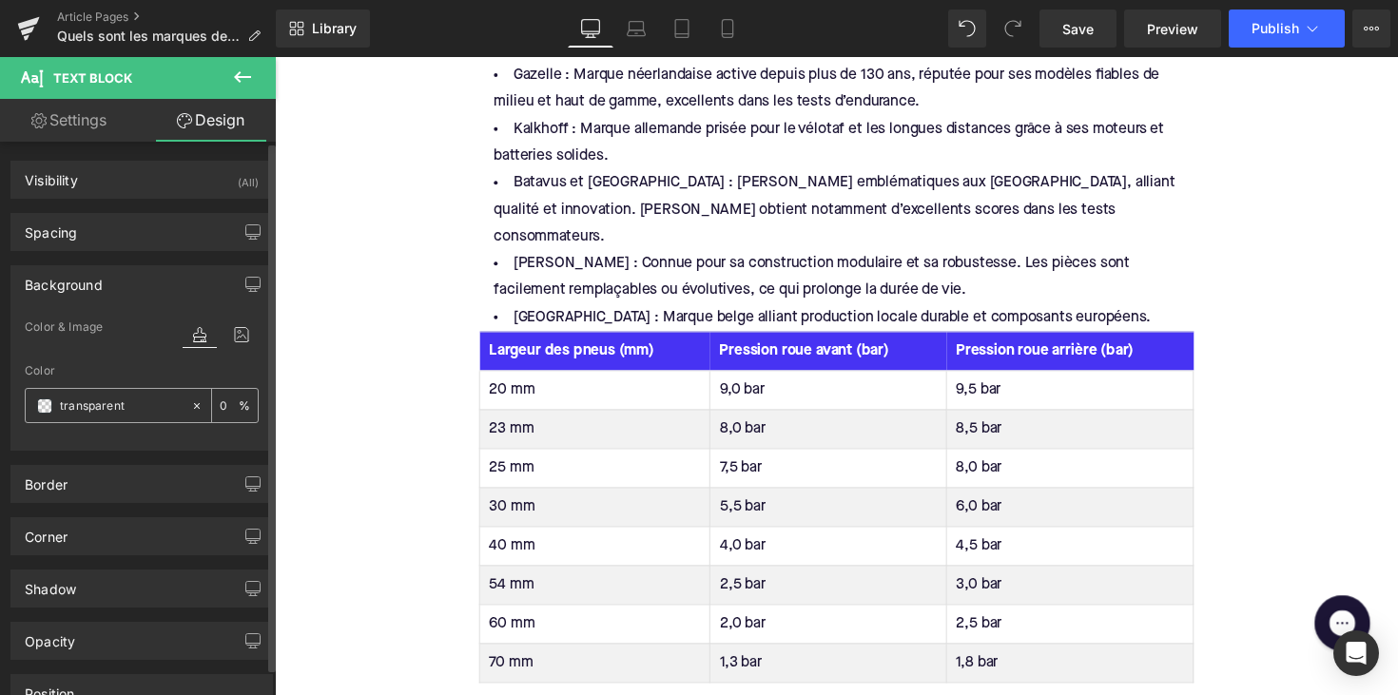
click at [103, 403] on input "transparent" at bounding box center [121, 406] width 122 height 21
click at [80, 410] on input "transparent" at bounding box center [121, 406] width 122 height 21
paste input "f7f5f8"
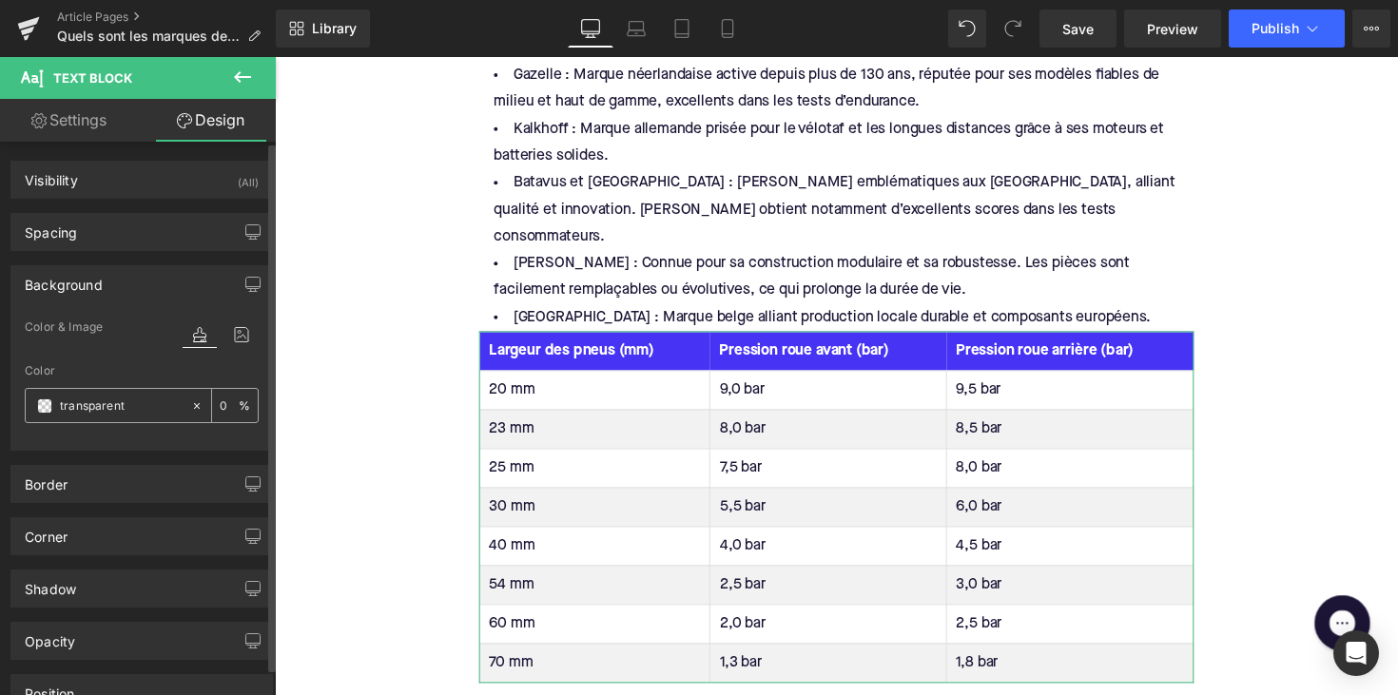
type input "f7f5f8"
type input "100"
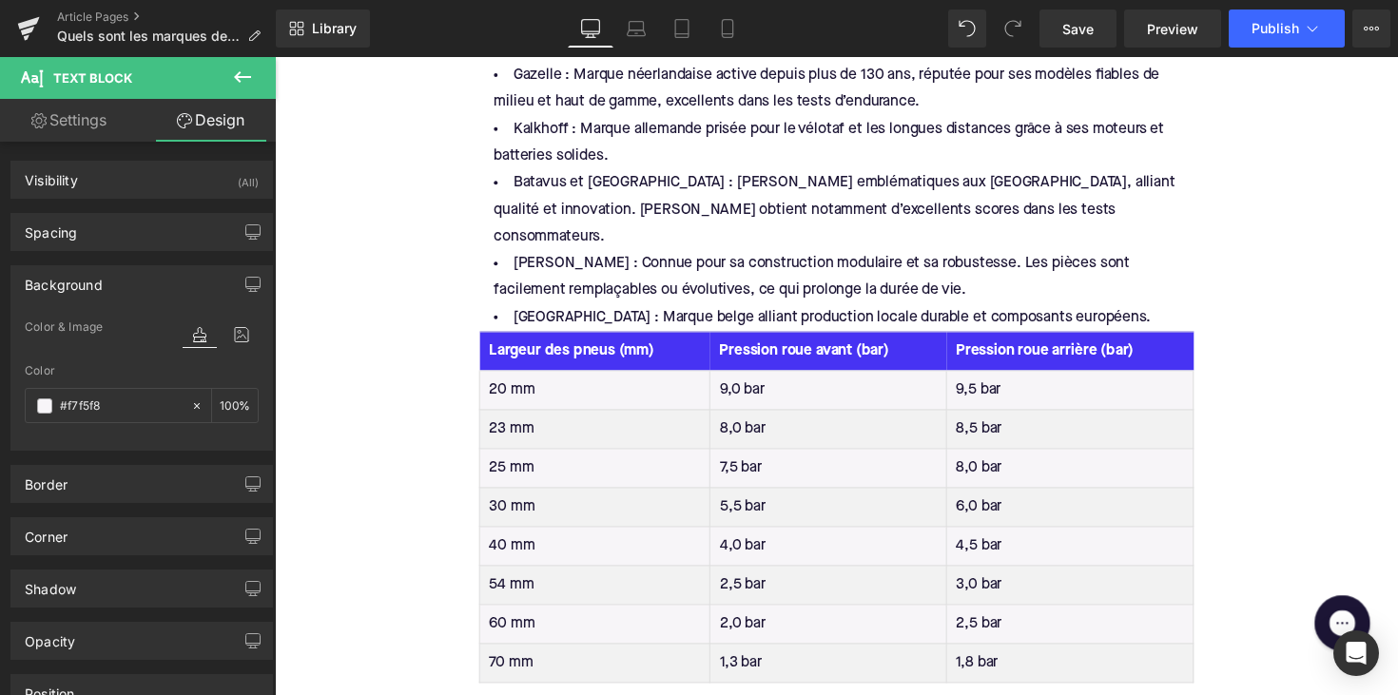
click at [372, 424] on div "Home / Quels sont les marques de vélos électriques les plus durables ? Guide 20…" at bounding box center [850, 34] width 1151 height 4430
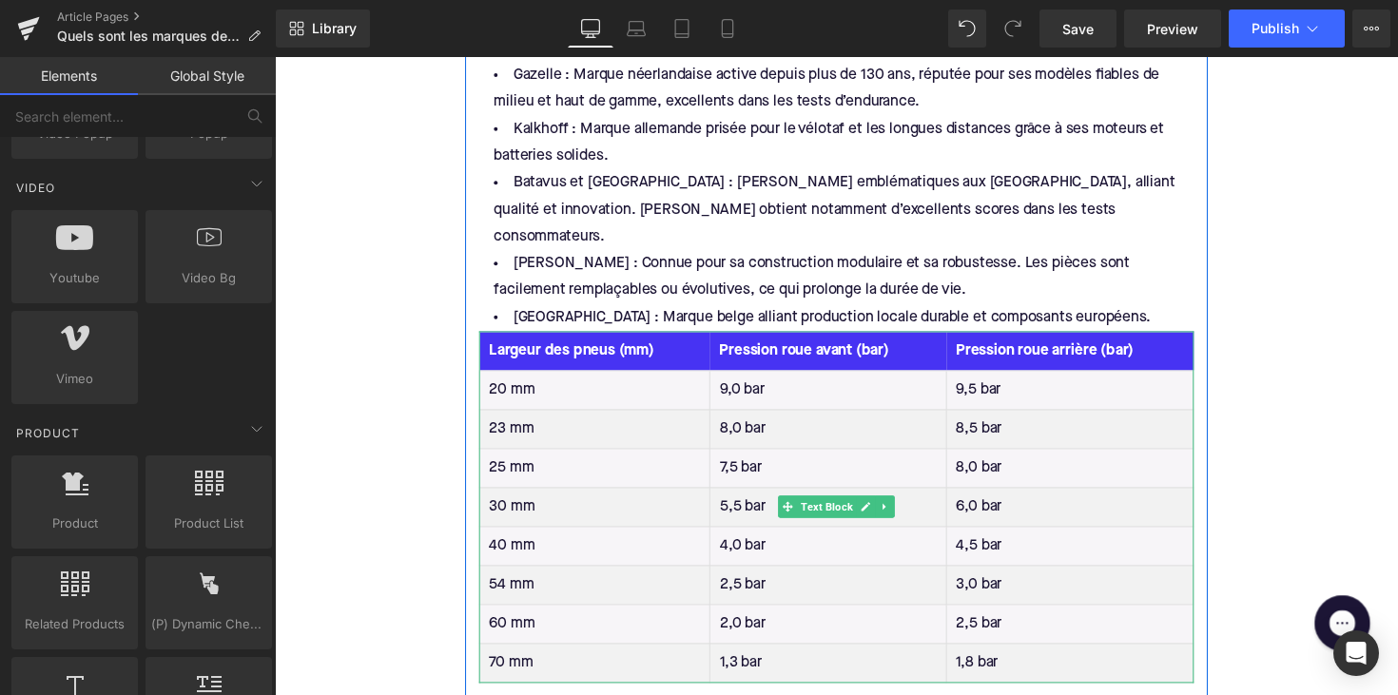
click at [704, 339] on th "Largeur des pneus (mm)" at bounding box center [603, 359] width 236 height 40
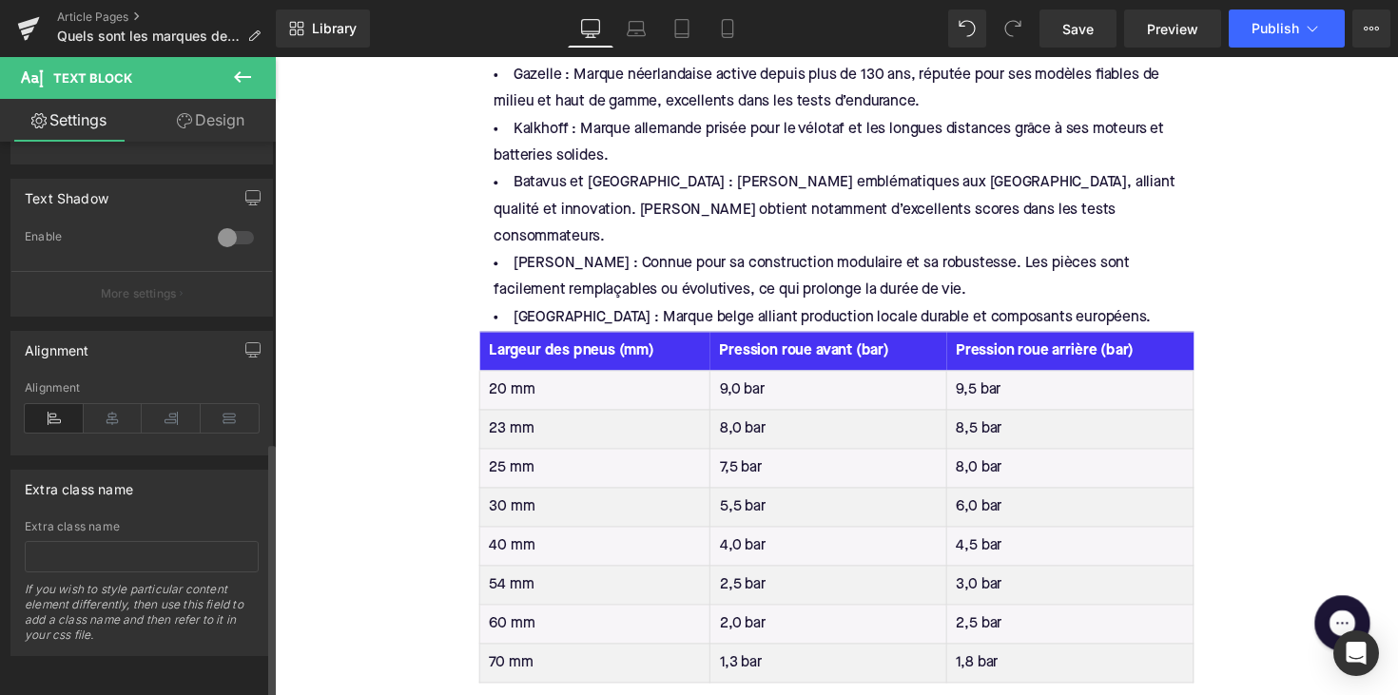
scroll to position [649, 0]
click at [501, 339] on th "Largeur des pneus (mm)" at bounding box center [603, 359] width 236 height 40
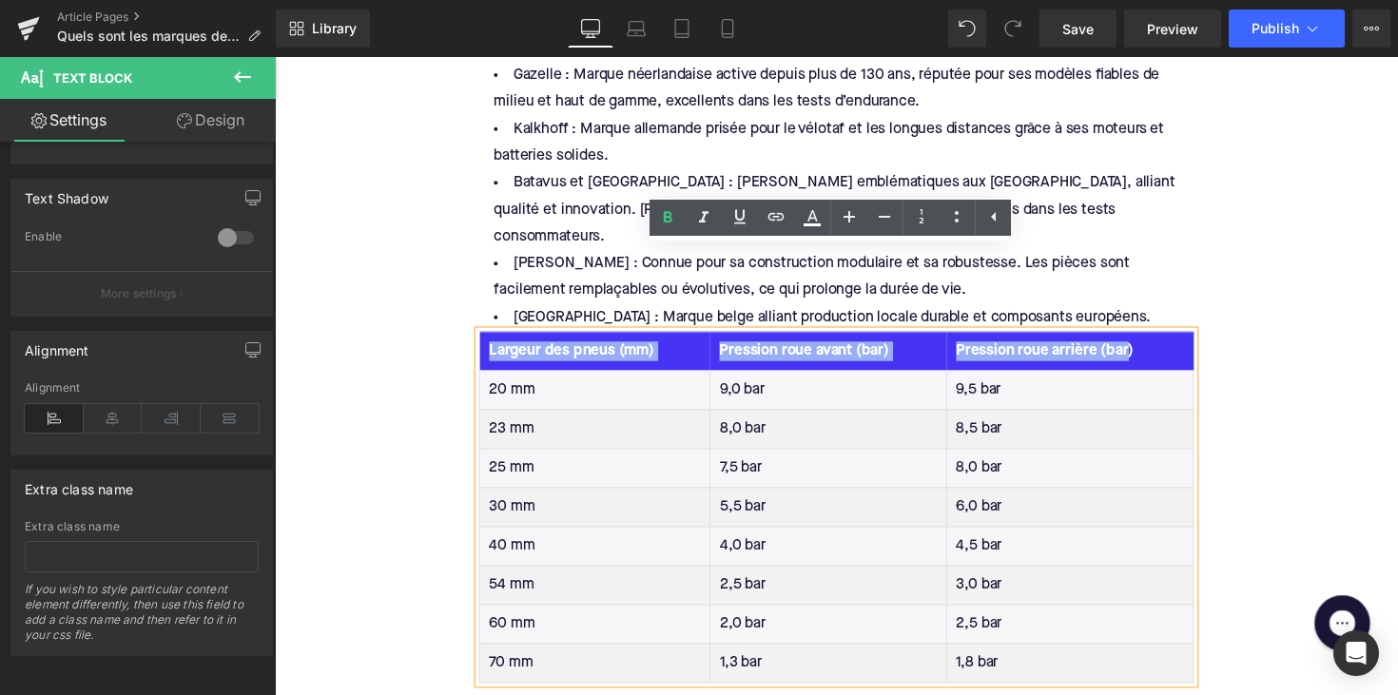
drag, startPoint x: 486, startPoint y: 272, endPoint x: 1147, endPoint y: 272, distance: 661.2
click at [1147, 339] on tr "Largeur des pneus (mm) Pression roue avant (bar) Pression roue arrière (bar)" at bounding box center [851, 359] width 732 height 40
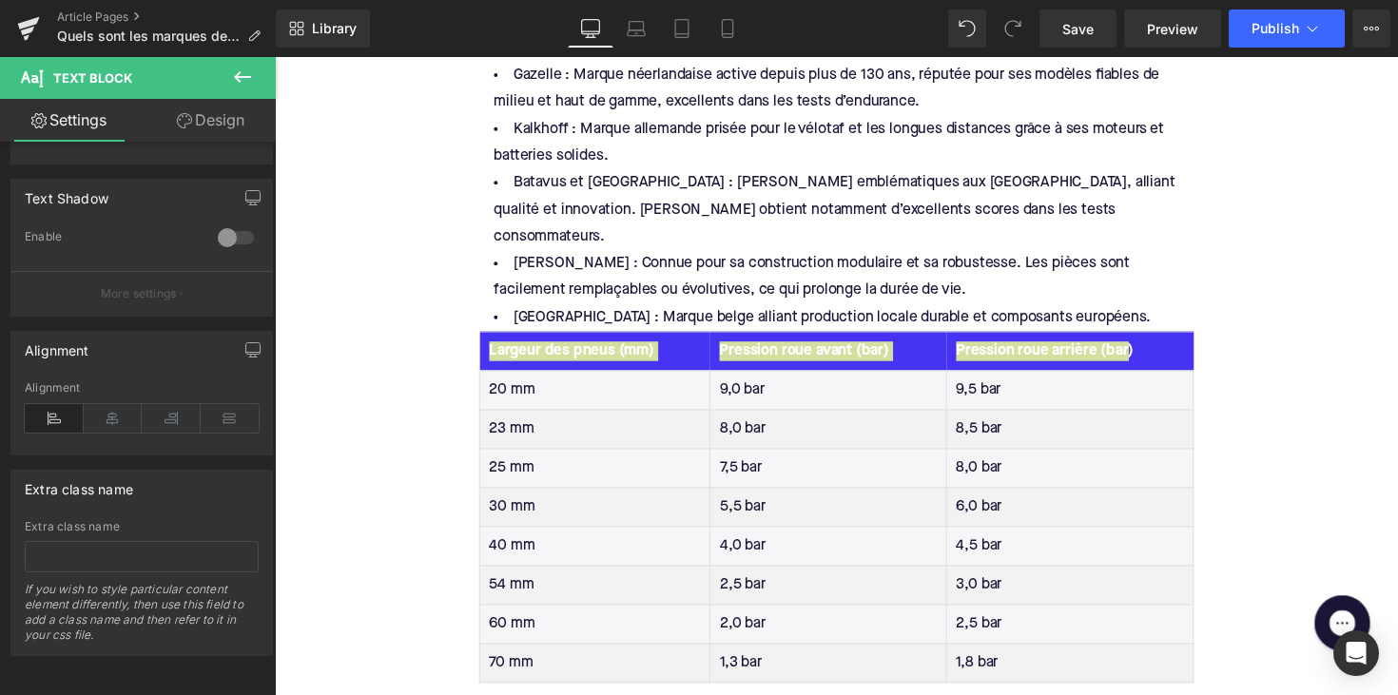
click at [234, 109] on link "Design" at bounding box center [211, 120] width 138 height 43
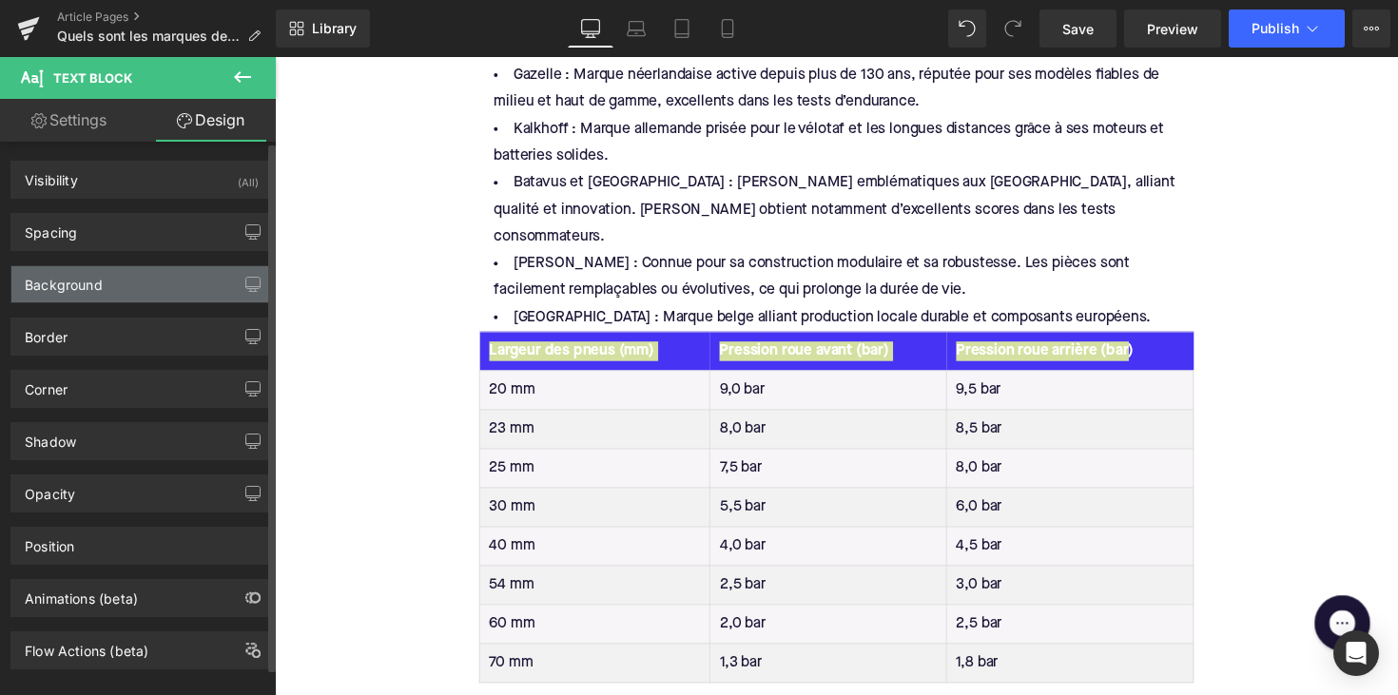
click at [184, 288] on div "Background" at bounding box center [141, 284] width 261 height 36
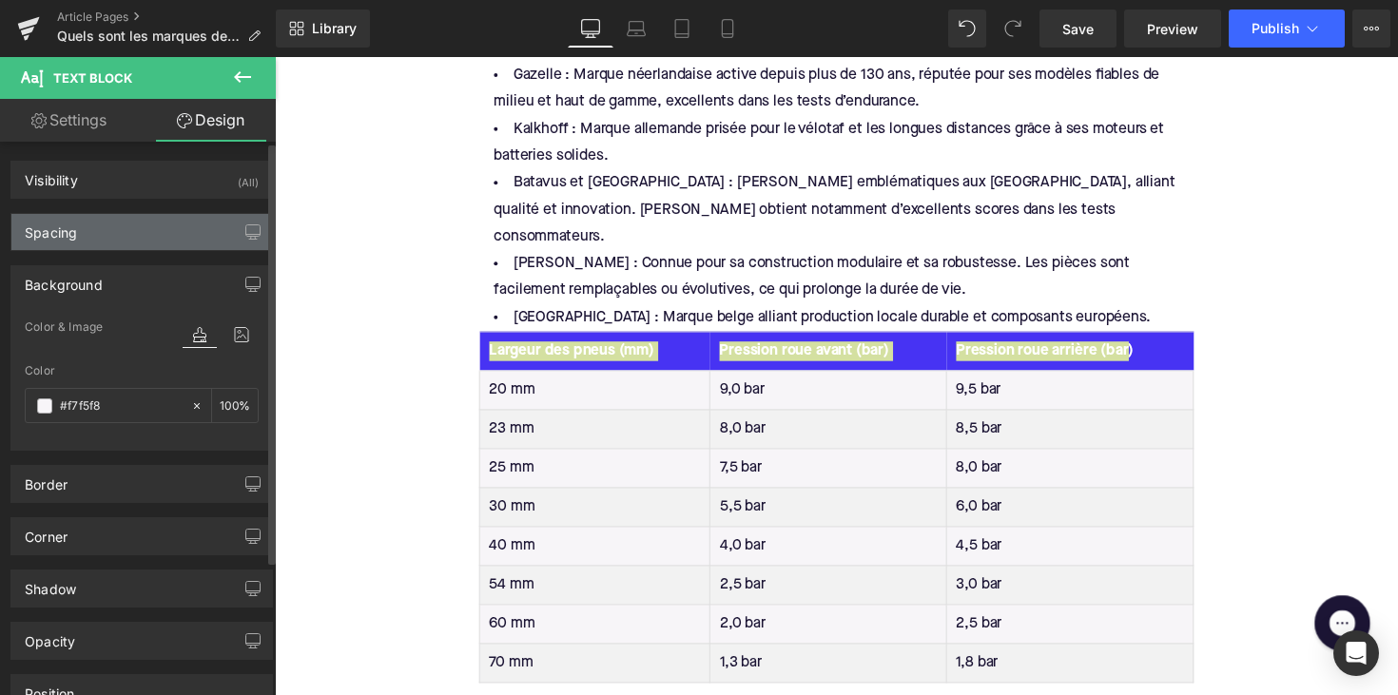
scroll to position [0, 0]
click at [144, 220] on div "Spacing" at bounding box center [141, 232] width 261 height 36
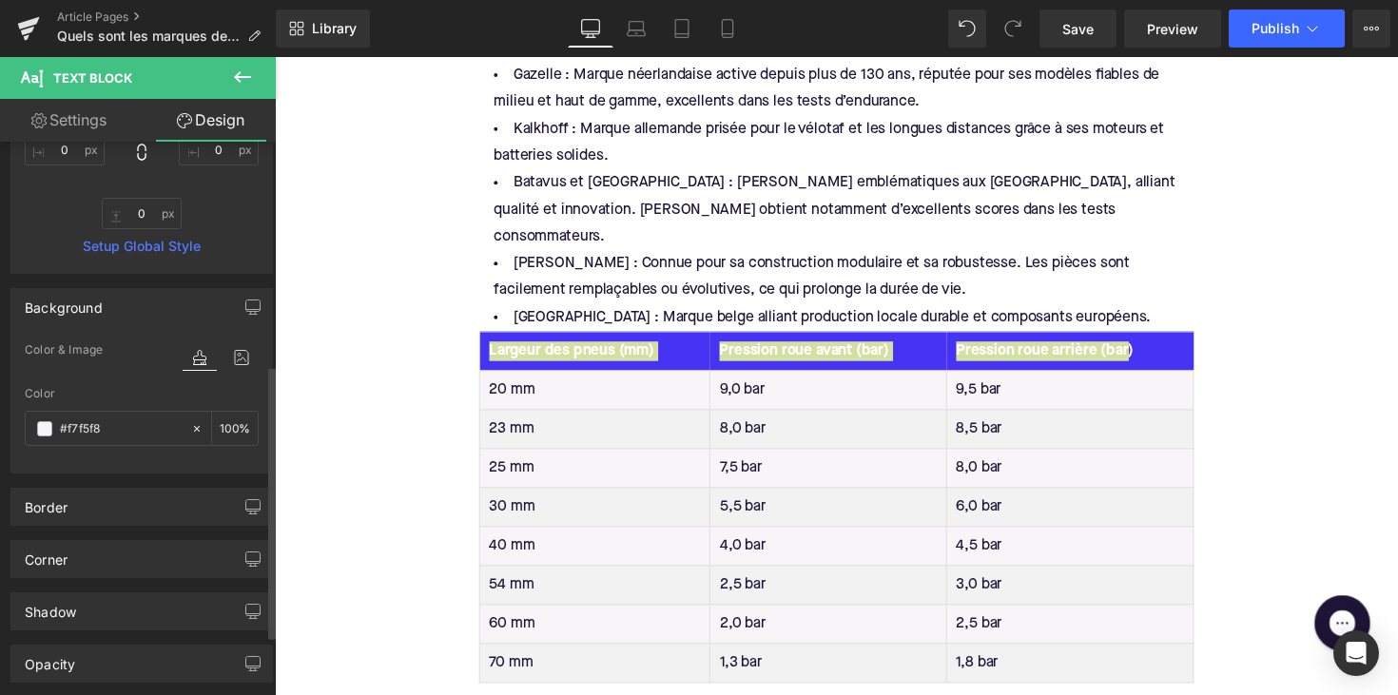
scroll to position [450, 0]
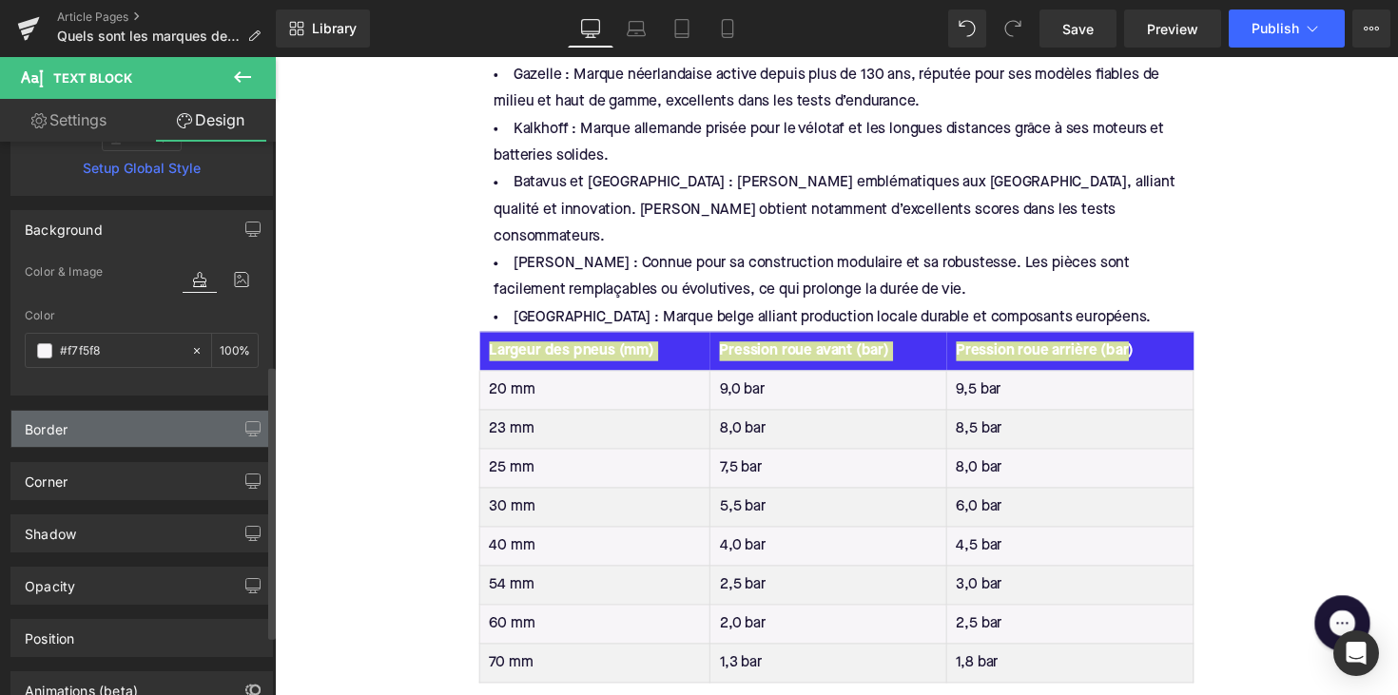
click at [109, 426] on div "Border" at bounding box center [141, 429] width 261 height 36
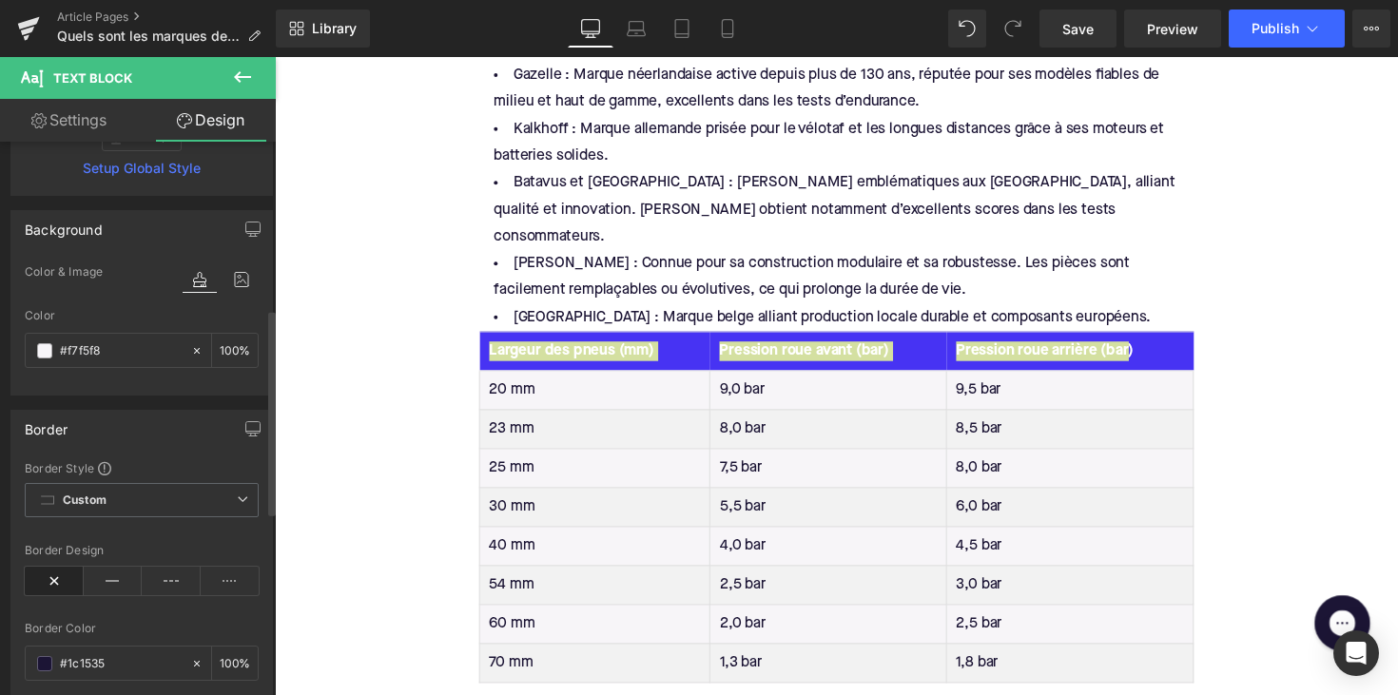
click at [109, 426] on div "Border" at bounding box center [141, 429] width 261 height 36
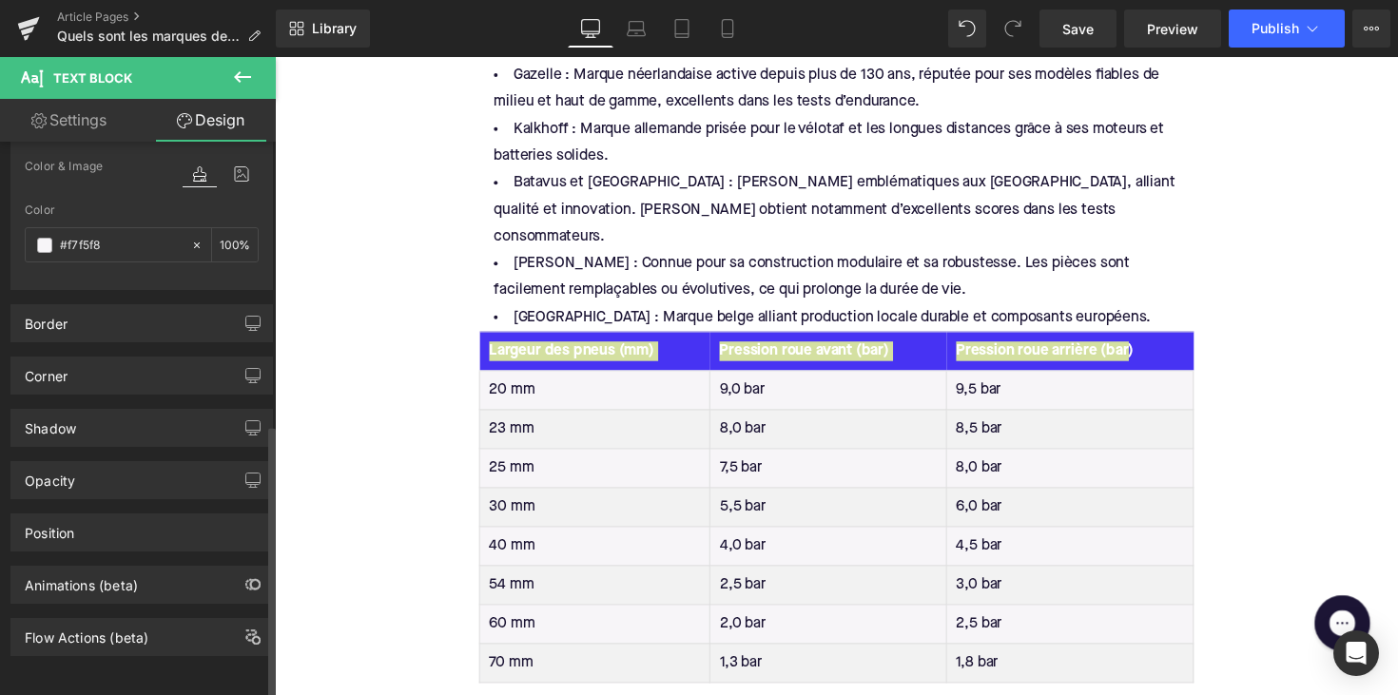
scroll to position [571, 0]
click at [111, 411] on div "Shadow" at bounding box center [141, 428] width 261 height 36
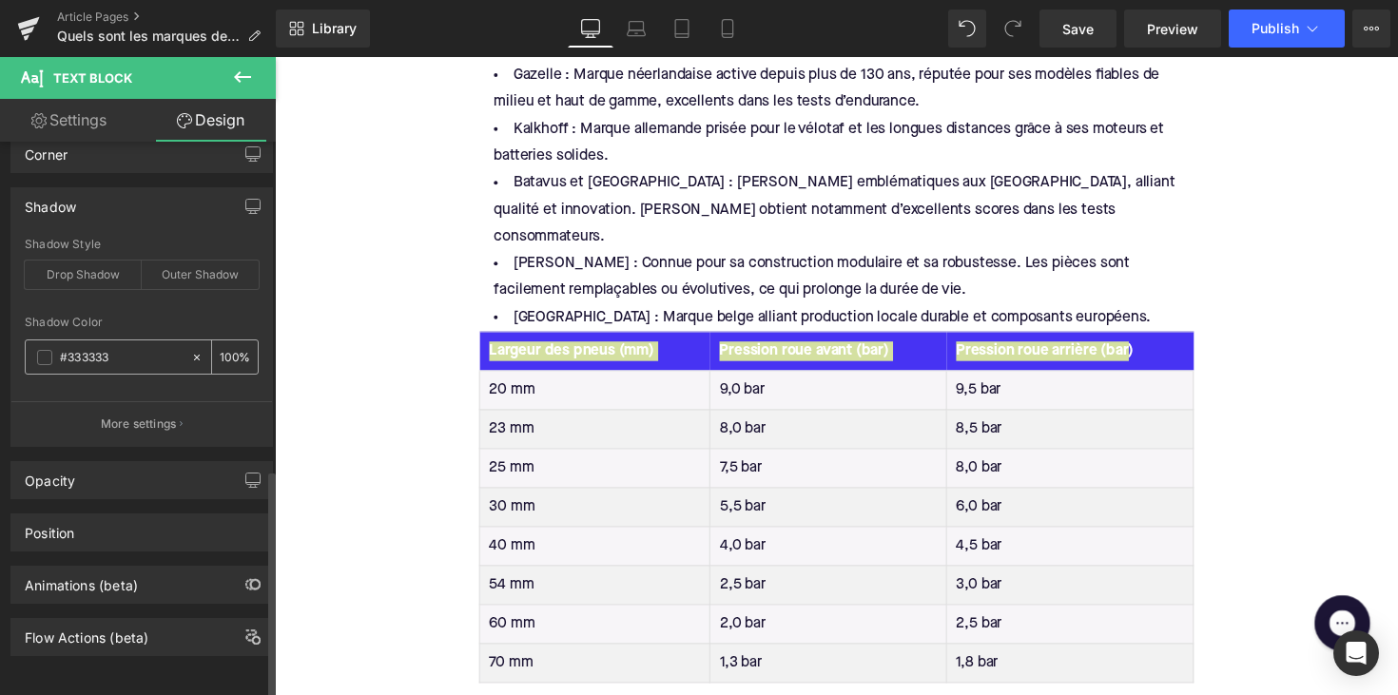
scroll to position [792, 0]
click at [106, 347] on input "#333333" at bounding box center [121, 357] width 122 height 21
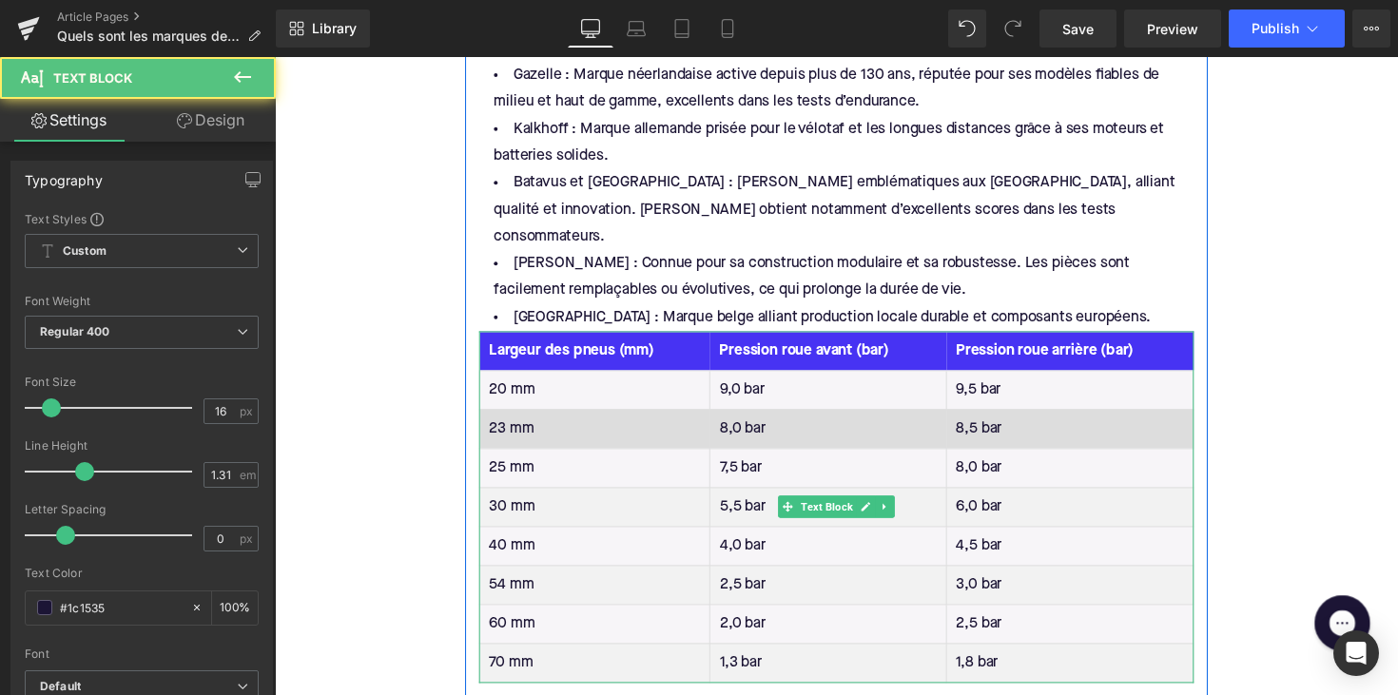
click at [798, 419] on td "8,0 bar" at bounding box center [842, 439] width 243 height 40
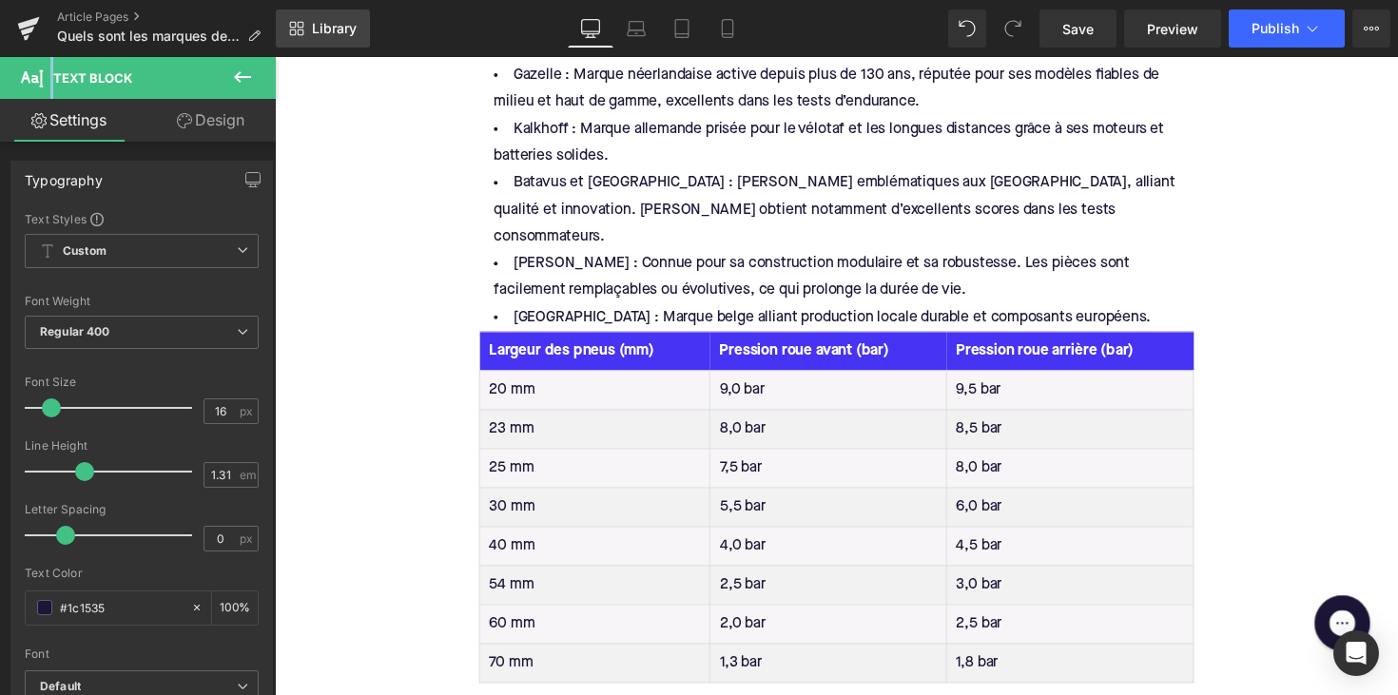
click at [319, 31] on span "Library" at bounding box center [334, 28] width 45 height 17
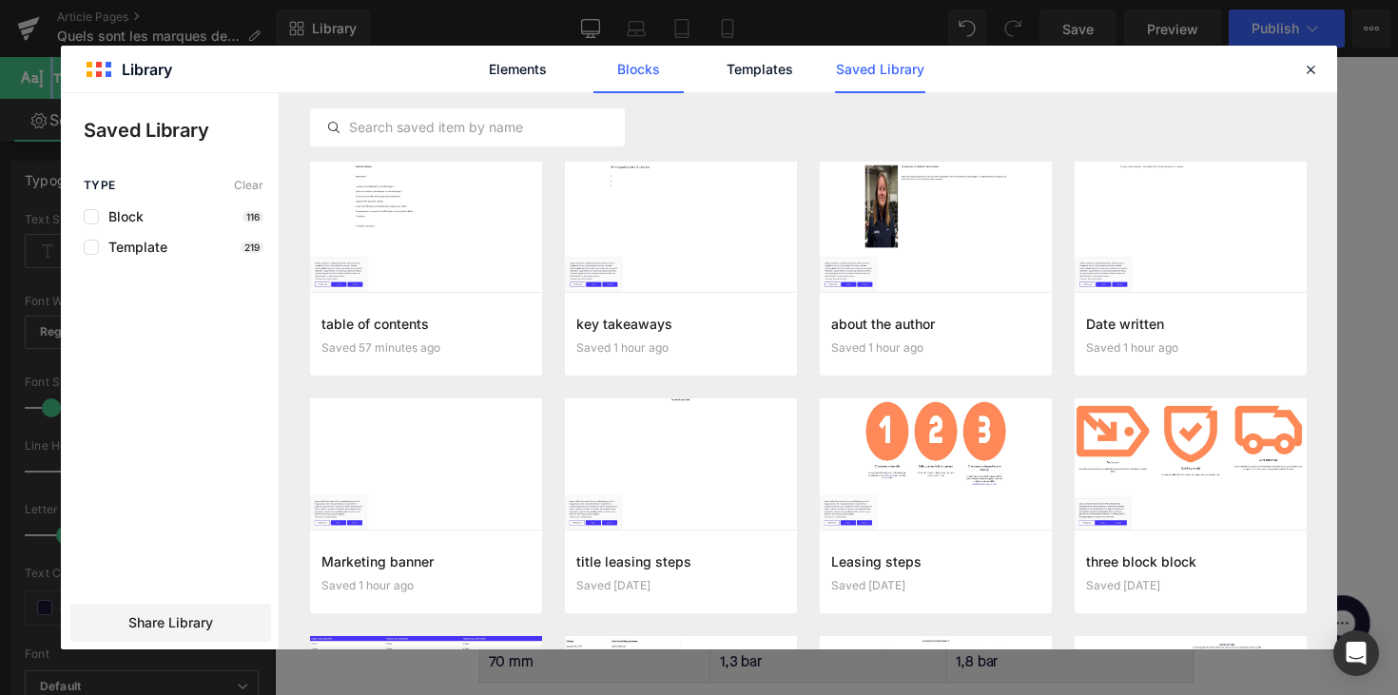
click at [635, 81] on link "Blocks" at bounding box center [639, 70] width 90 height 48
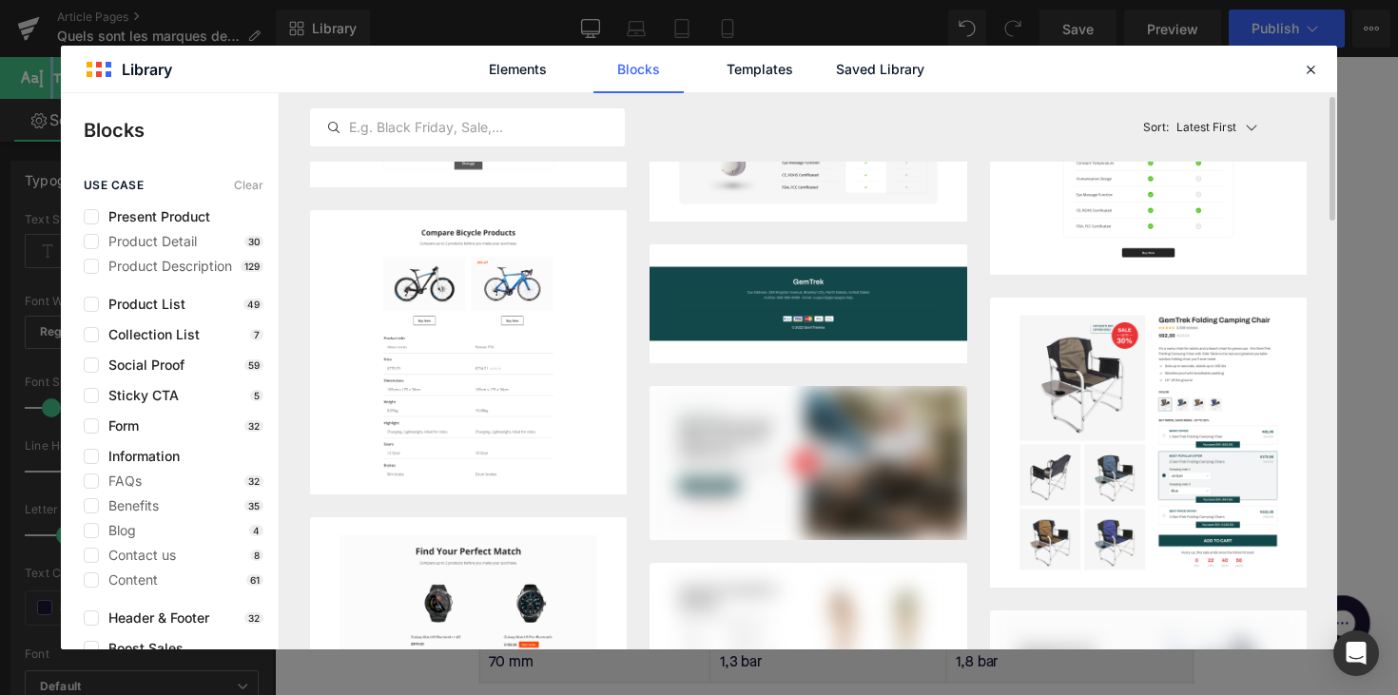
scroll to position [563, 0]
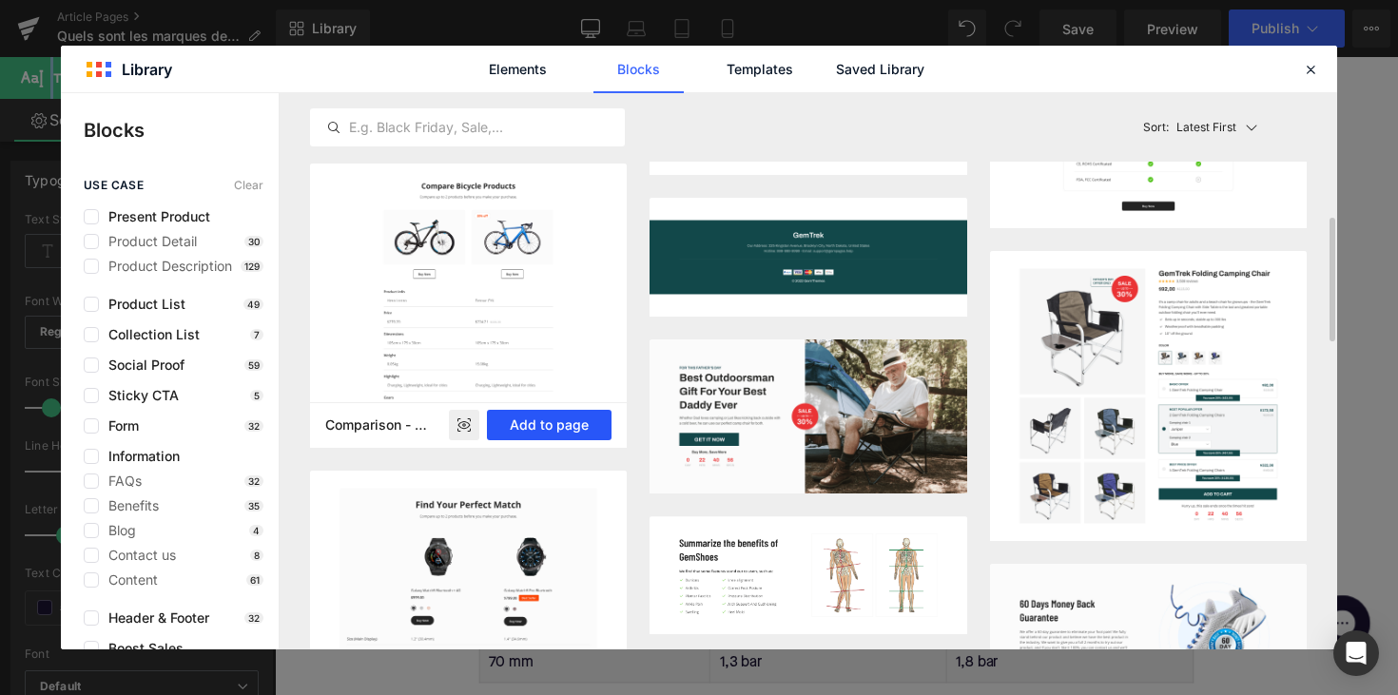
click at [518, 420] on button "Add to page" at bounding box center [549, 425] width 125 height 30
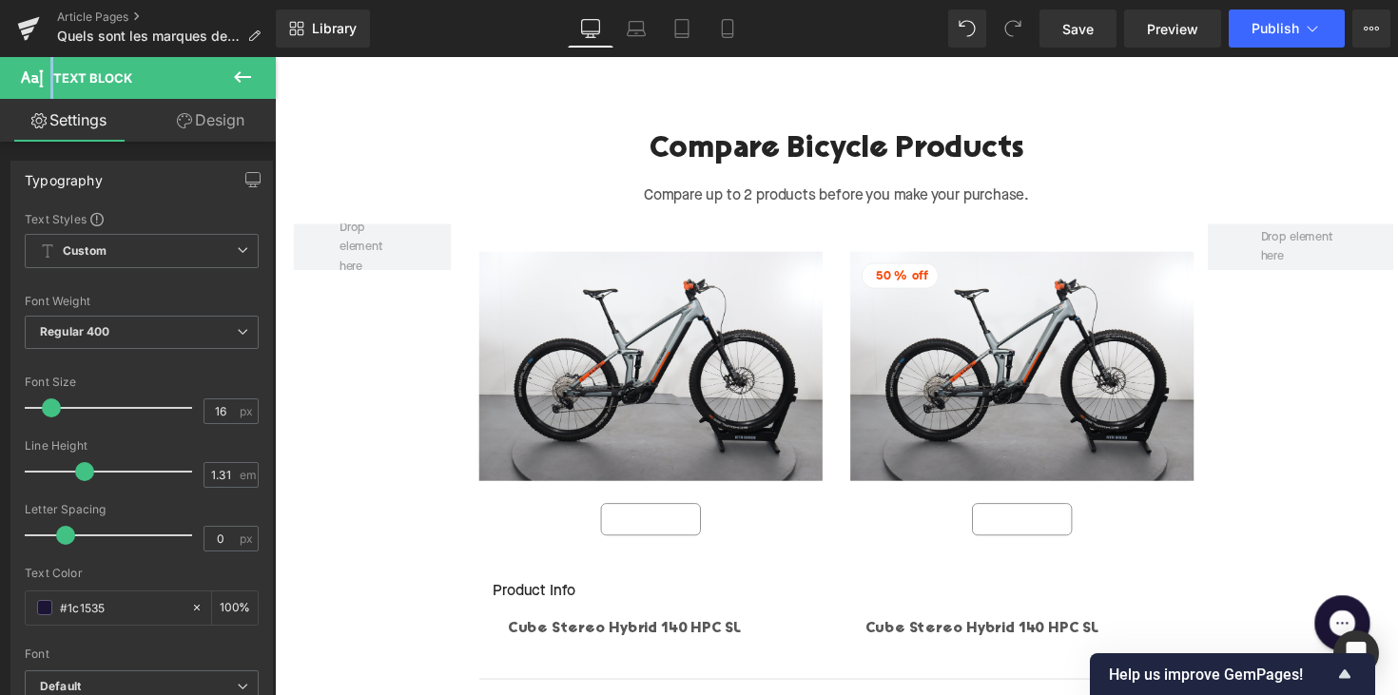
scroll to position [4319, 0]
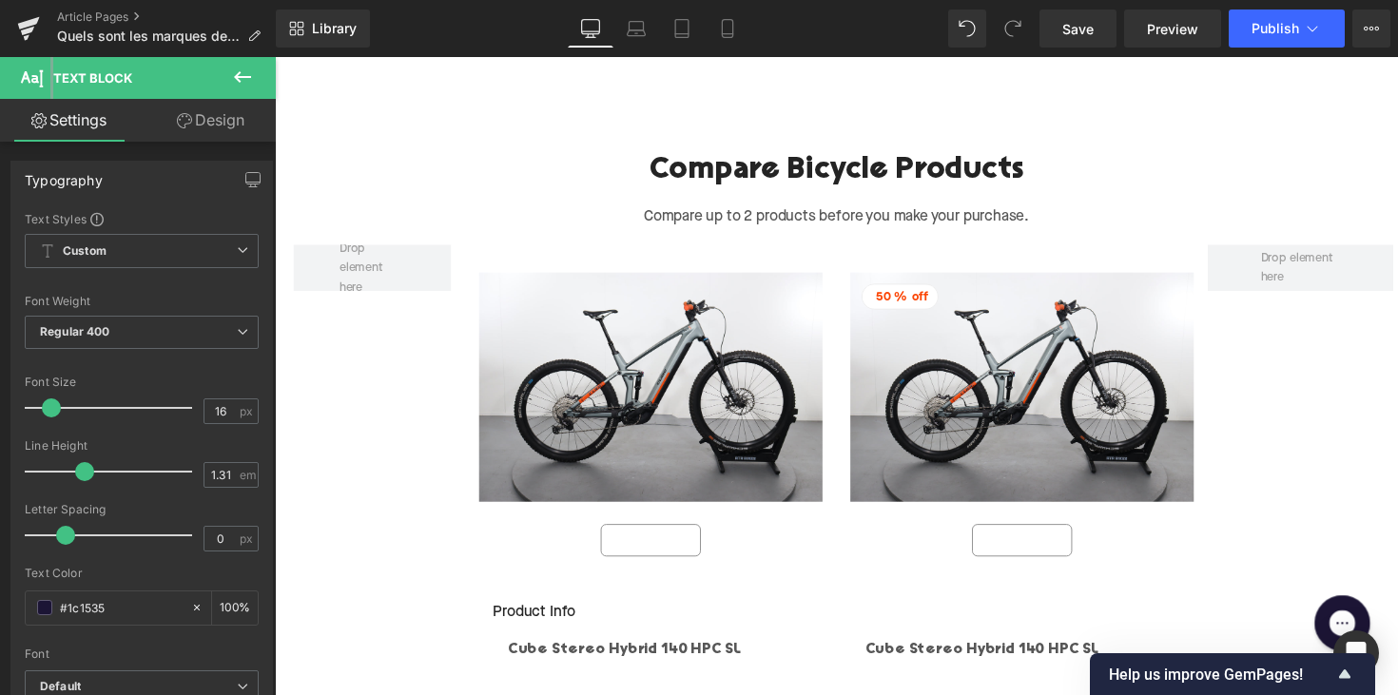
click at [621, 310] on div "Sale Off (P) Image" at bounding box center [660, 395] width 352 height 235
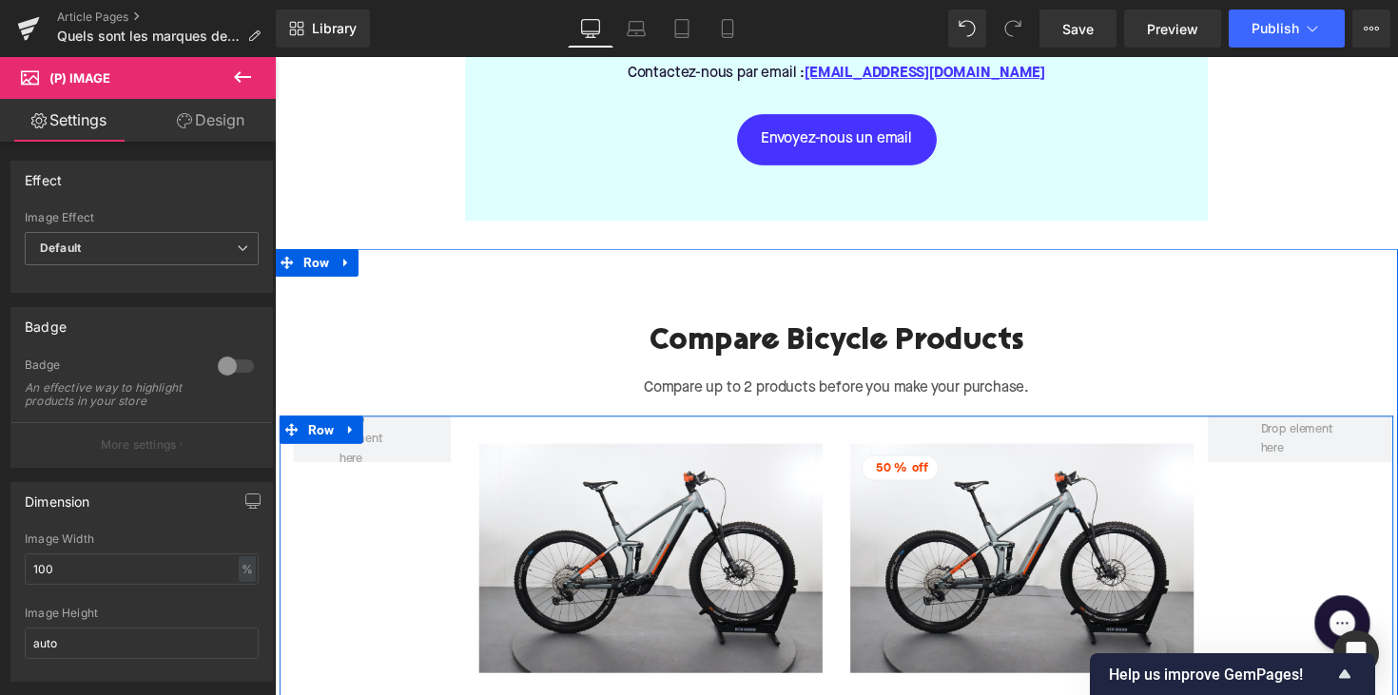
scroll to position [4112, 0]
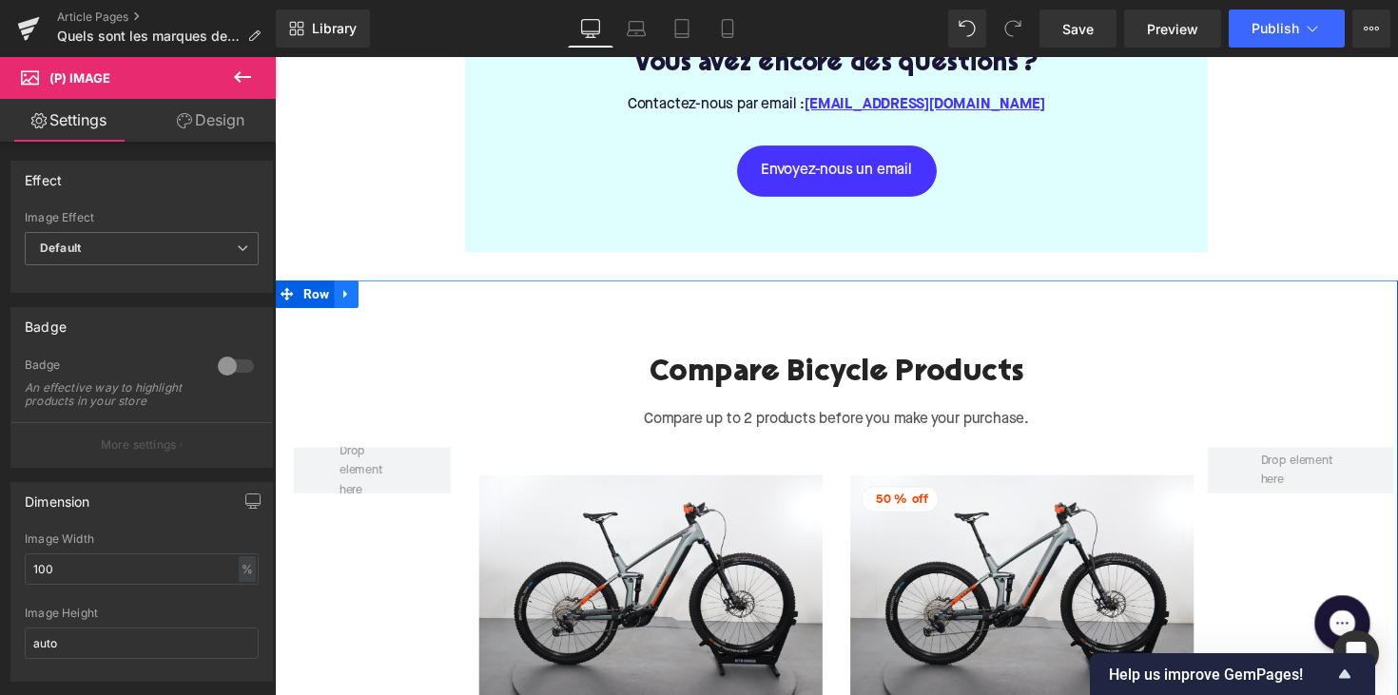
click at [350, 292] on icon at bounding box center [348, 299] width 13 height 14
click at [391, 293] on icon at bounding box center [397, 299] width 13 height 13
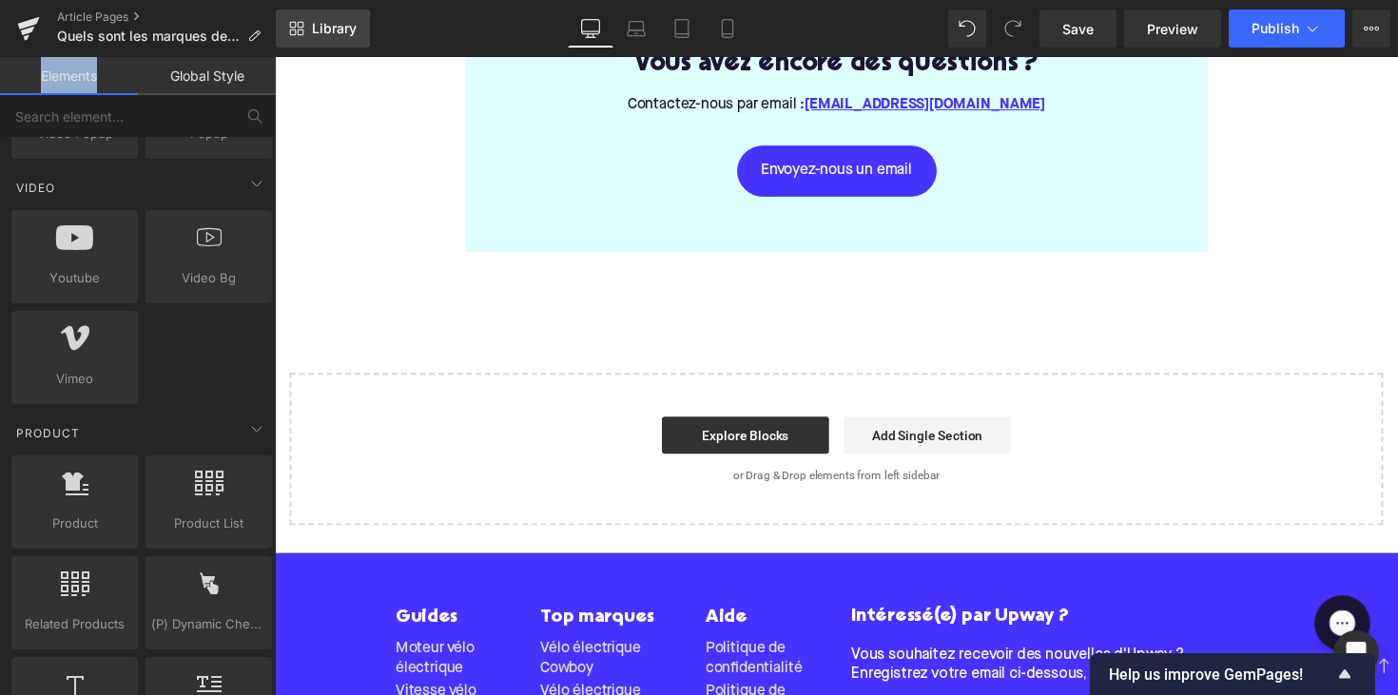
click at [333, 42] on link "Library" at bounding box center [323, 29] width 94 height 38
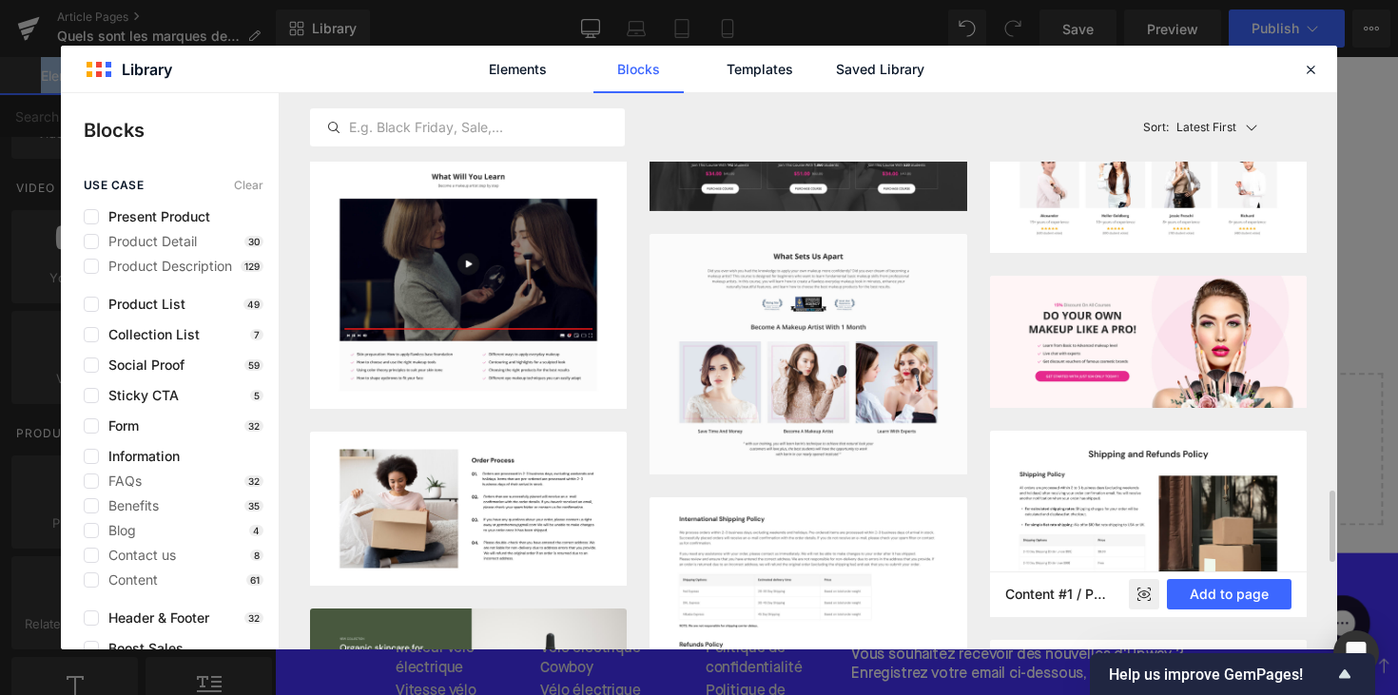
scroll to position [2788, 0]
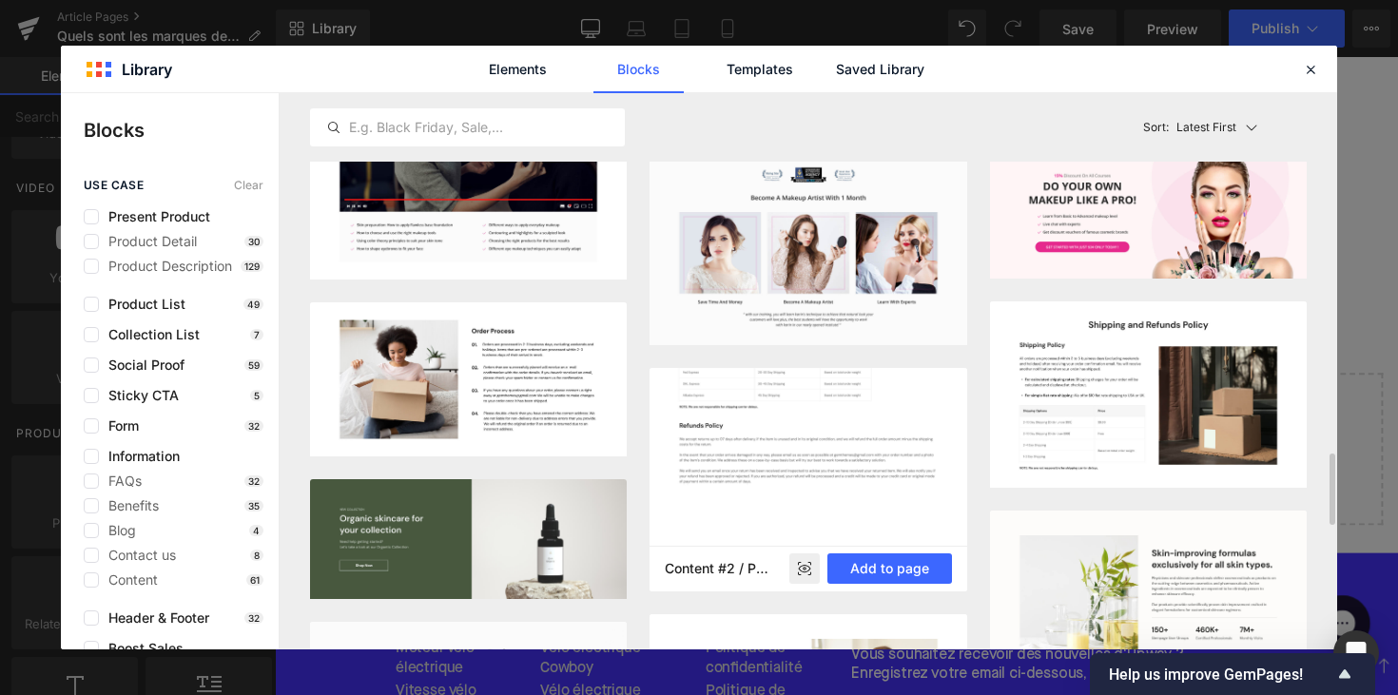
click at [863, 479] on img at bounding box center [808, 390] width 317 height 223
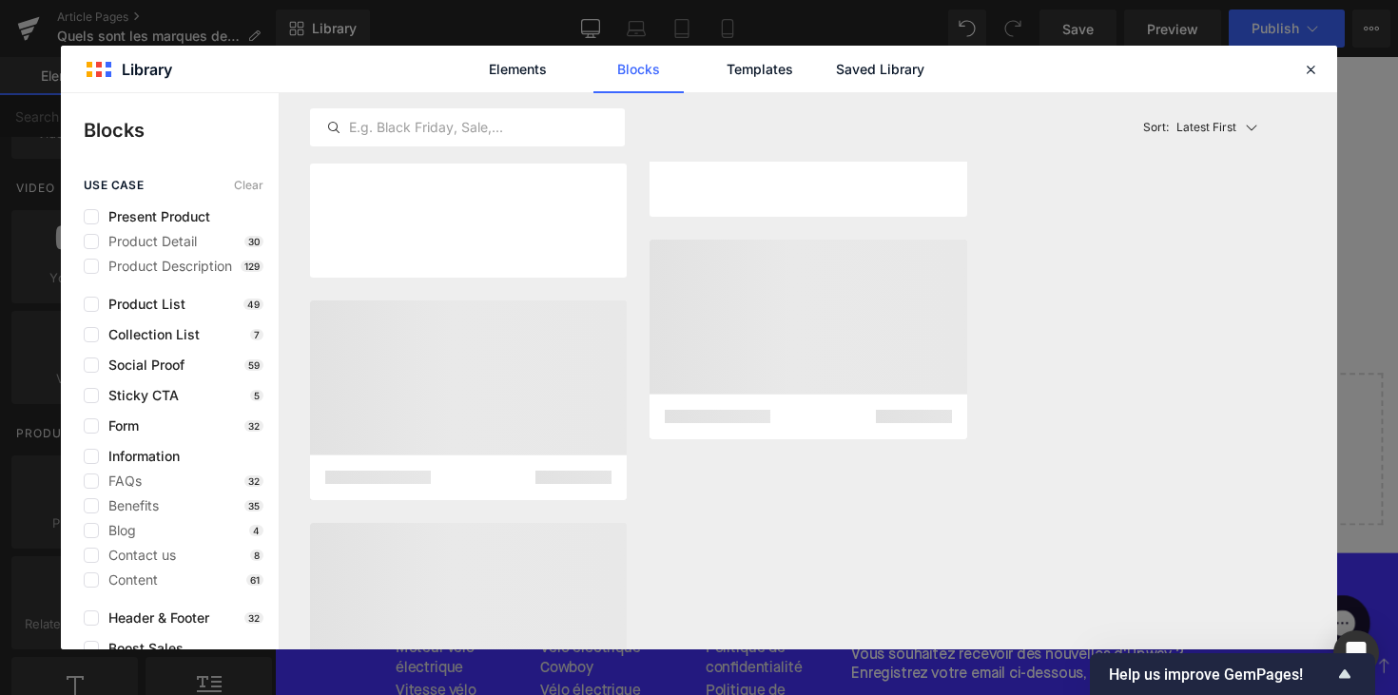
scroll to position [13398, 0]
